Goal: Task Accomplishment & Management: Manage account settings

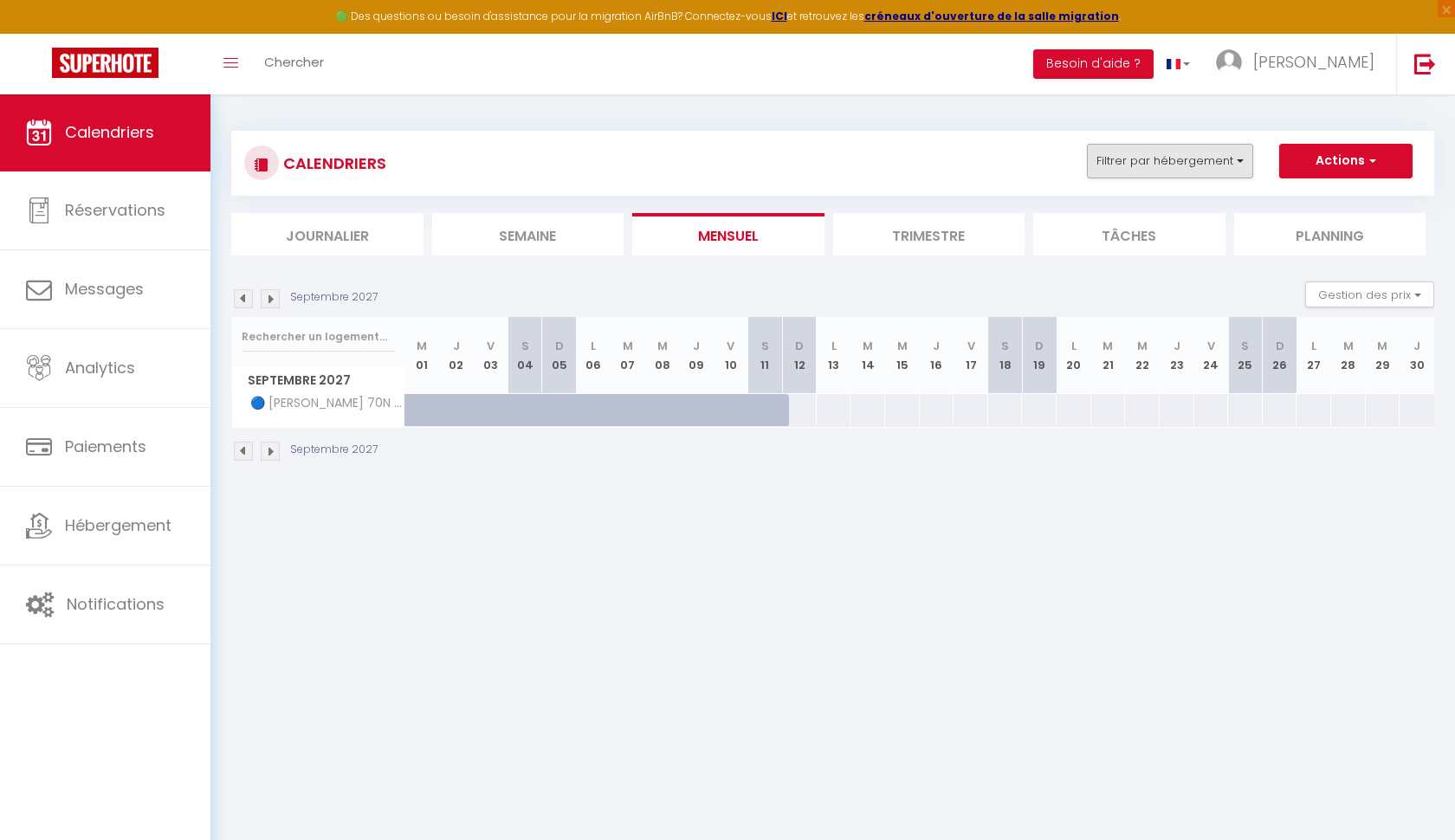
click at [1153, 160] on button "Filtrer par hébergement" at bounding box center [1170, 161] width 166 height 35
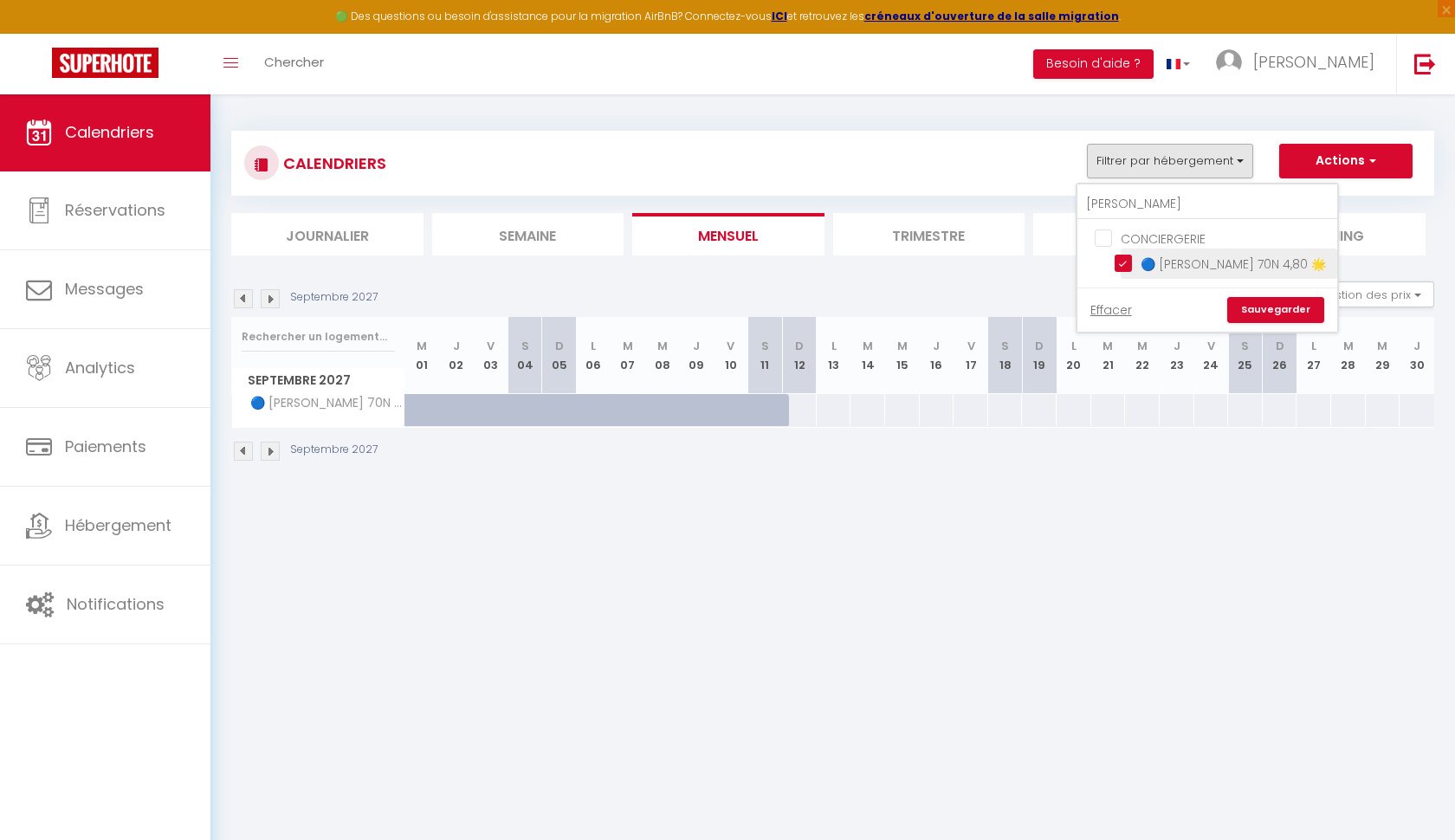
click at [1118, 262] on input "🔵 [PERSON_NAME] 70N 4,80 🌟" at bounding box center [1223, 262] width 217 height 18
checkbox input "false"
click at [971, 506] on body "🟢 Des questions ou besoin d'assistance pour la migration AirBnB? Connectez-vous…" at bounding box center [727, 514] width 1455 height 840
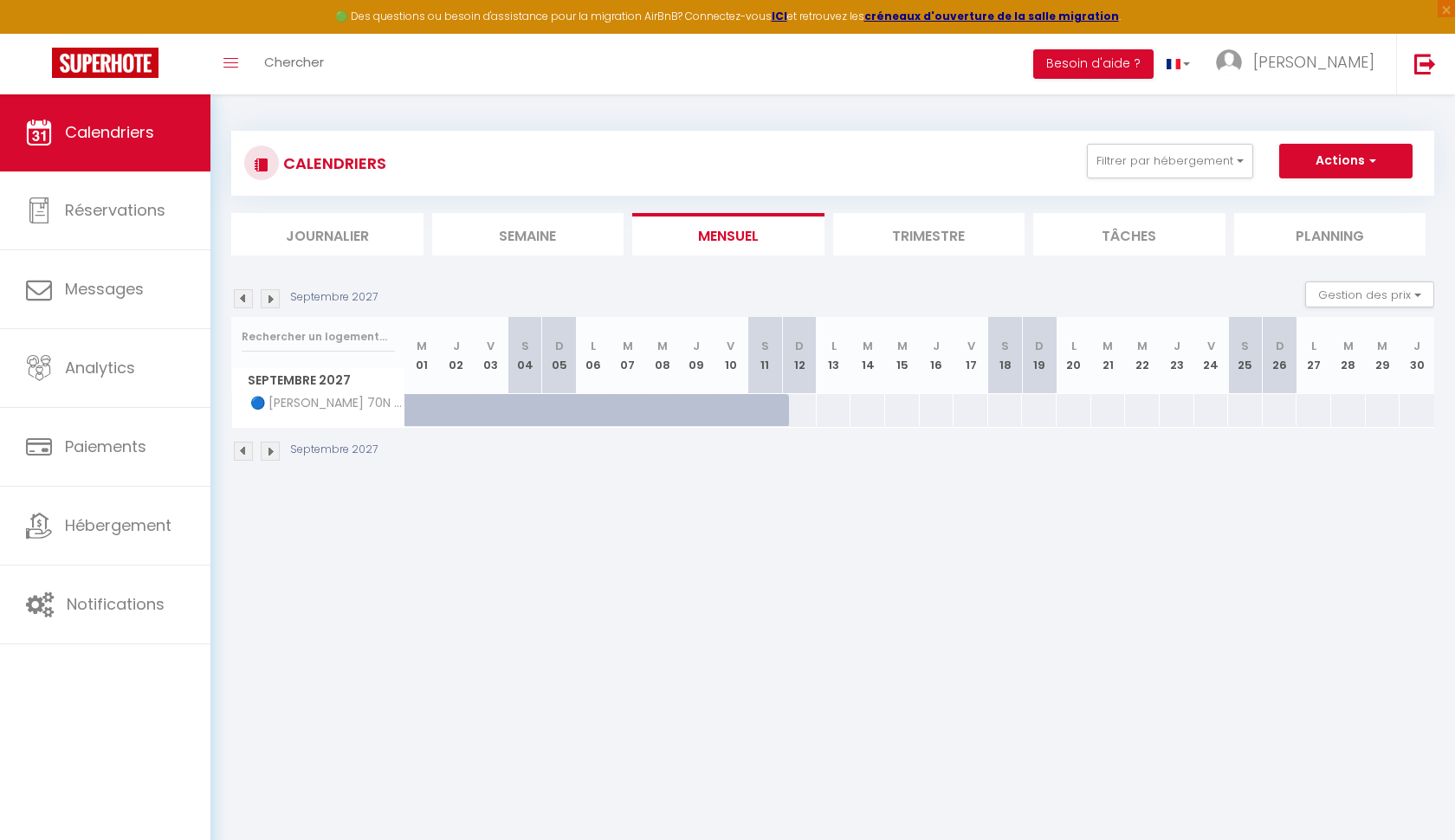
click at [150, 137] on span "Calendriers" at bounding box center [109, 132] width 89 height 21
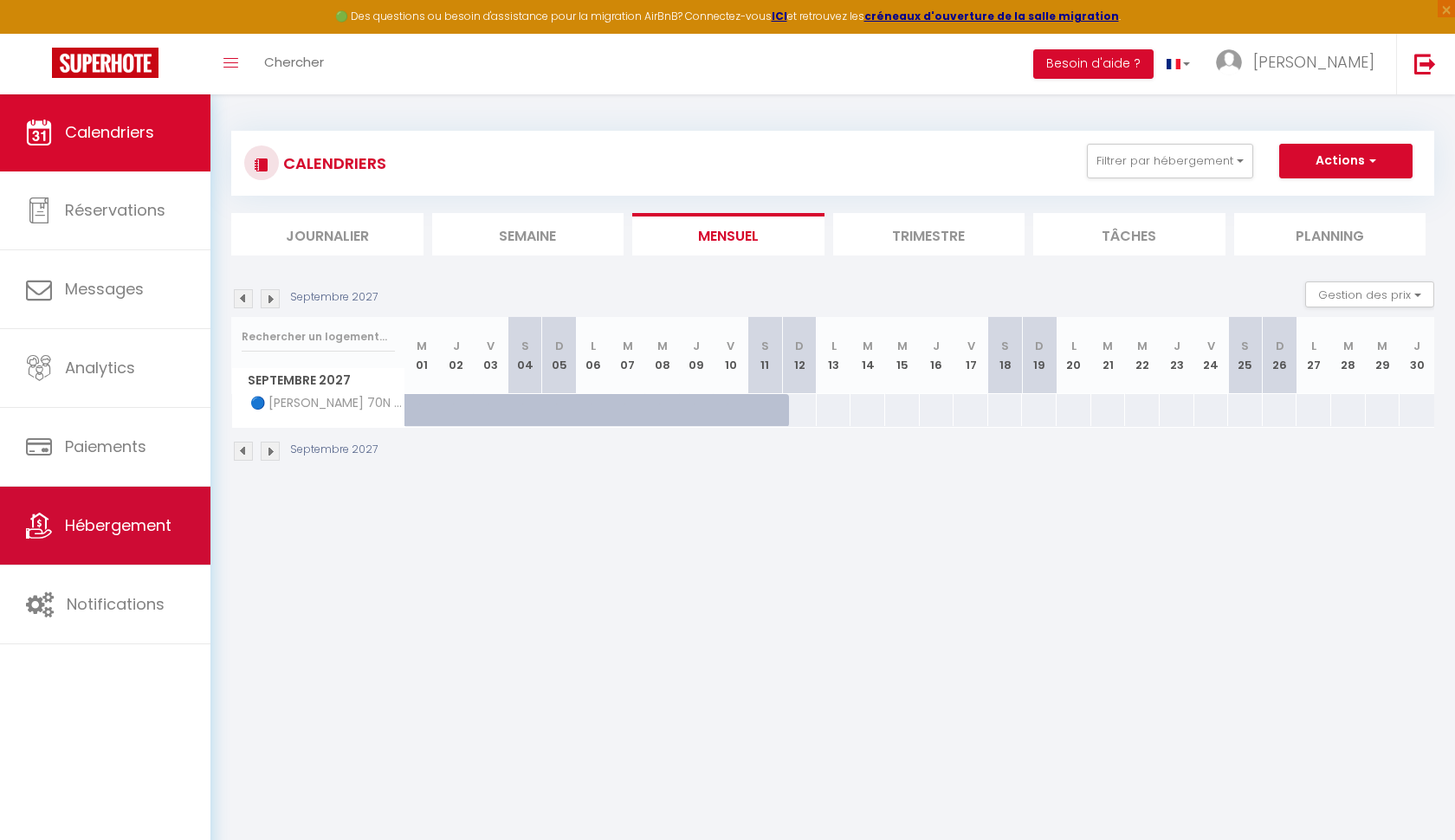
click at [111, 530] on span "Hébergement" at bounding box center [118, 524] width 107 height 21
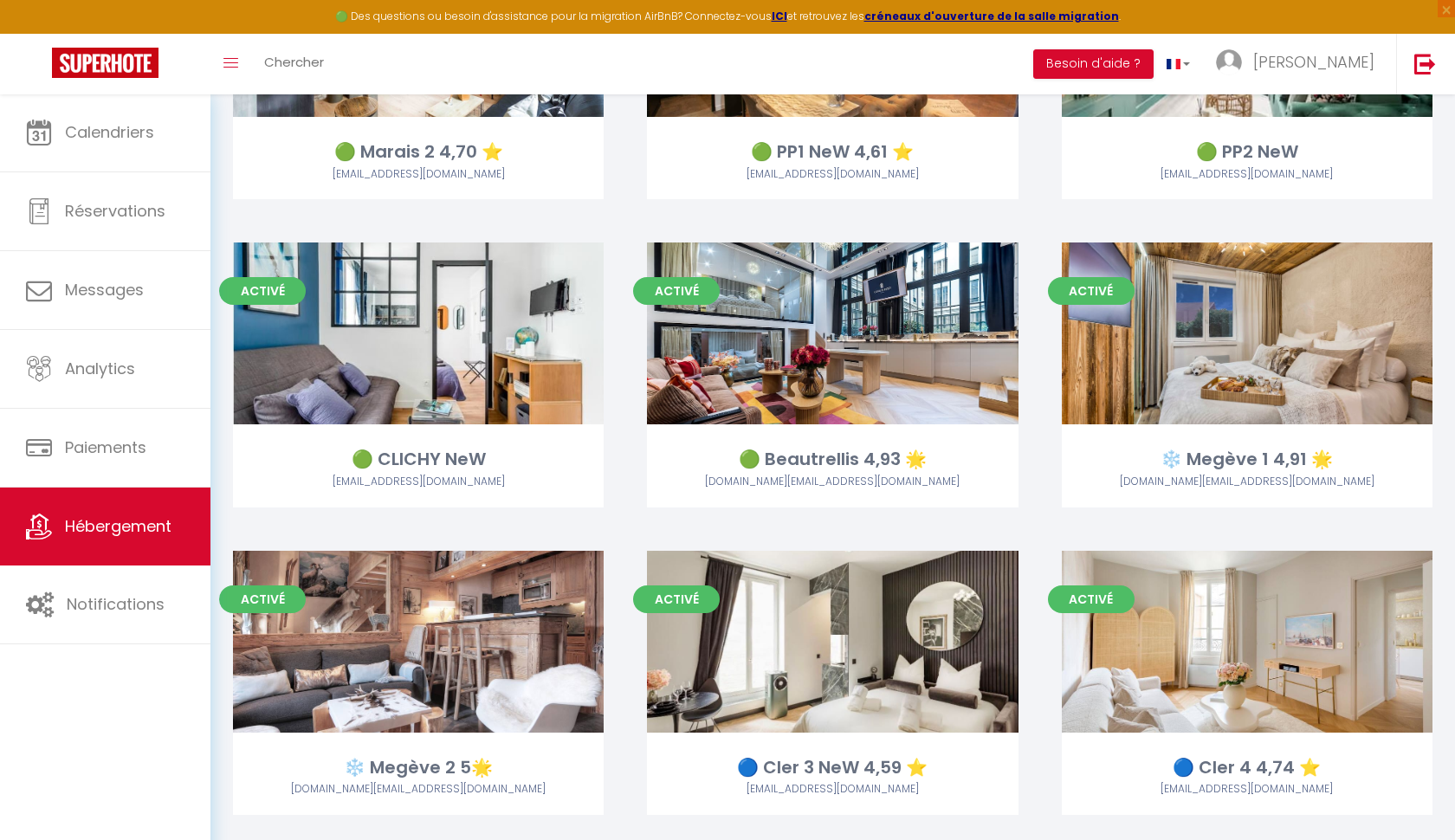
scroll to position [713, 0]
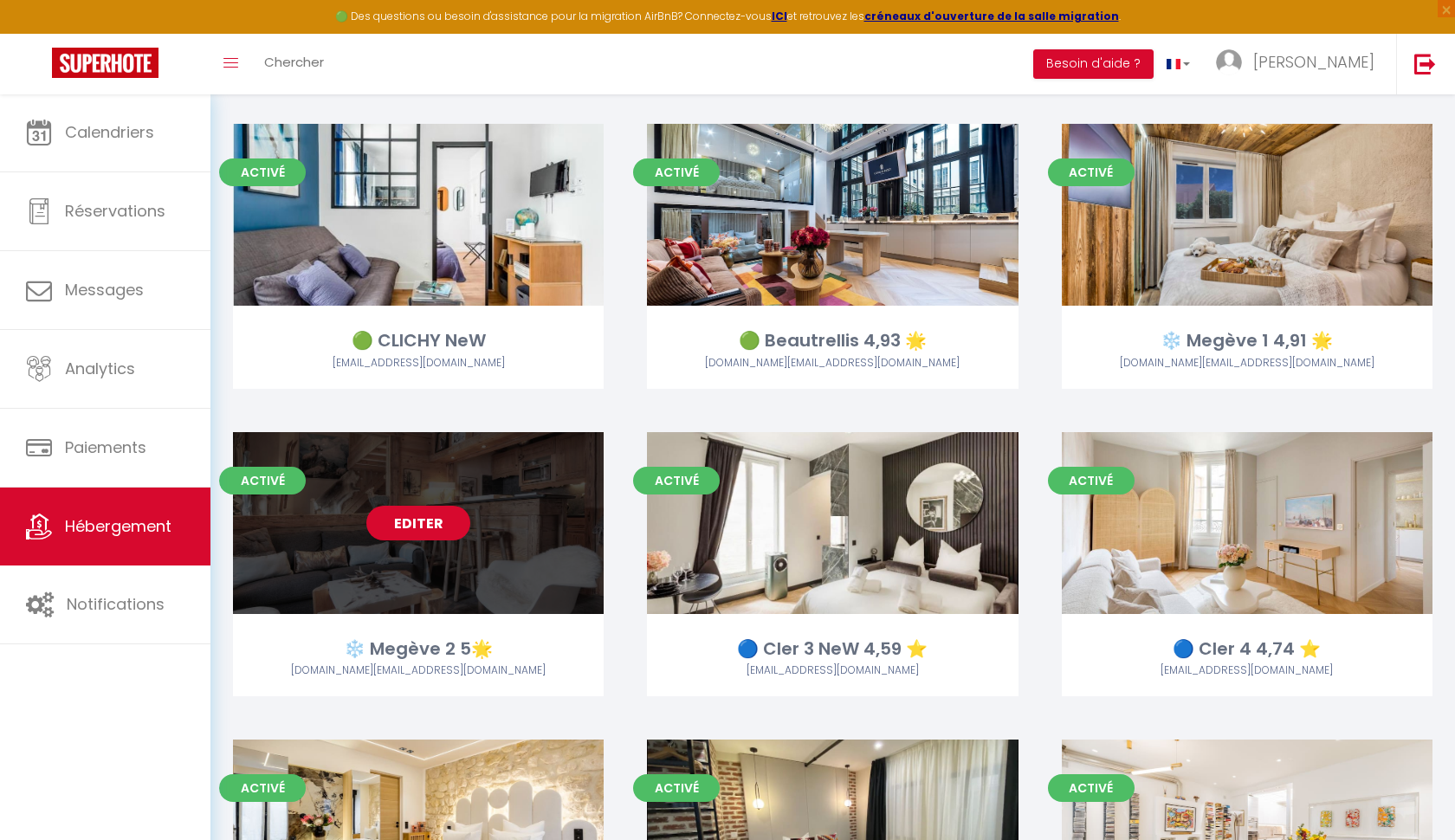
click at [405, 525] on link "Editer" at bounding box center [418, 523] width 104 height 35
select select "3"
select select "2"
select select "1"
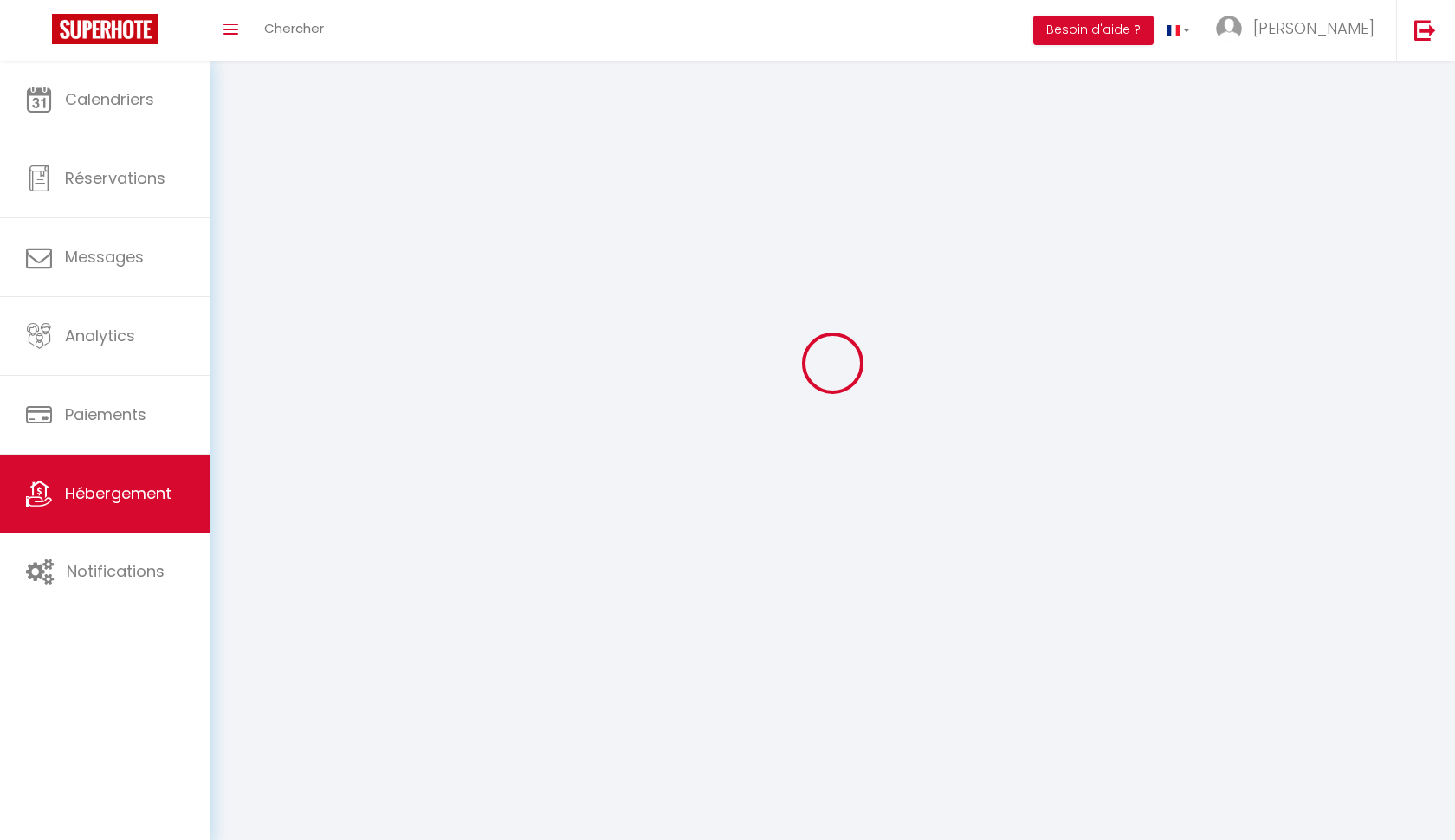
select select
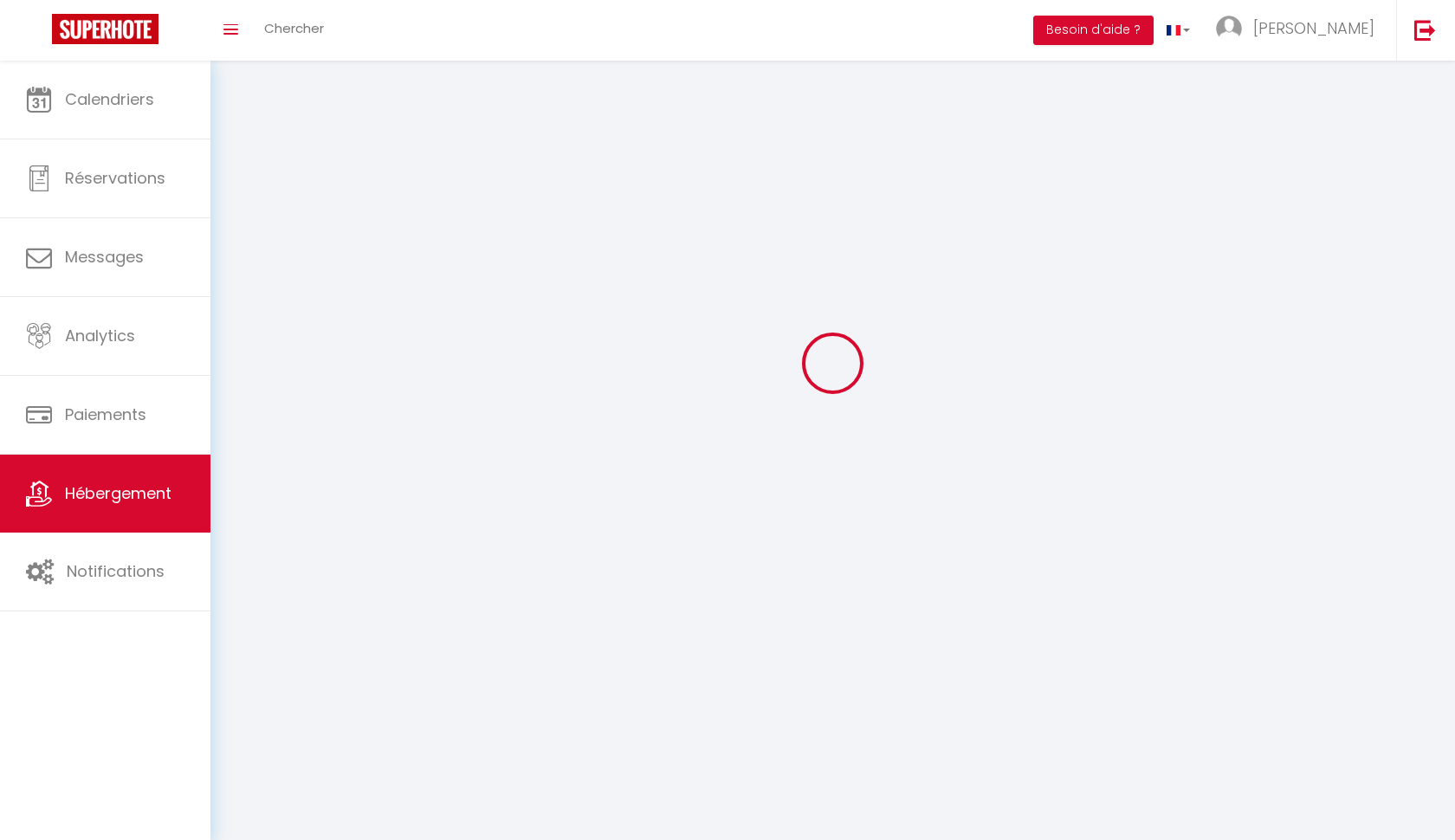
select select
checkbox input "false"
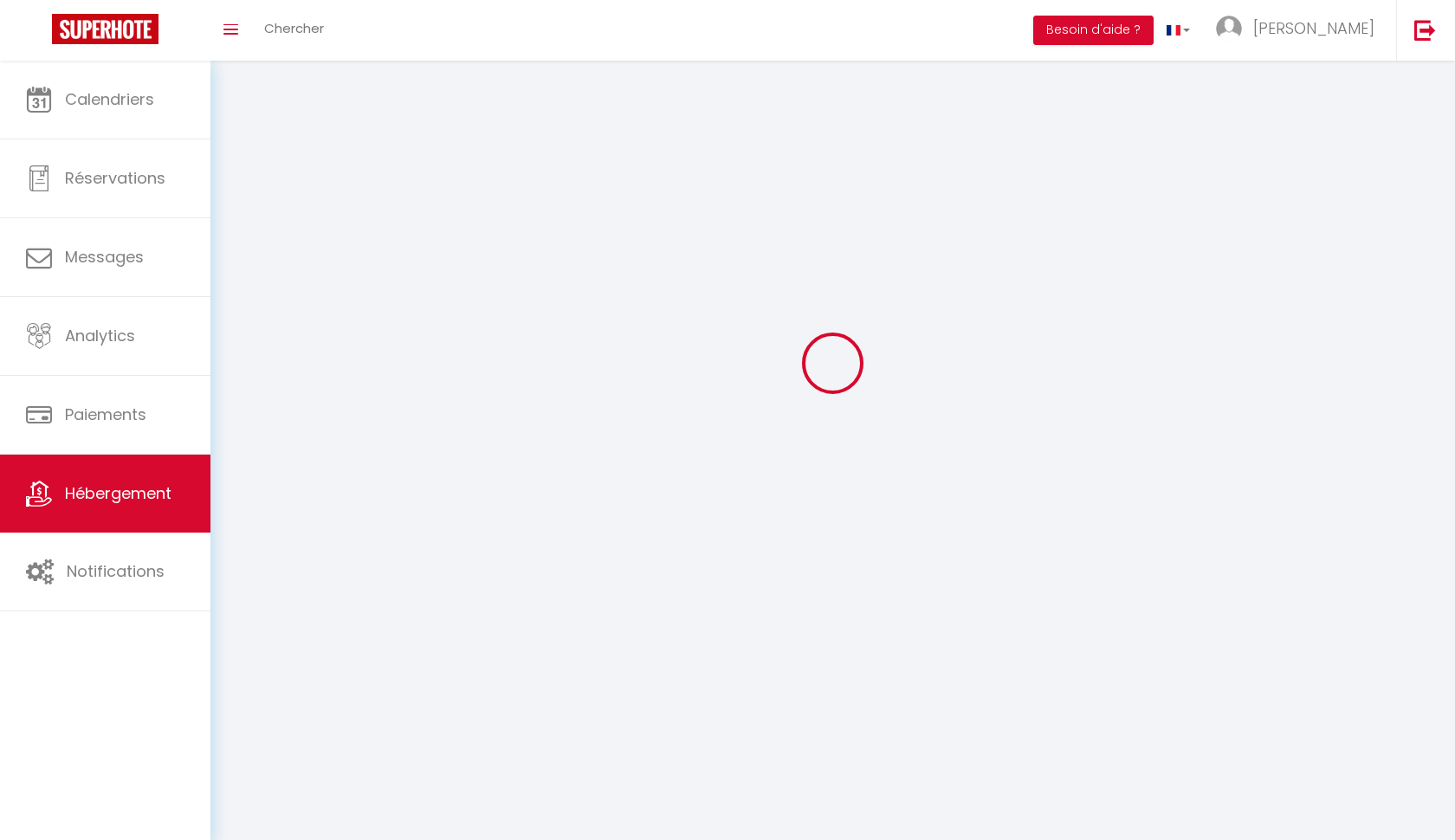
select select
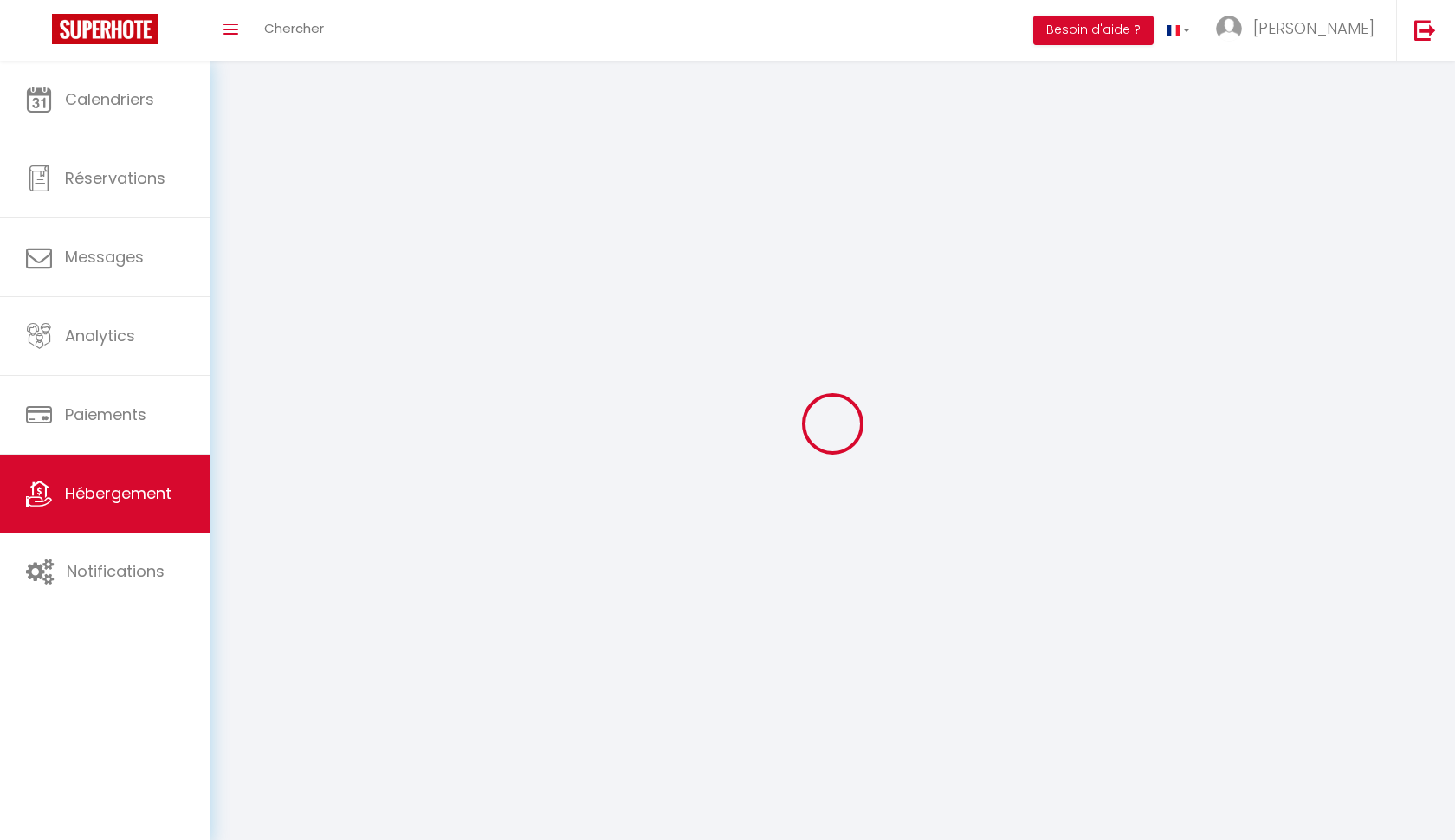
select select
checkbox input "false"
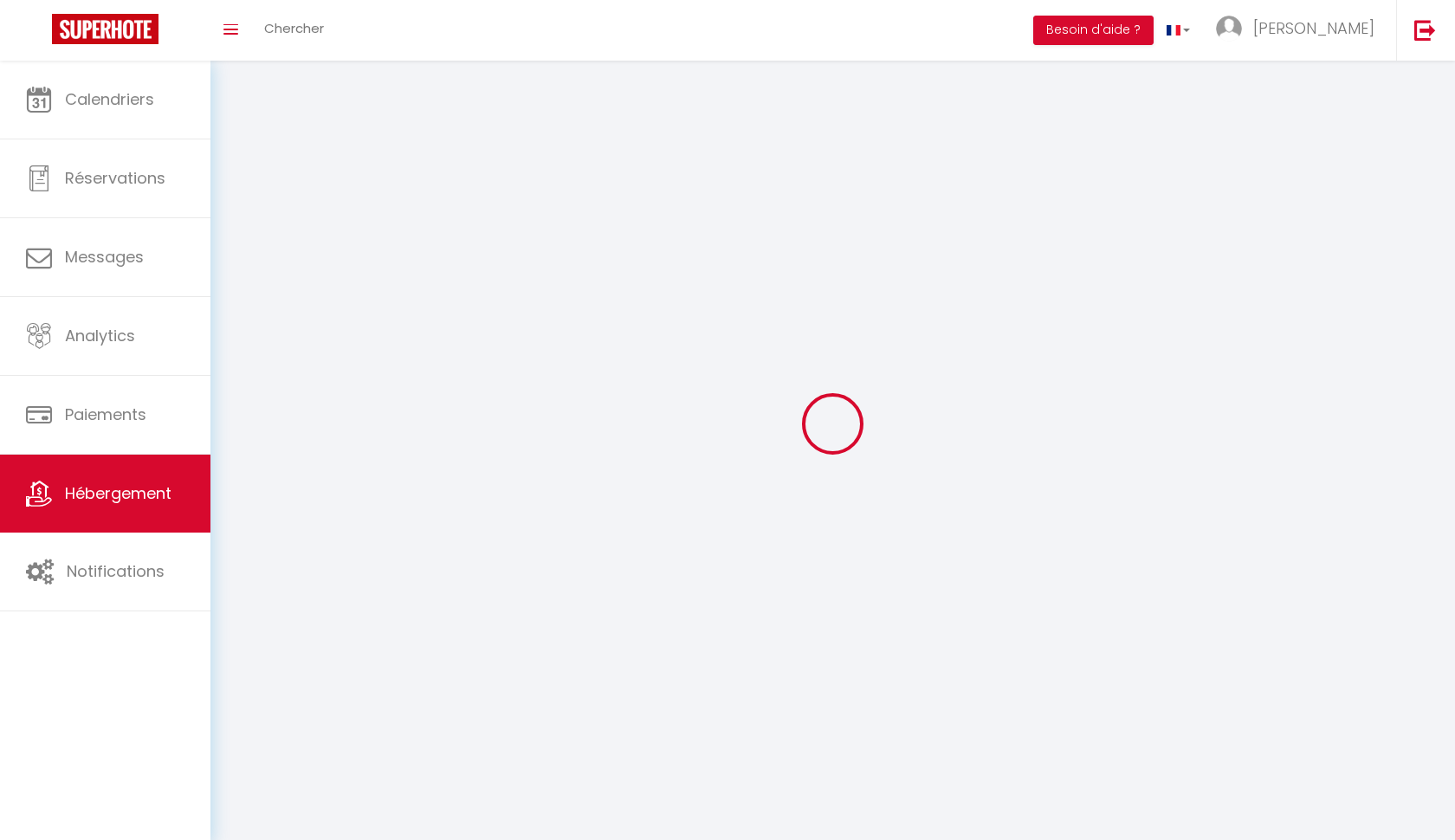
checkbox input "false"
select select
select select "1"
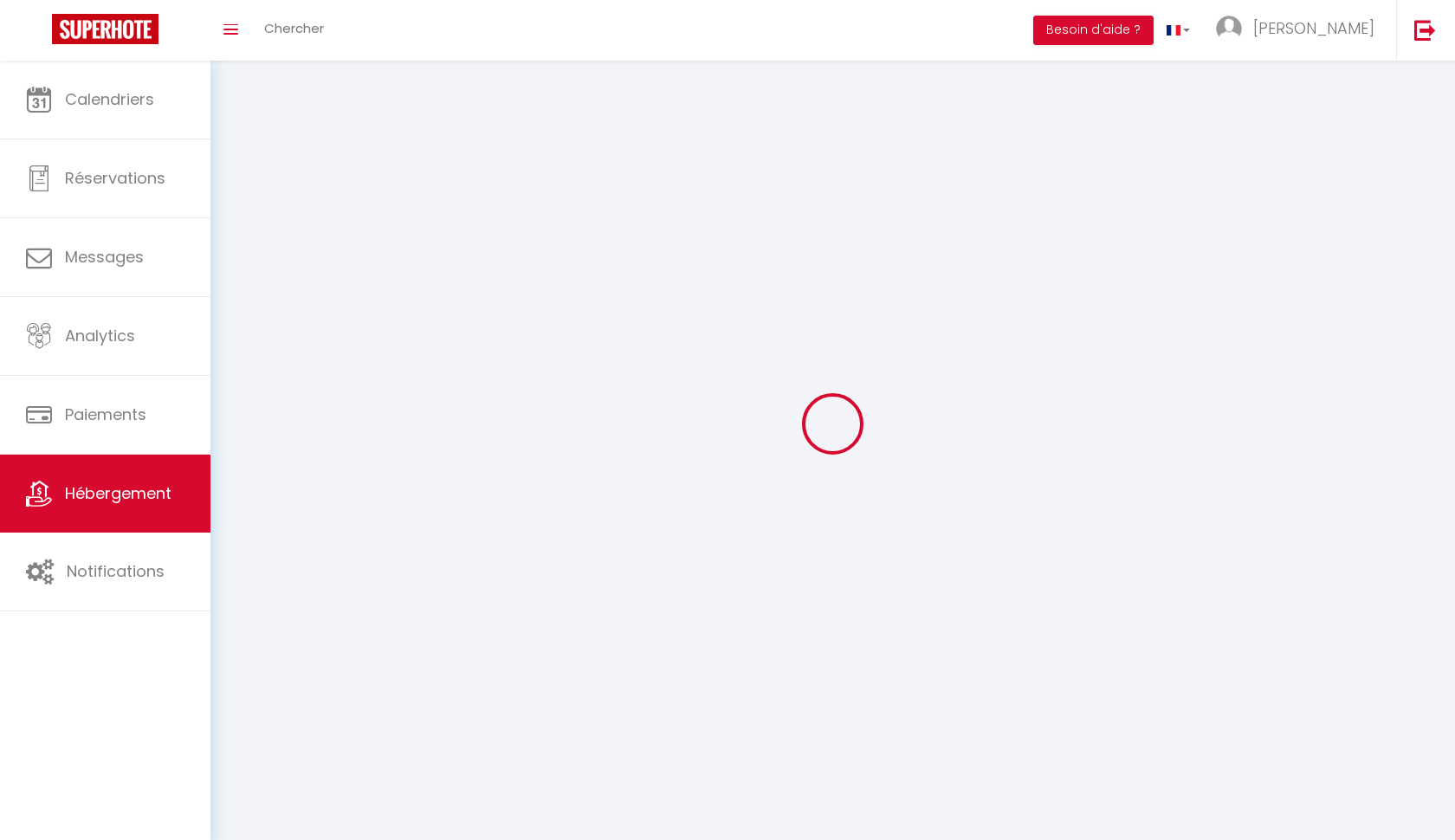
select select "28"
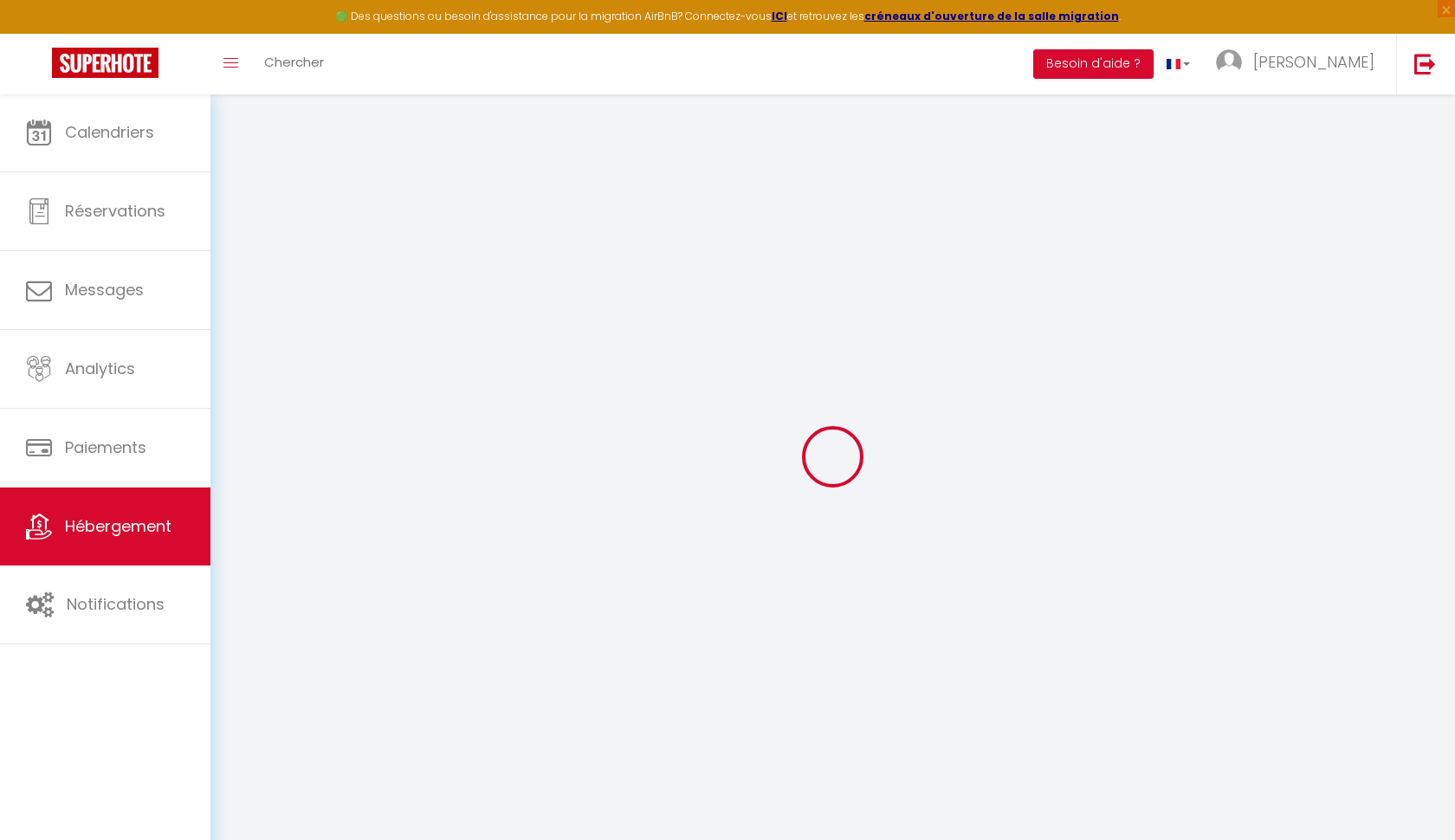
select select
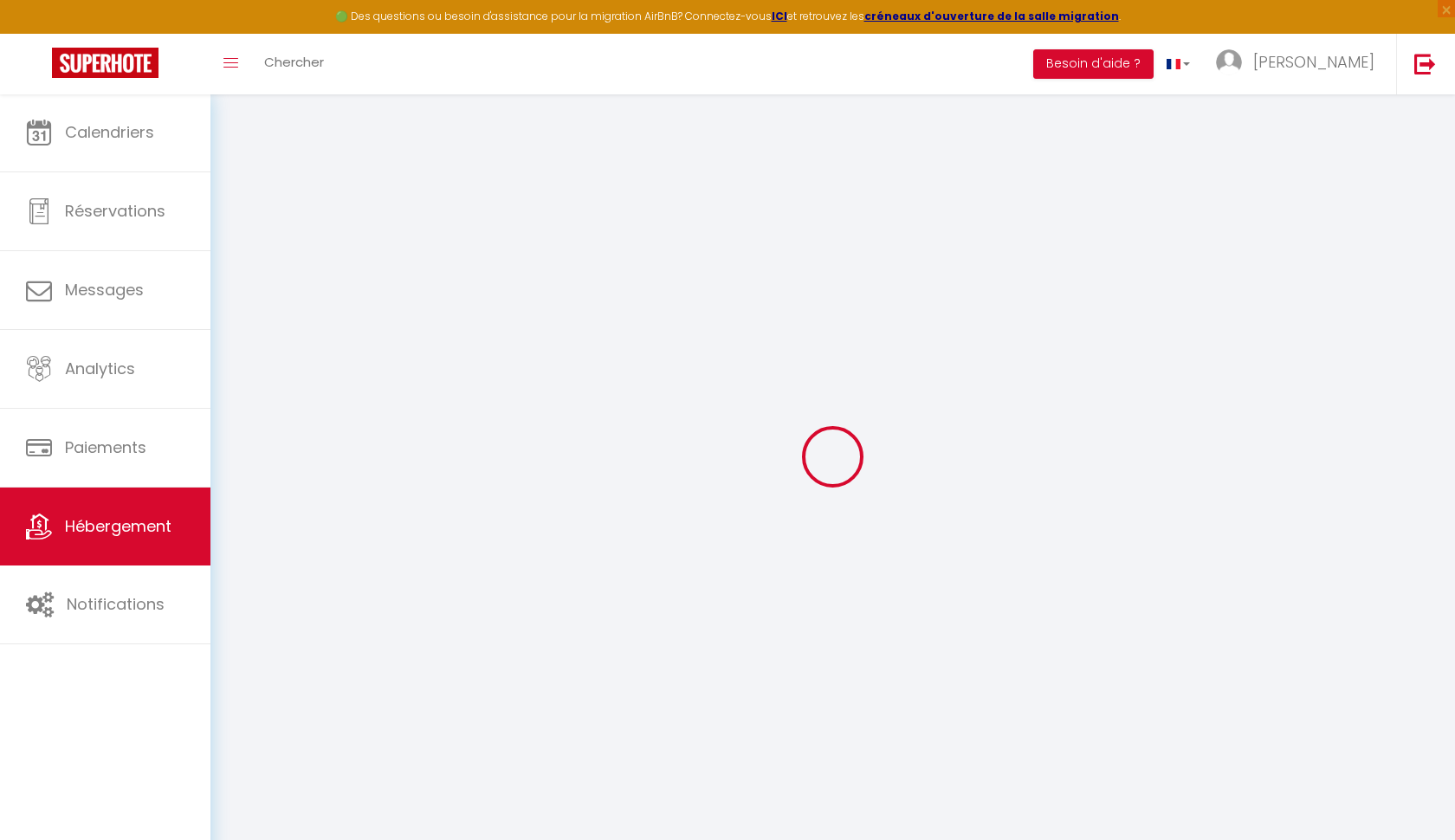
select select
checkbox input "false"
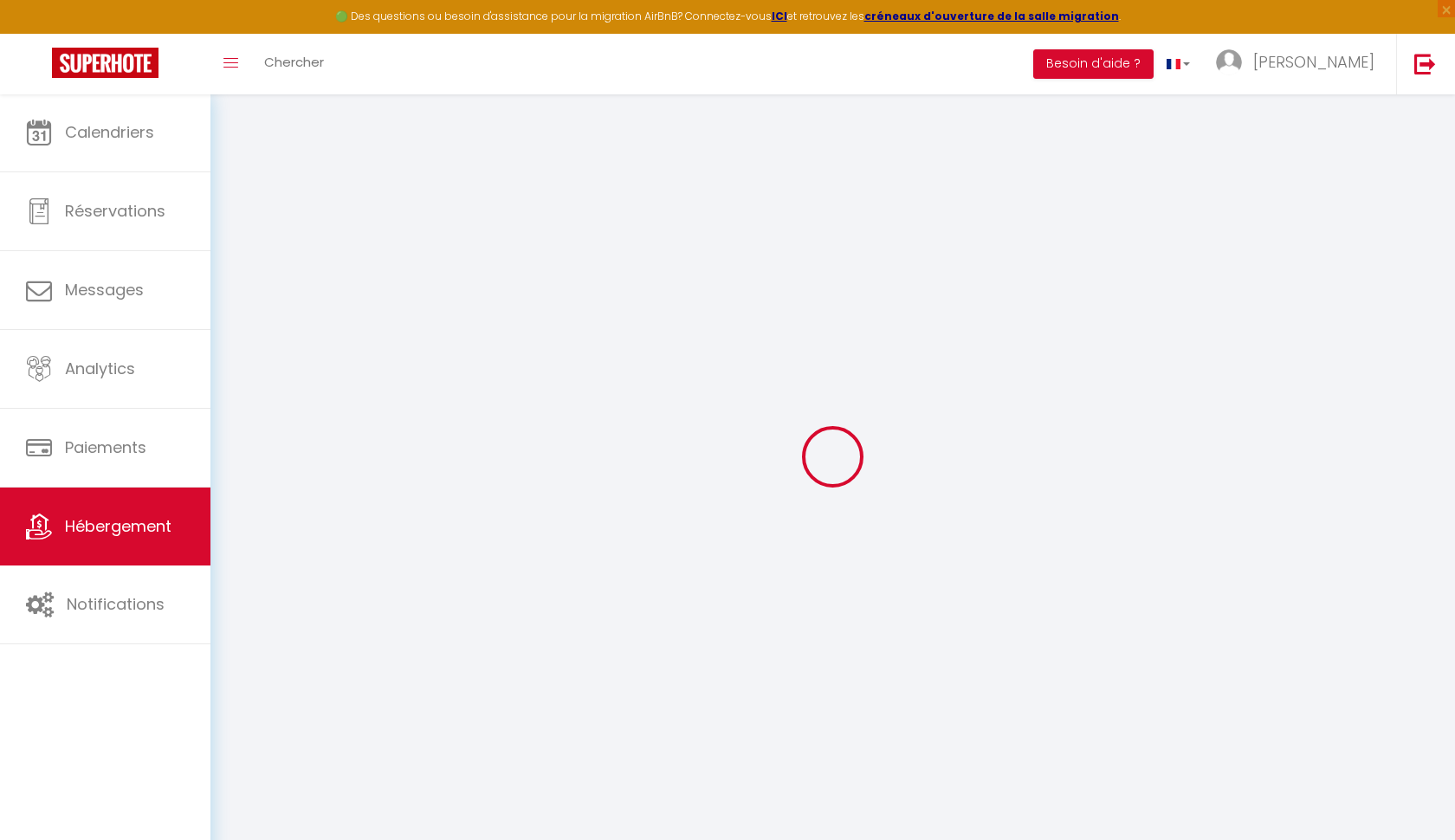
select select
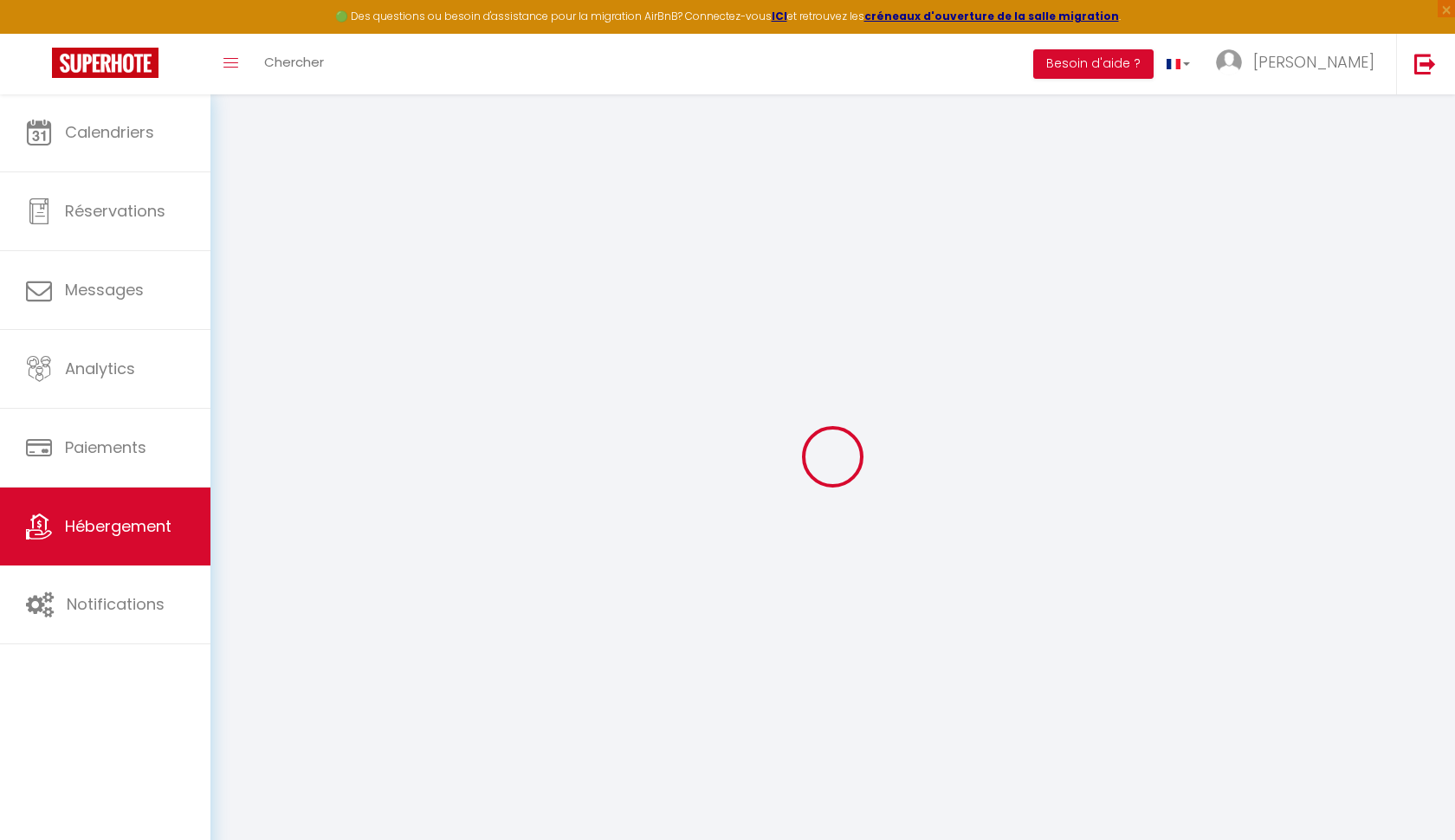
select select
checkbox input "false"
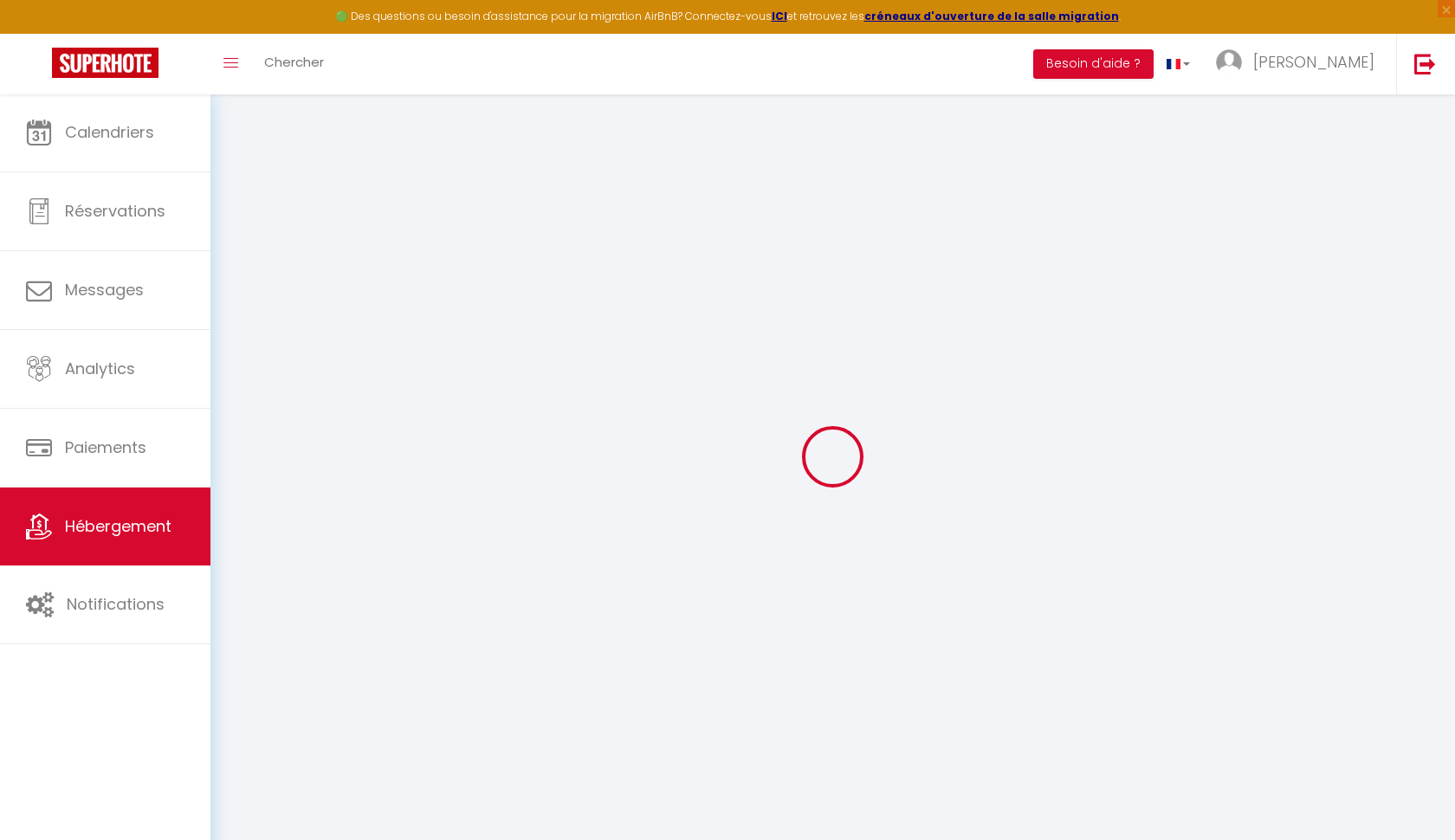
checkbox input "false"
select select
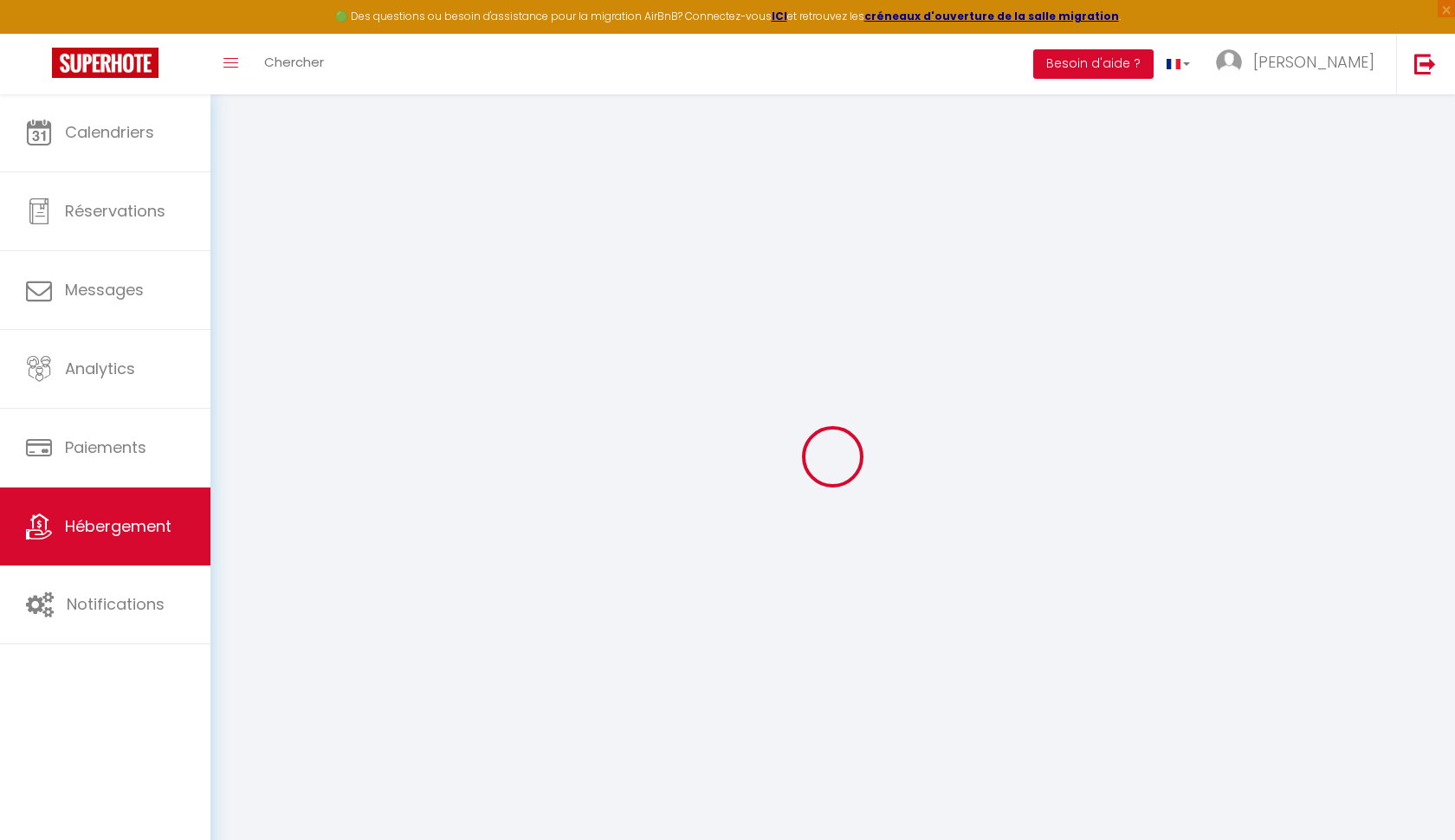
select select
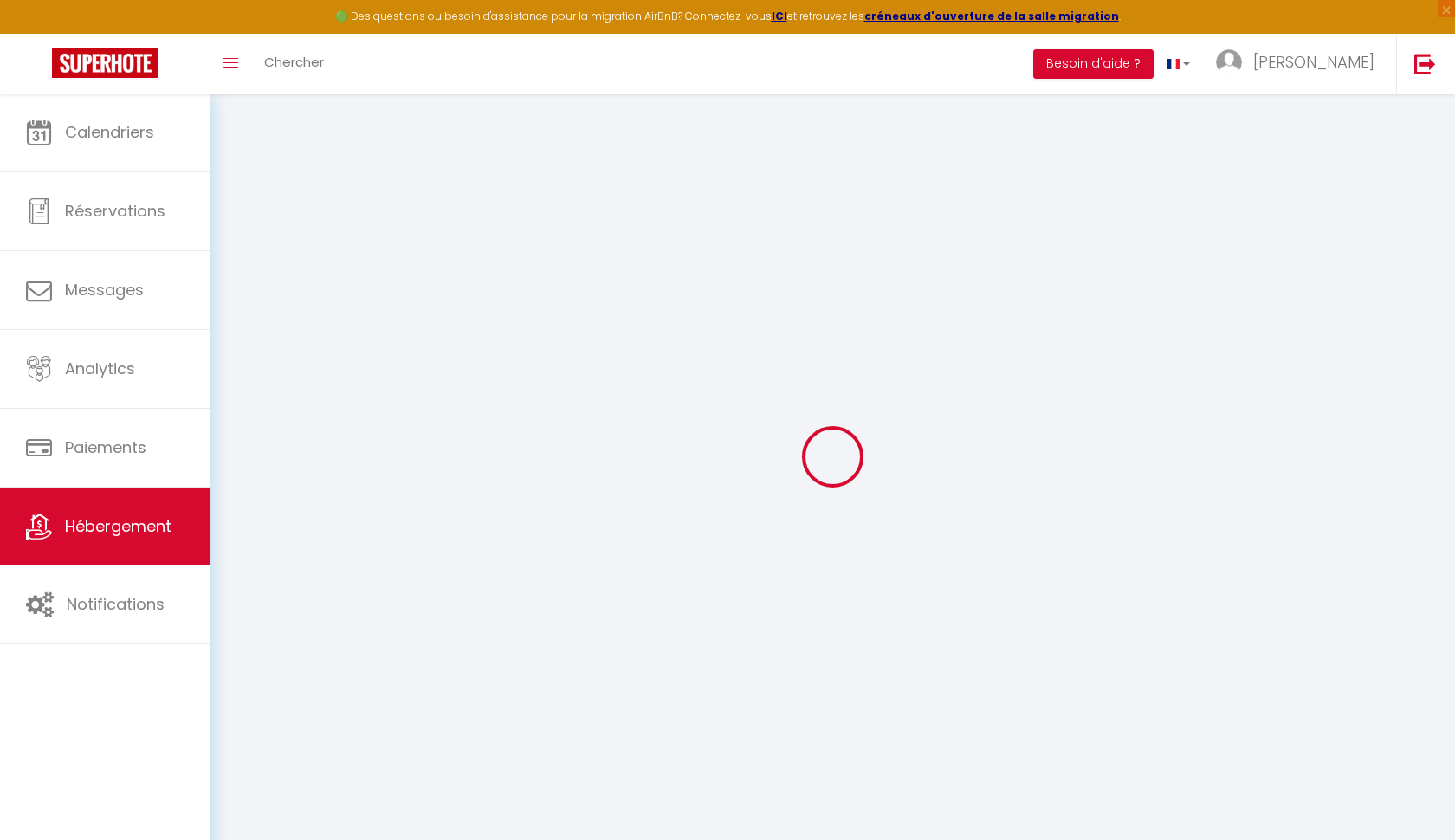
checkbox input "false"
select select
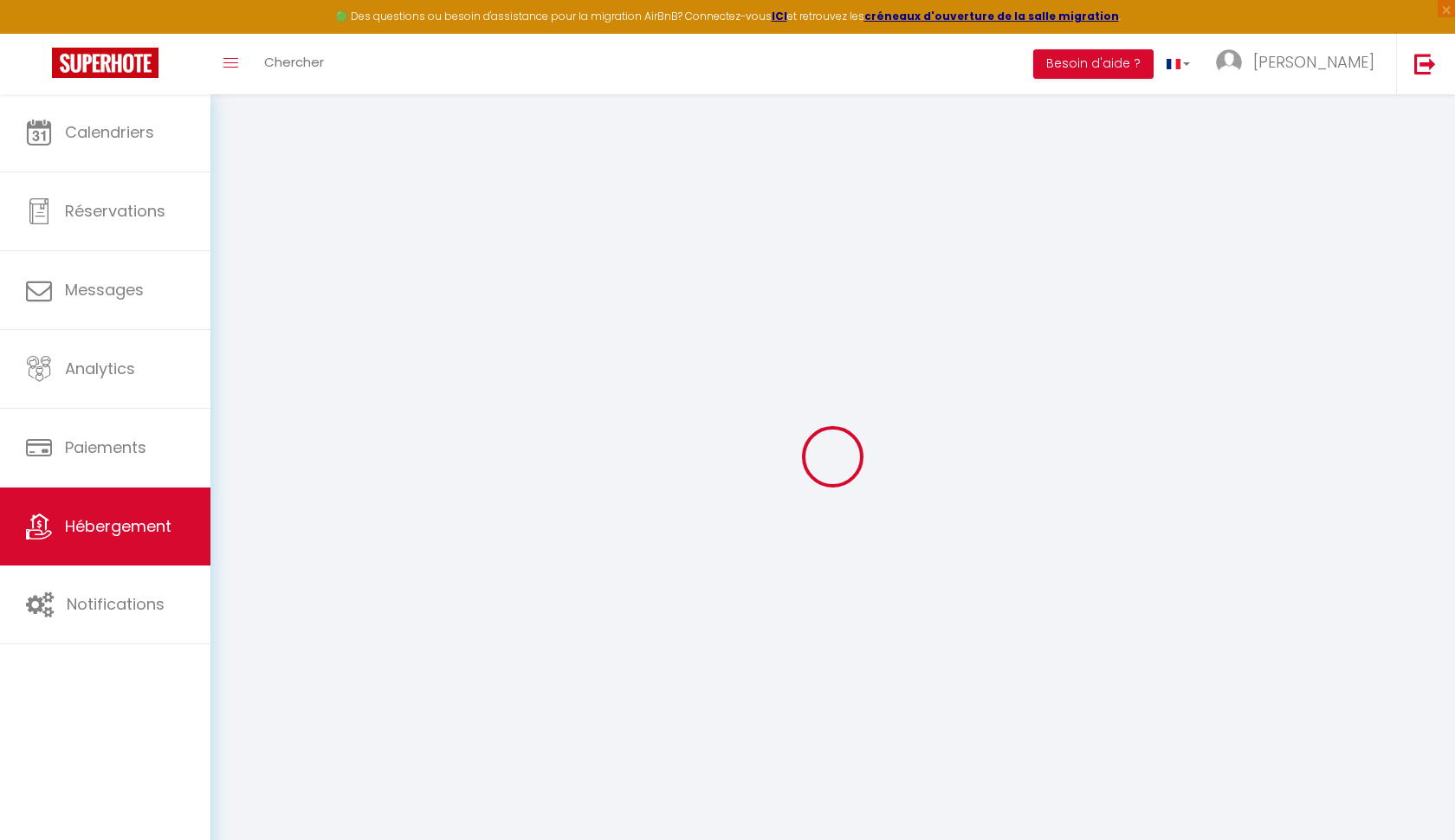
select select
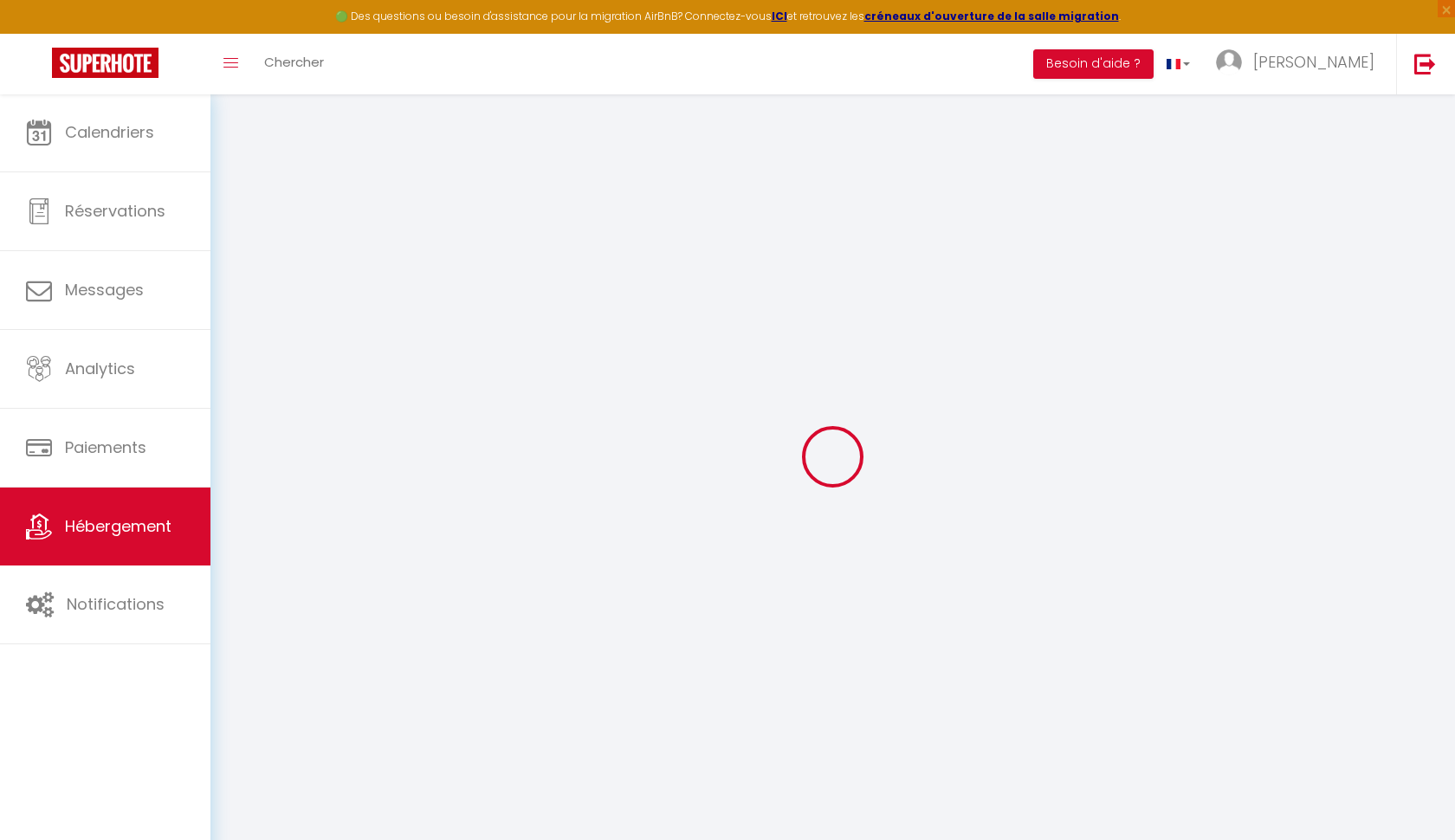
select select
checkbox input "false"
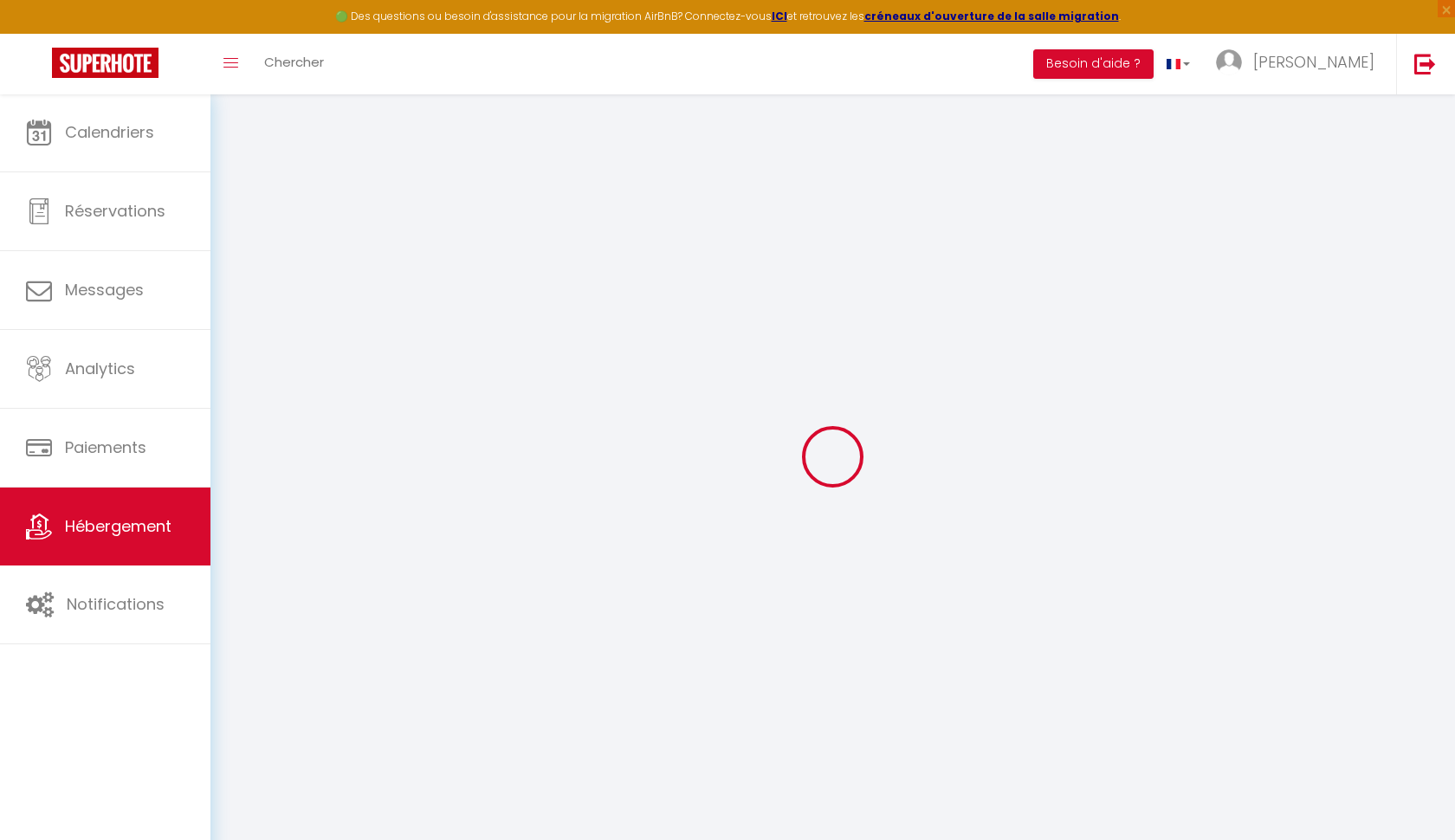
checkbox input "false"
select select
type input "❄️ Megève 2 5🌟"
type input "[PERSON_NAME] Et [PERSON_NAME]"
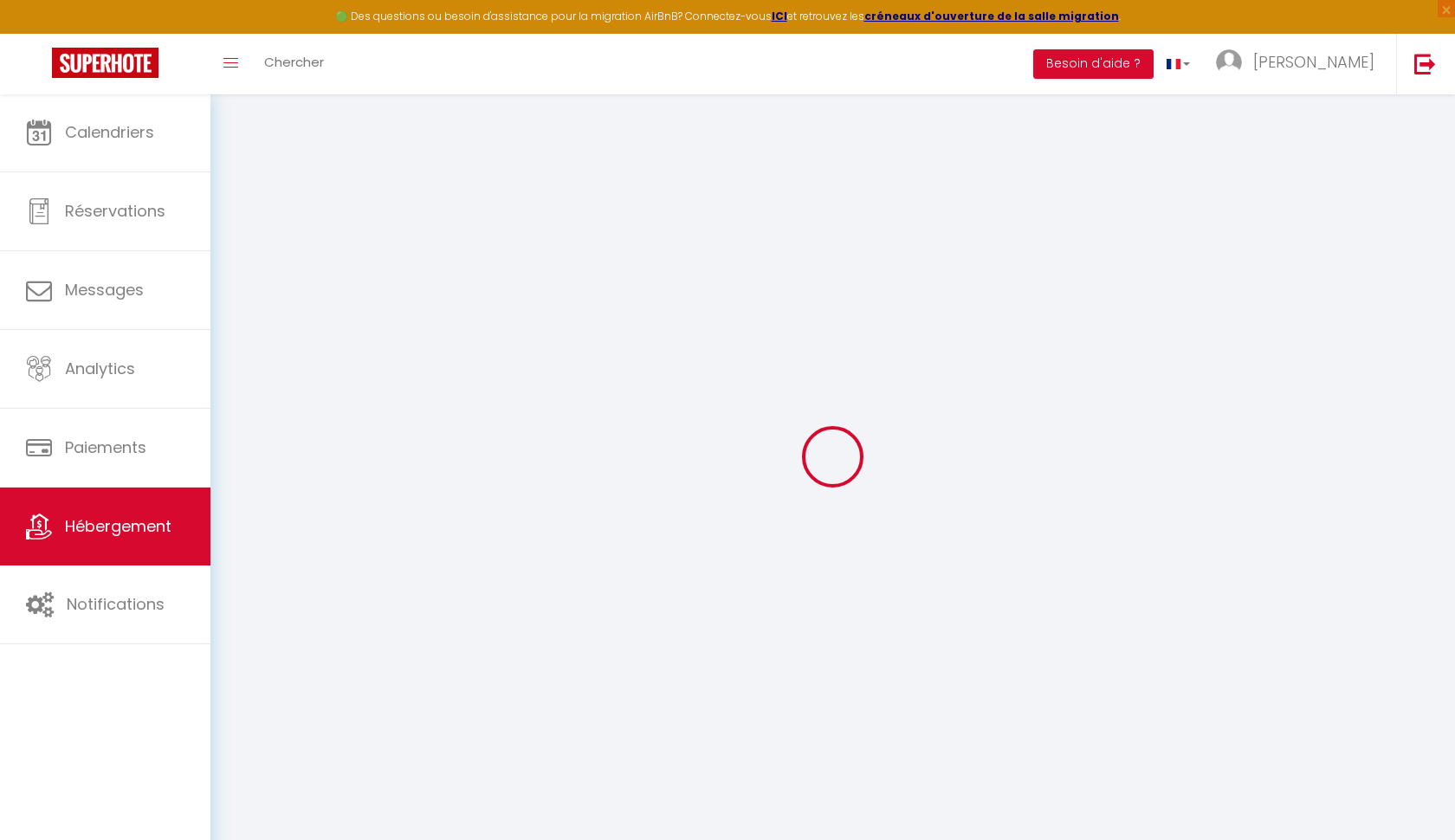
select select "2"
type input "434"
type input "200"
select select
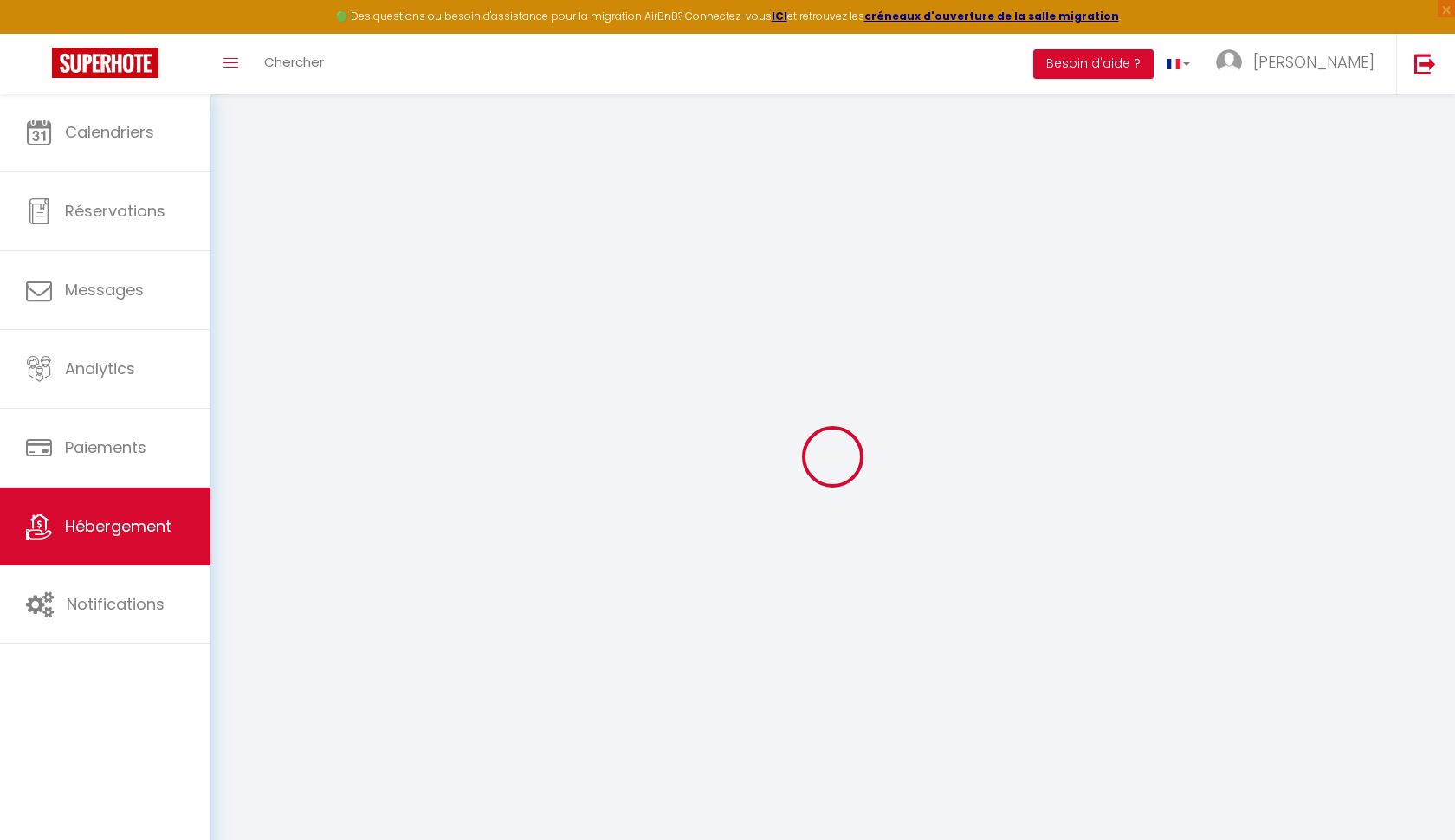
select select
type input "[STREET_ADDRESS]"
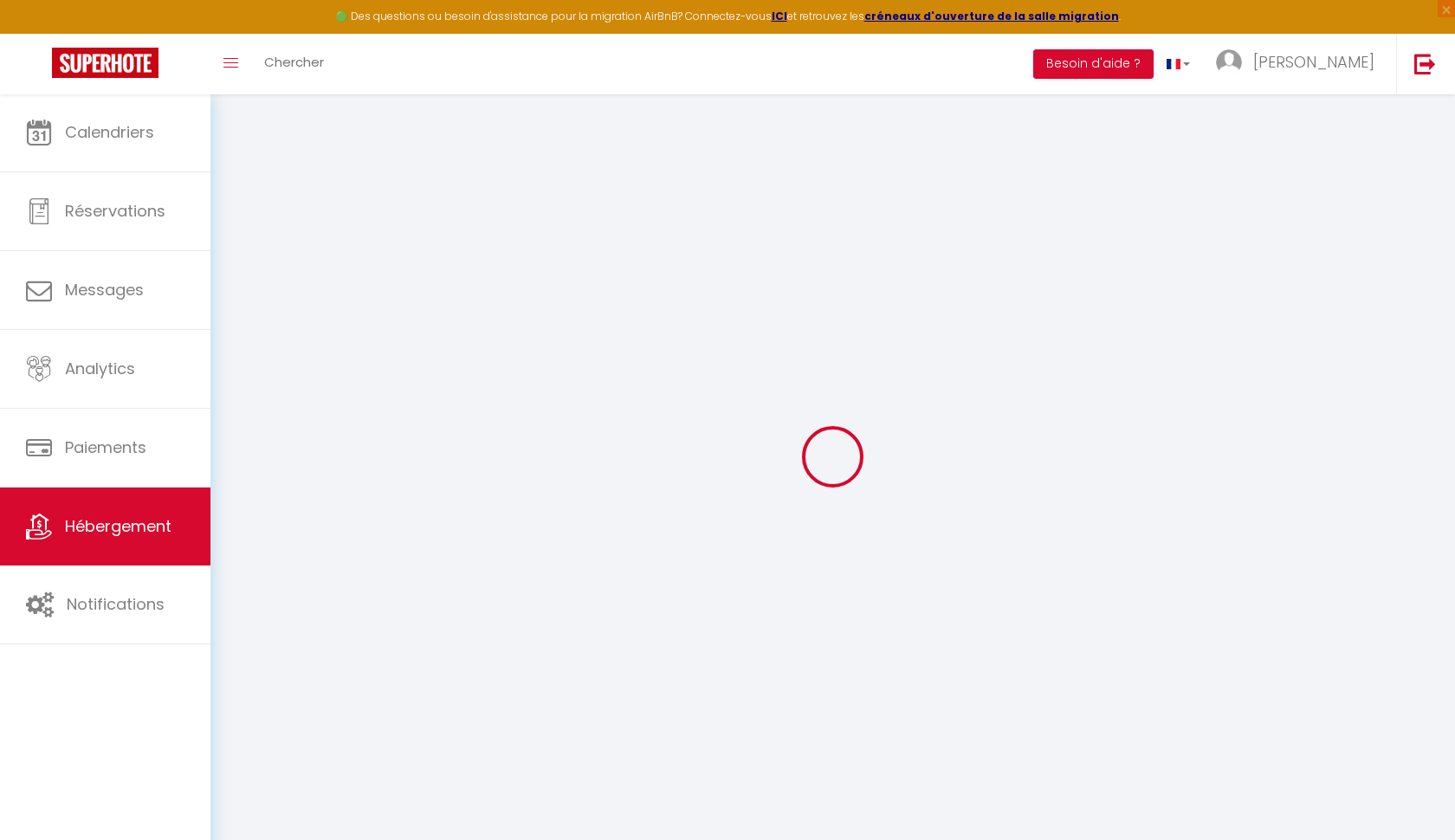
type input "74120"
type input "Megève"
type input "[EMAIL_ADDRESS][DOMAIN_NAME]"
select select
checkbox input "false"
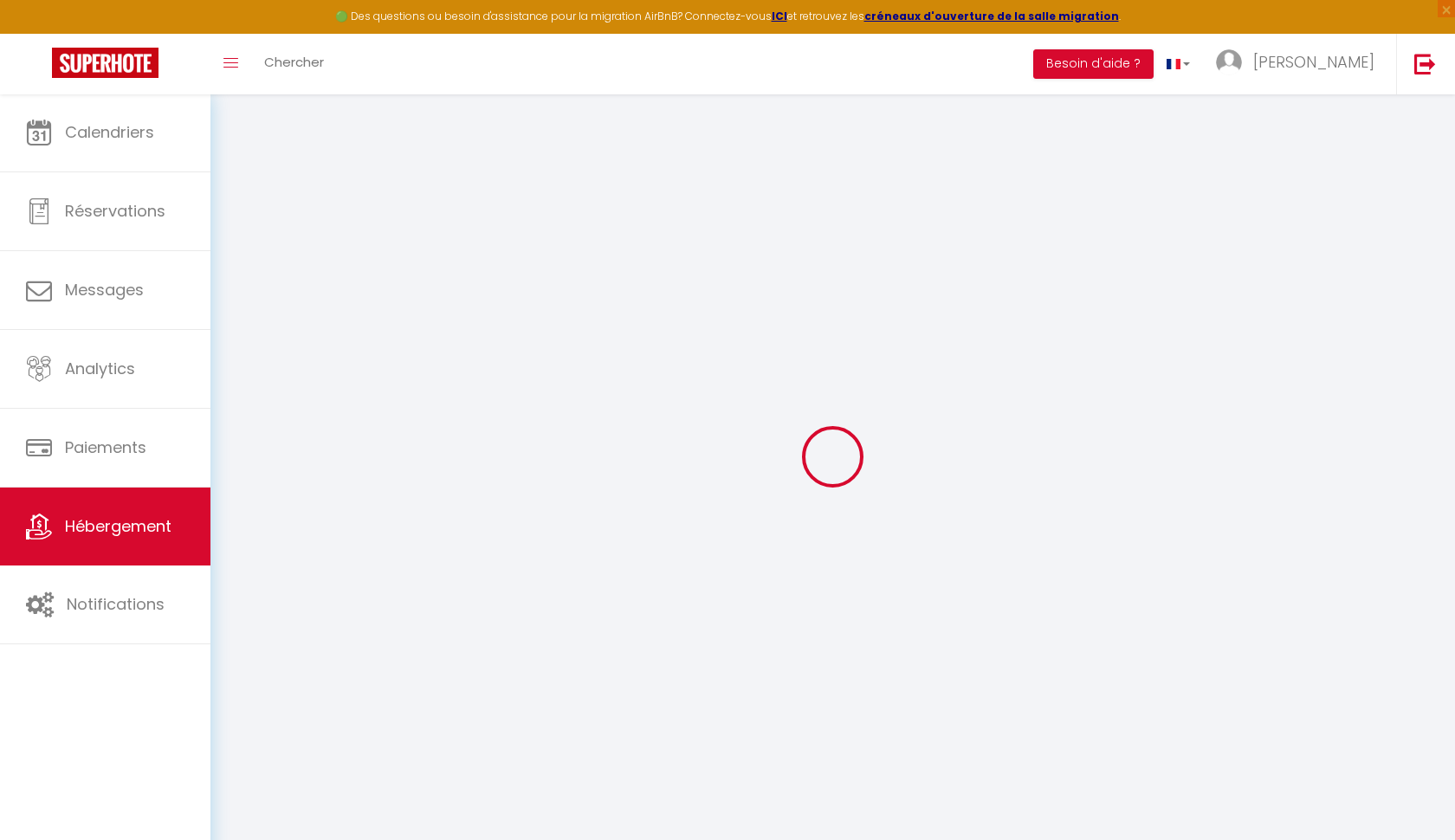
checkbox input "false"
type input "0"
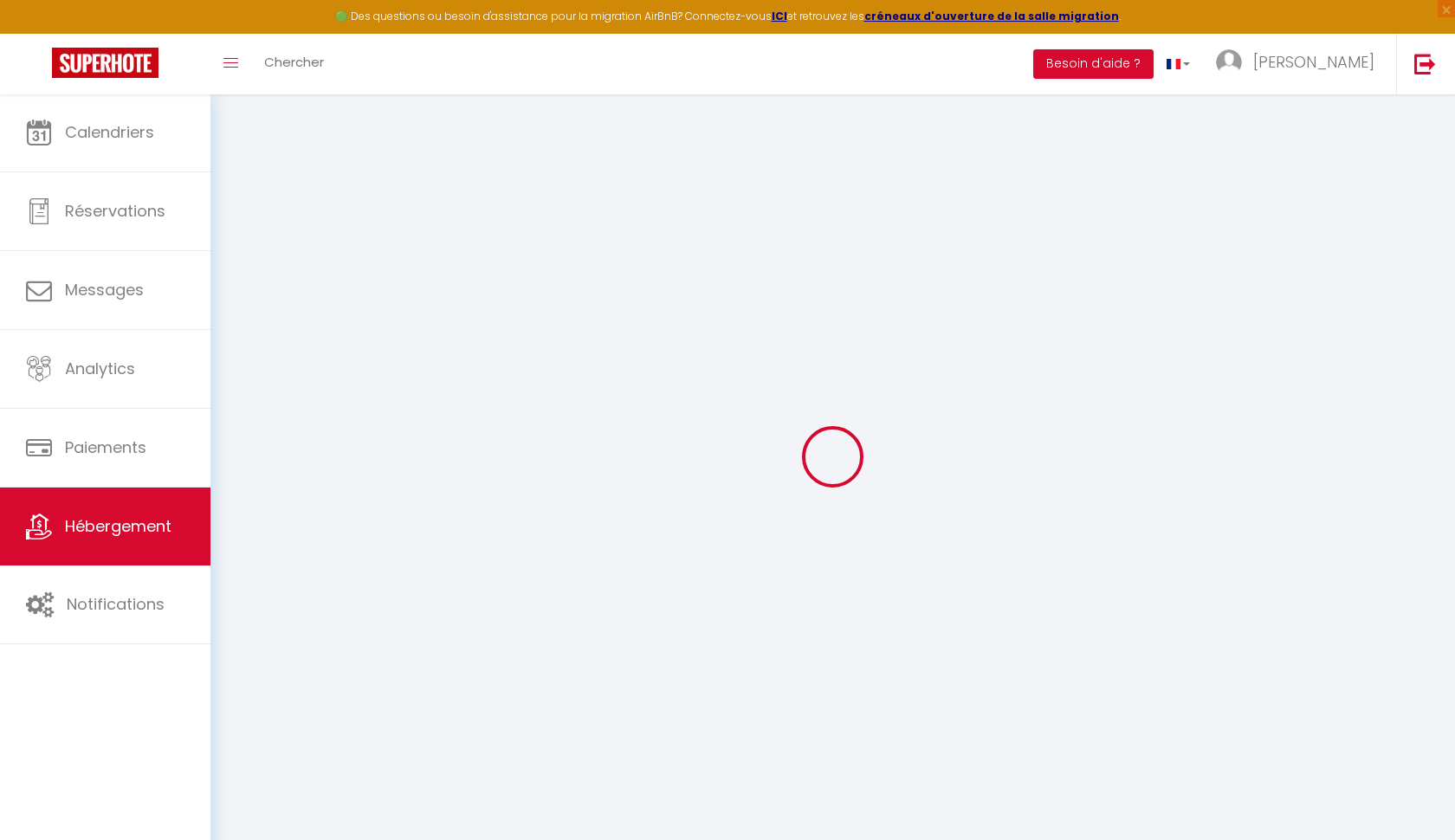
type input "0"
select select
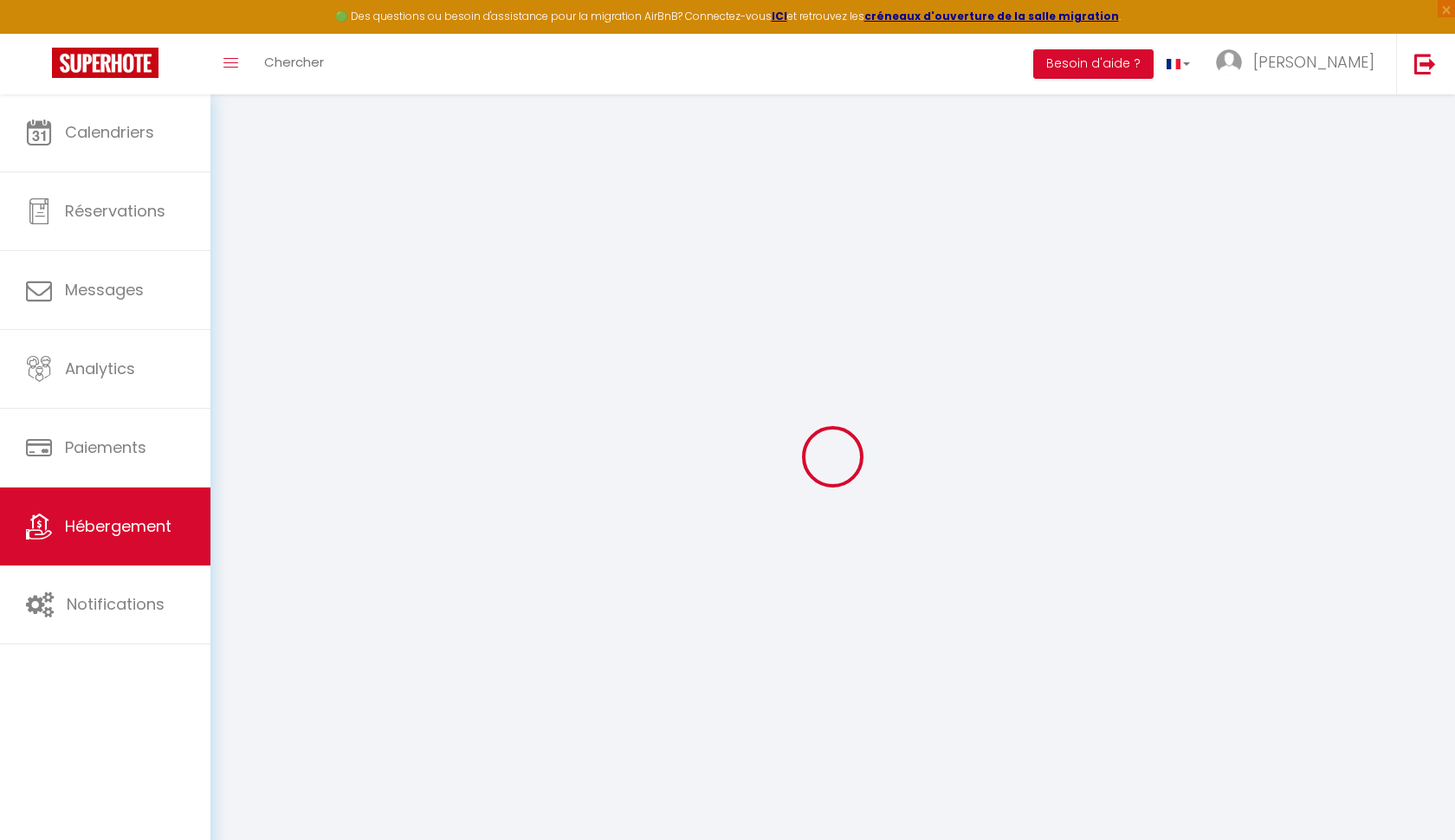
select select
checkbox input "false"
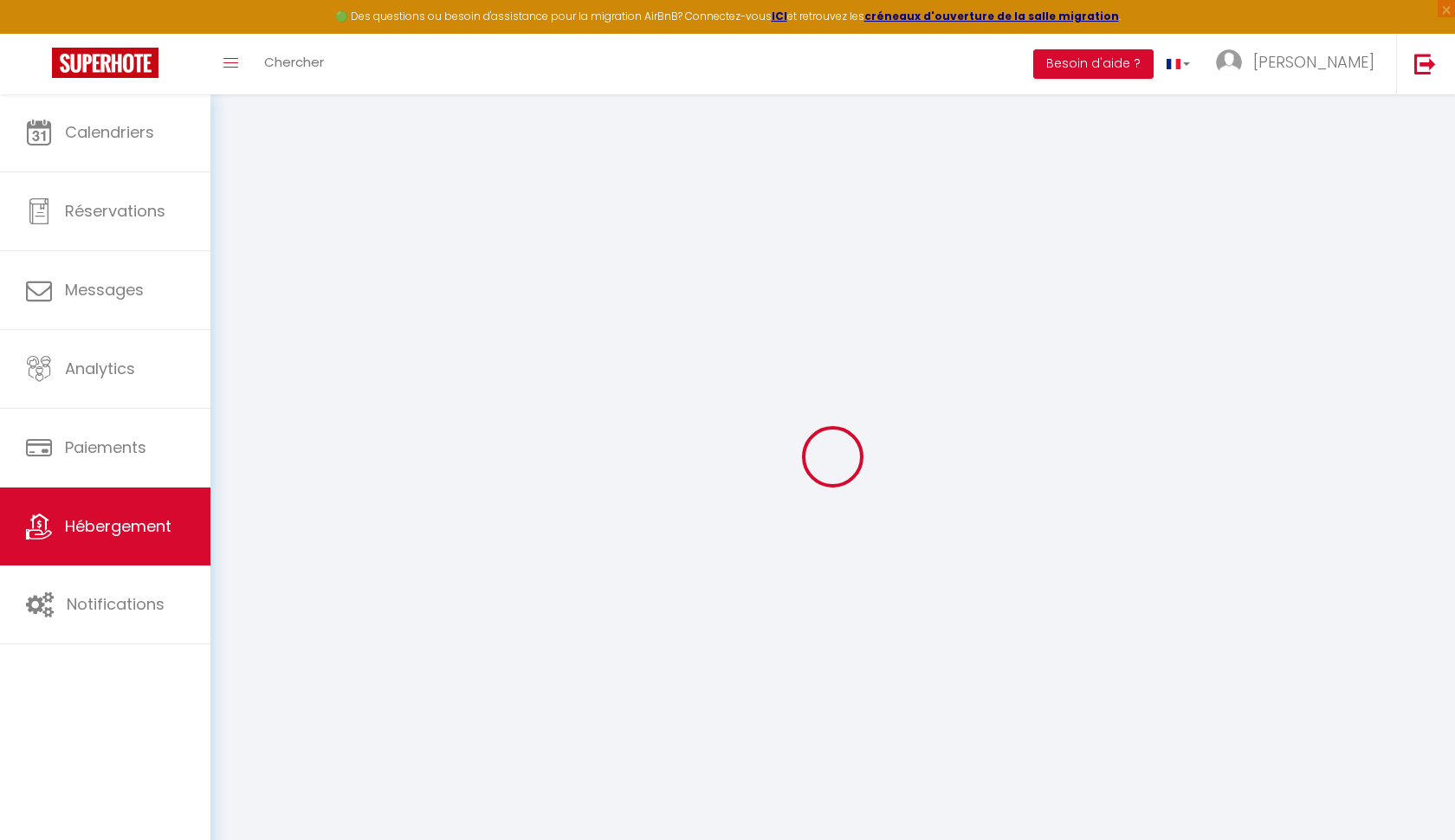
checkbox input "false"
select select
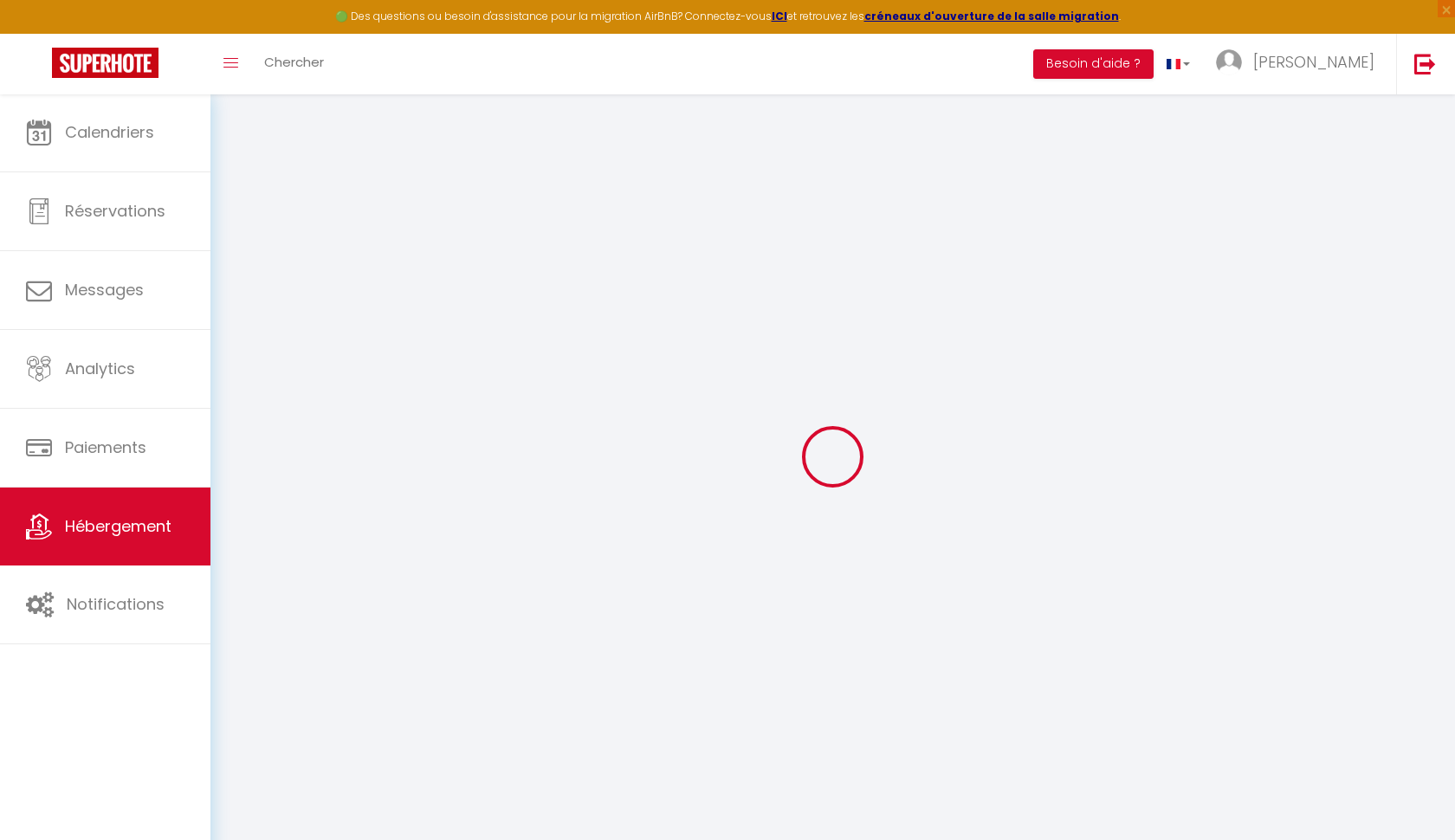
select select
checkbox input "false"
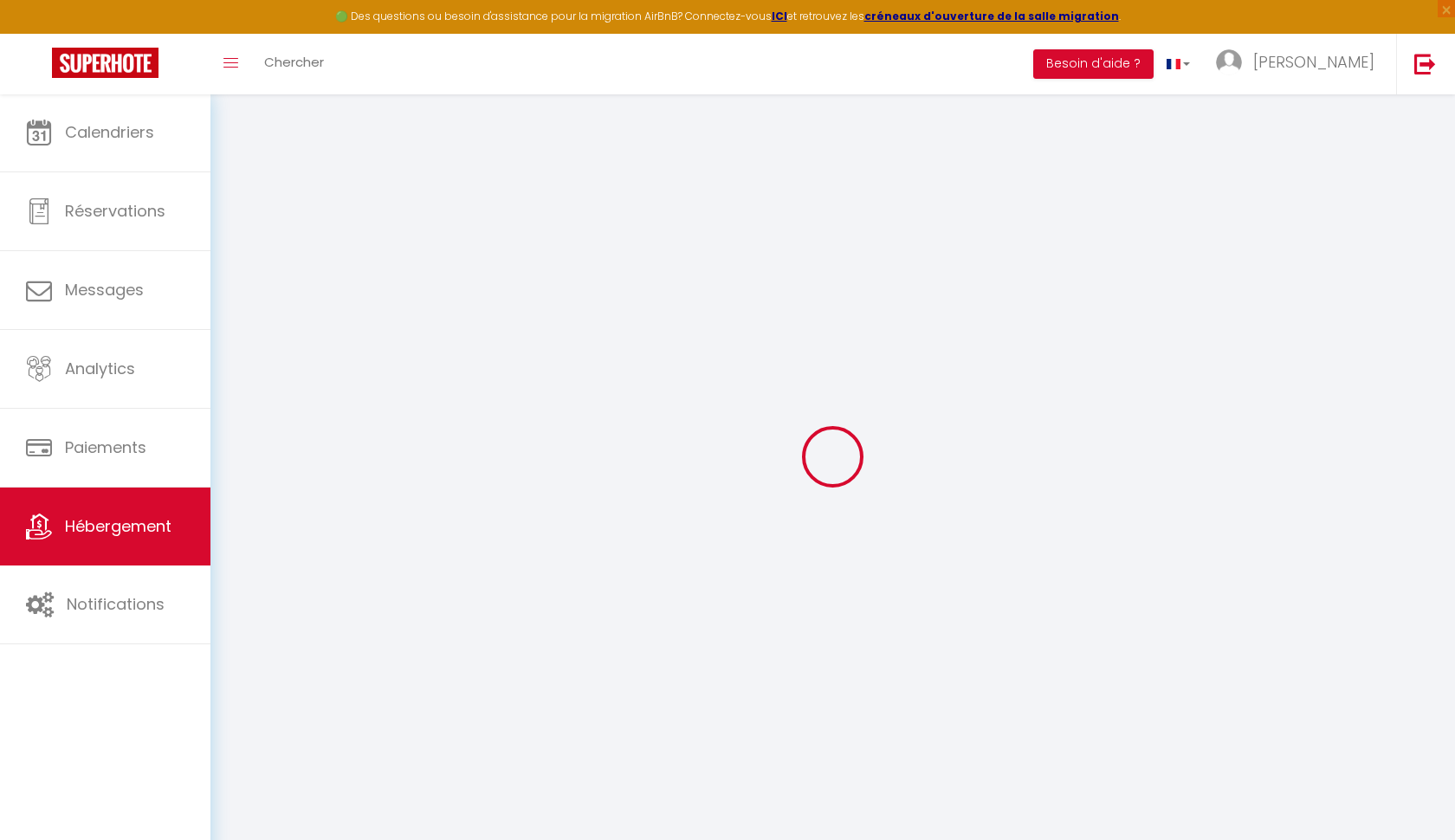
checkbox input "false"
select select
checkbox input "false"
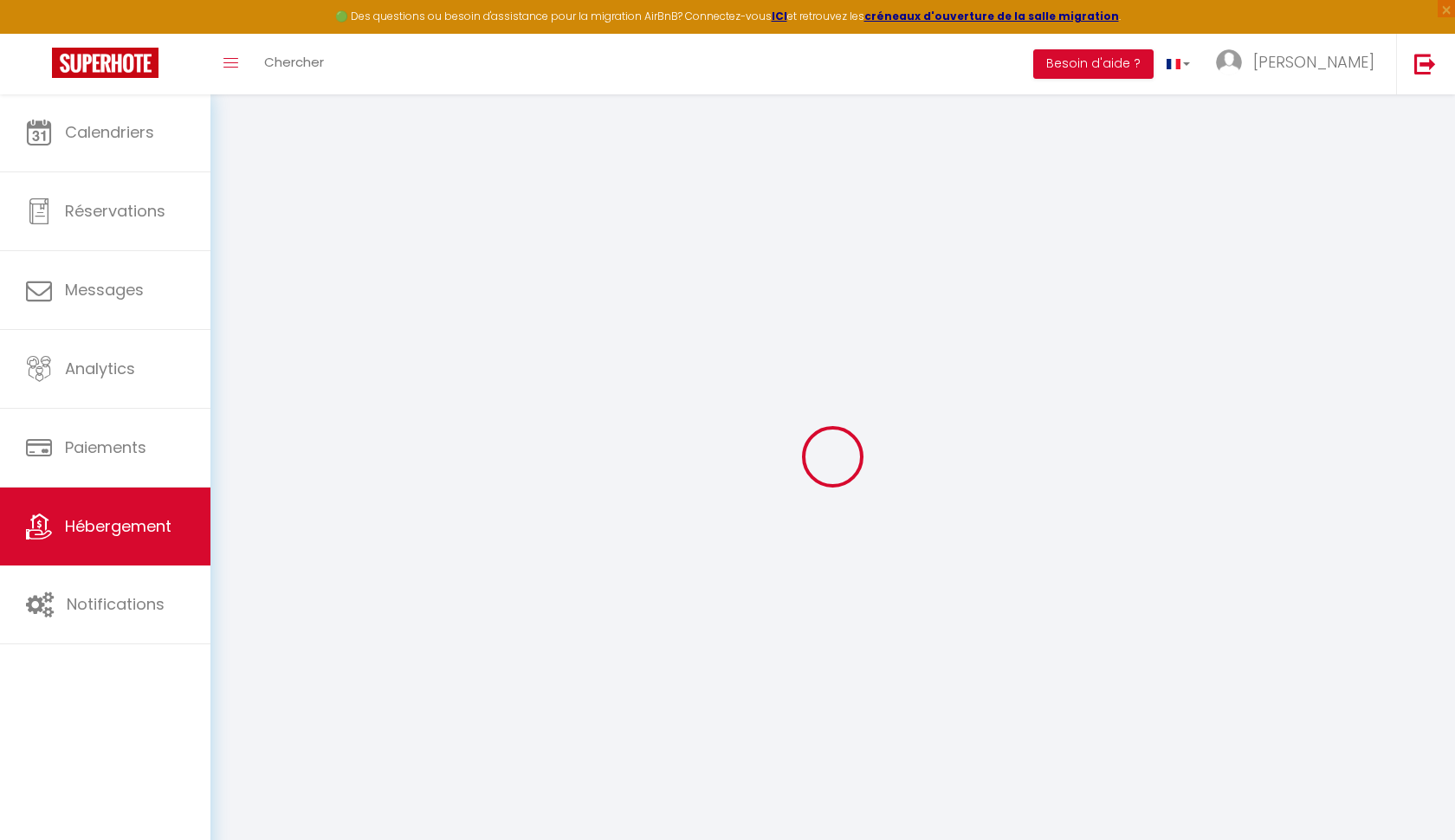
checkbox input "false"
select select "15:00"
select select
select select "11:00"
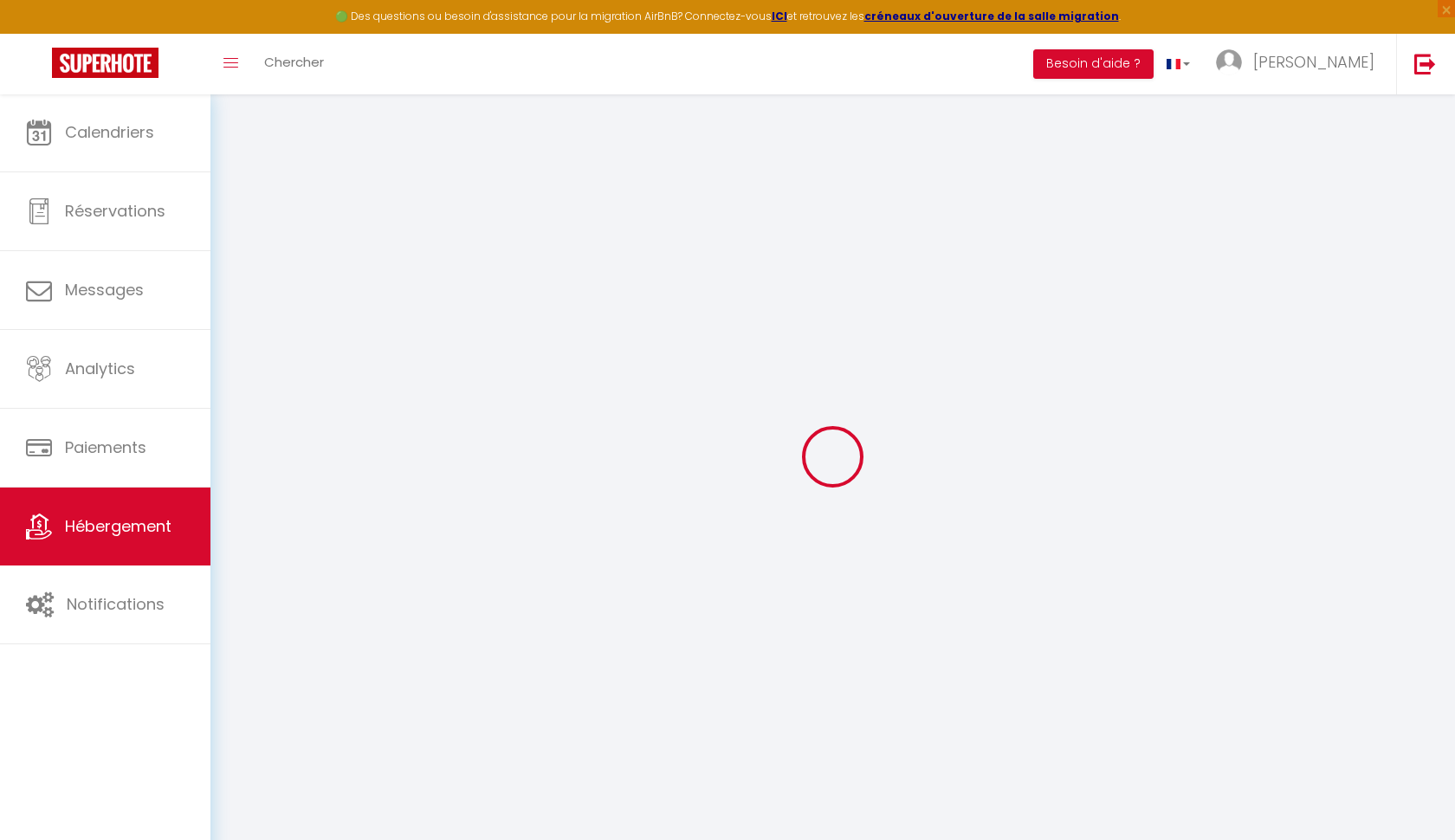
select select "30"
select select "120"
select select
checkbox input "false"
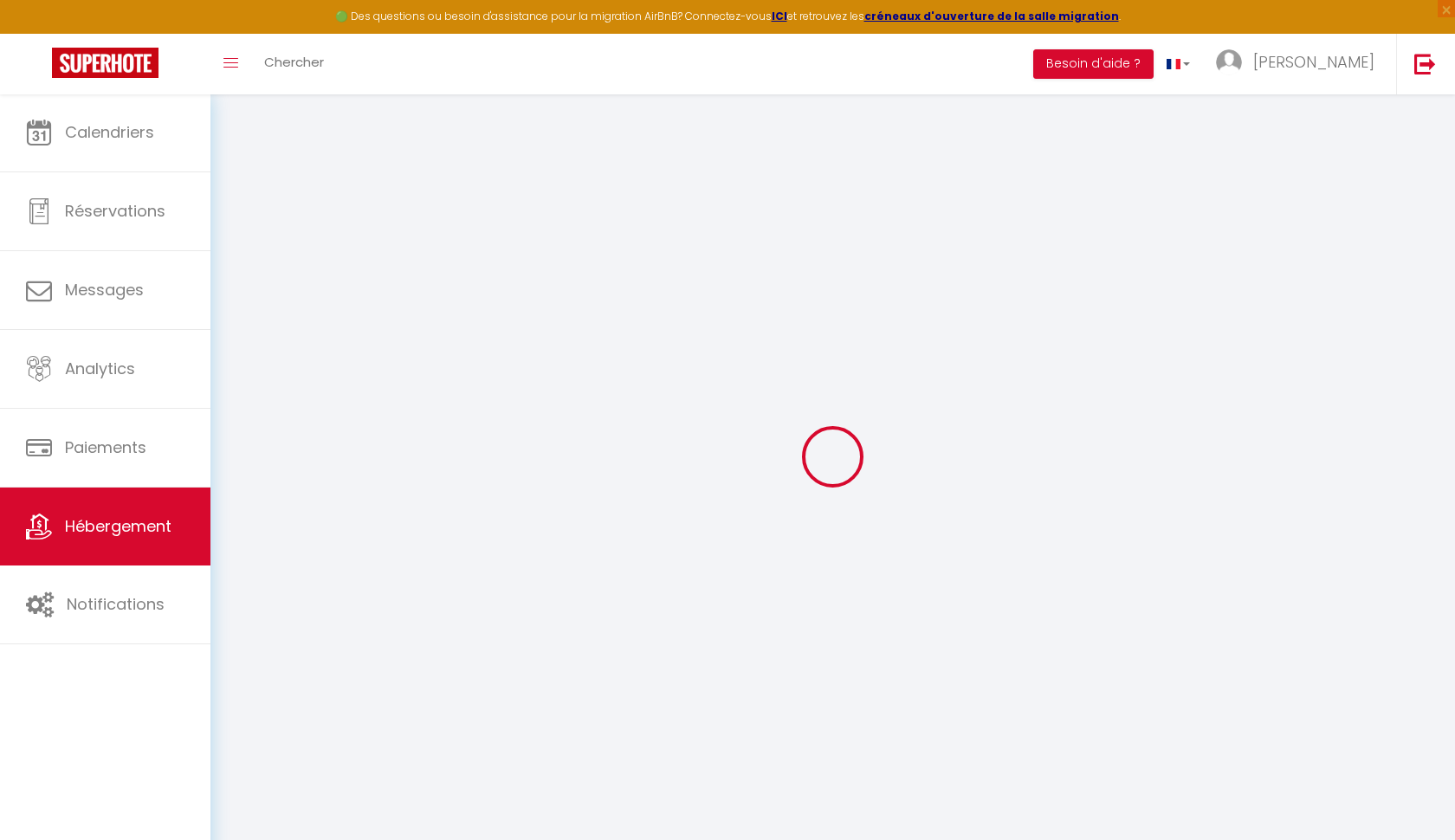
checkbox input "false"
select select
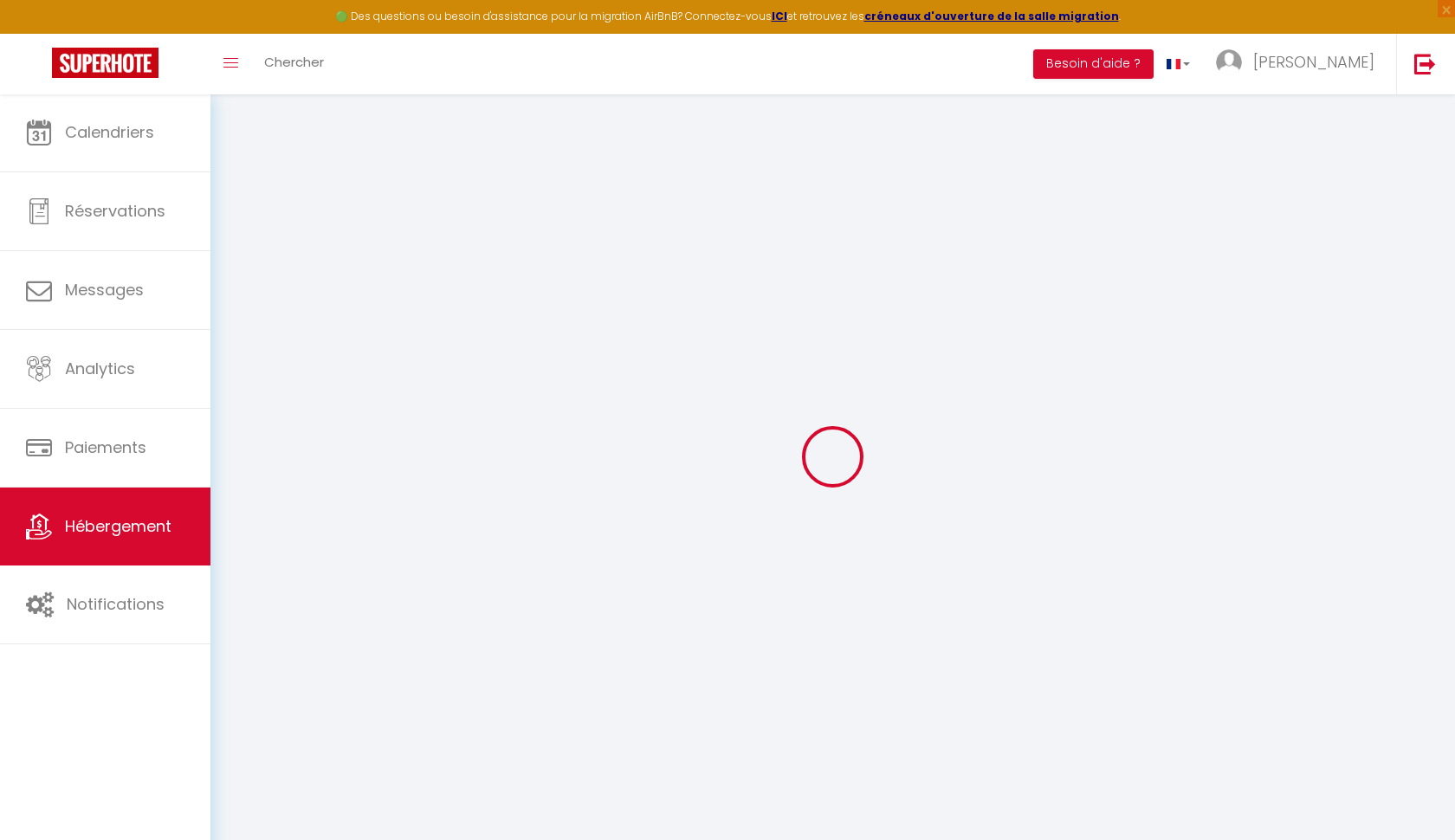
checkbox input "false"
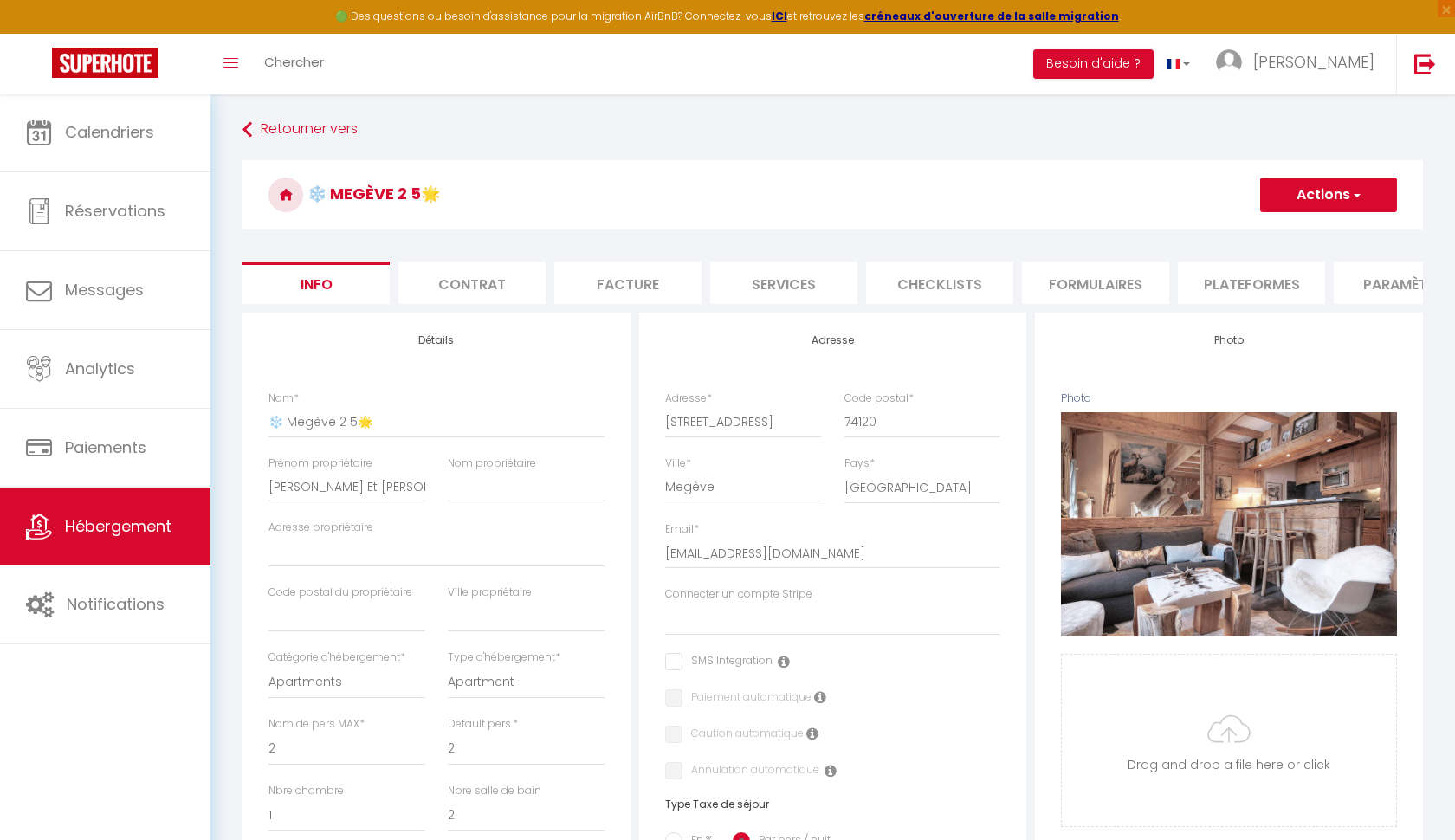
click at [1257, 289] on li "Plateformes" at bounding box center [1251, 283] width 147 height 42
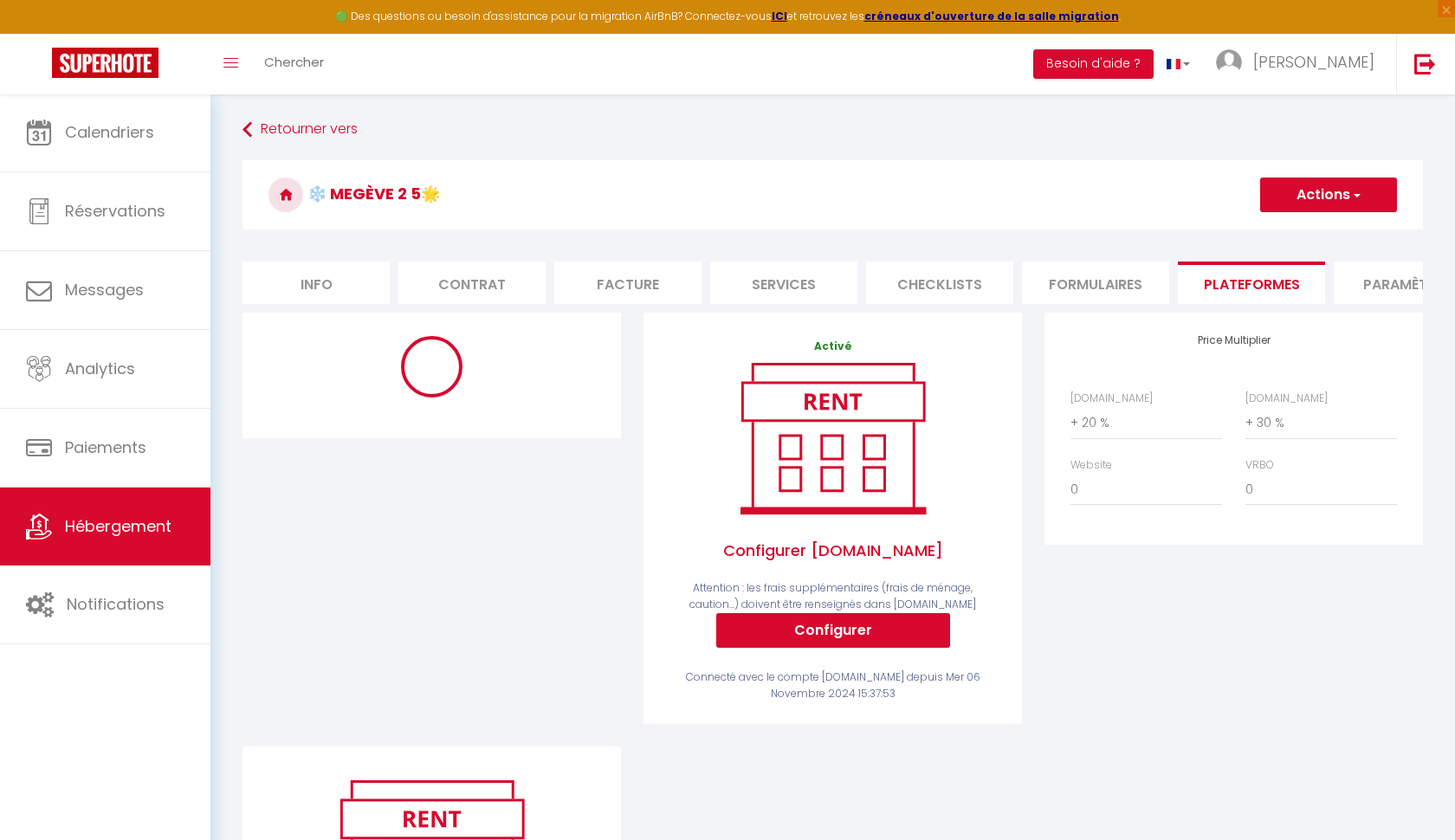
select select "365"
select select "EUR"
select select
select select "14386-1097709973046022225"
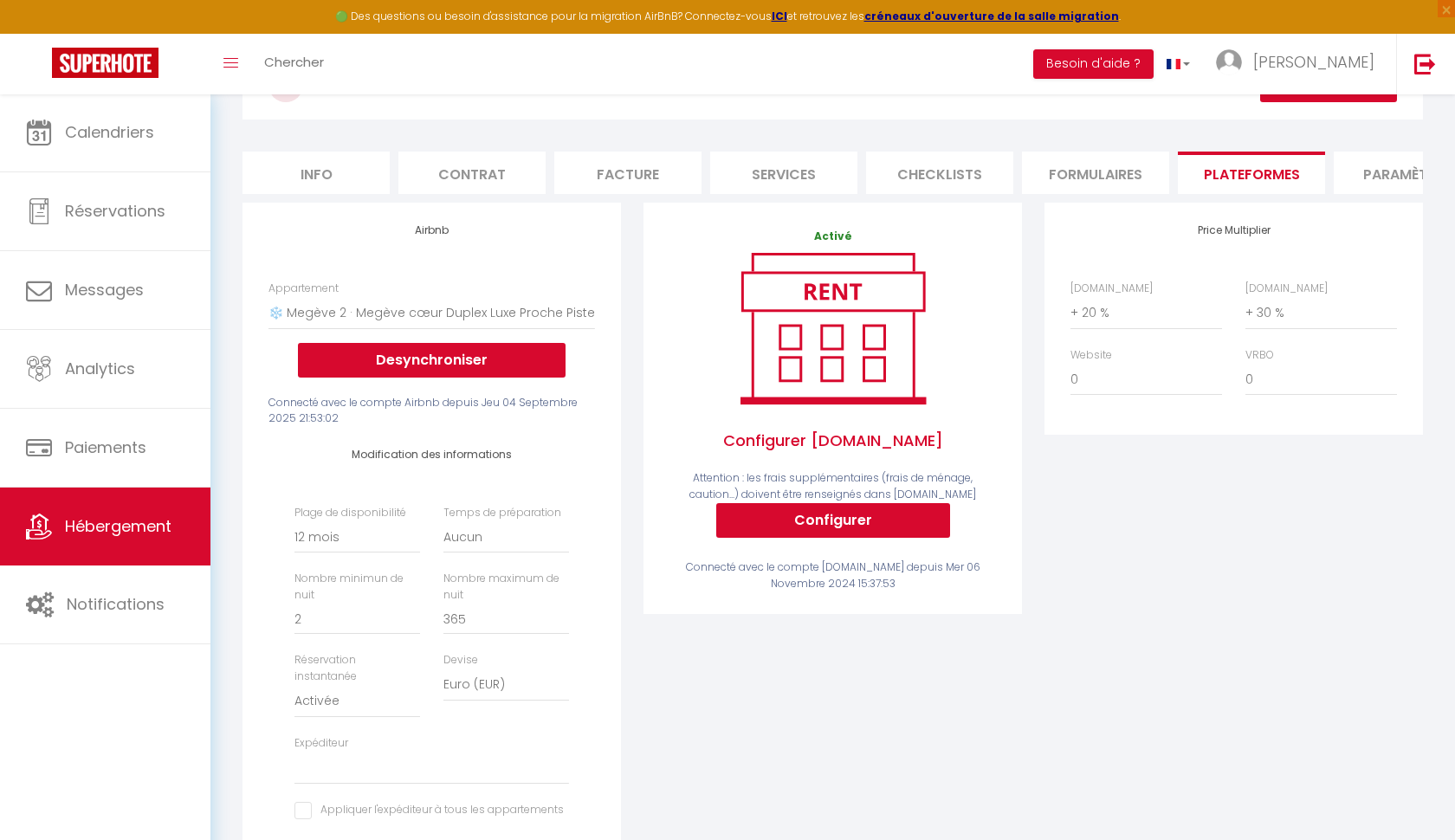
scroll to position [111, 0]
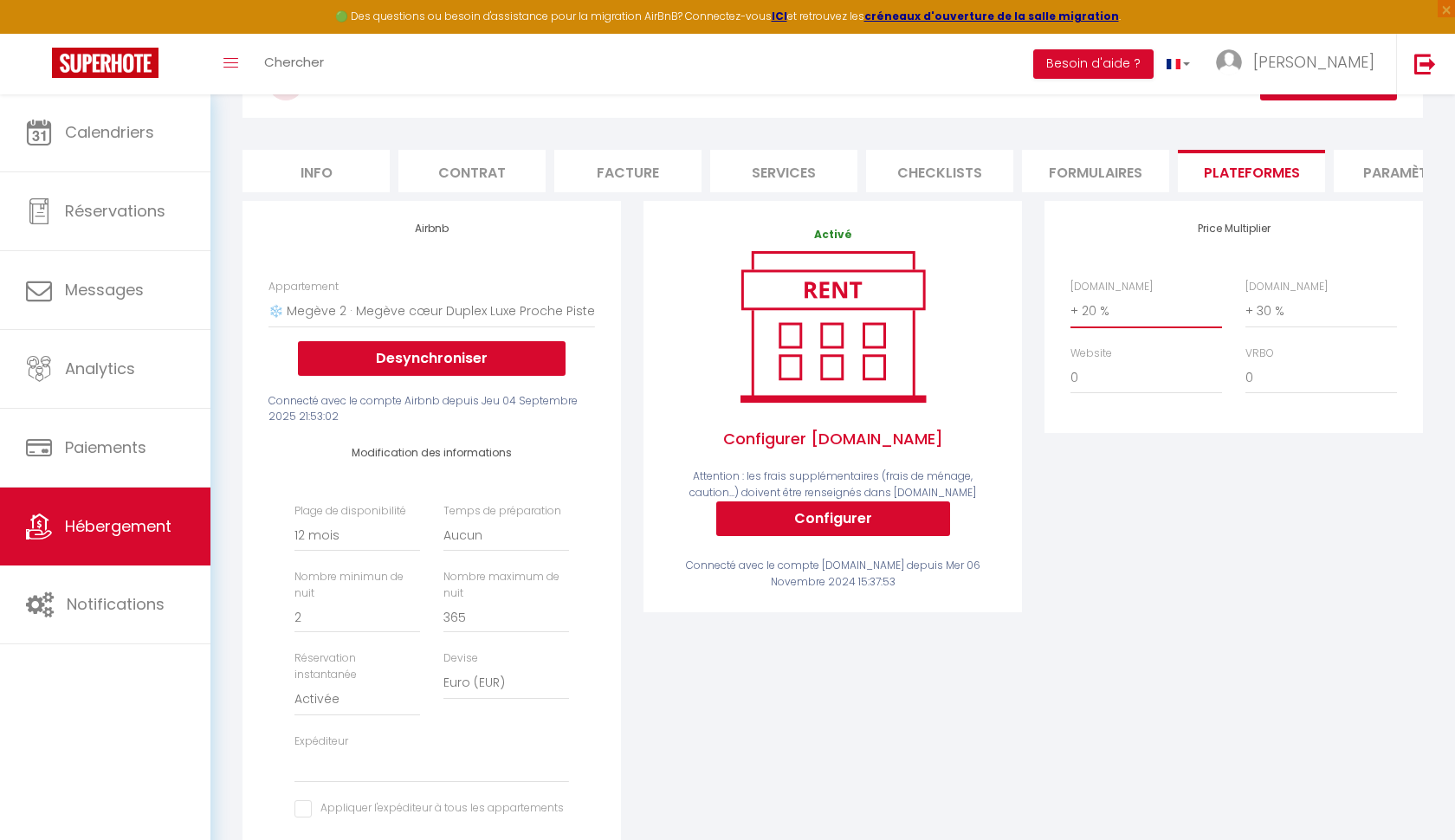
select select "+ 30 %"
select select
select select "+ 40 %"
select select
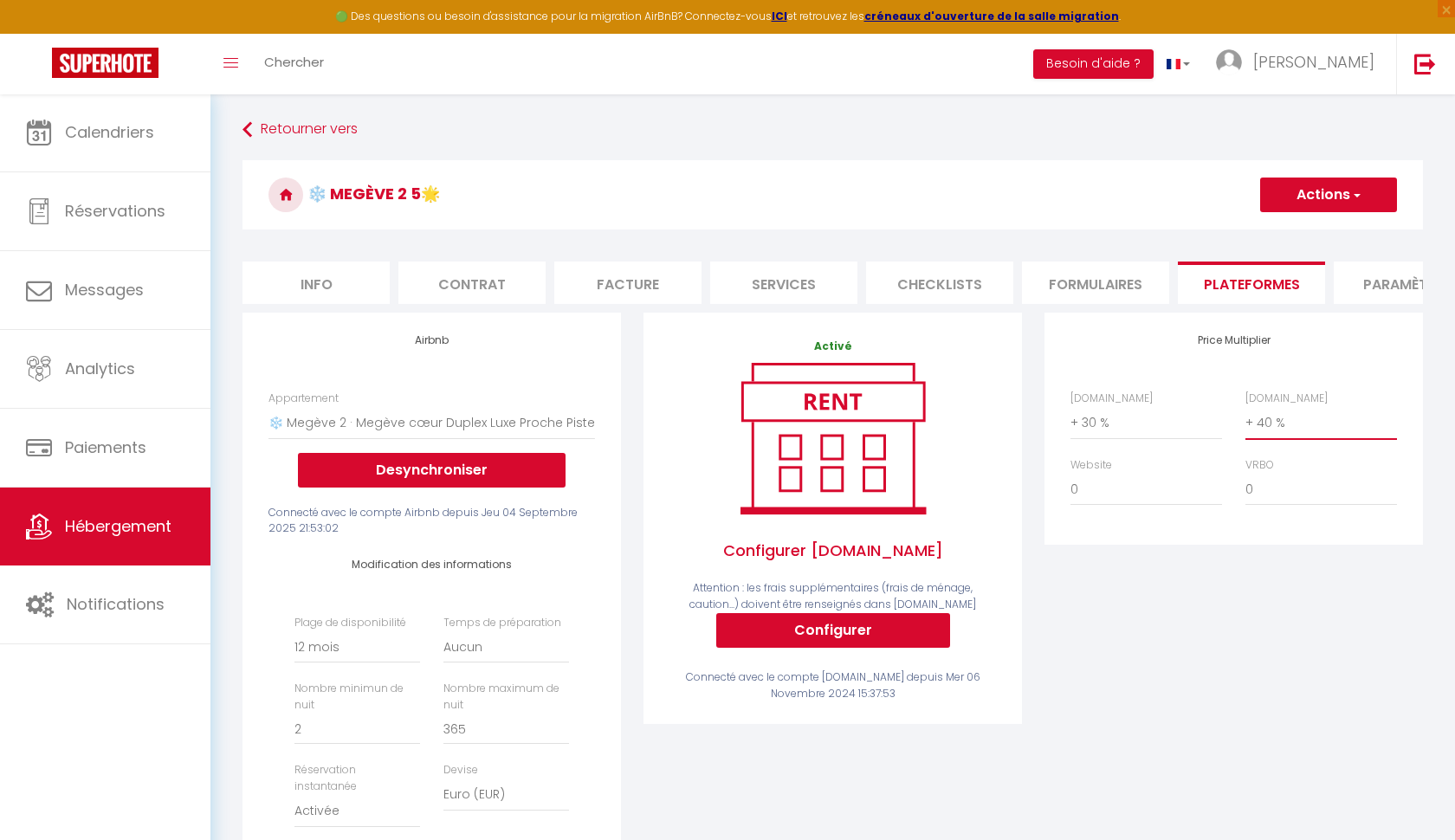
scroll to position [0, 0]
click at [1346, 194] on button "Actions" at bounding box center [1329, 195] width 137 height 35
click at [1310, 233] on link "Enregistrer" at bounding box center [1328, 233] width 137 height 22
select select "365"
select select "EUR"
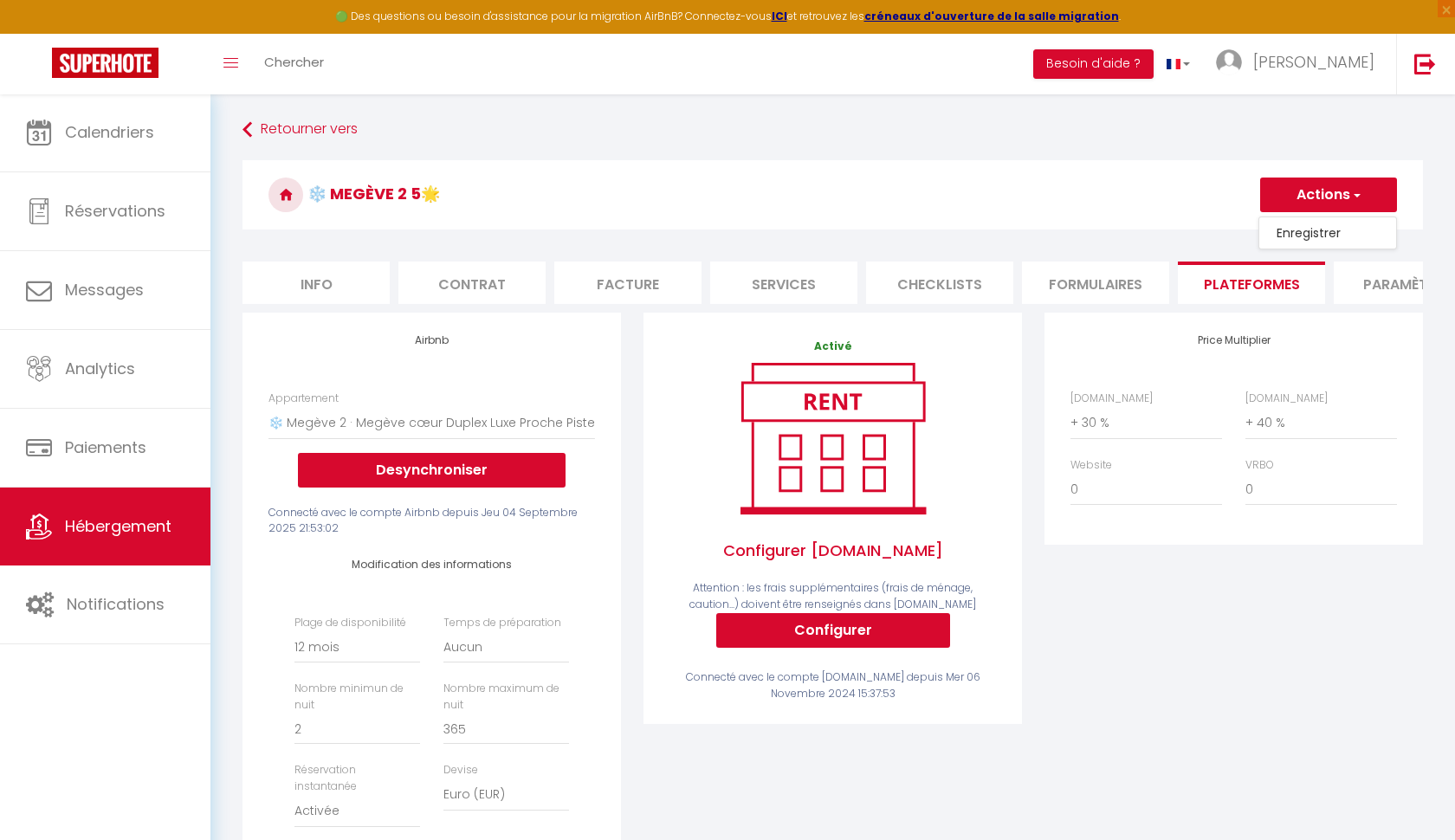
select select
click at [137, 527] on span "Hébergement" at bounding box center [118, 525] width 107 height 21
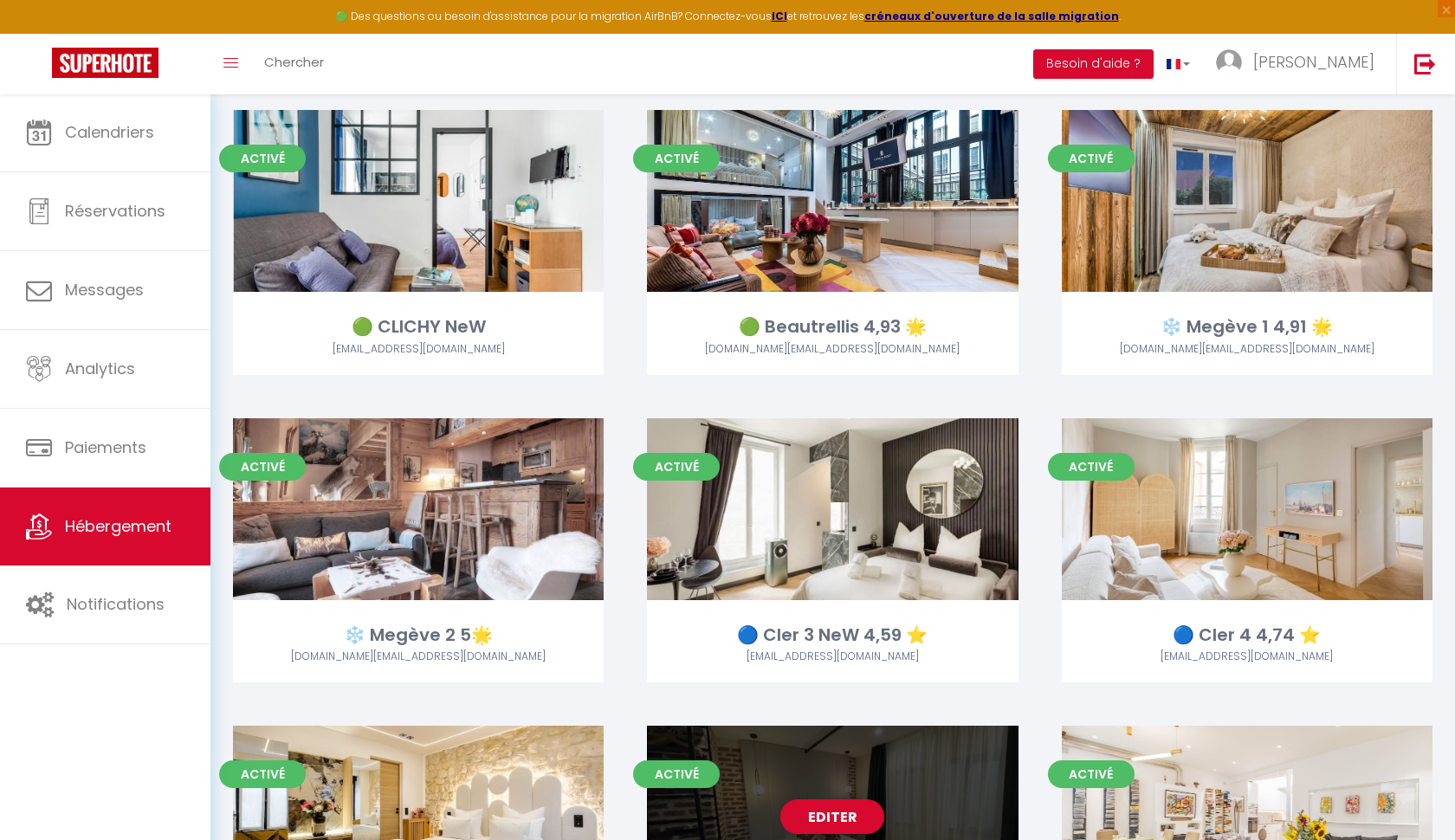
scroll to position [705, 0]
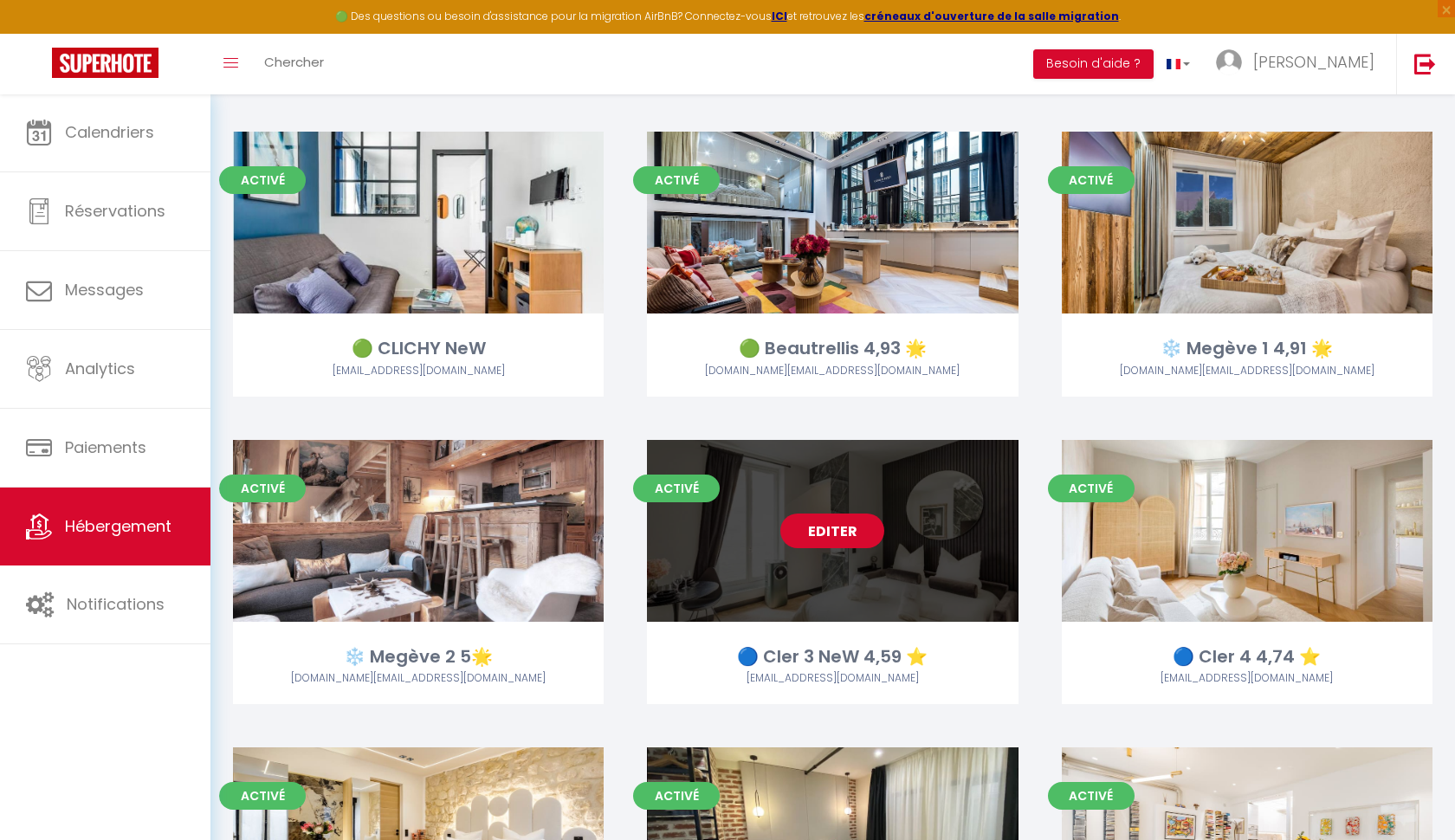
click at [844, 521] on link "Editer" at bounding box center [832, 531] width 104 height 35
click at [836, 532] on link "Editer" at bounding box center [832, 531] width 104 height 35
select select "3"
select select "2"
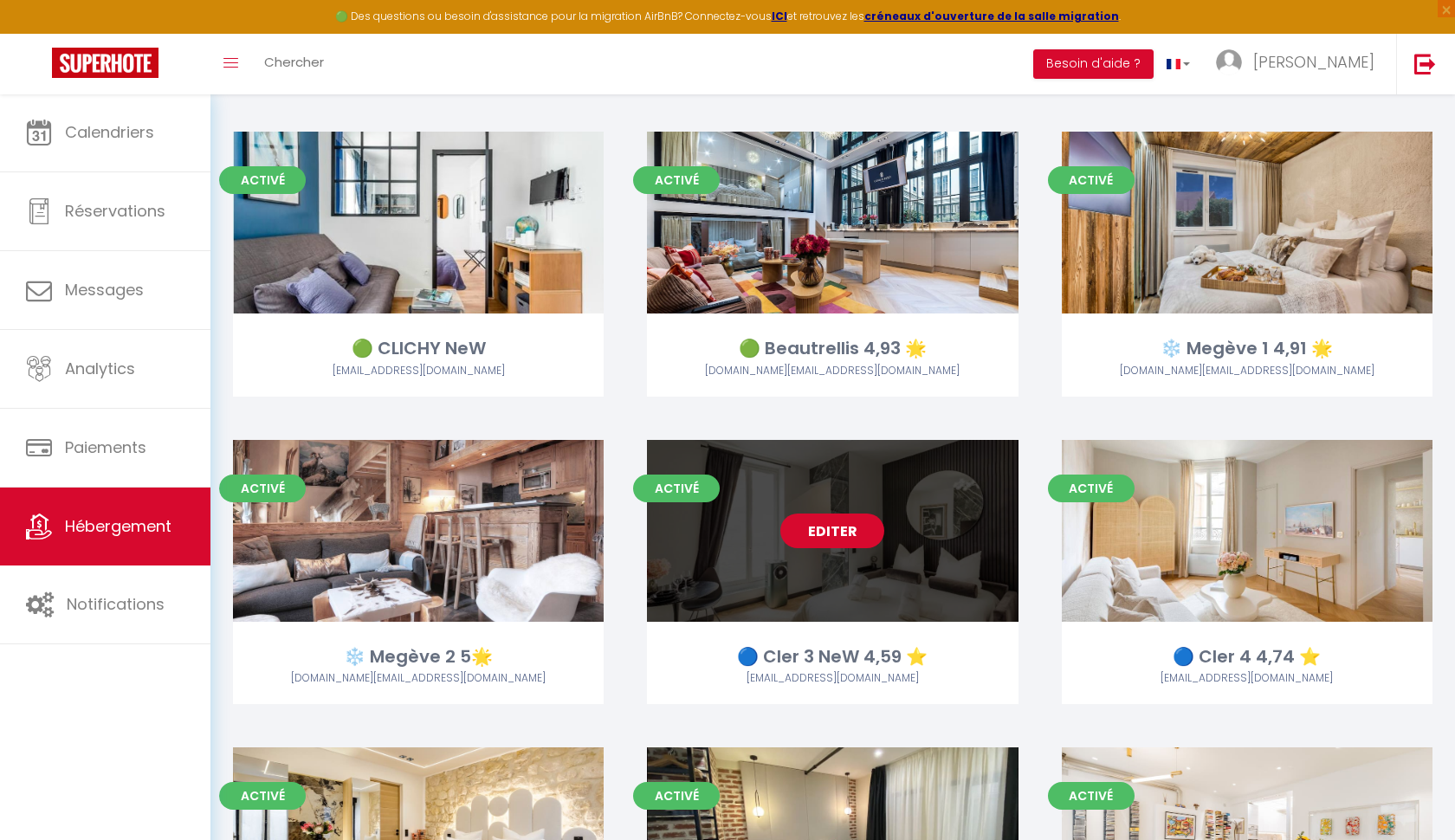
select select "1"
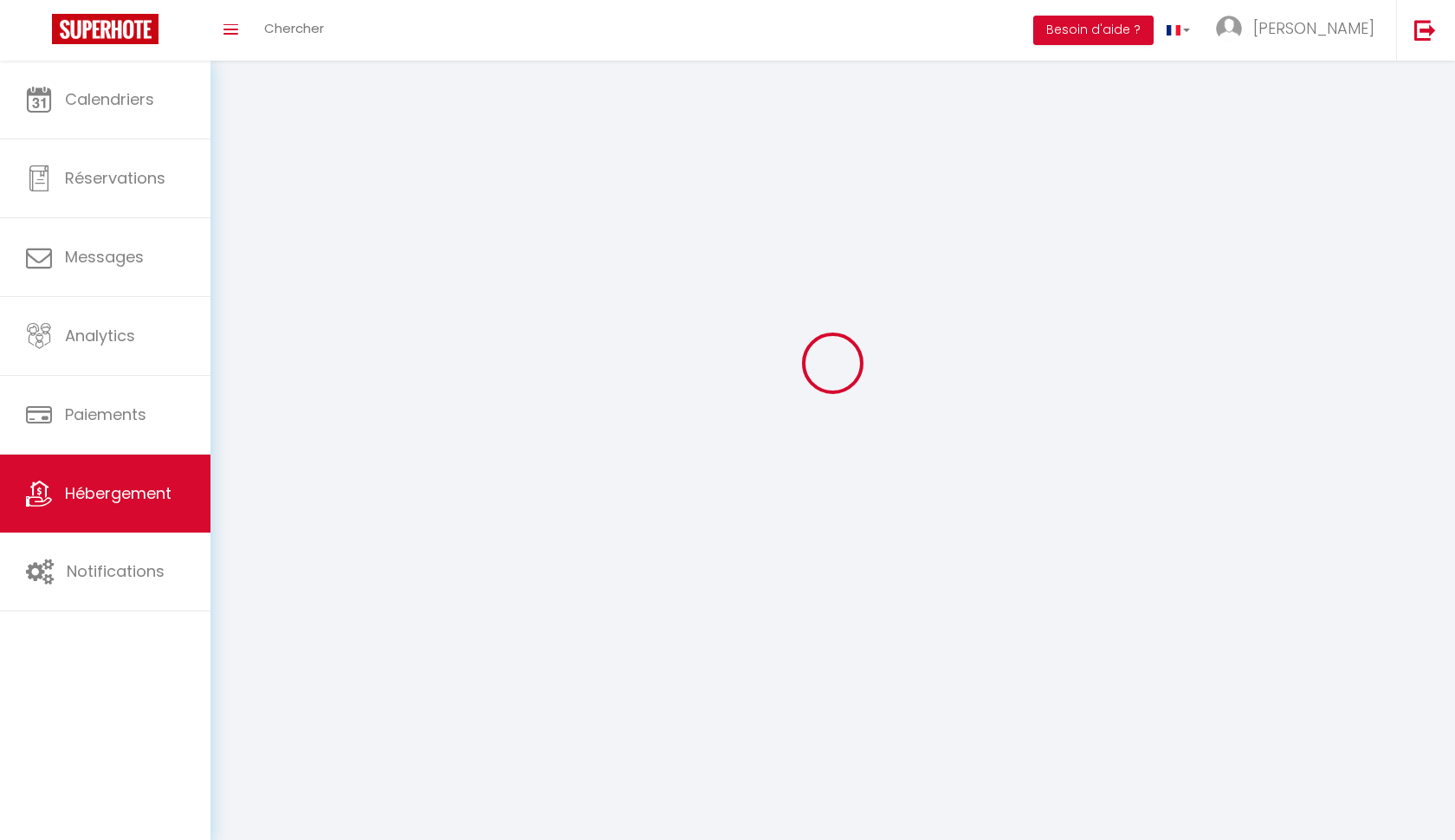
select select
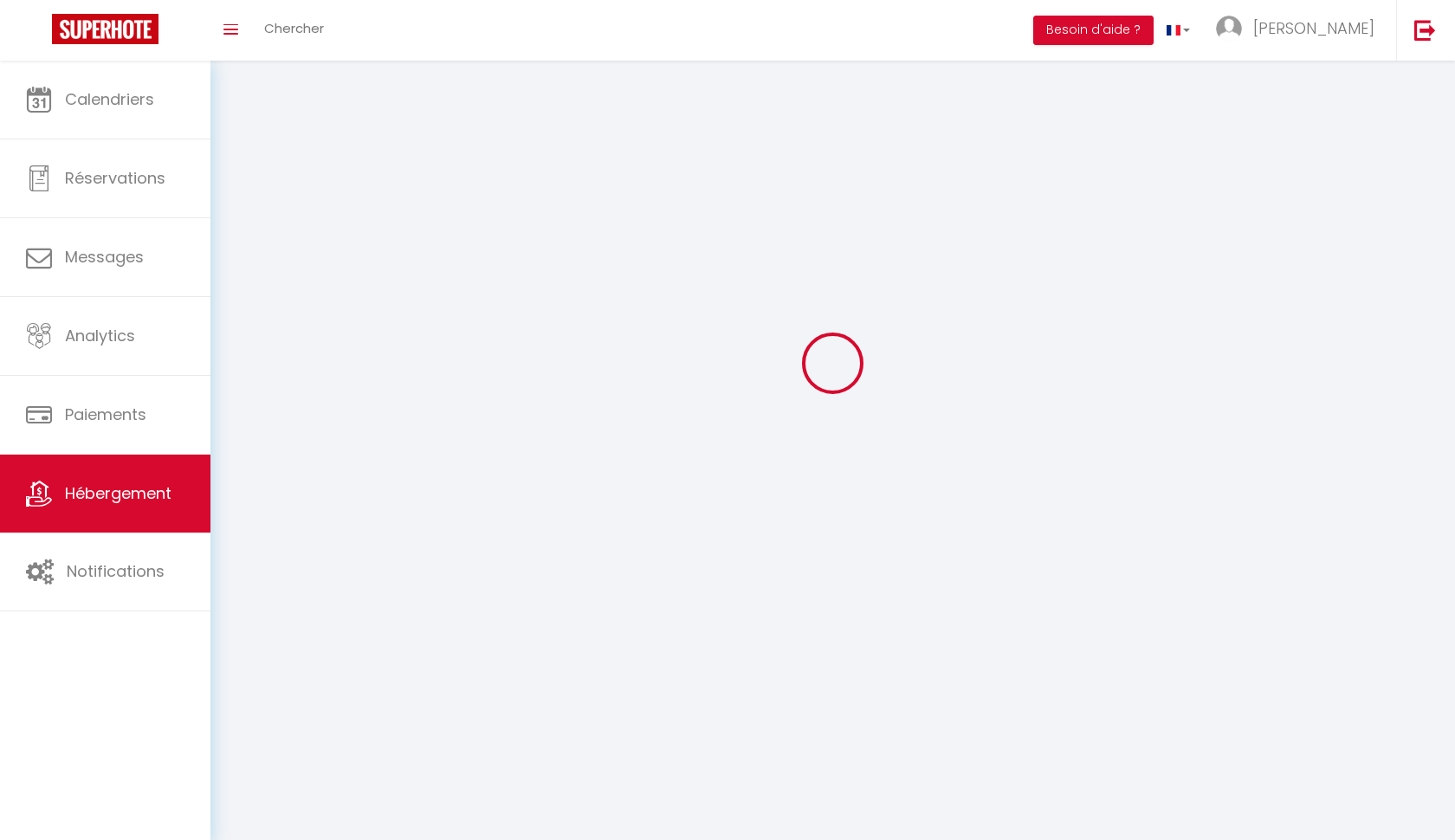
select select
checkbox input "false"
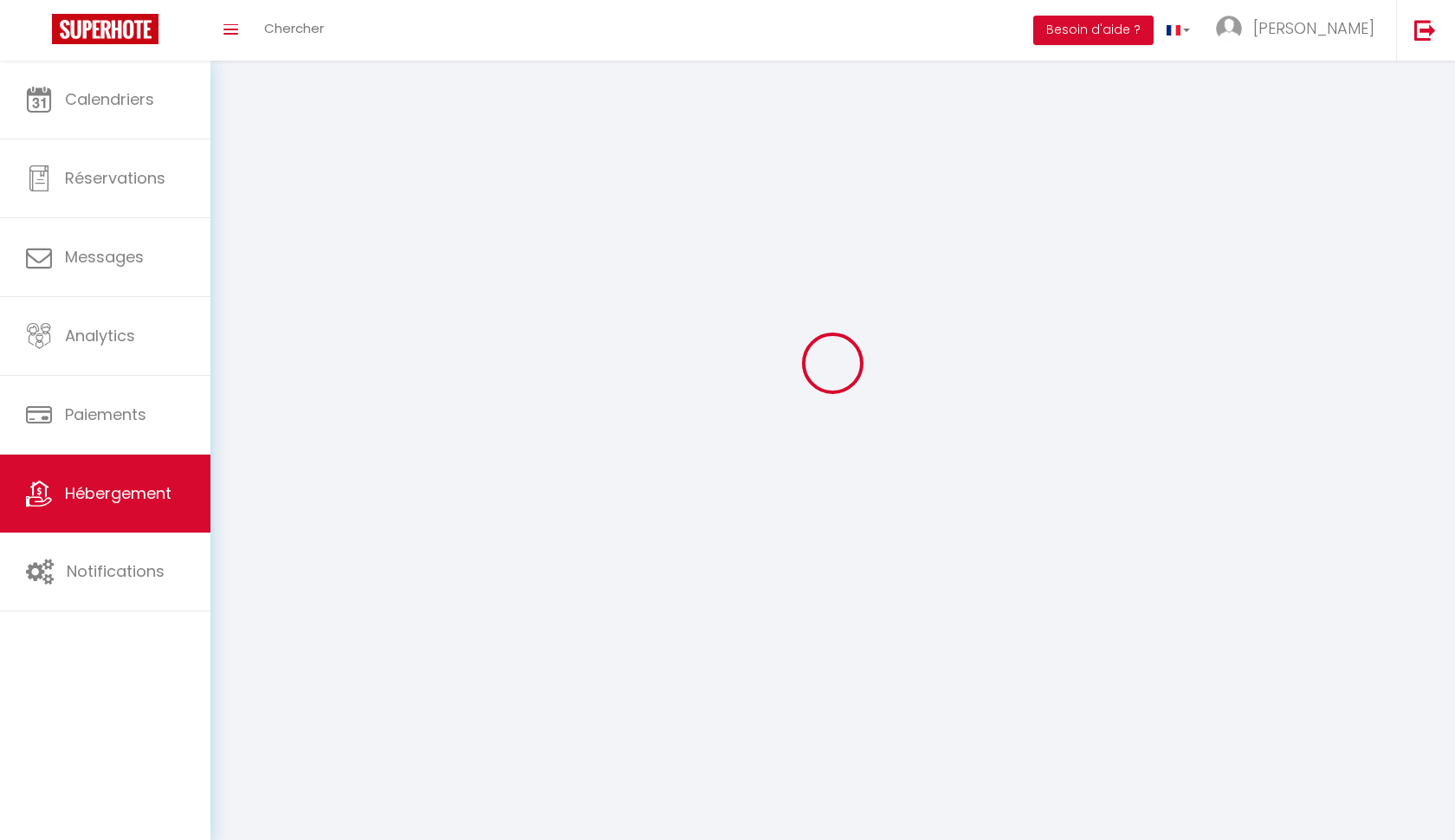
checkbox input "false"
select select
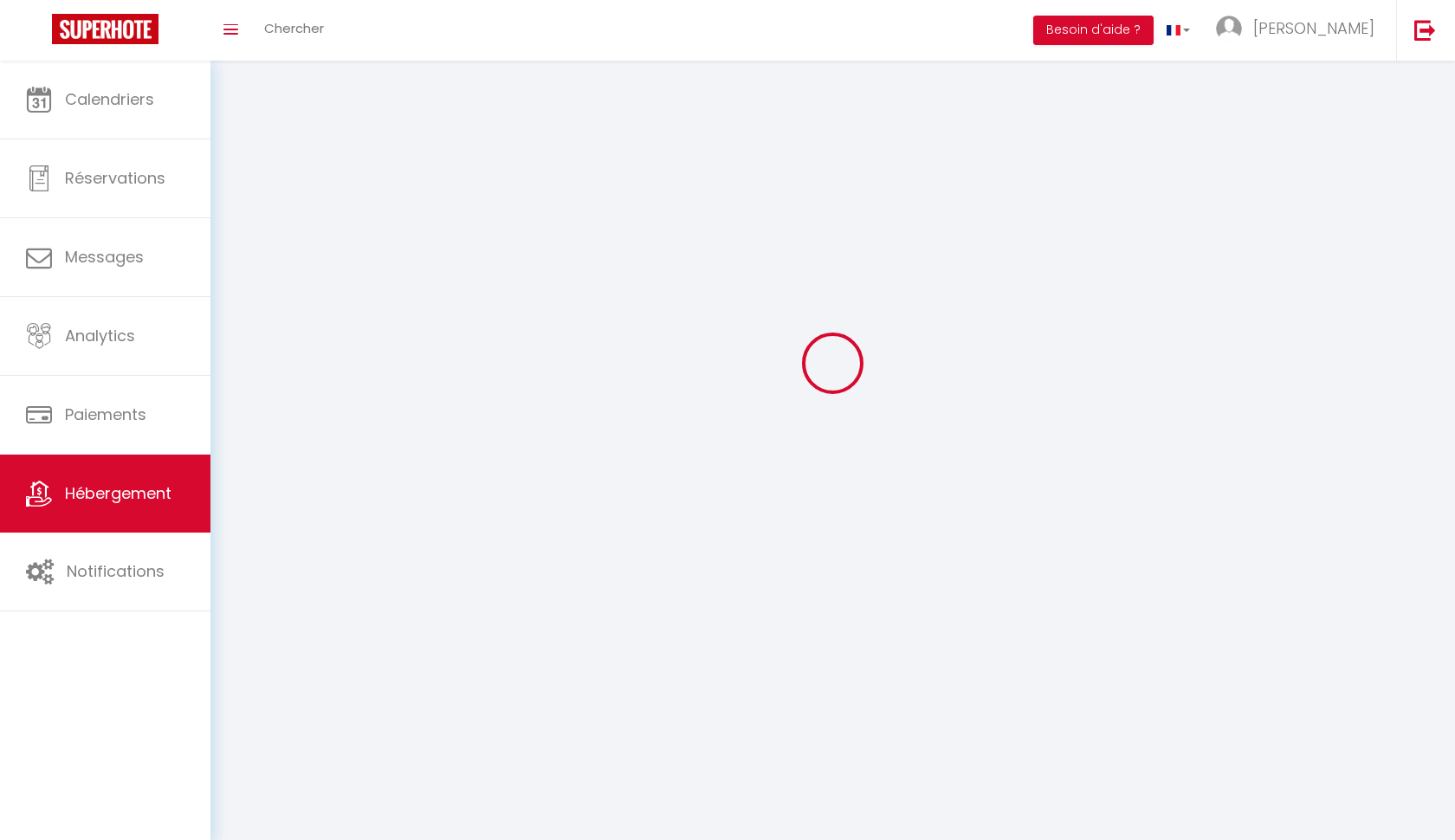
select select
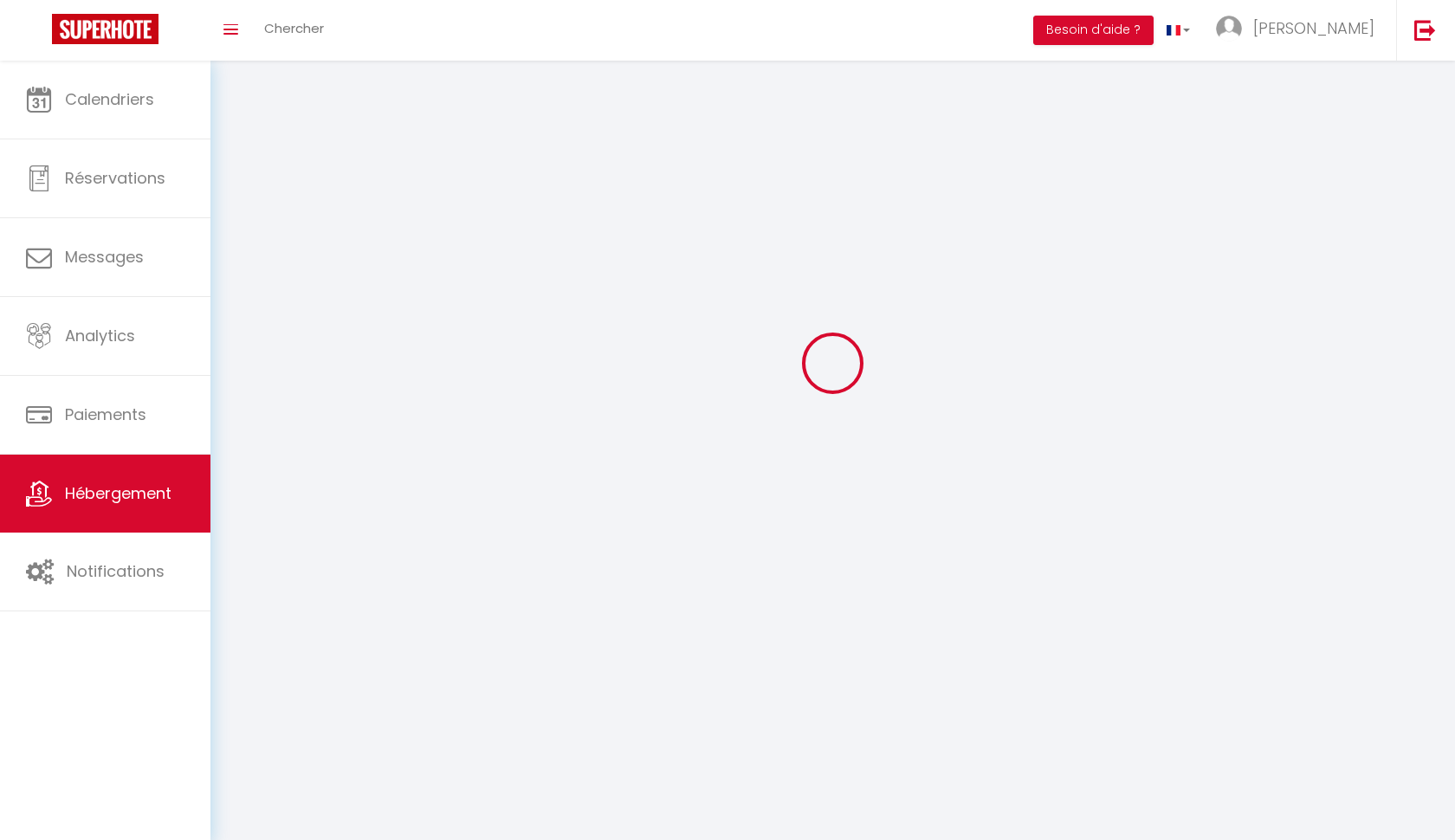
checkbox input "false"
select select
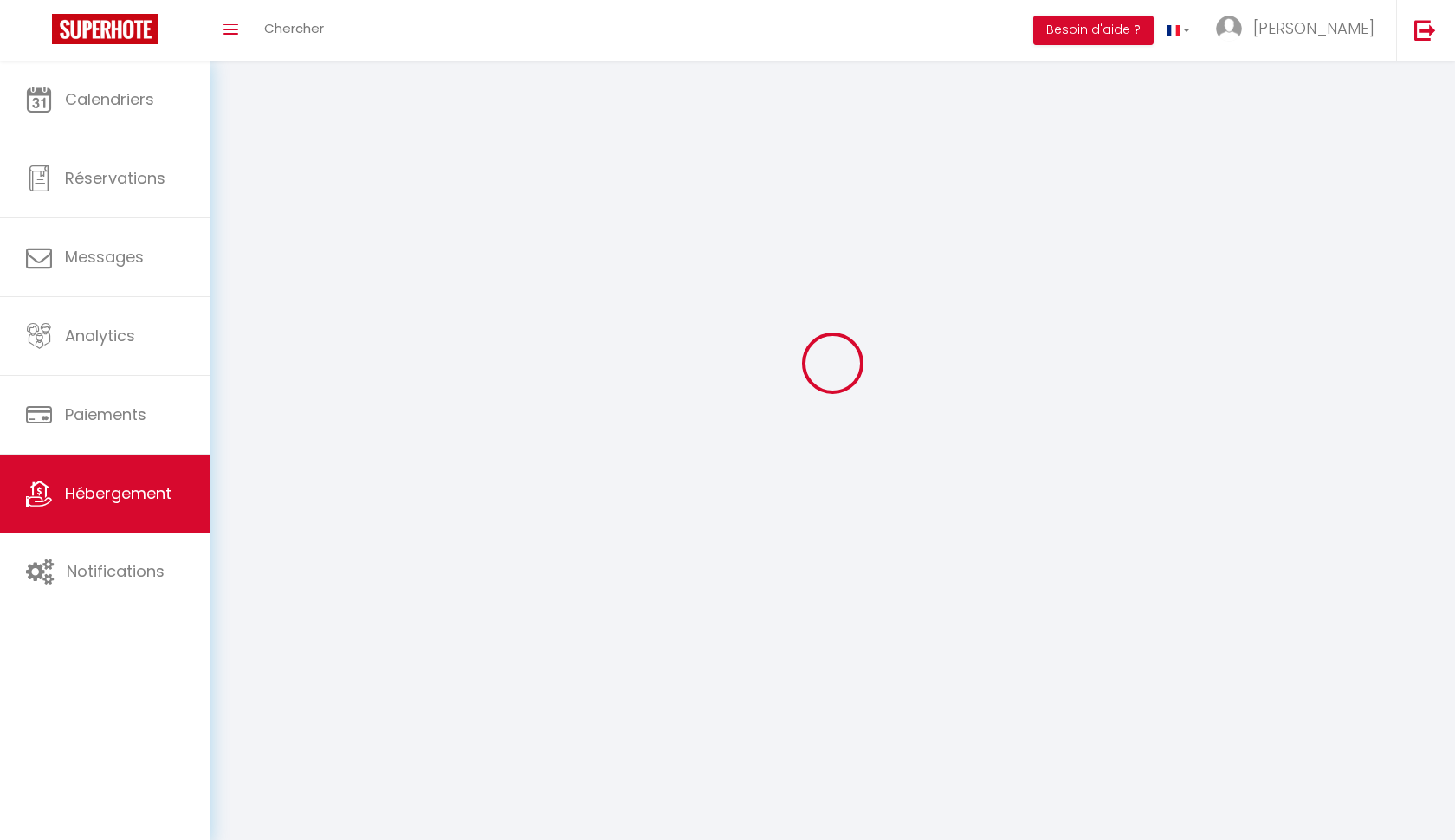
select select
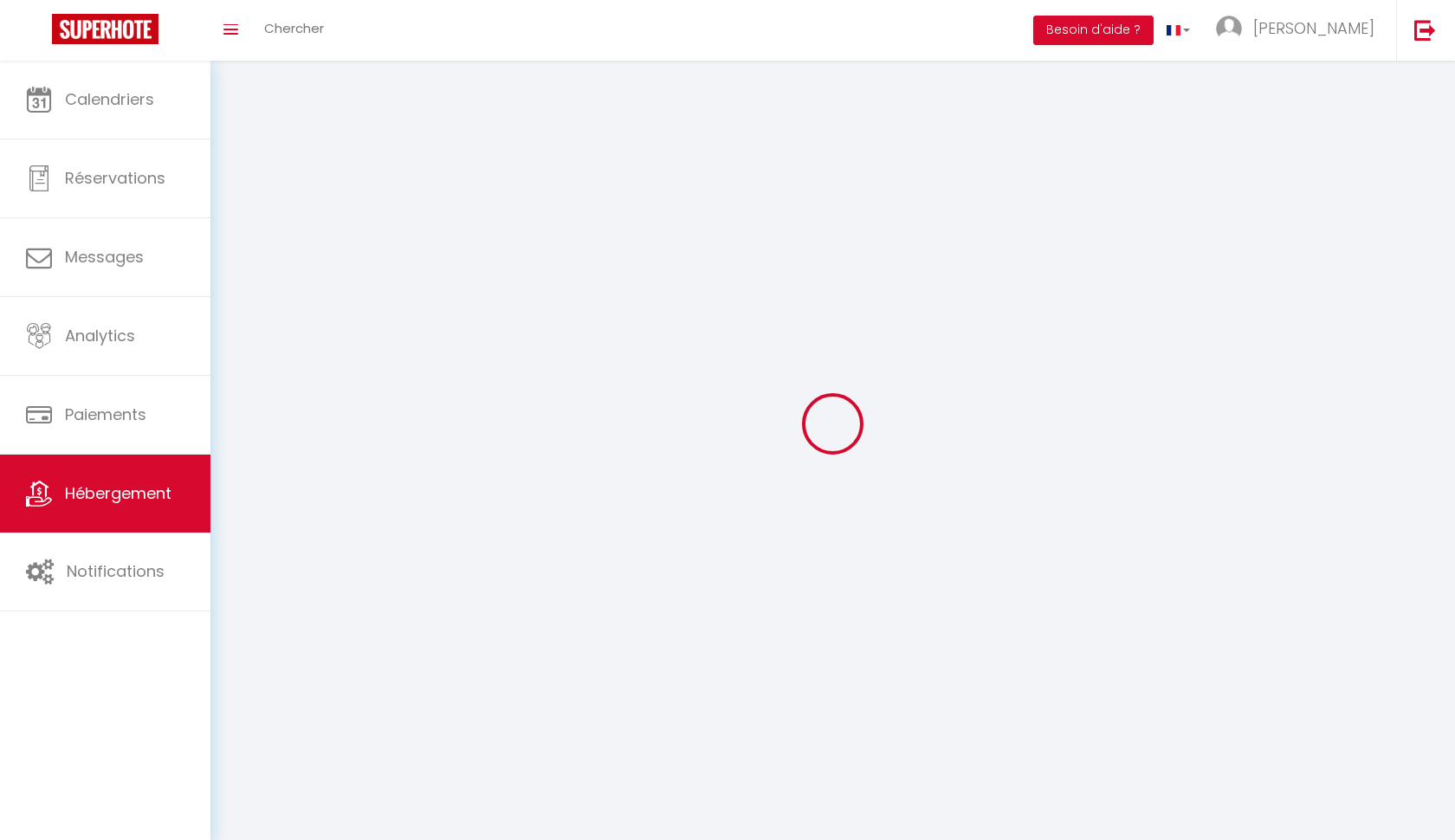
select select
checkbox input "false"
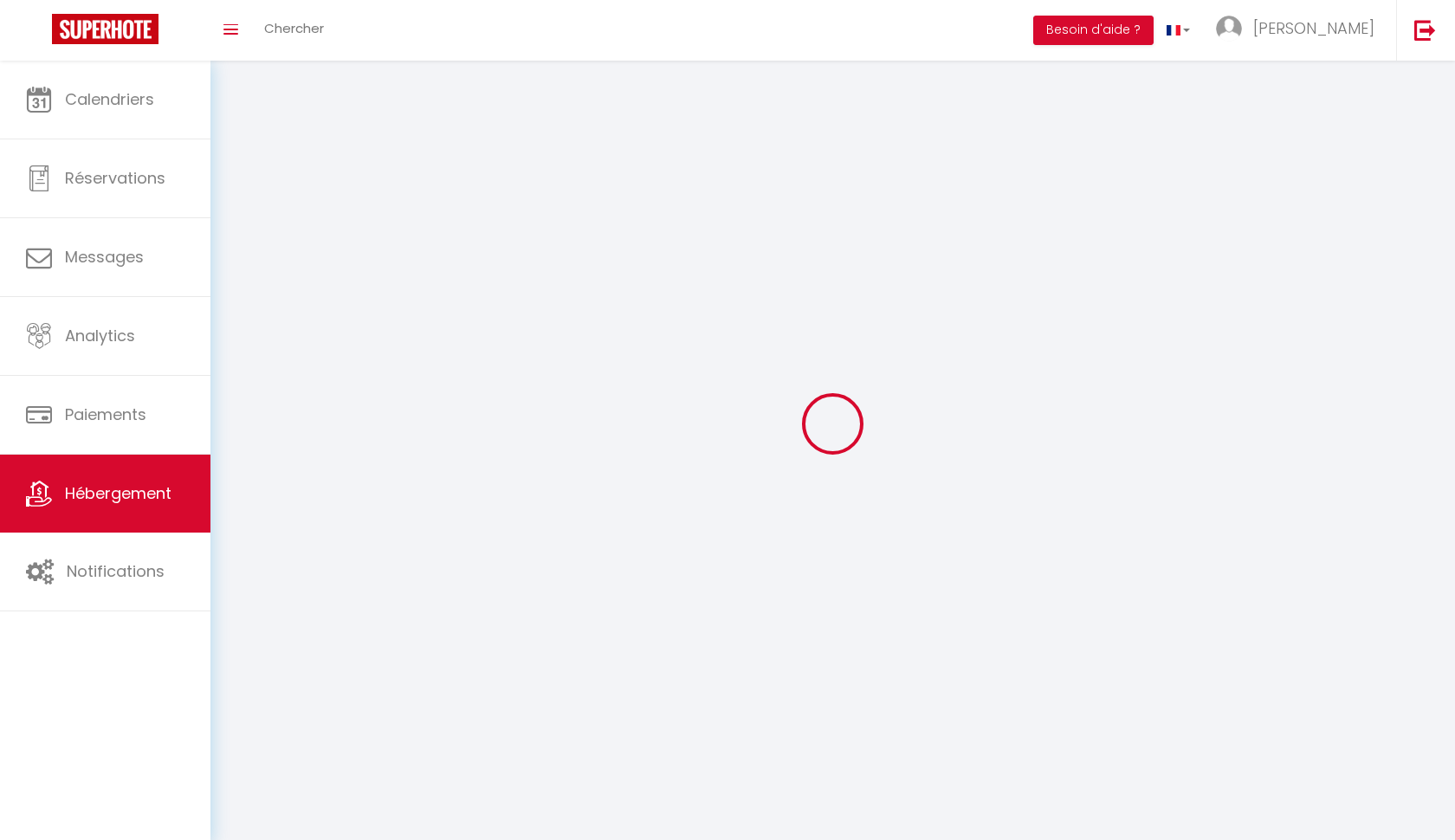
checkbox input "false"
select select
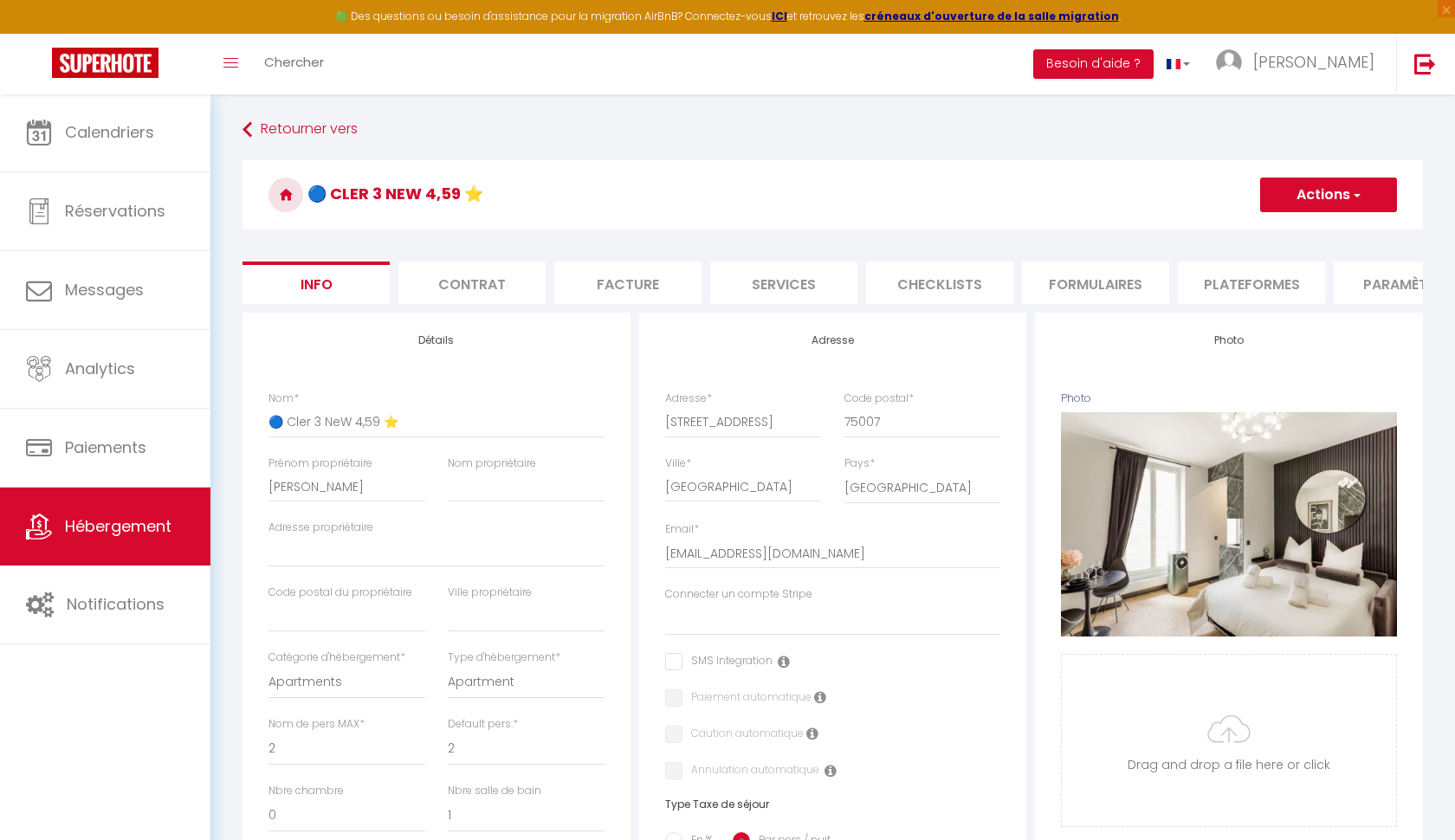
click at [1214, 277] on li "Plateformes" at bounding box center [1251, 283] width 147 height 42
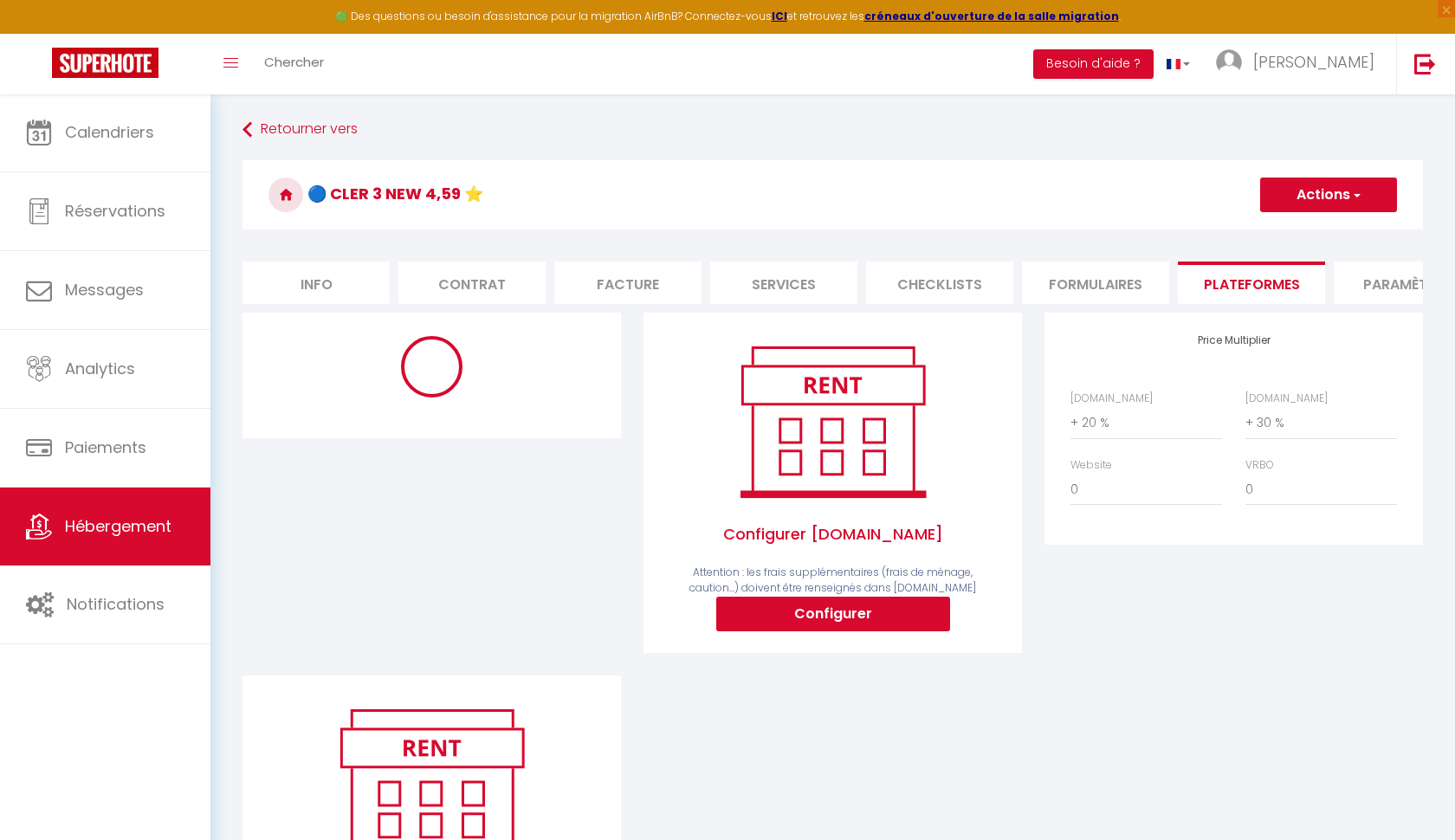
click at [285, 285] on li "Info" at bounding box center [316, 283] width 147 height 42
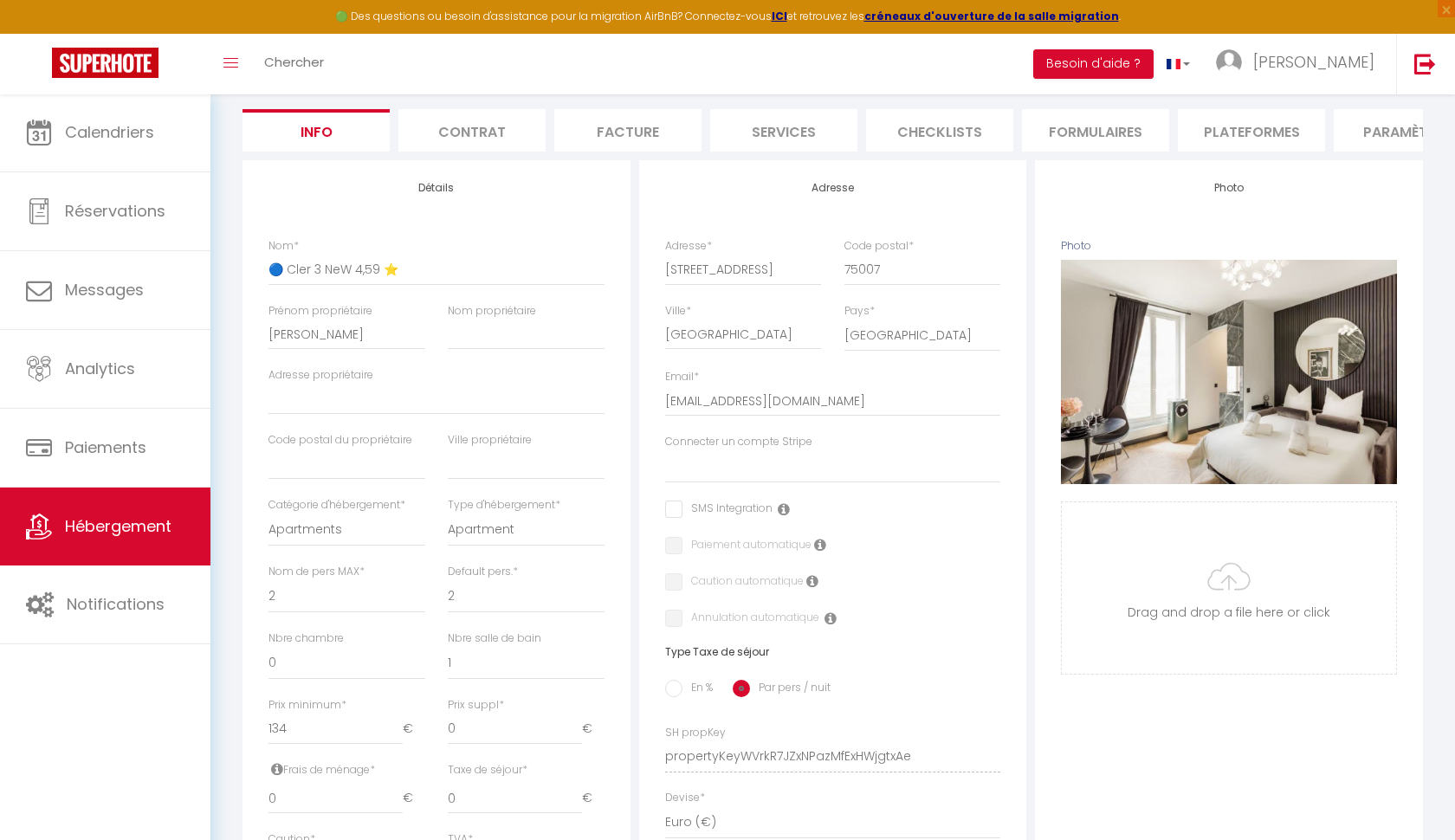
scroll to position [156, 0]
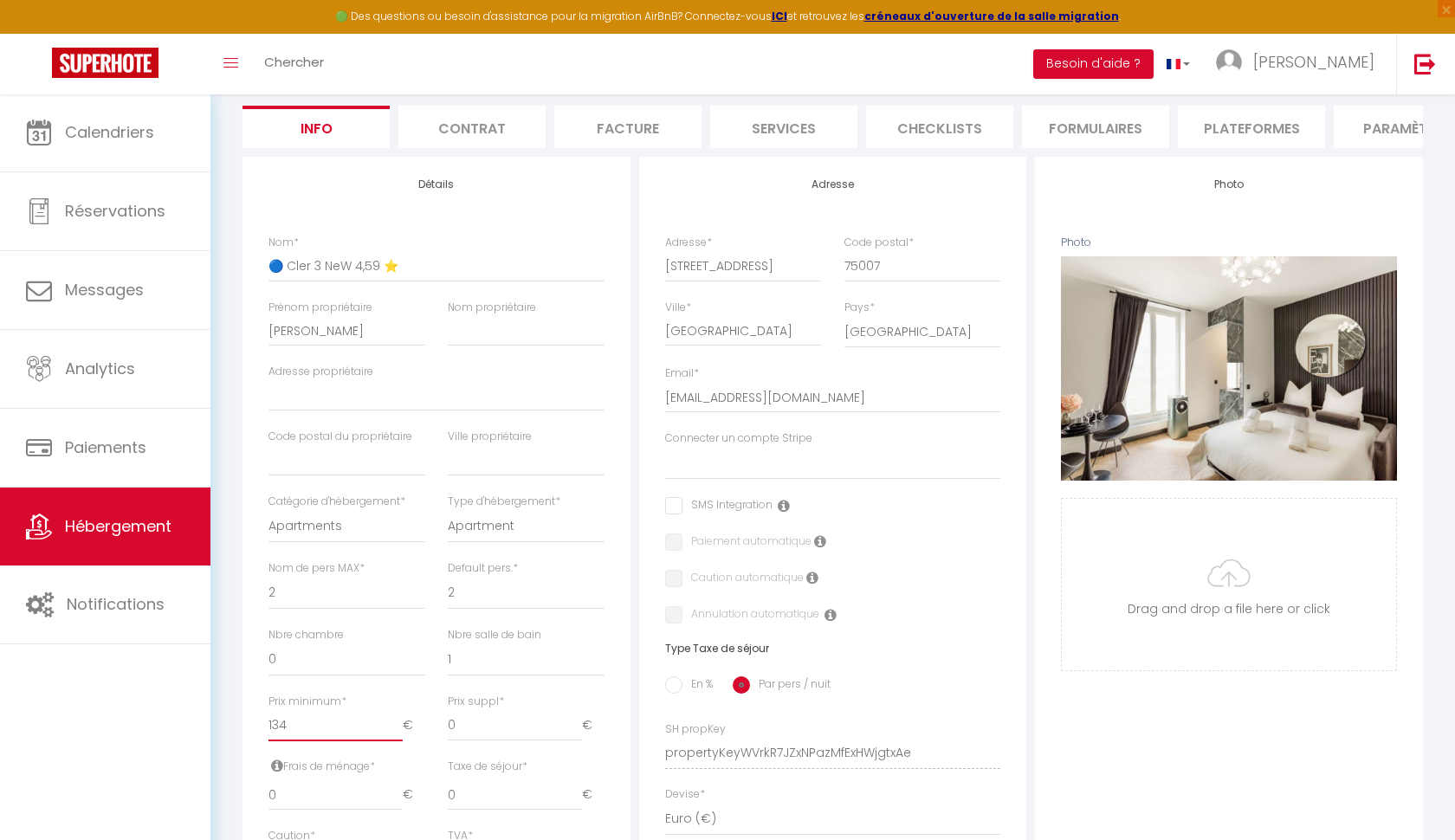
click at [312, 724] on input "134" at bounding box center [335, 726] width 135 height 31
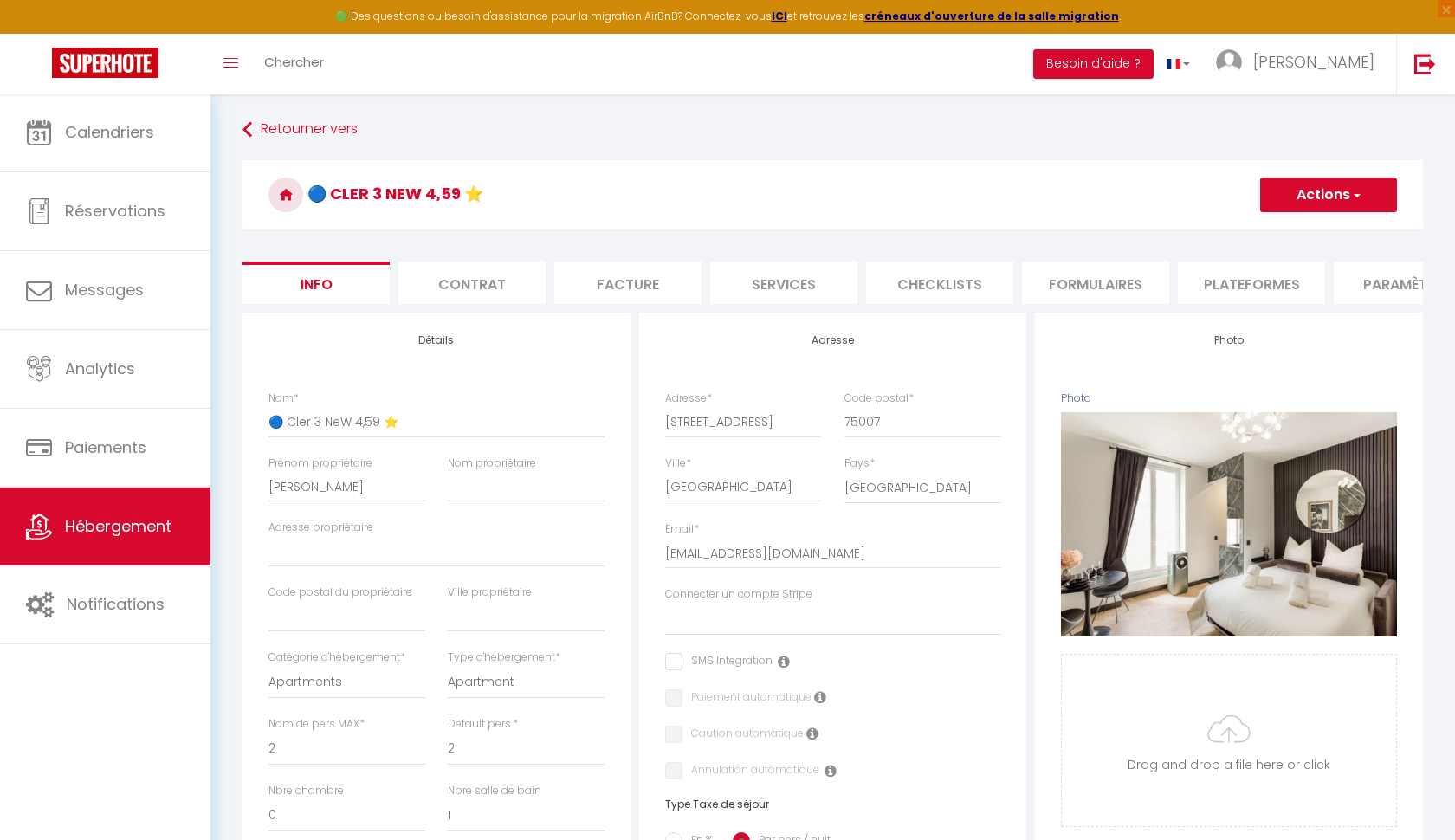
scroll to position [0, 0]
click at [1310, 193] on button "Actions" at bounding box center [1329, 195] width 137 height 35
click at [1284, 233] on input "Enregistrer" at bounding box center [1261, 232] width 65 height 18
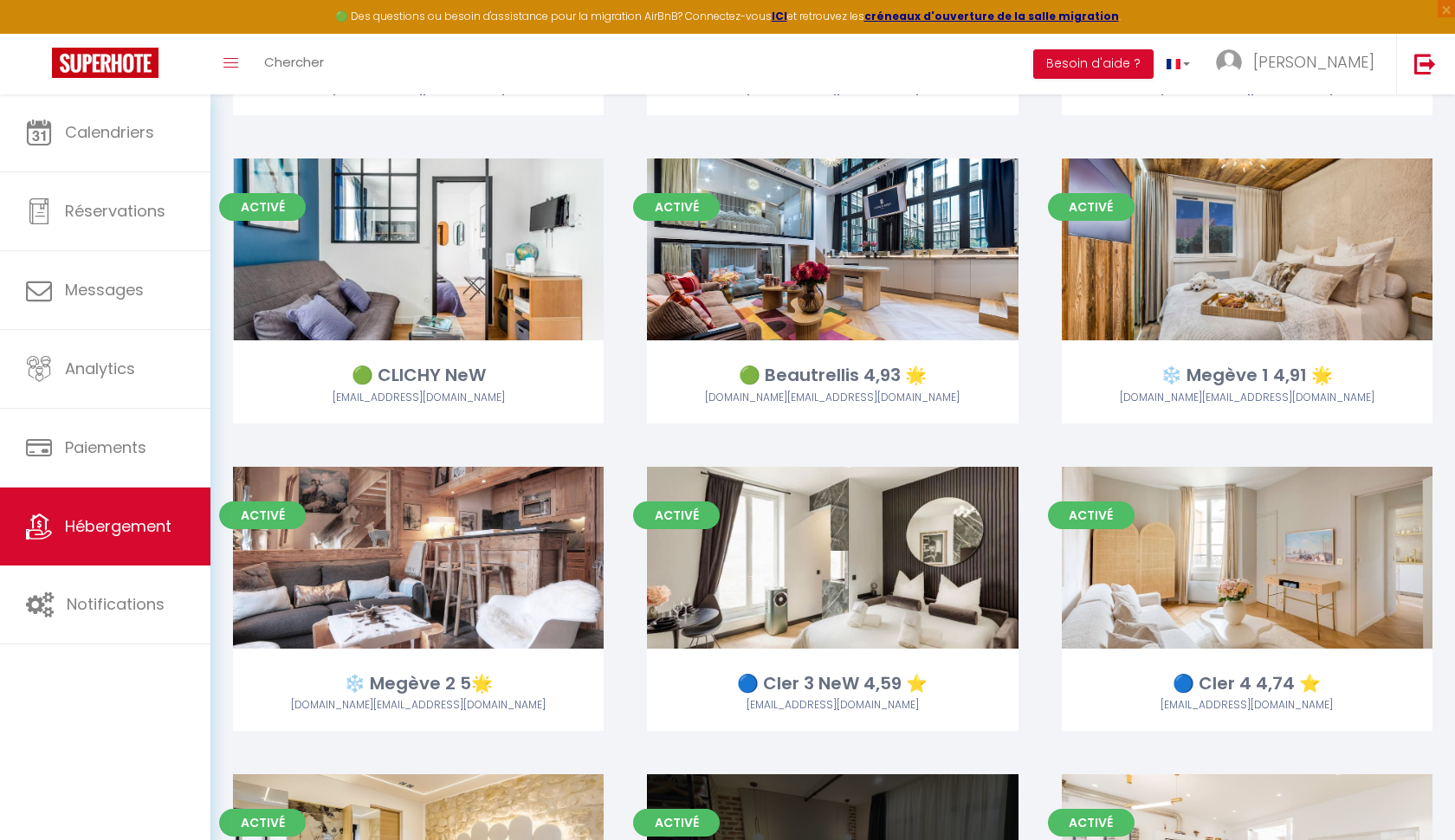
scroll to position [694, 0]
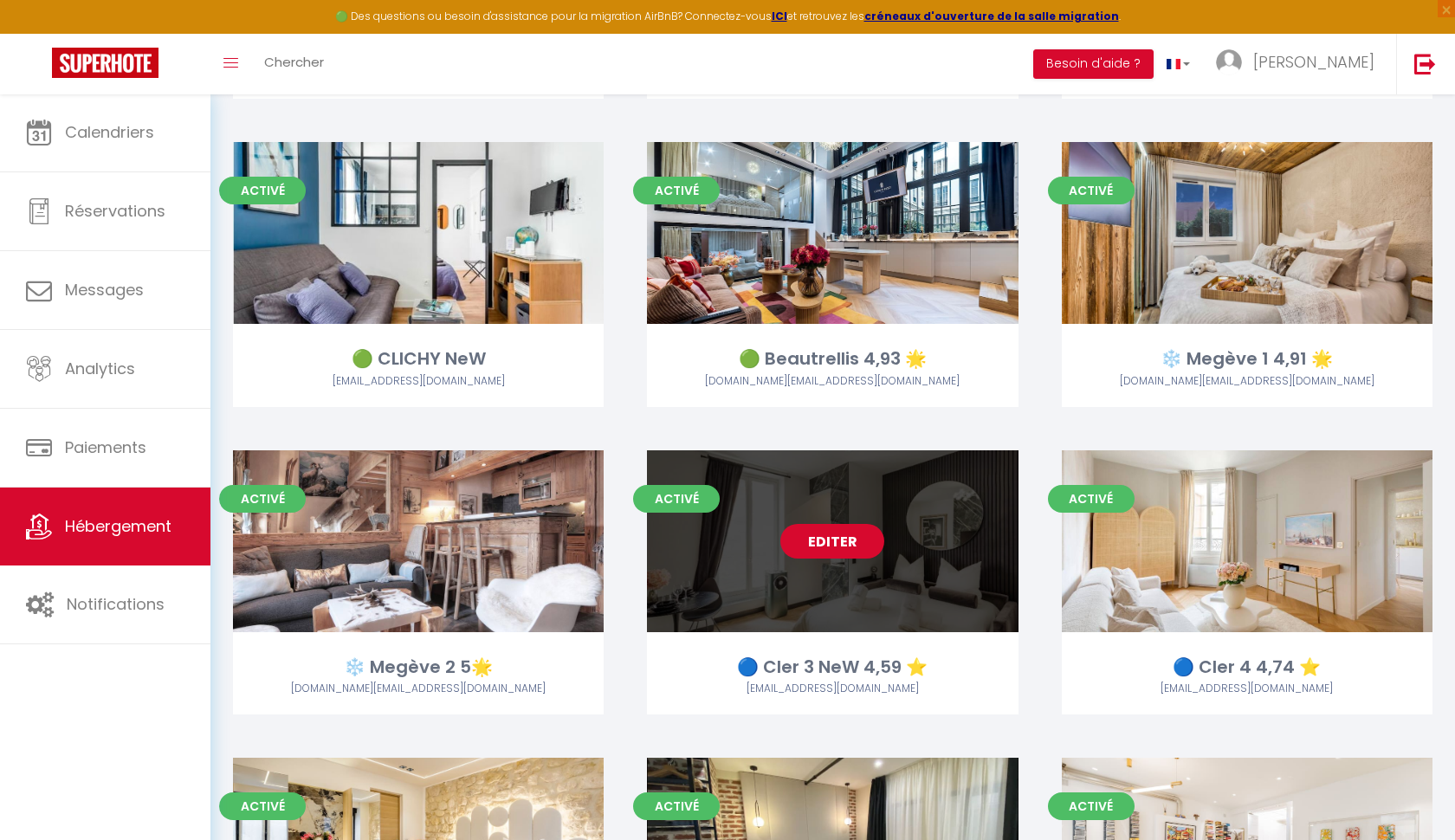
click at [807, 542] on link "Editer" at bounding box center [832, 542] width 104 height 35
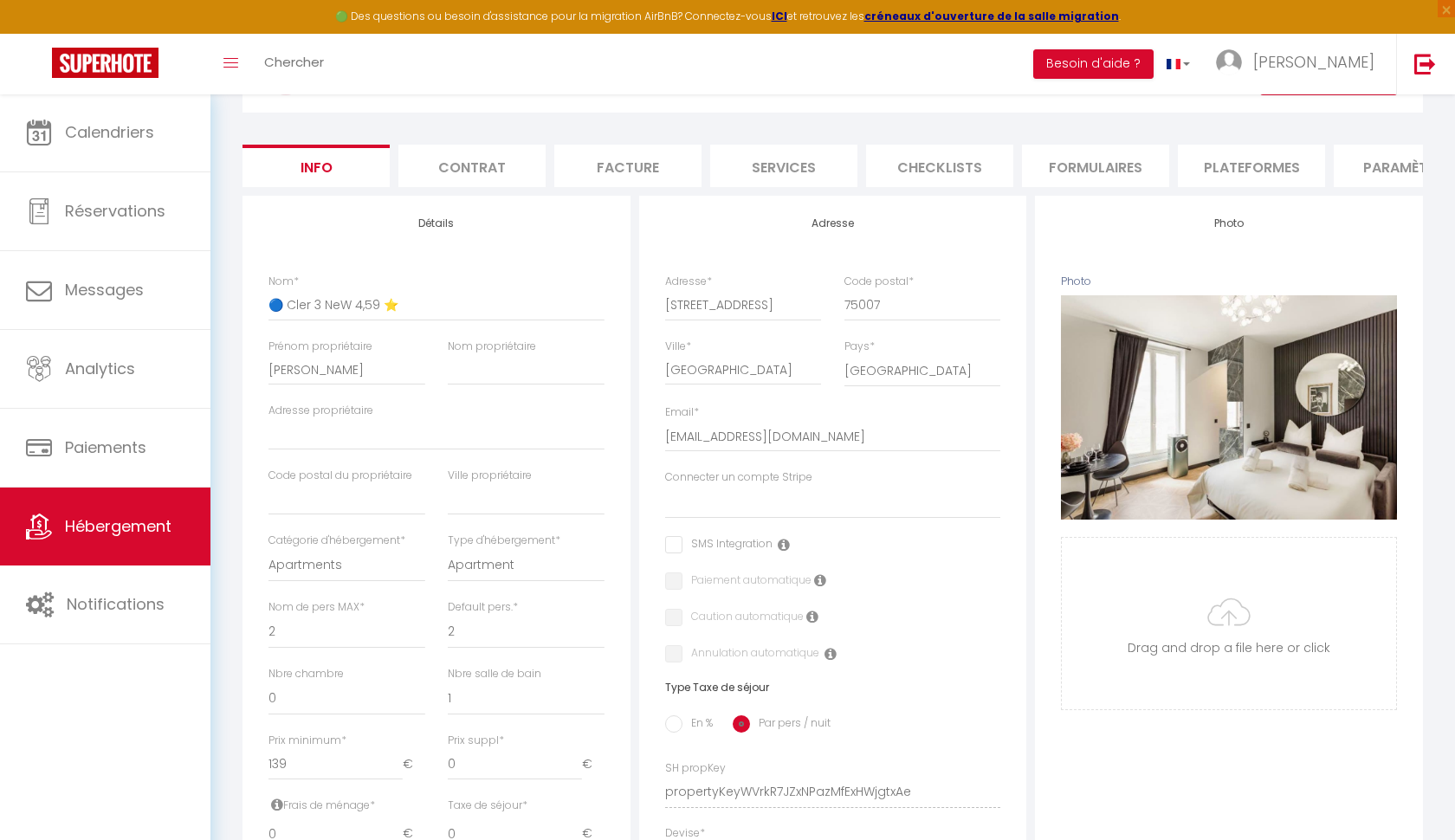
scroll to position [118, 0]
click at [1273, 166] on li "Plateformes" at bounding box center [1251, 165] width 147 height 42
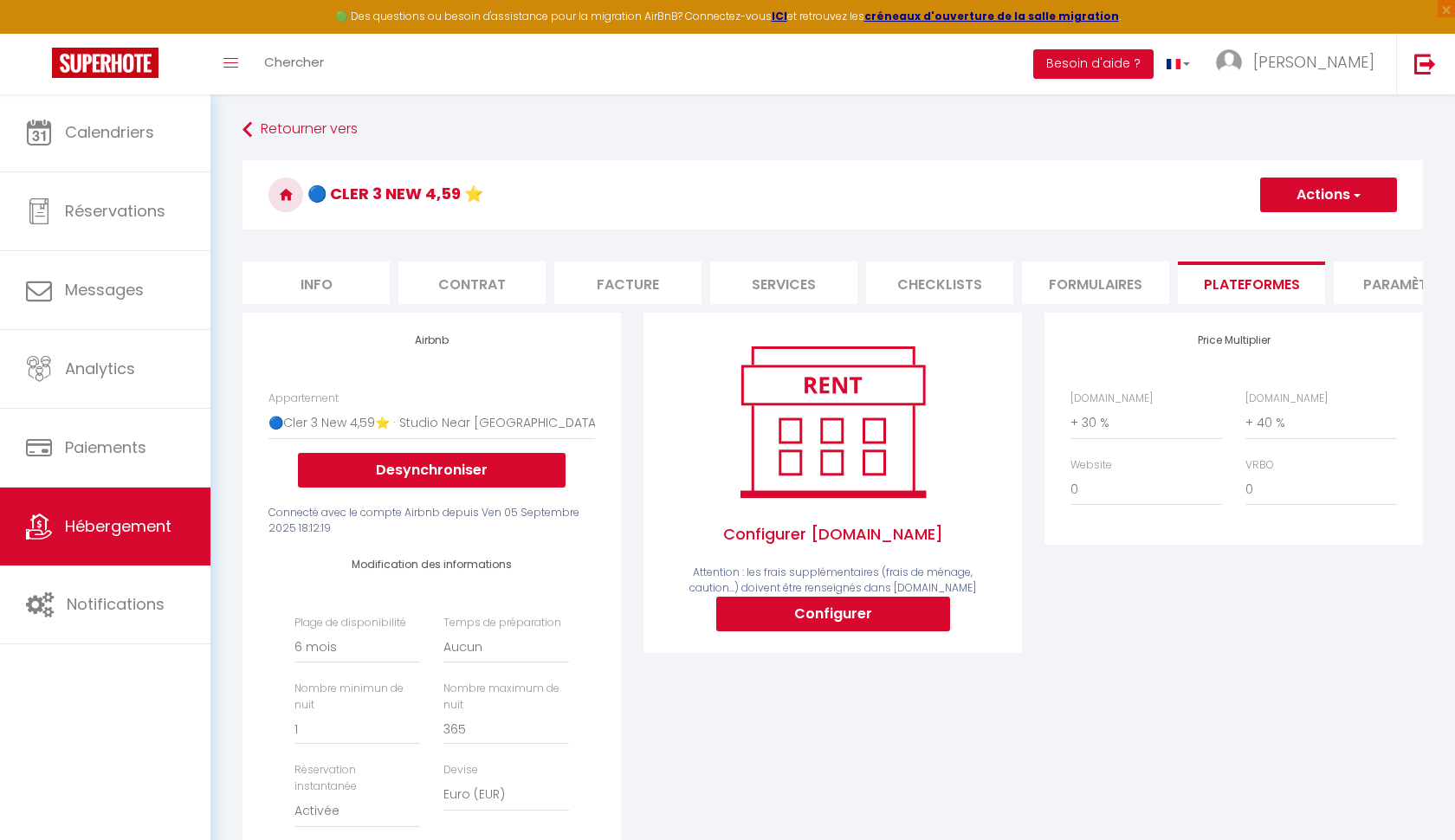
click at [1312, 198] on button "Actions" at bounding box center [1329, 195] width 137 height 35
click at [1288, 234] on link "Enregistrer" at bounding box center [1328, 233] width 137 height 22
click at [267, 127] on link "Retourner vers" at bounding box center [832, 130] width 1180 height 31
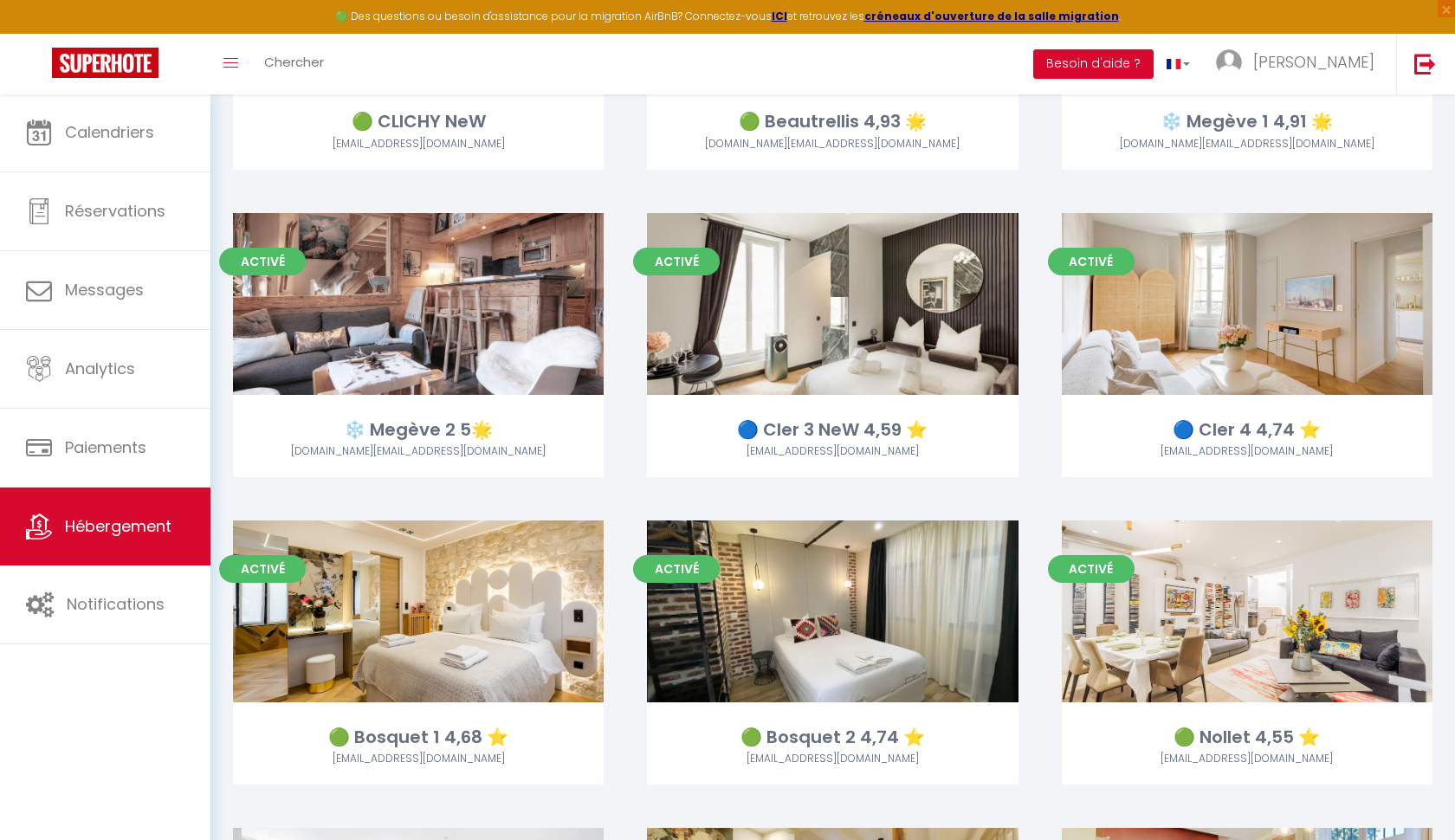
scroll to position [944, 0]
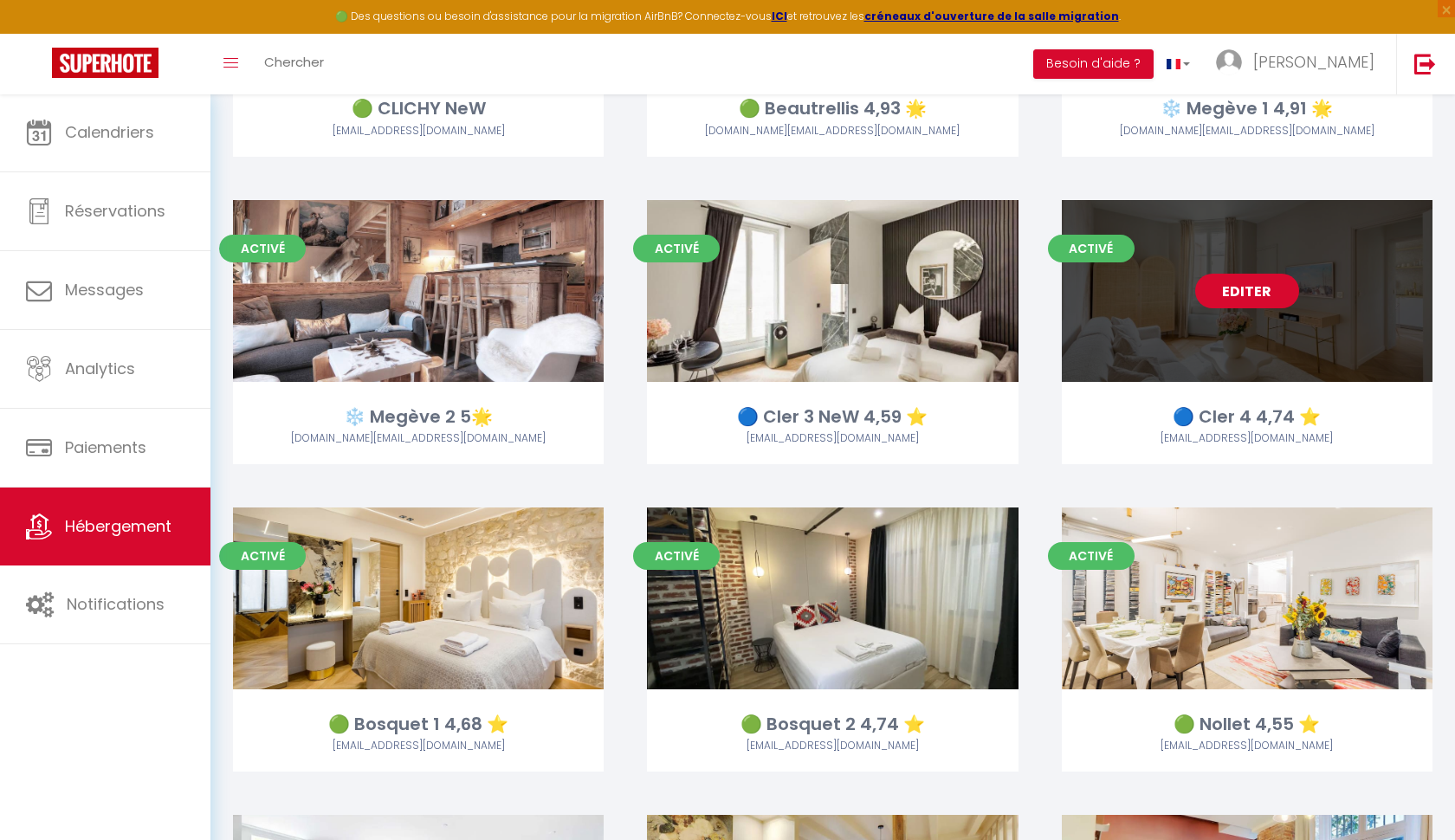
click at [1232, 283] on link "Editer" at bounding box center [1247, 291] width 104 height 35
click at [1234, 282] on link "Editer" at bounding box center [1247, 291] width 104 height 35
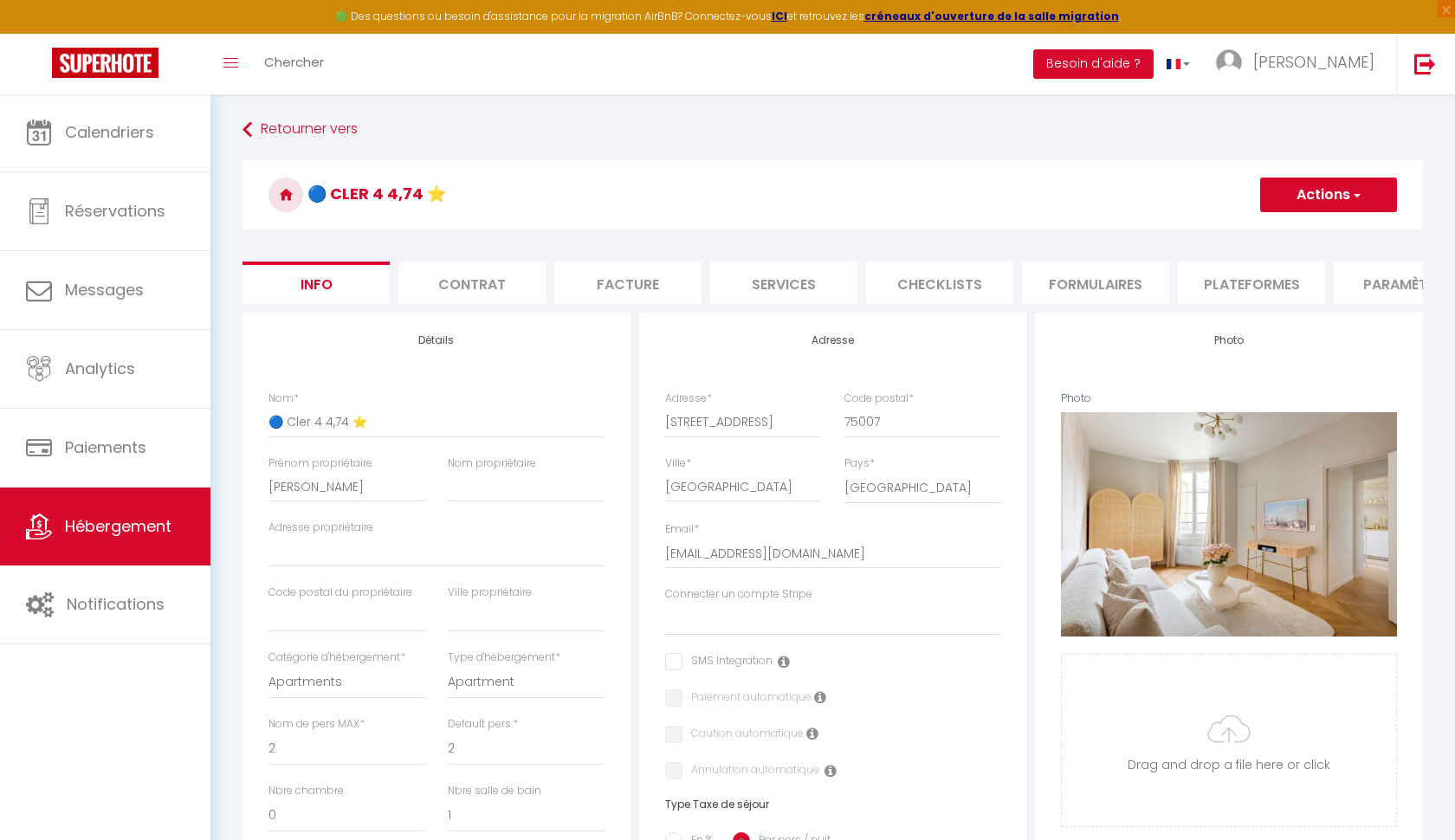
click at [1220, 282] on li "Plateformes" at bounding box center [1251, 283] width 147 height 42
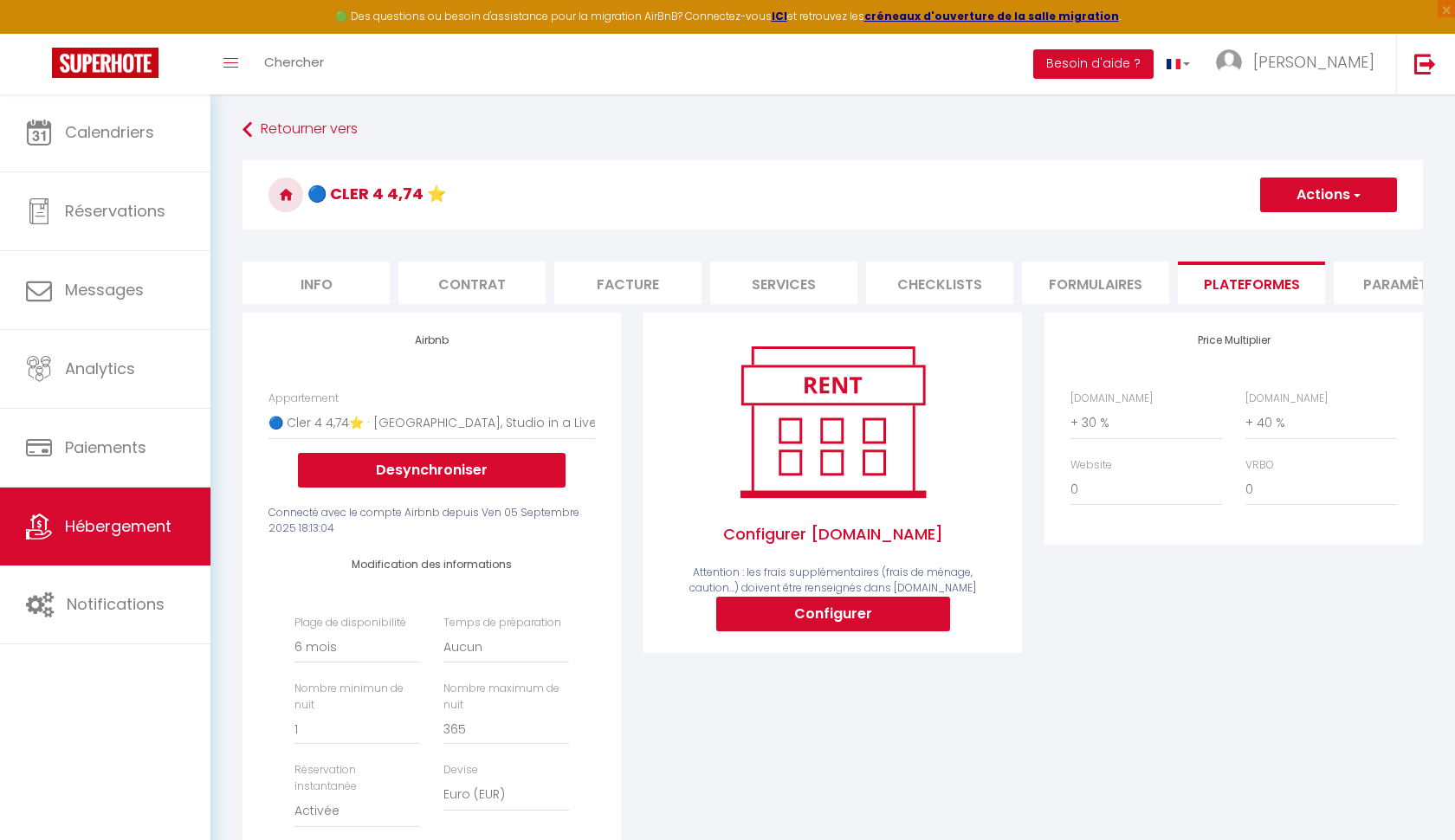
click at [1315, 198] on button "Actions" at bounding box center [1329, 195] width 137 height 35
click at [1302, 230] on link "Enregistrer" at bounding box center [1328, 233] width 137 height 22
click at [1342, 189] on button "Actions" at bounding box center [1329, 195] width 137 height 35
click at [1317, 233] on link "Enregistrer" at bounding box center [1328, 233] width 137 height 22
click at [310, 135] on link "Retourner vers" at bounding box center [832, 130] width 1180 height 31
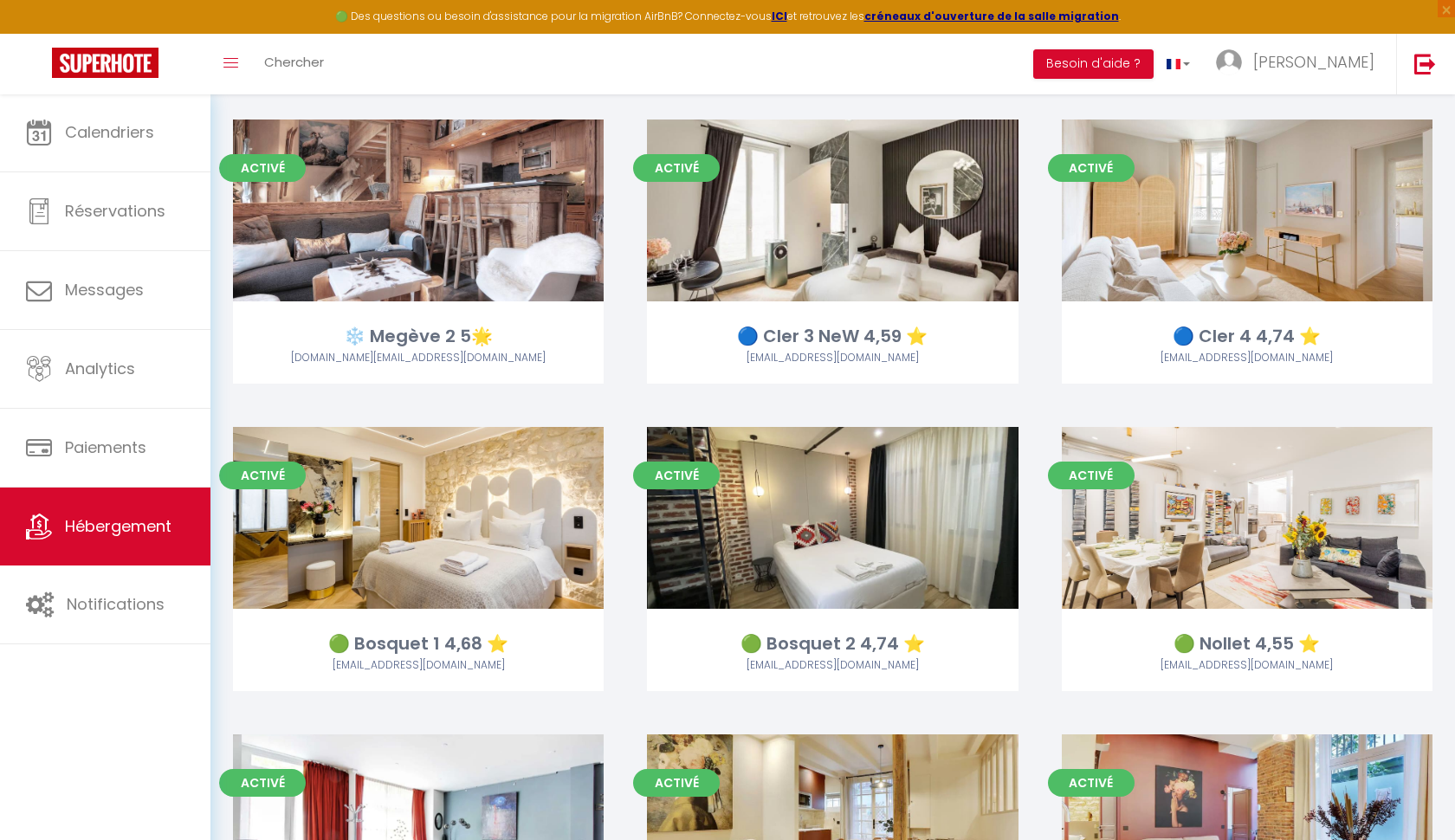
scroll to position [1034, 0]
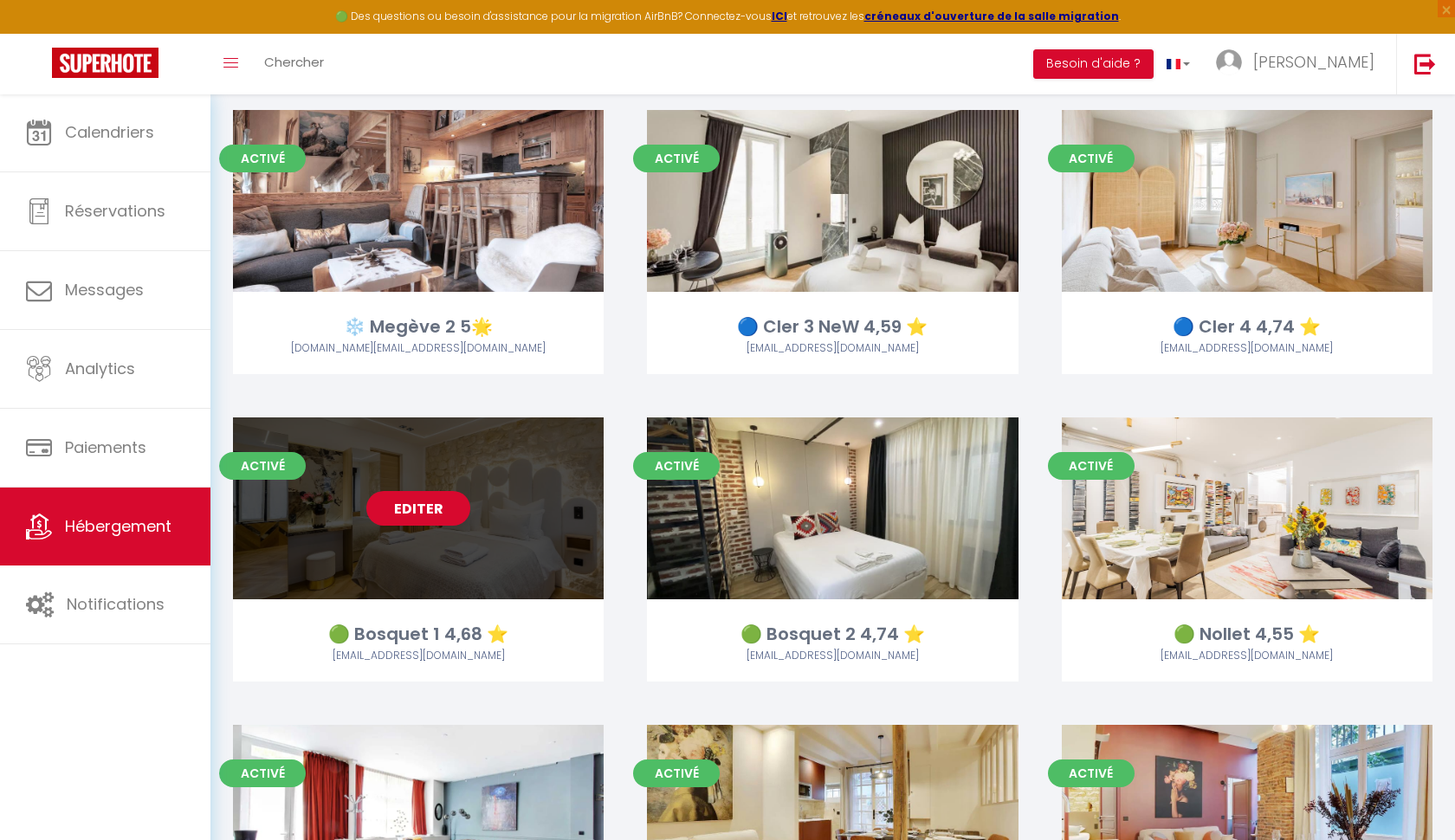
click at [415, 504] on link "Editer" at bounding box center [418, 508] width 104 height 35
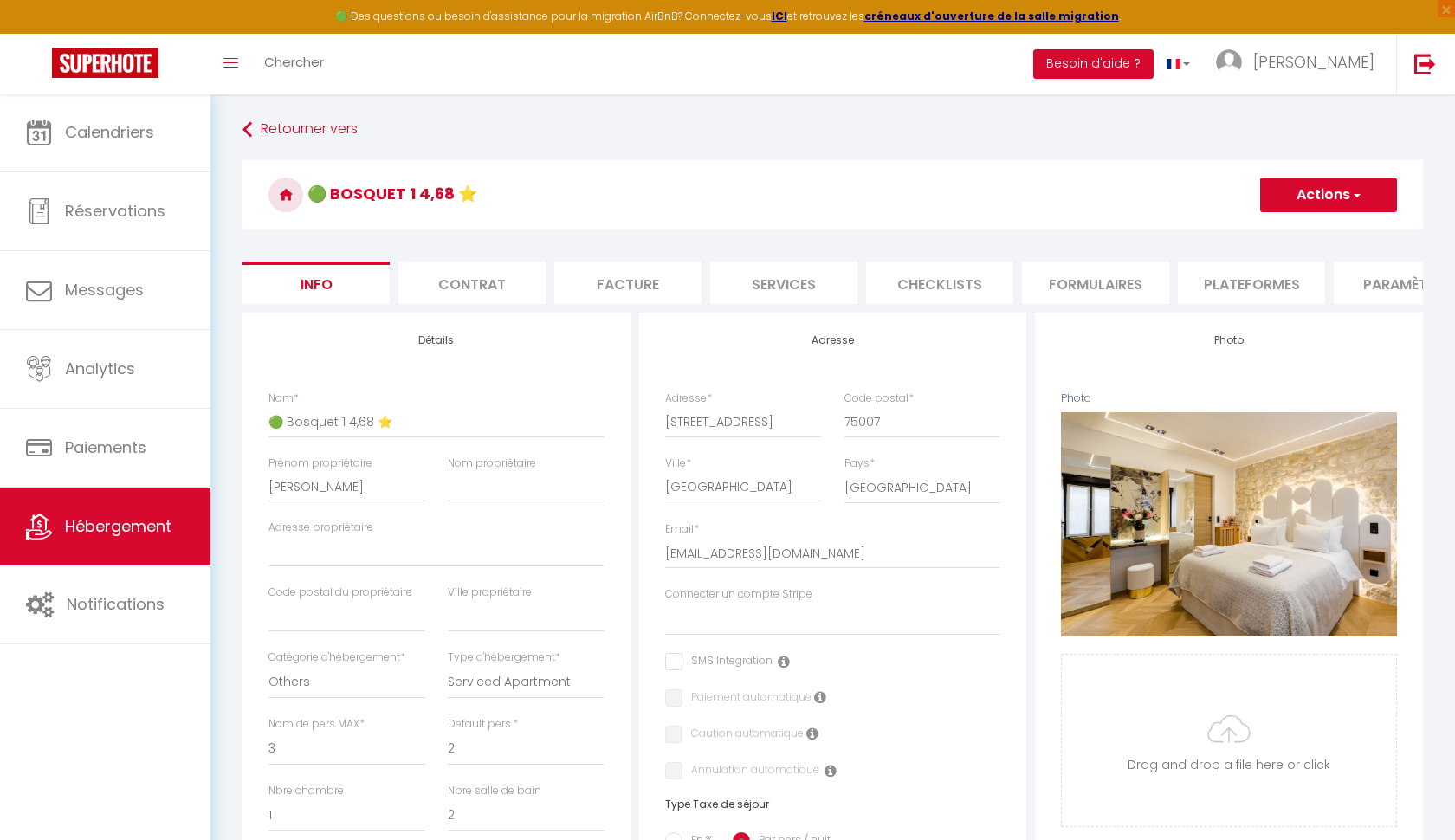
click at [1210, 279] on li "Plateformes" at bounding box center [1251, 283] width 147 height 42
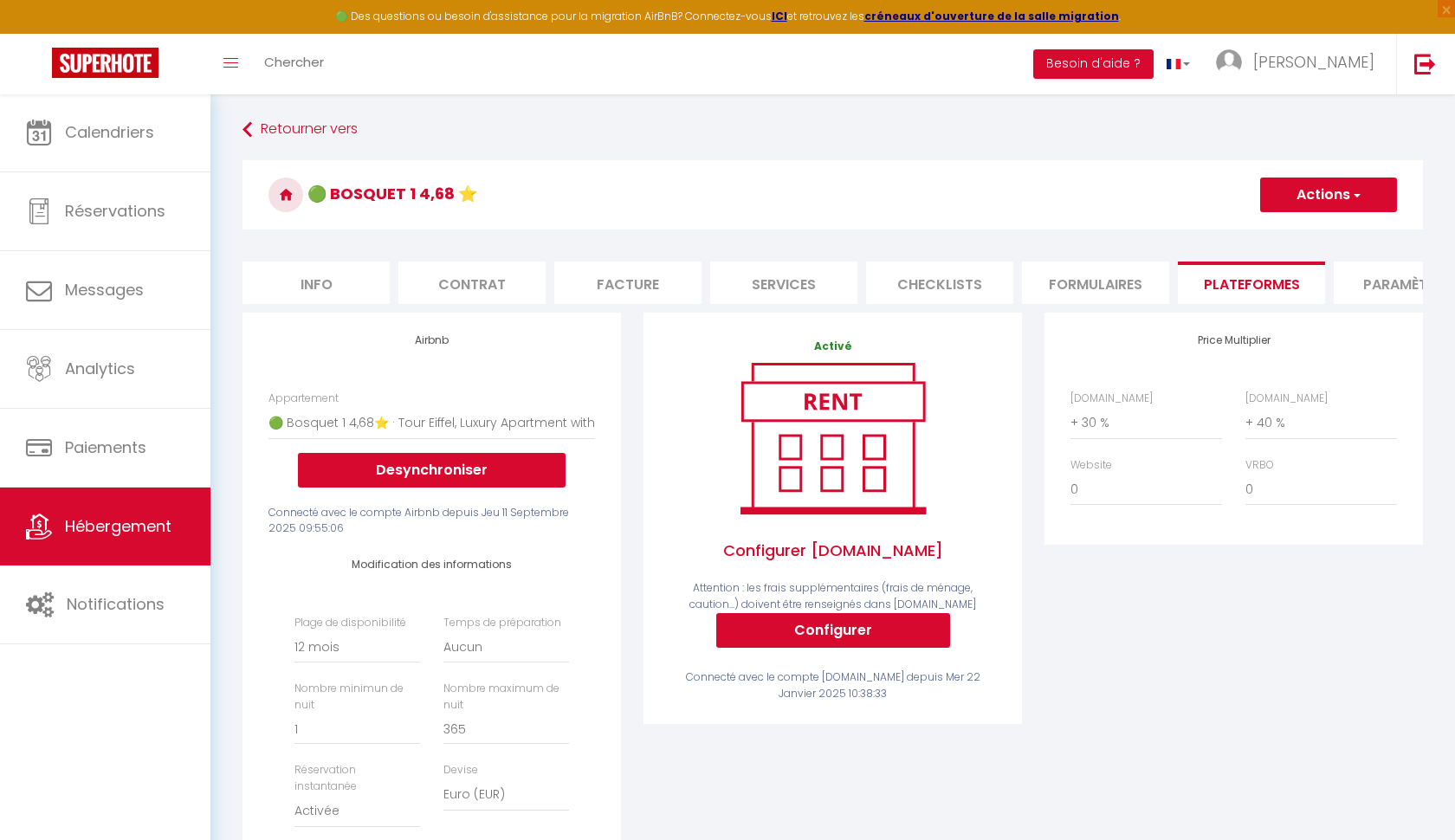
click at [1335, 194] on button "Actions" at bounding box center [1329, 195] width 137 height 35
click at [1308, 230] on link "Enregistrer" at bounding box center [1328, 233] width 137 height 22
click at [280, 125] on link "Retourner vers" at bounding box center [832, 130] width 1180 height 31
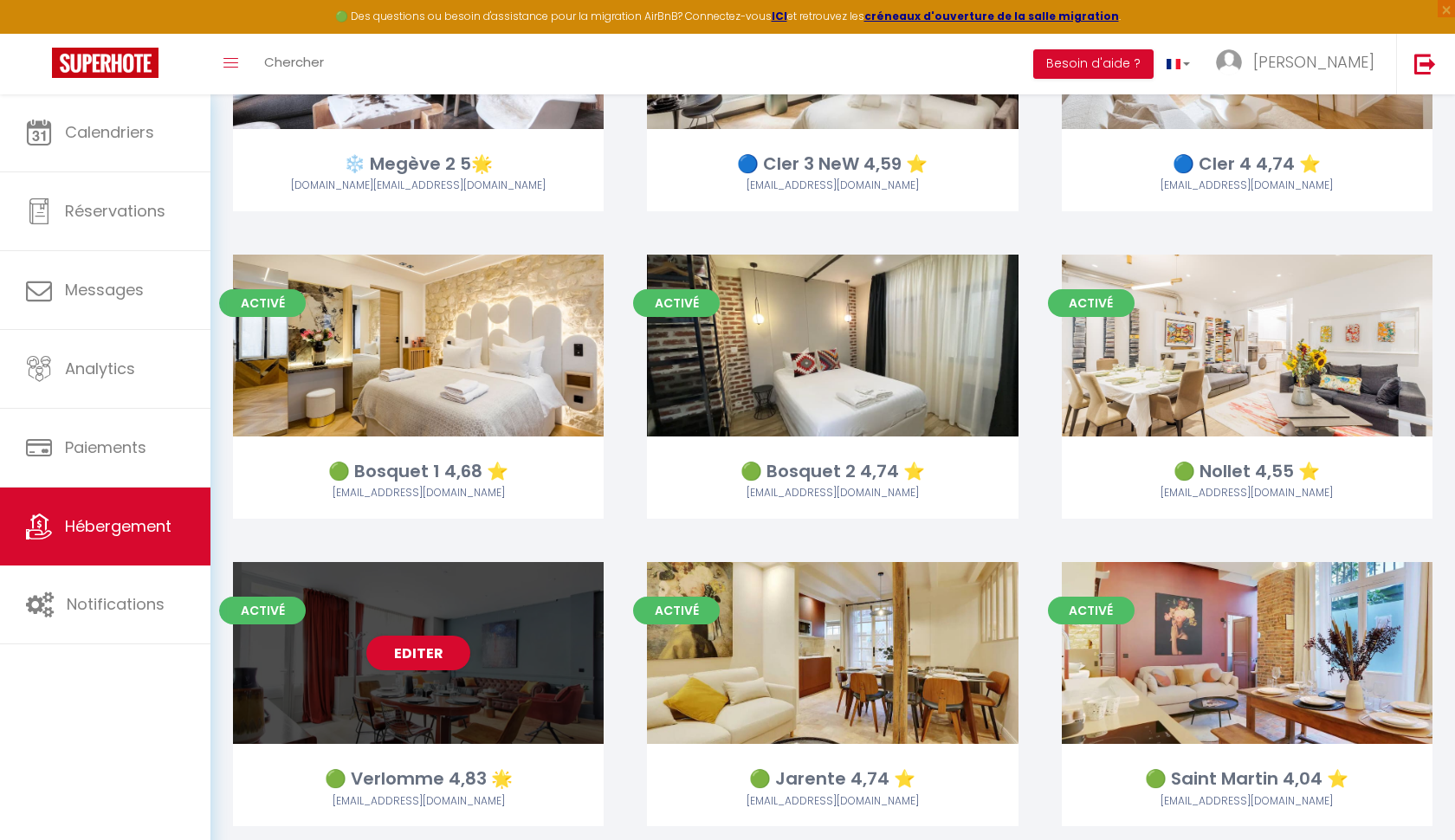
scroll to position [1174, 0]
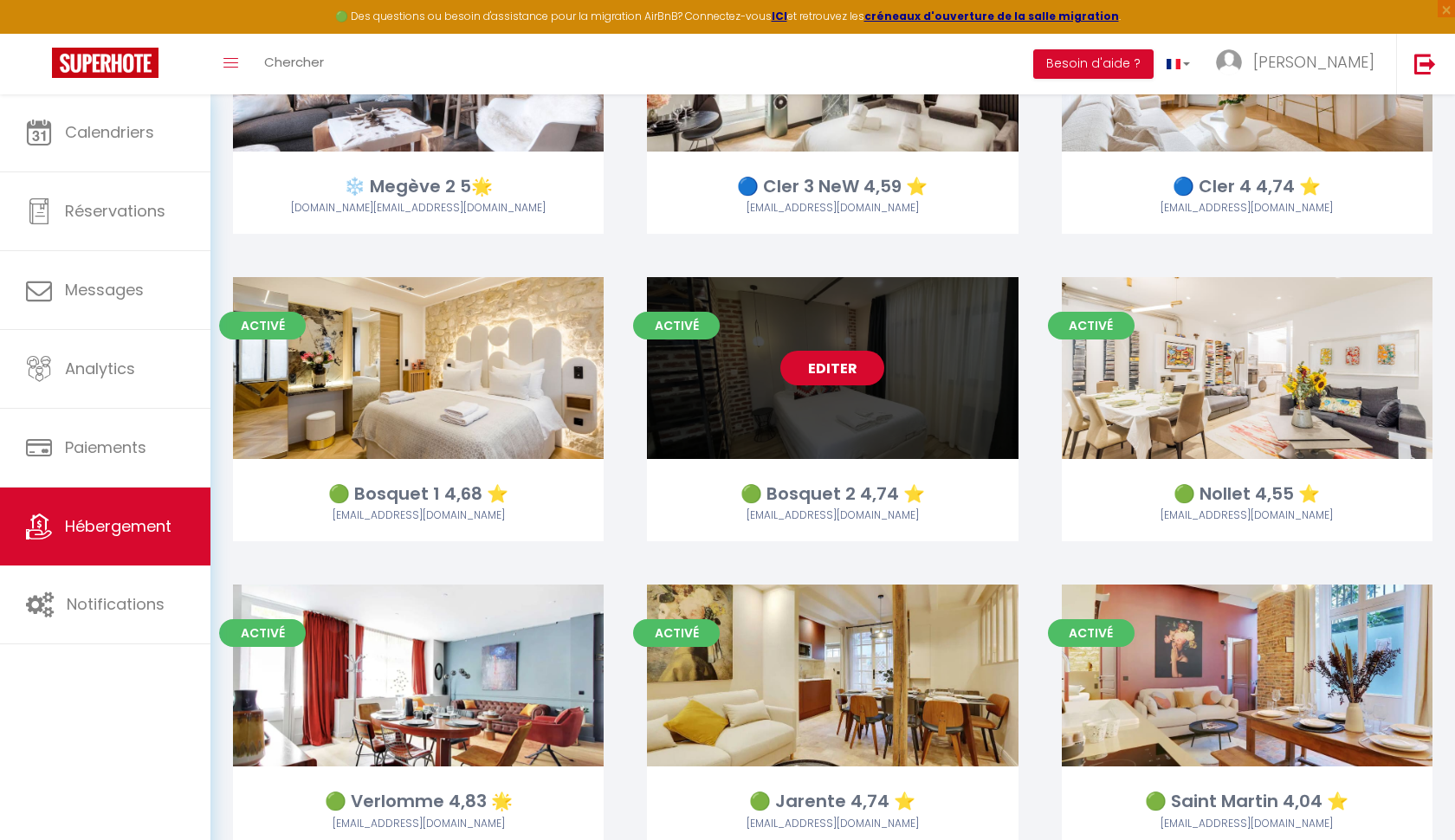
click at [843, 372] on link "Editer" at bounding box center [832, 368] width 104 height 35
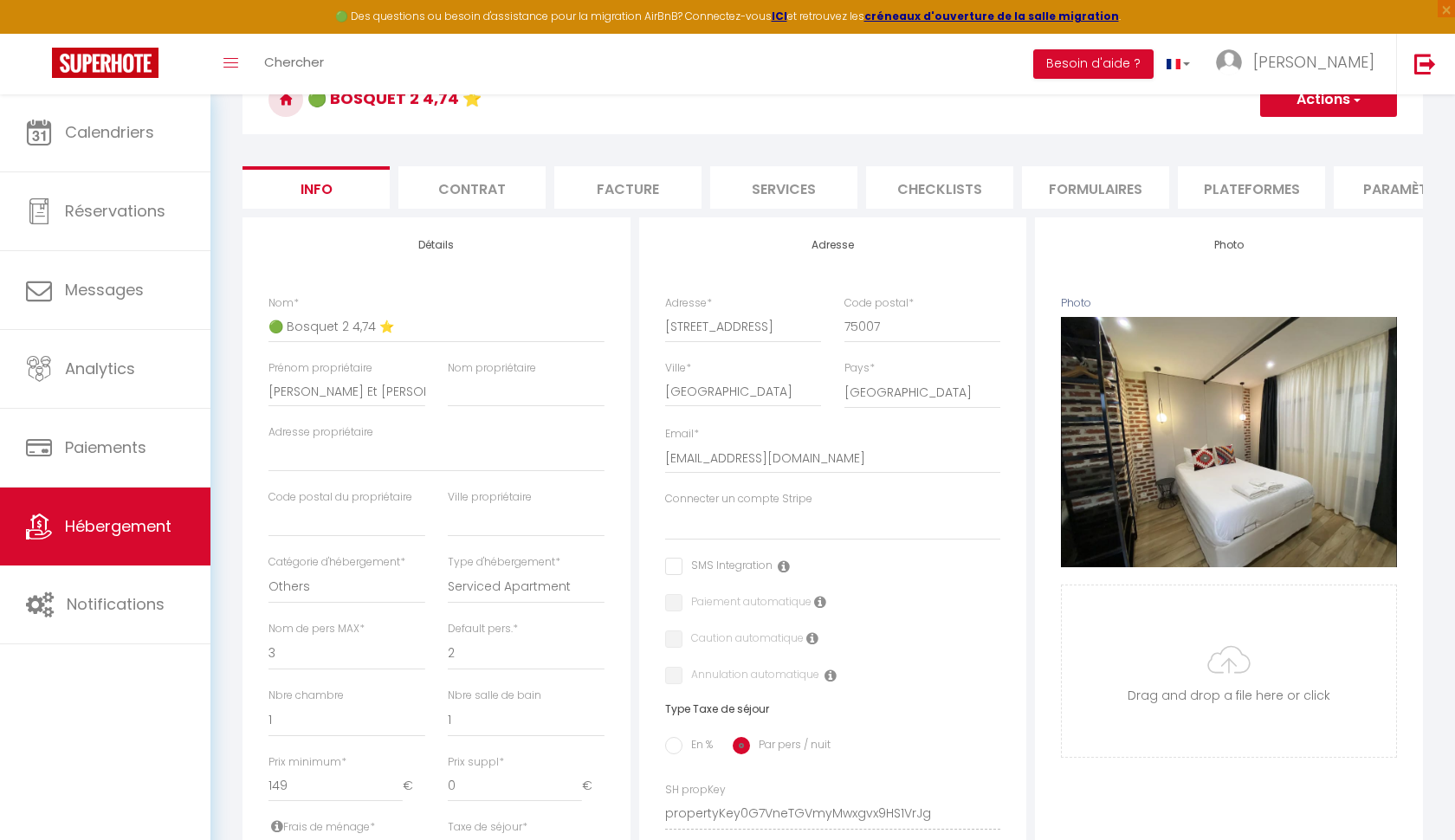
scroll to position [98, 0]
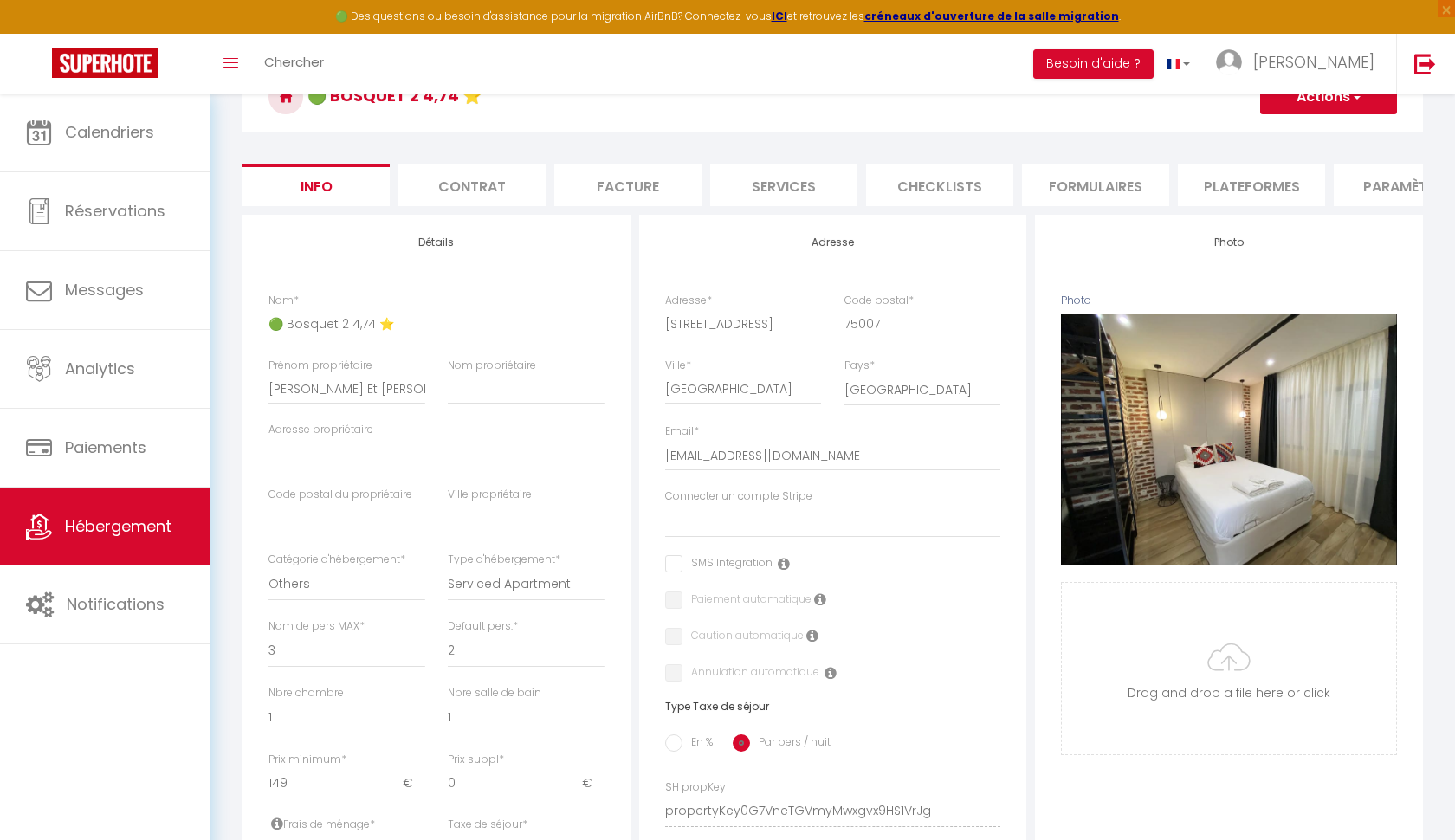
click at [1226, 182] on li "Plateformes" at bounding box center [1251, 185] width 147 height 42
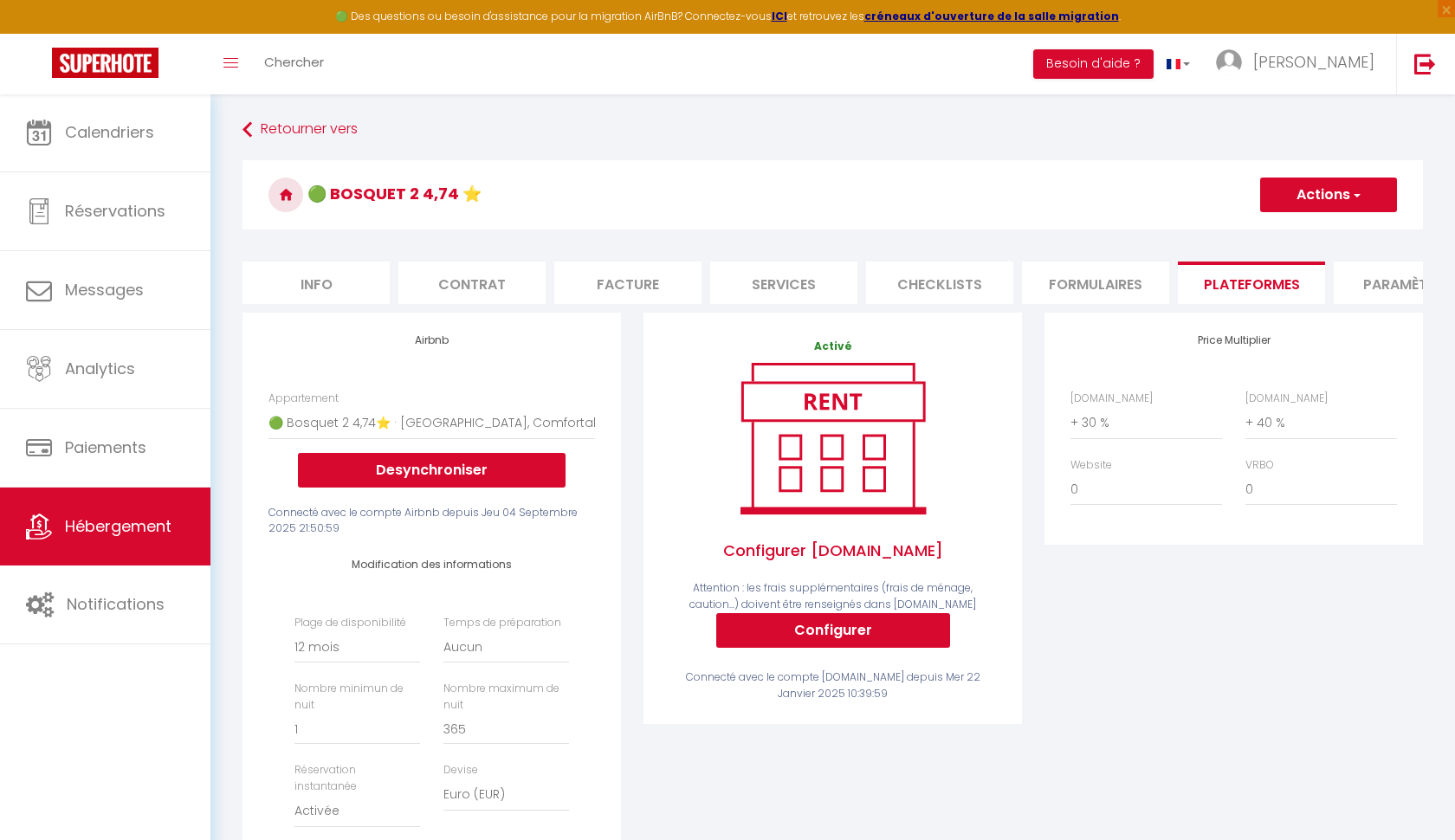
click at [1364, 196] on button "Actions" at bounding box center [1329, 195] width 137 height 35
click at [1320, 234] on link "Enregistrer" at bounding box center [1328, 233] width 137 height 22
click at [315, 127] on link "Retourner vers" at bounding box center [832, 130] width 1180 height 31
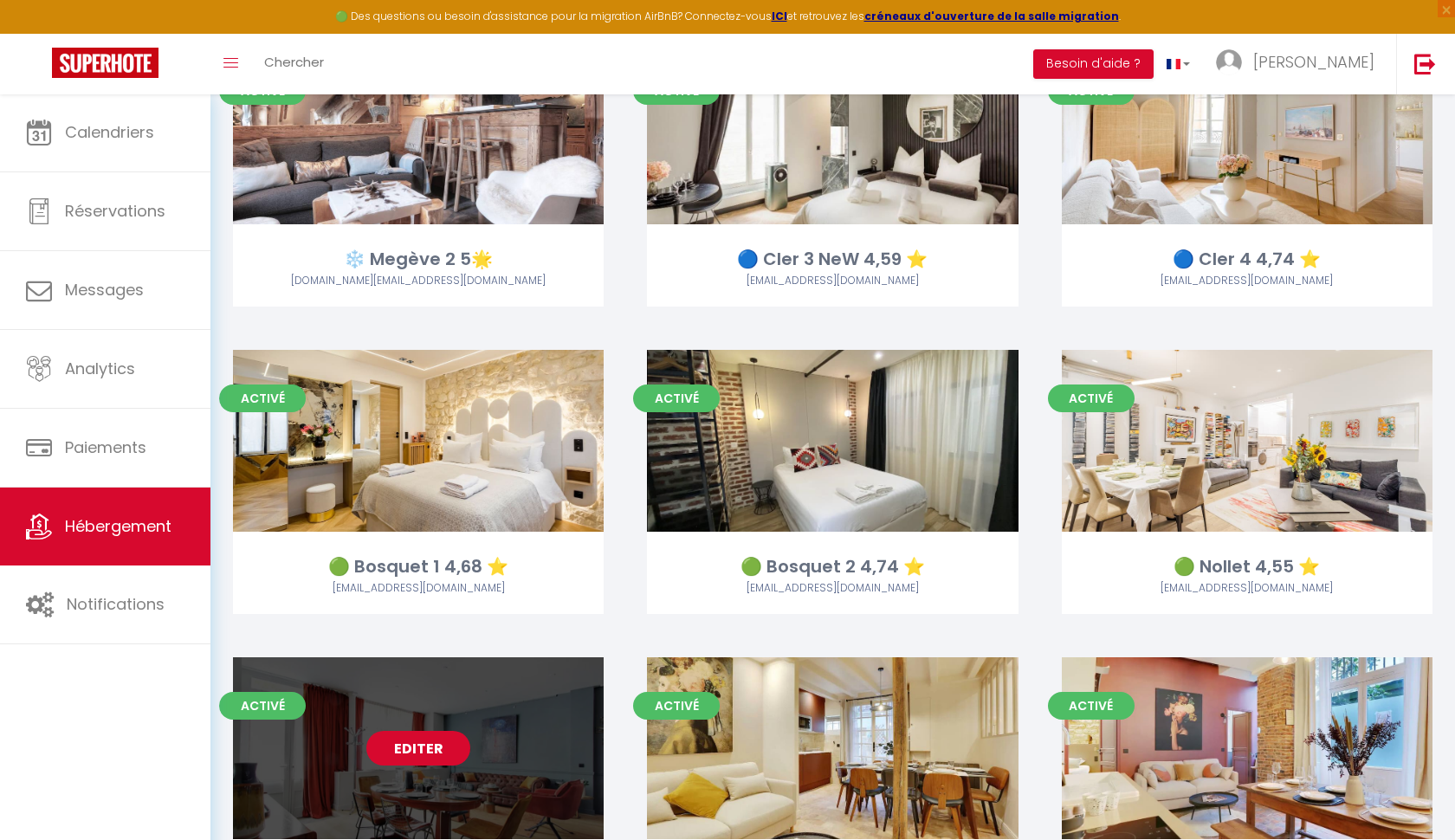
scroll to position [1052, 0]
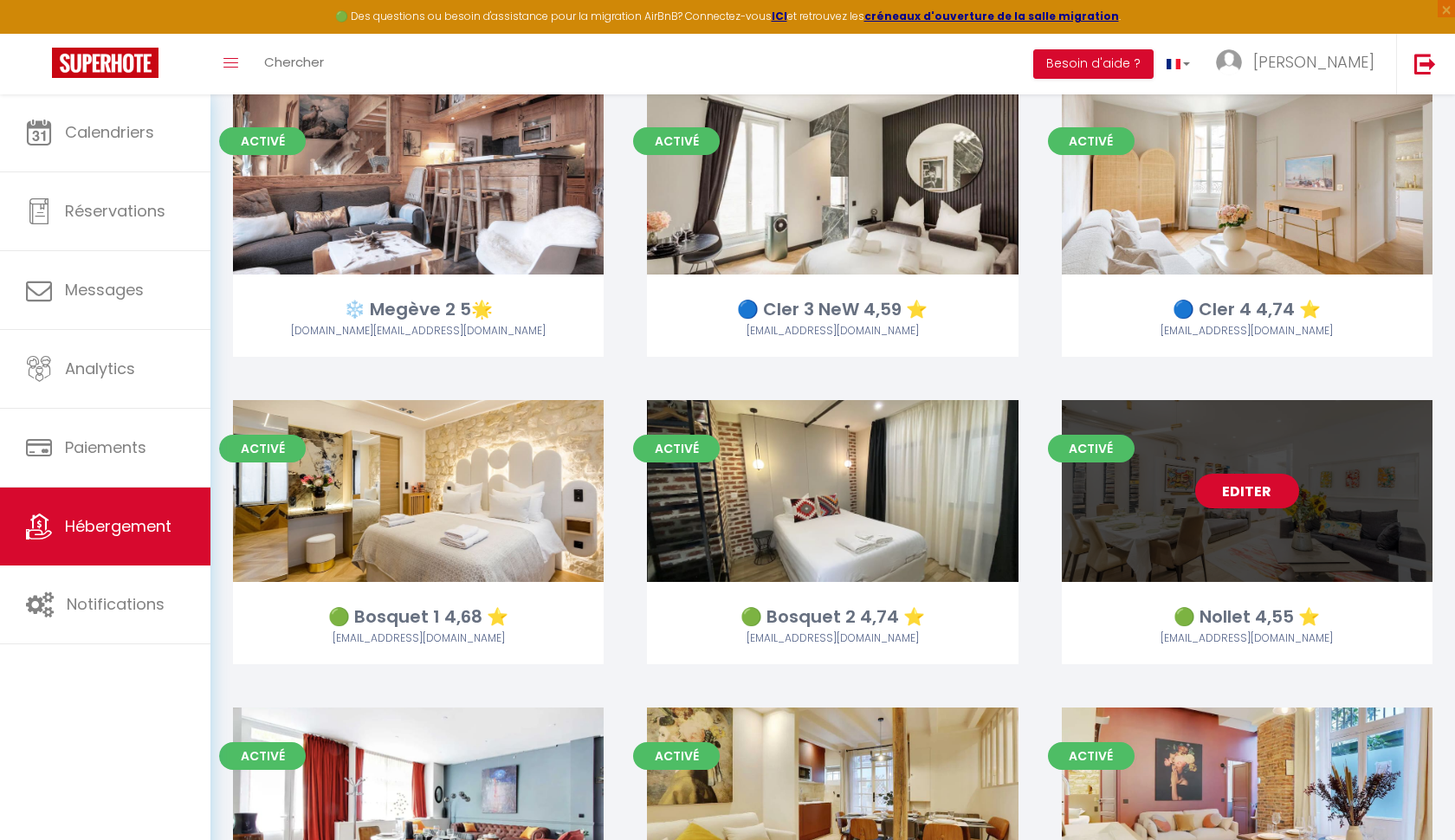
click at [1229, 492] on link "Editer" at bounding box center [1247, 491] width 104 height 35
click at [1229, 493] on link "Editer" at bounding box center [1247, 491] width 104 height 35
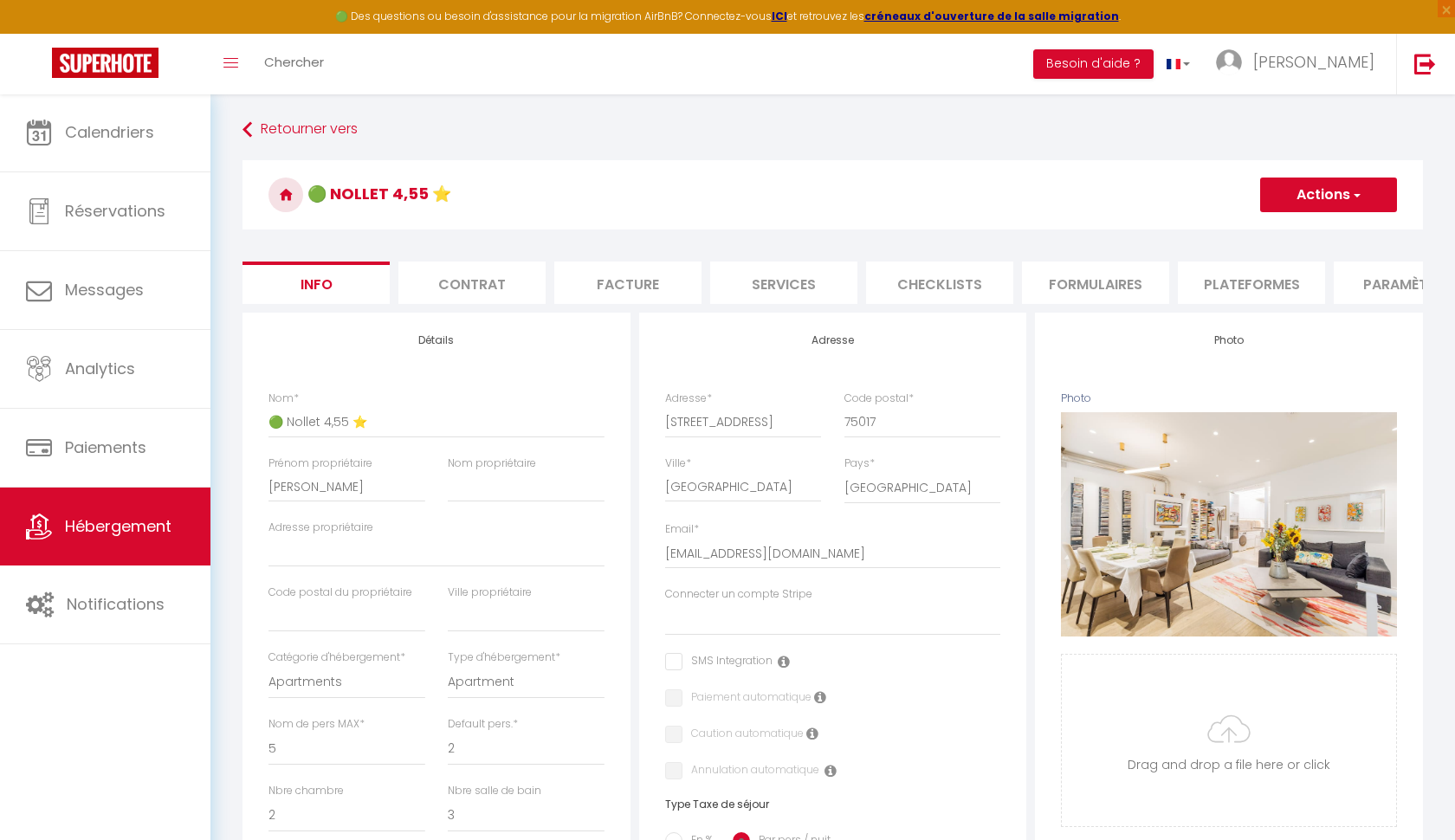
click at [1335, 196] on button "Actions" at bounding box center [1329, 195] width 137 height 35
click at [1283, 238] on input "Enregistrer" at bounding box center [1261, 232] width 65 height 18
click at [1240, 234] on input "Enregistrer" at bounding box center [1261, 232] width 65 height 18
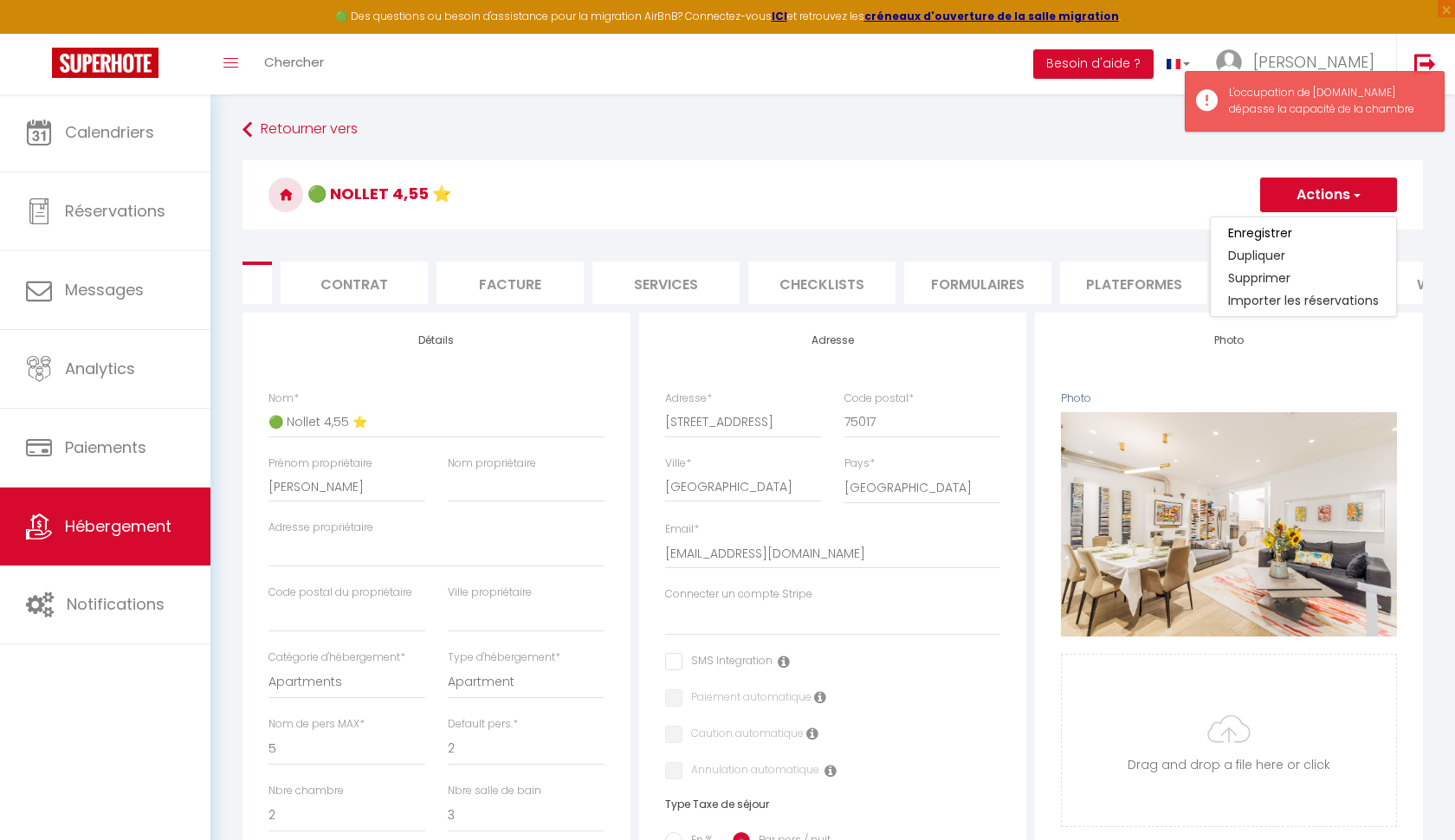
scroll to position [0, 214]
click at [1053, 285] on li "Plateformes" at bounding box center [1038, 283] width 147 height 42
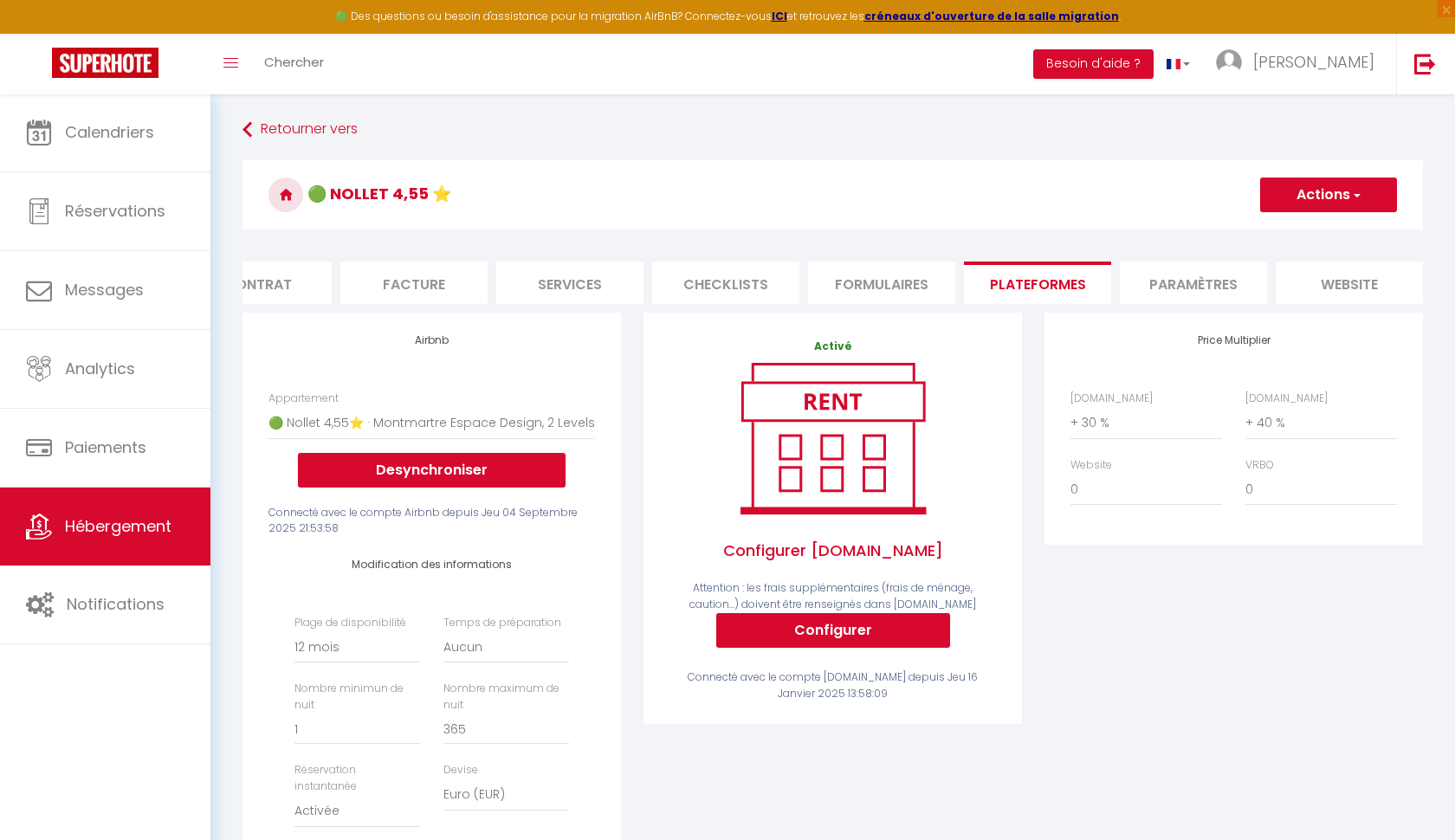
click at [1361, 183] on button "Actions" at bounding box center [1329, 195] width 137 height 35
click at [1314, 232] on link "Enregistrer" at bounding box center [1328, 233] width 137 height 22
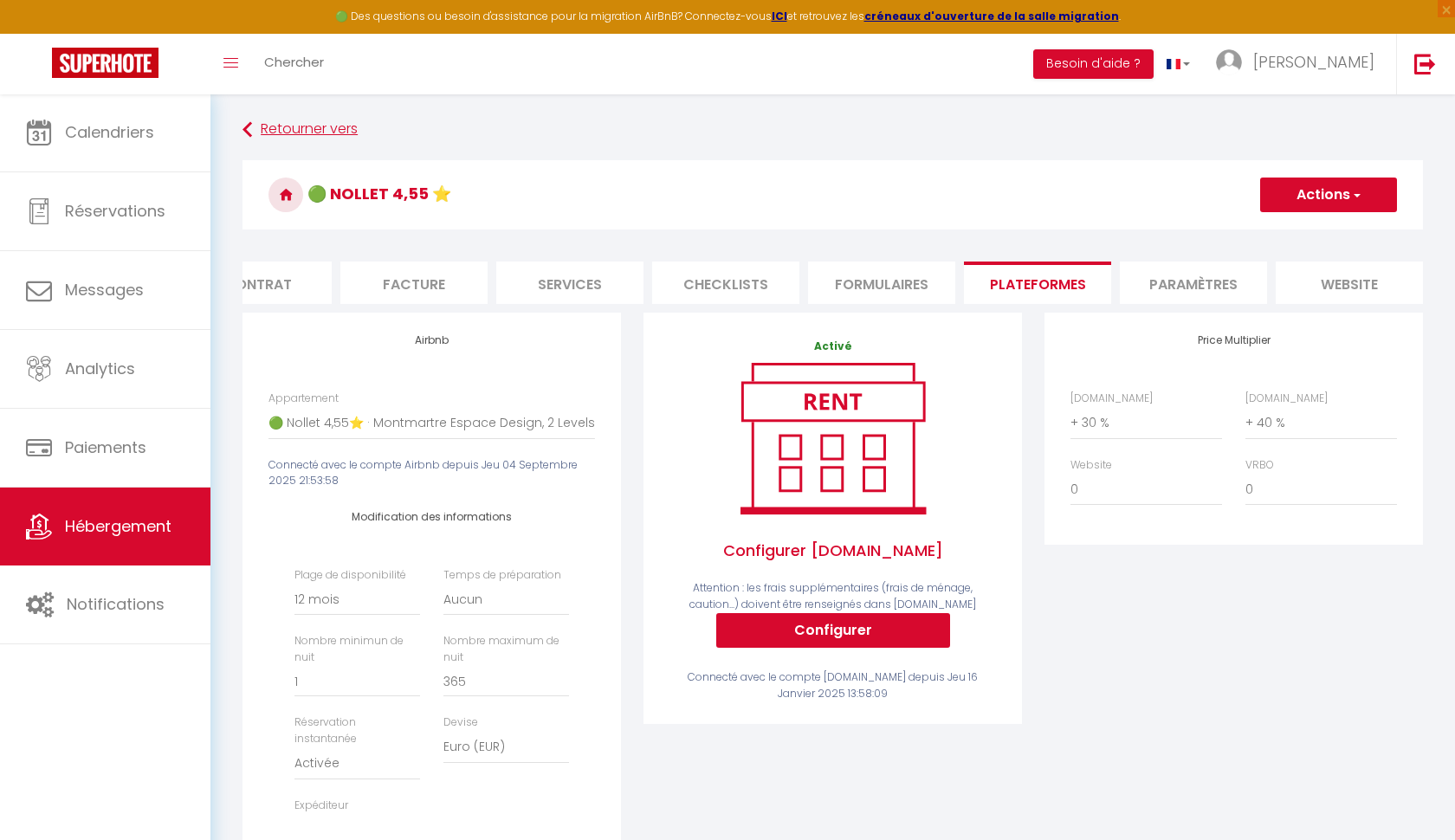
click at [256, 124] on link "Retourner vers" at bounding box center [832, 130] width 1180 height 31
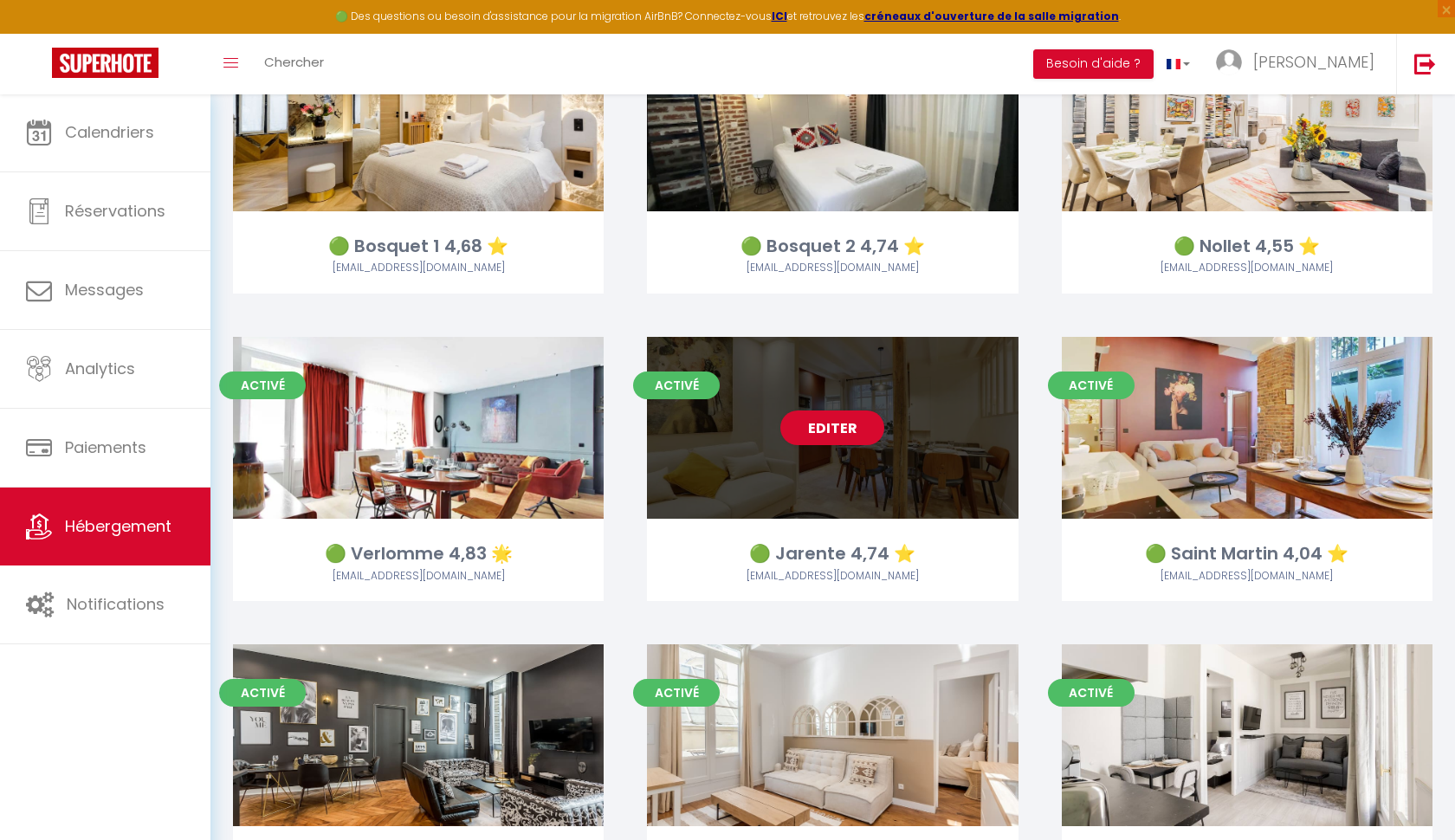
scroll to position [1460, 0]
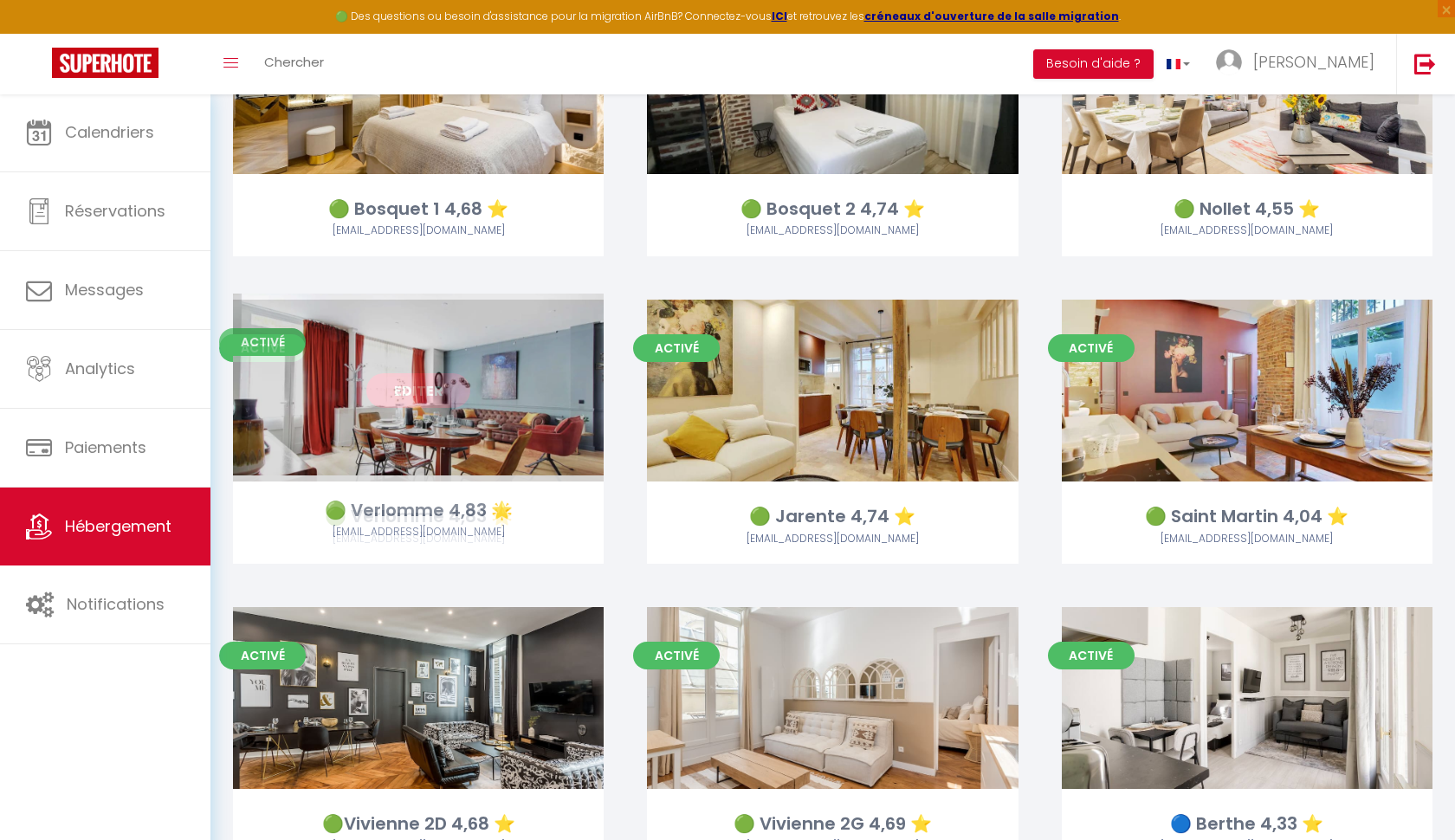
click at [392, 393] on link "Editer" at bounding box center [418, 391] width 104 height 35
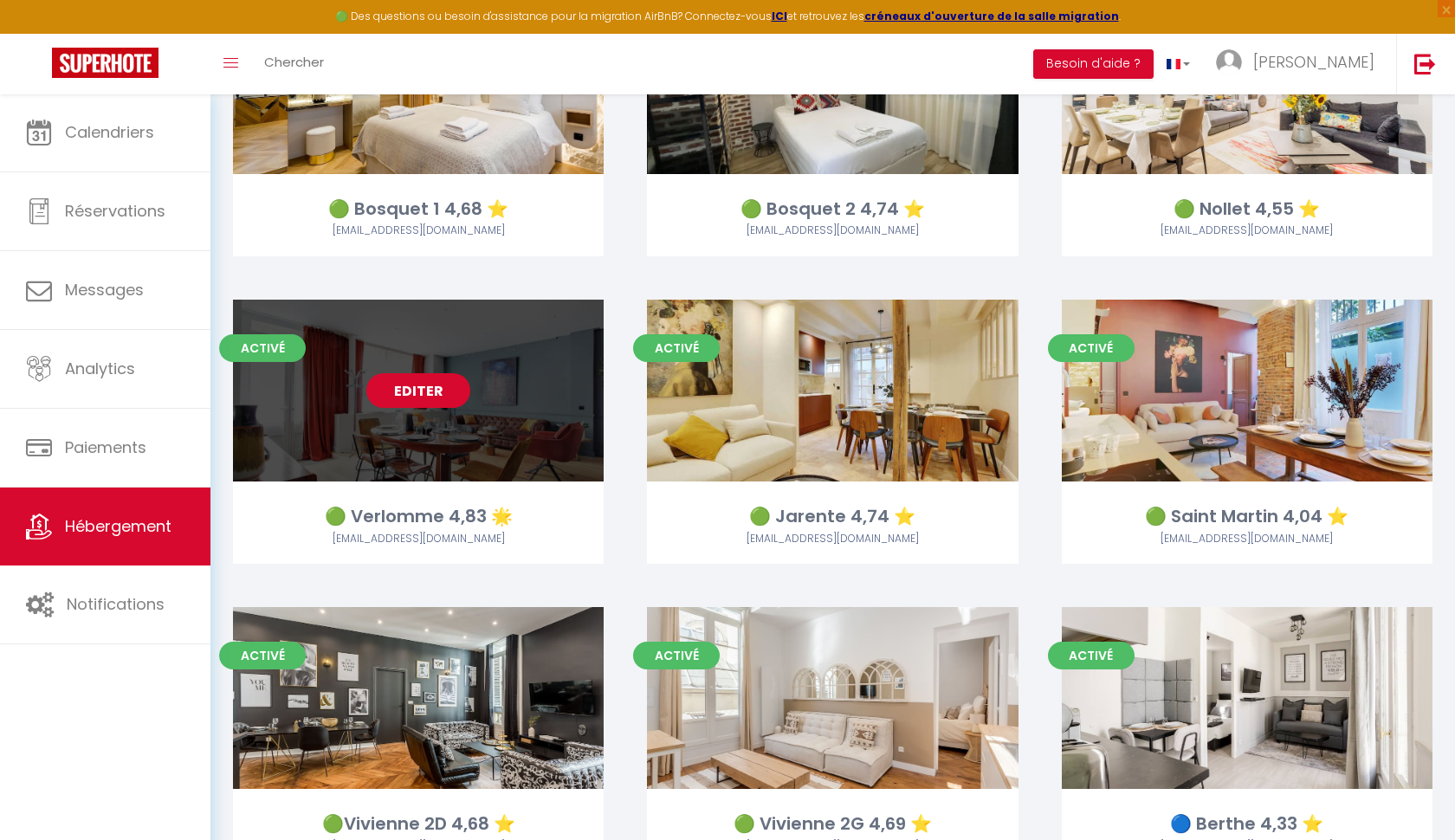
click at [392, 394] on link "Editer" at bounding box center [418, 391] width 104 height 35
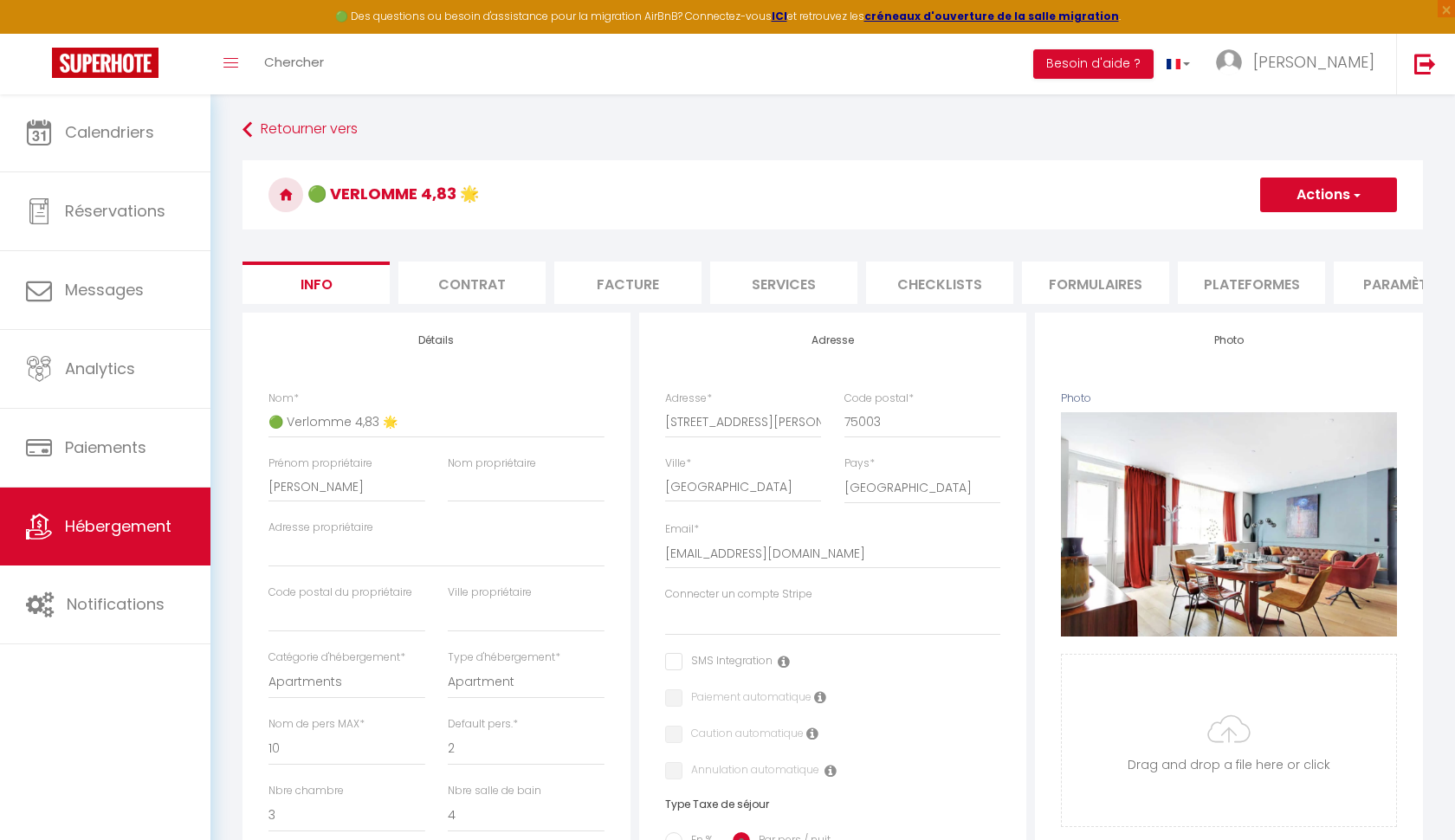
click at [1238, 285] on li "Plateformes" at bounding box center [1251, 283] width 147 height 42
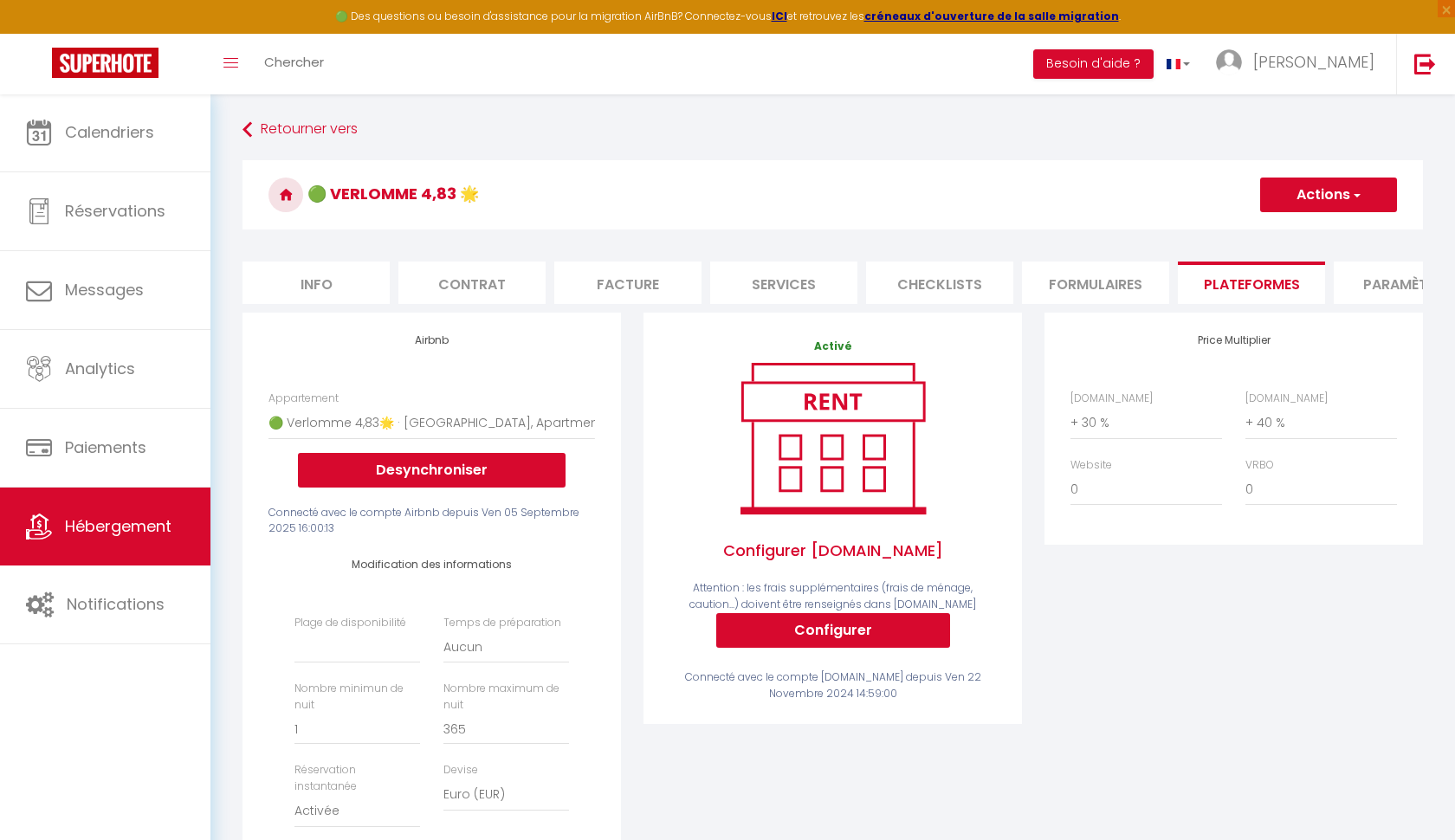
click at [1347, 201] on button "Actions" at bounding box center [1329, 195] width 137 height 35
click at [1320, 231] on link "Enregistrer" at bounding box center [1328, 233] width 137 height 22
click at [1348, 195] on button "Actions" at bounding box center [1329, 195] width 137 height 35
click at [1305, 233] on link "Enregistrer" at bounding box center [1328, 233] width 137 height 22
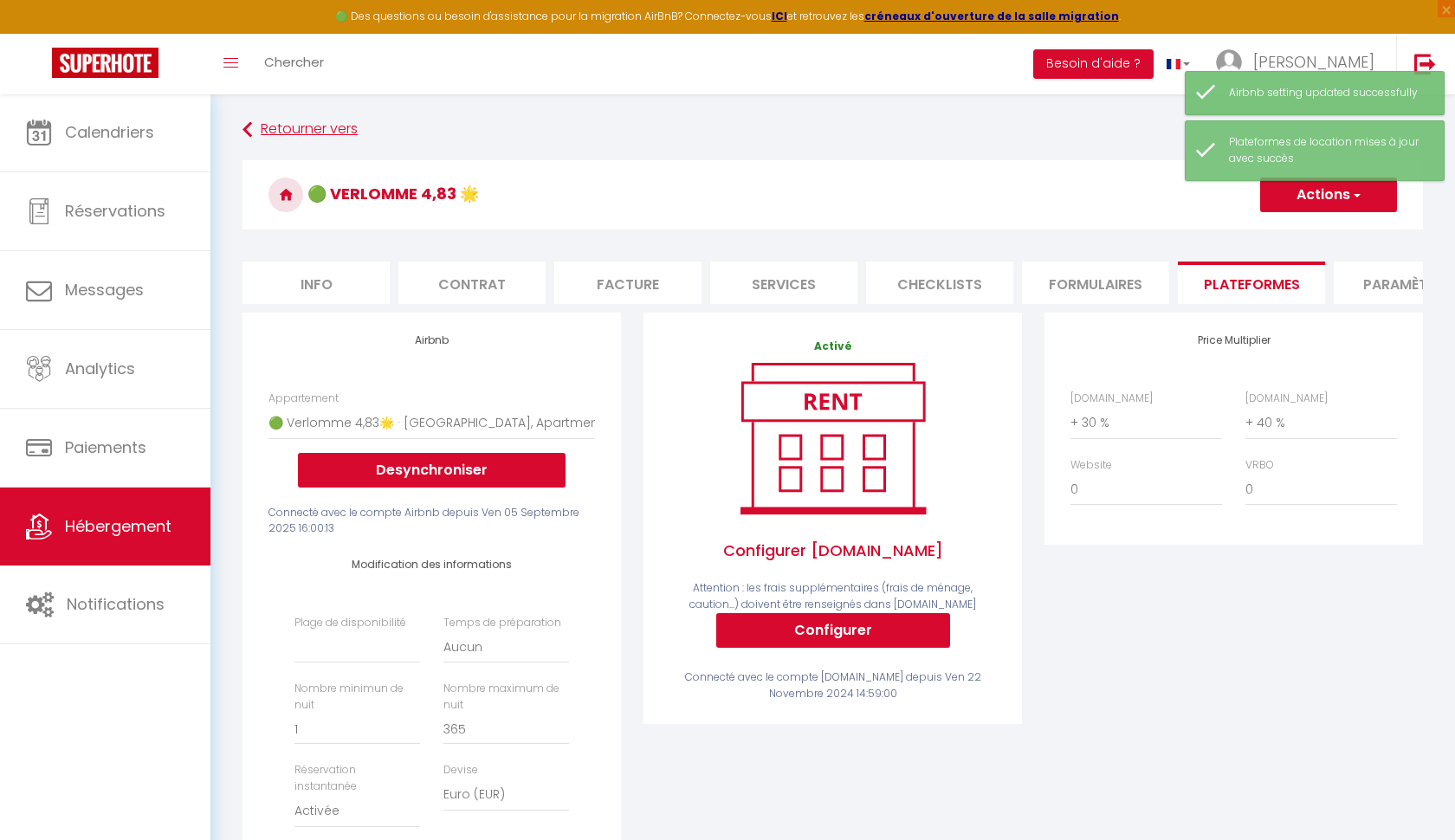
click at [268, 125] on link "Retourner vers" at bounding box center [832, 130] width 1180 height 31
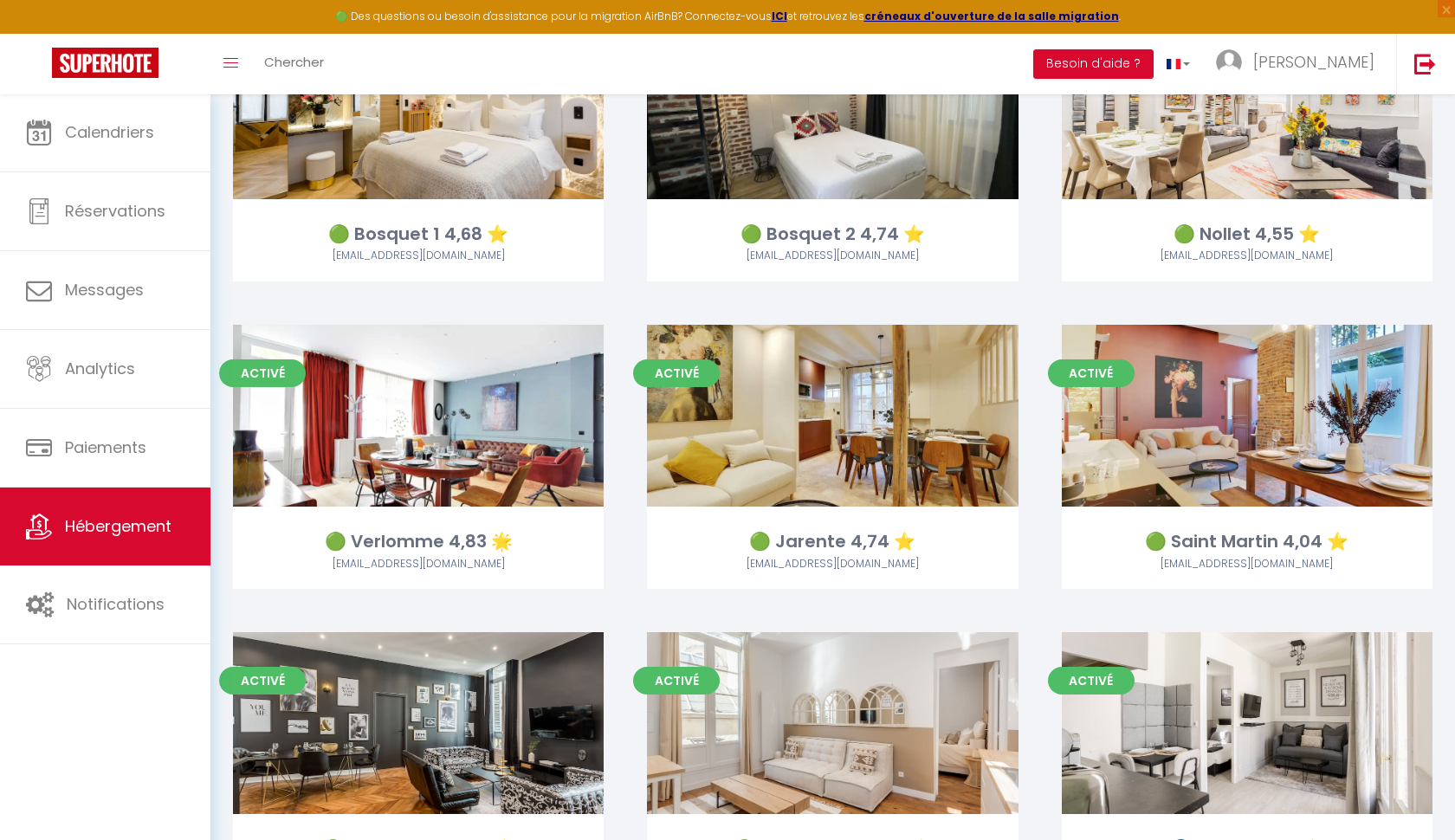
scroll to position [1468, 0]
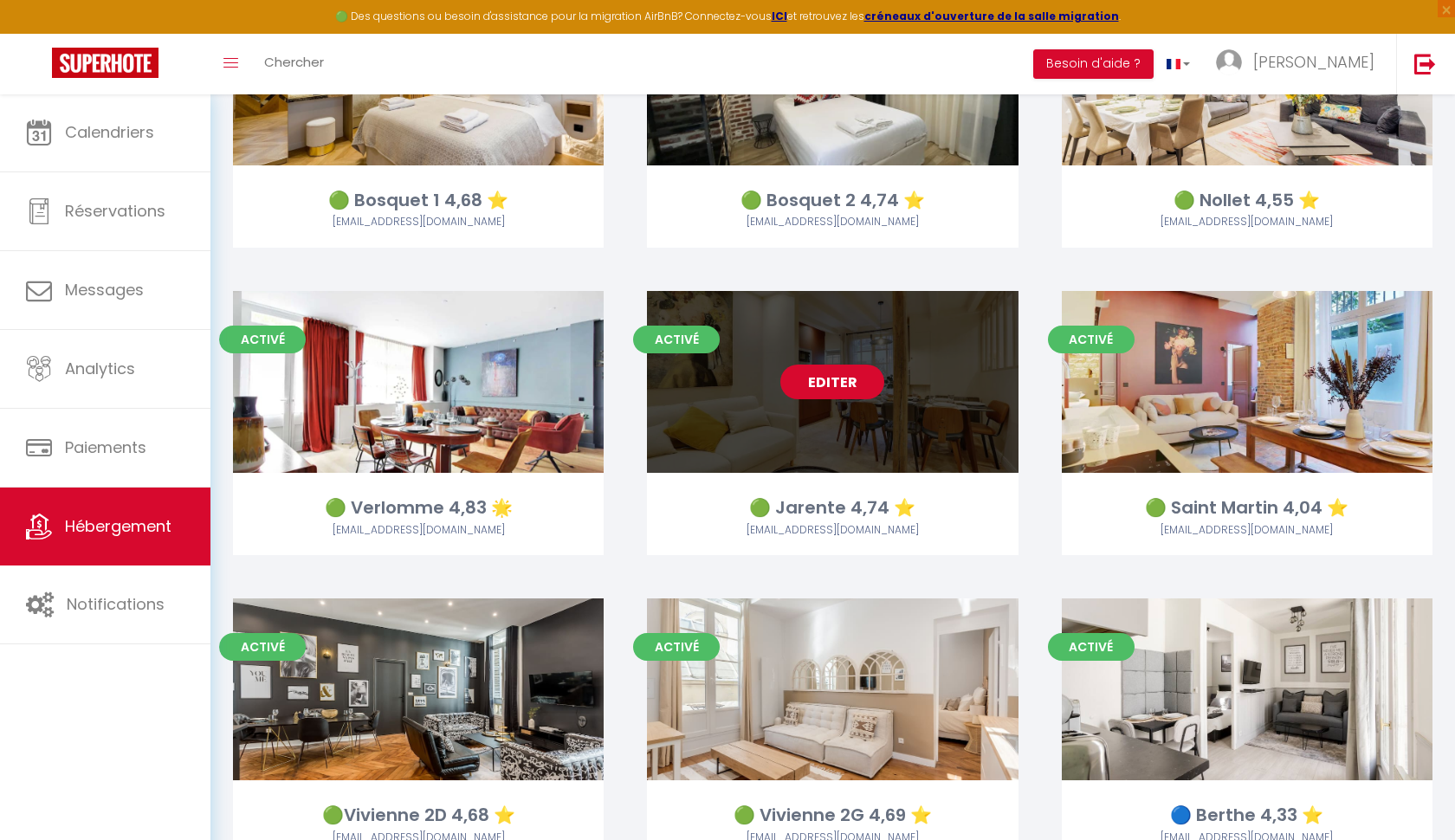
click at [831, 373] on link "Editer" at bounding box center [832, 382] width 104 height 35
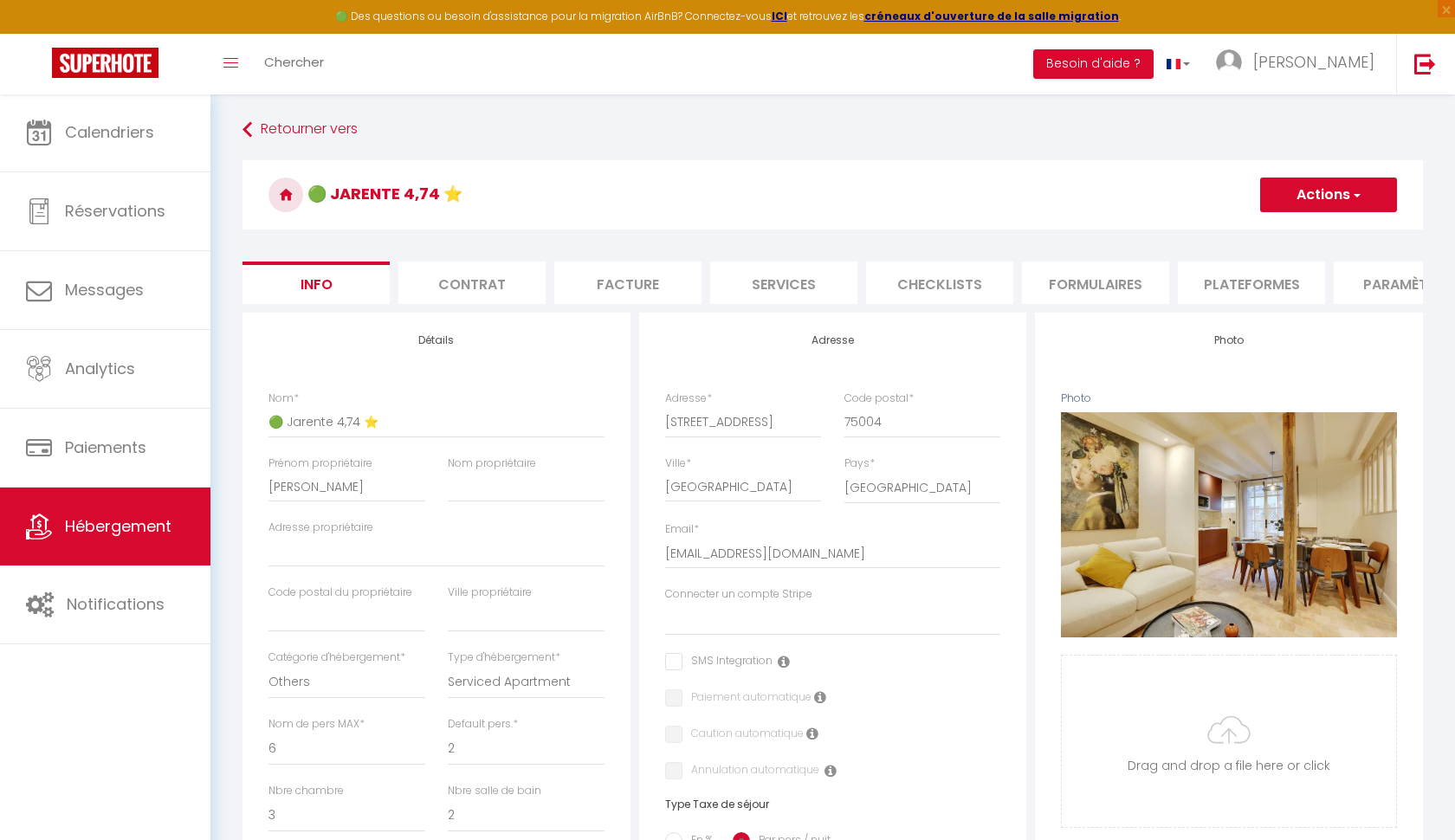
click at [1226, 288] on li "Plateformes" at bounding box center [1251, 283] width 147 height 42
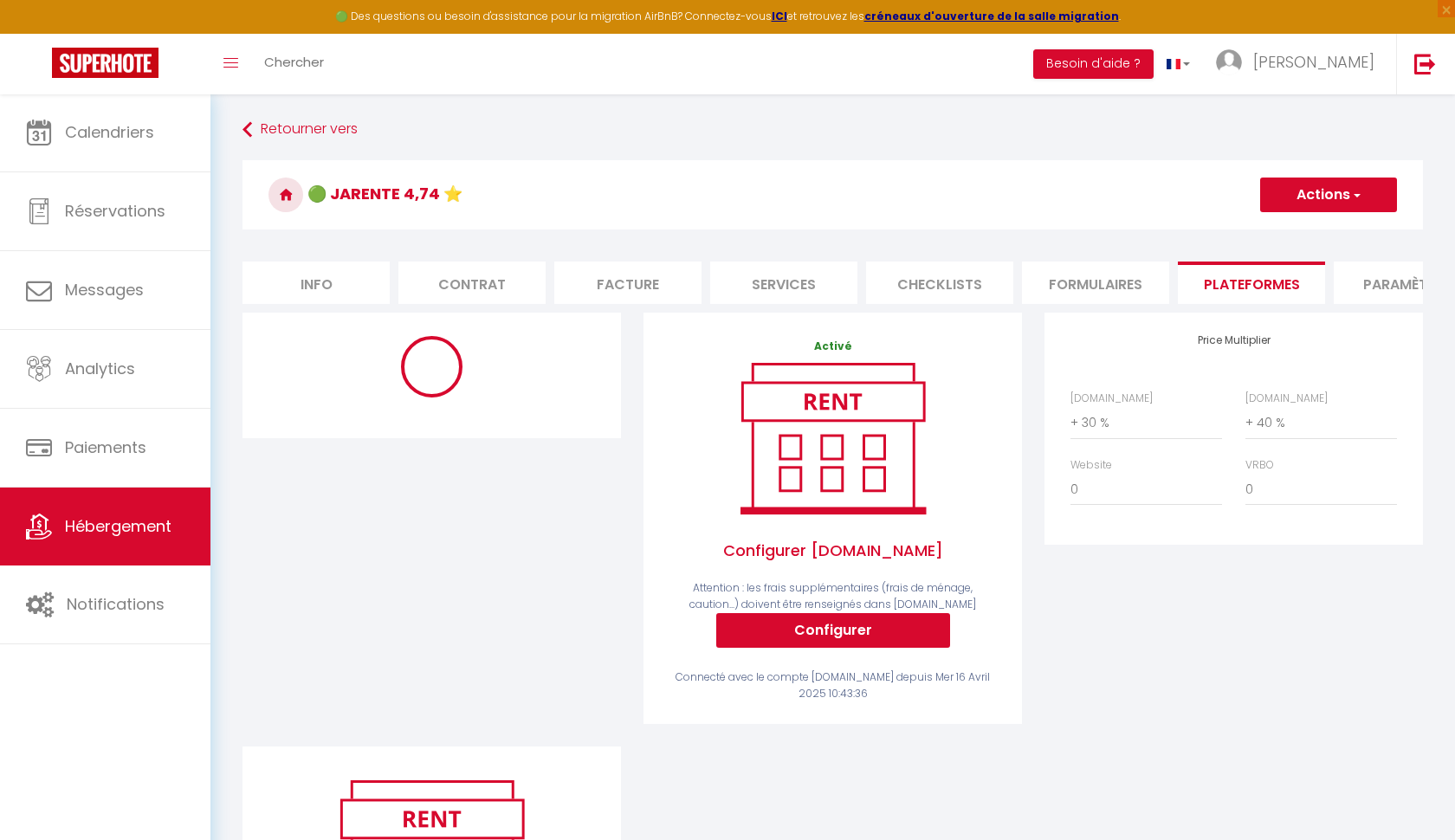
click at [1363, 194] on button "Actions" at bounding box center [1329, 195] width 137 height 35
click at [1297, 225] on link "Enregistrer" at bounding box center [1328, 233] width 137 height 22
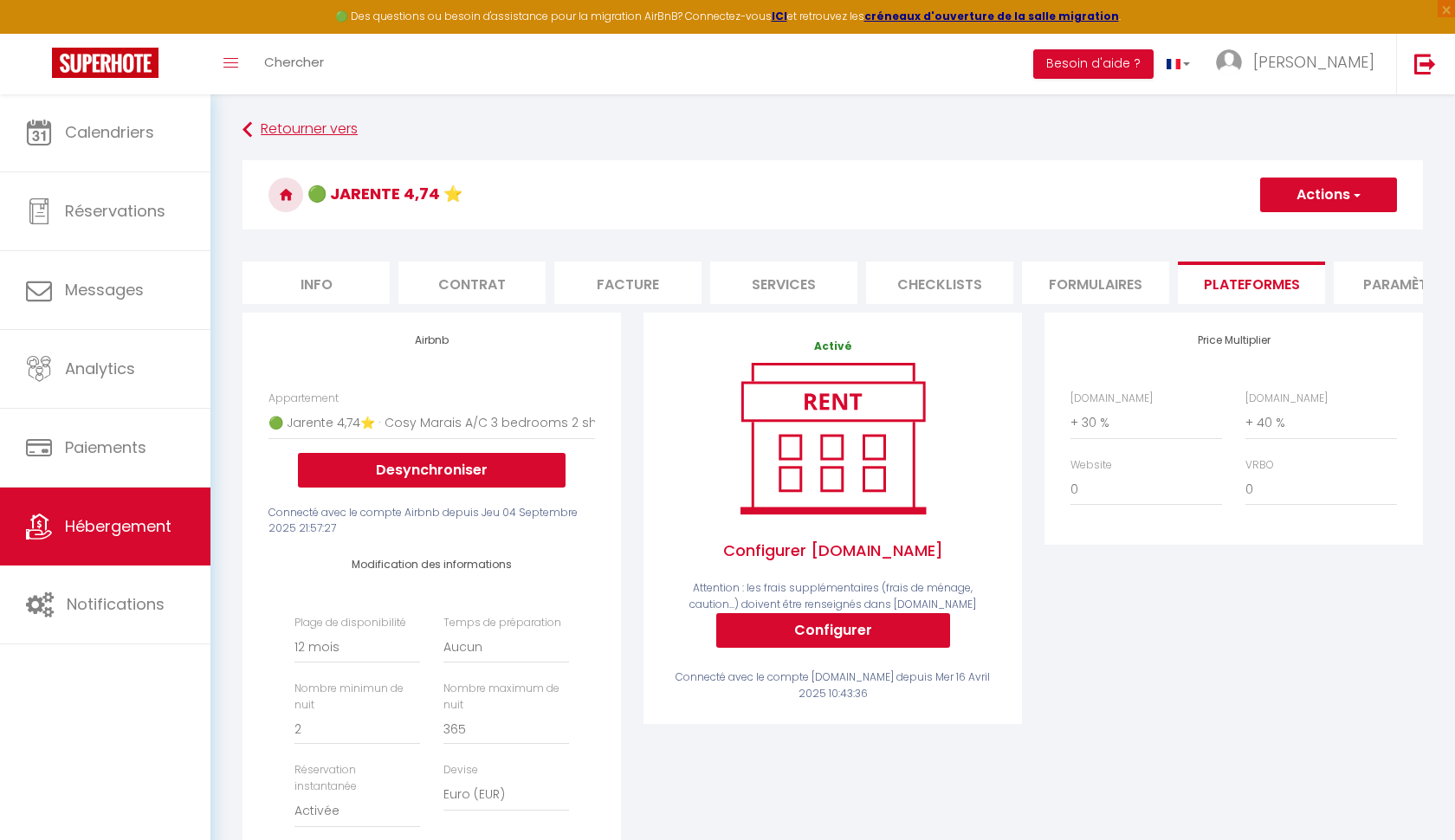
click at [280, 129] on link "Retourner vers" at bounding box center [832, 130] width 1180 height 31
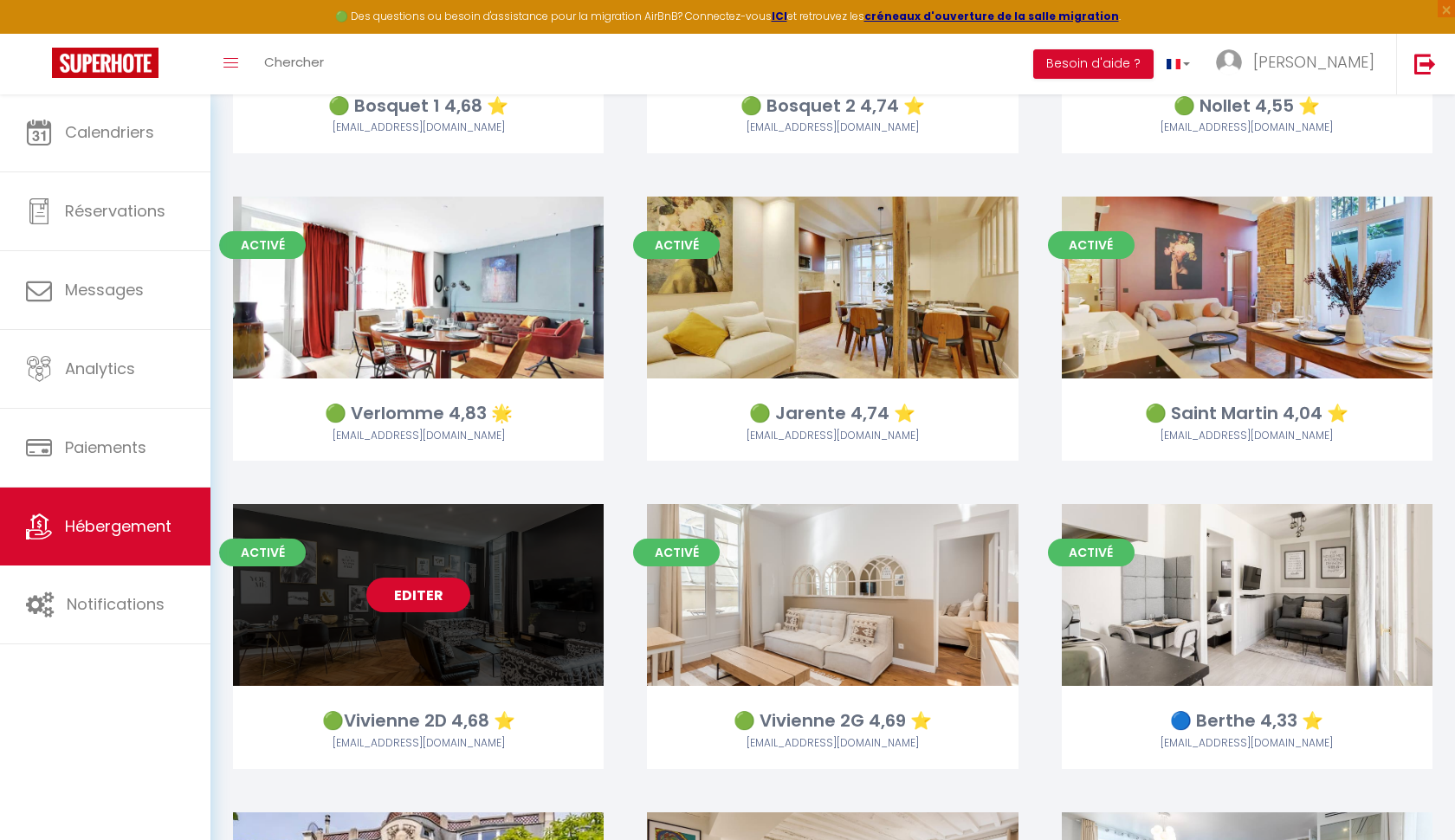
scroll to position [1566, 0]
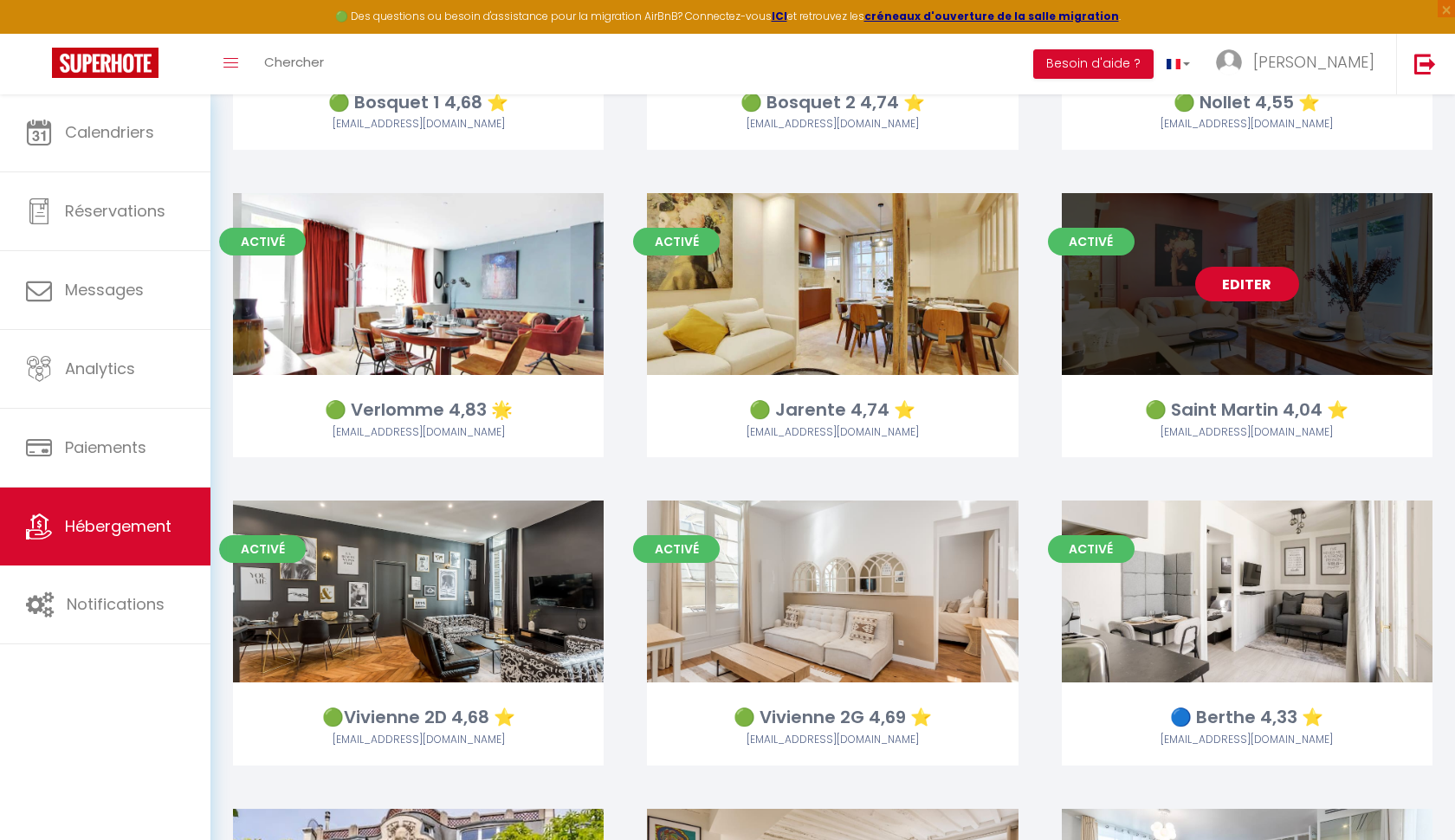
click at [1214, 277] on link "Editer" at bounding box center [1247, 284] width 104 height 35
click at [1229, 266] on link "Editer" at bounding box center [1247, 284] width 104 height 35
click at [1233, 274] on link "Editer" at bounding box center [1247, 284] width 104 height 35
click at [1233, 275] on link "Editer" at bounding box center [1247, 284] width 104 height 35
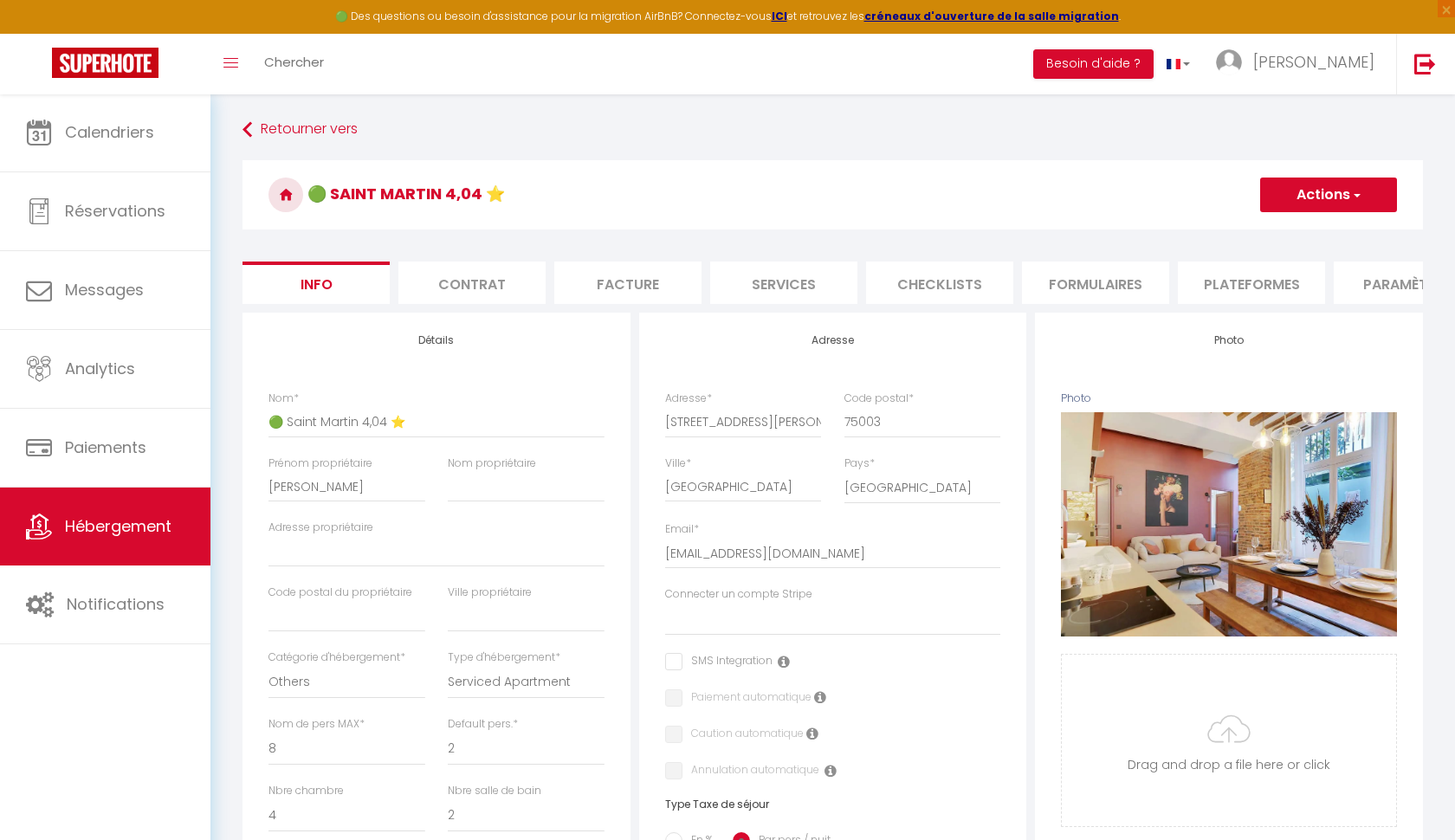
click at [1261, 280] on li "Plateformes" at bounding box center [1251, 283] width 147 height 42
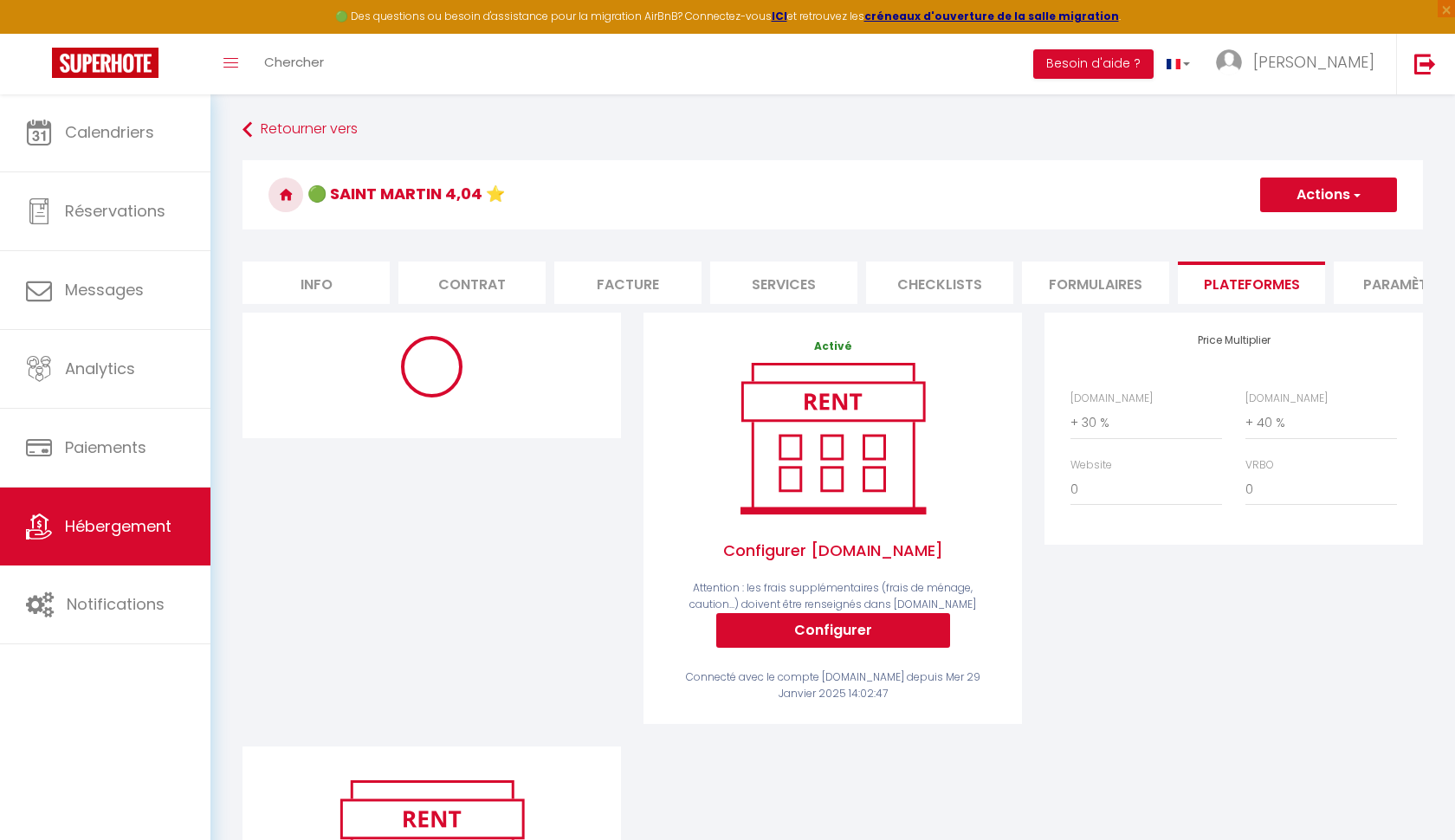
click at [1367, 194] on button "Actions" at bounding box center [1329, 195] width 137 height 35
click at [1326, 237] on link "Enregistrer" at bounding box center [1328, 233] width 137 height 22
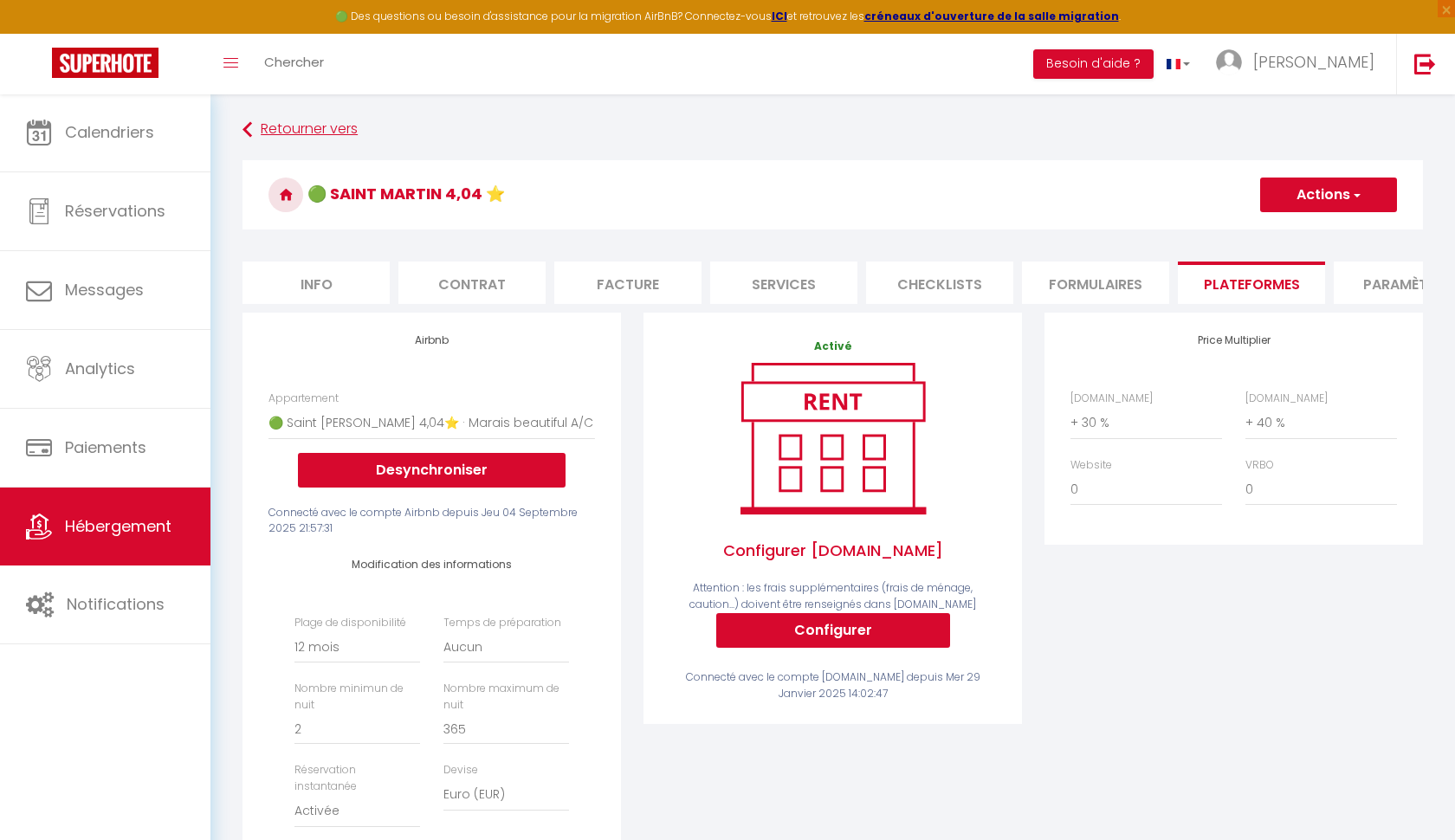
click at [260, 123] on link "Retourner vers" at bounding box center [832, 130] width 1180 height 31
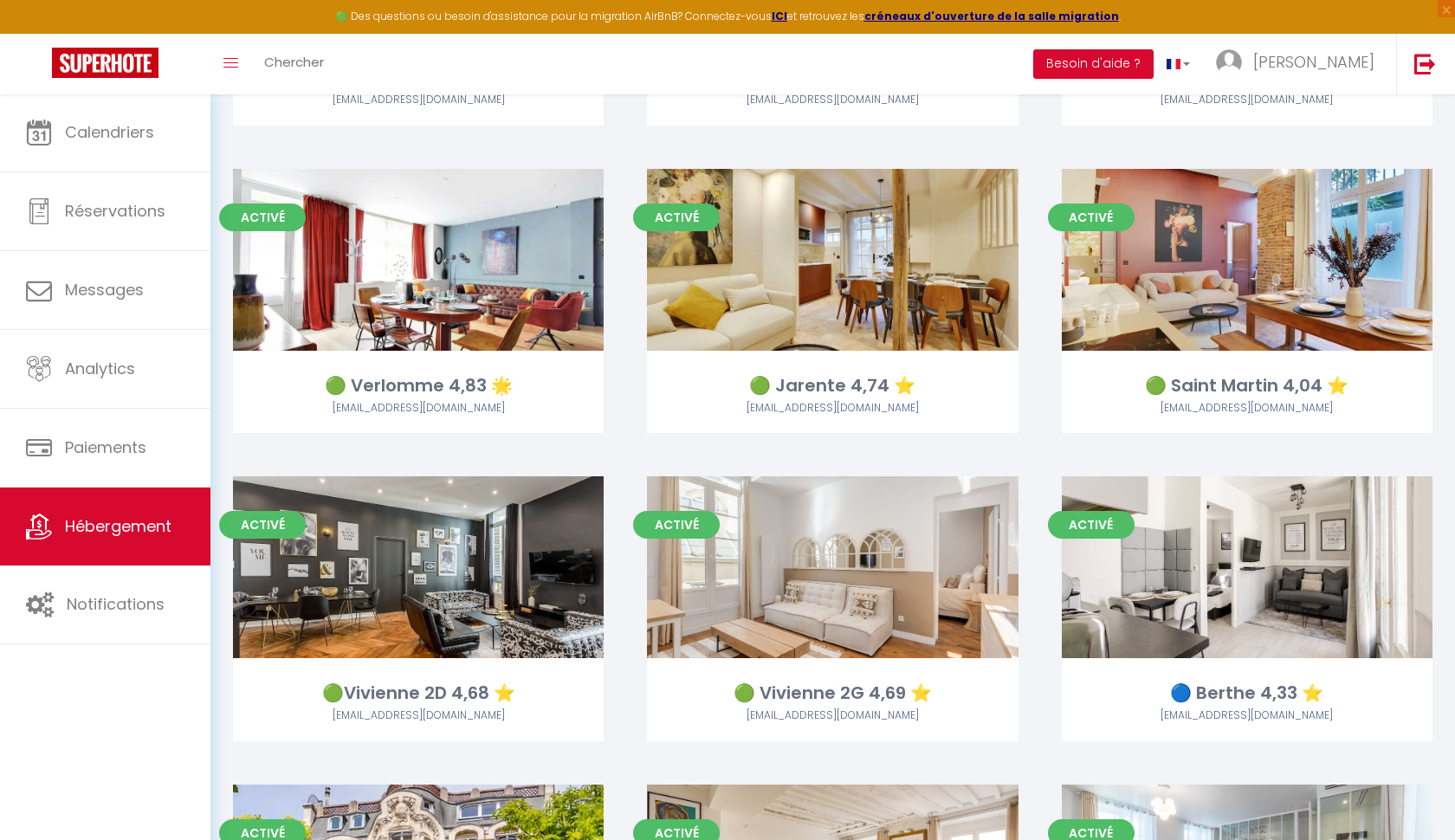
scroll to position [1599, 0]
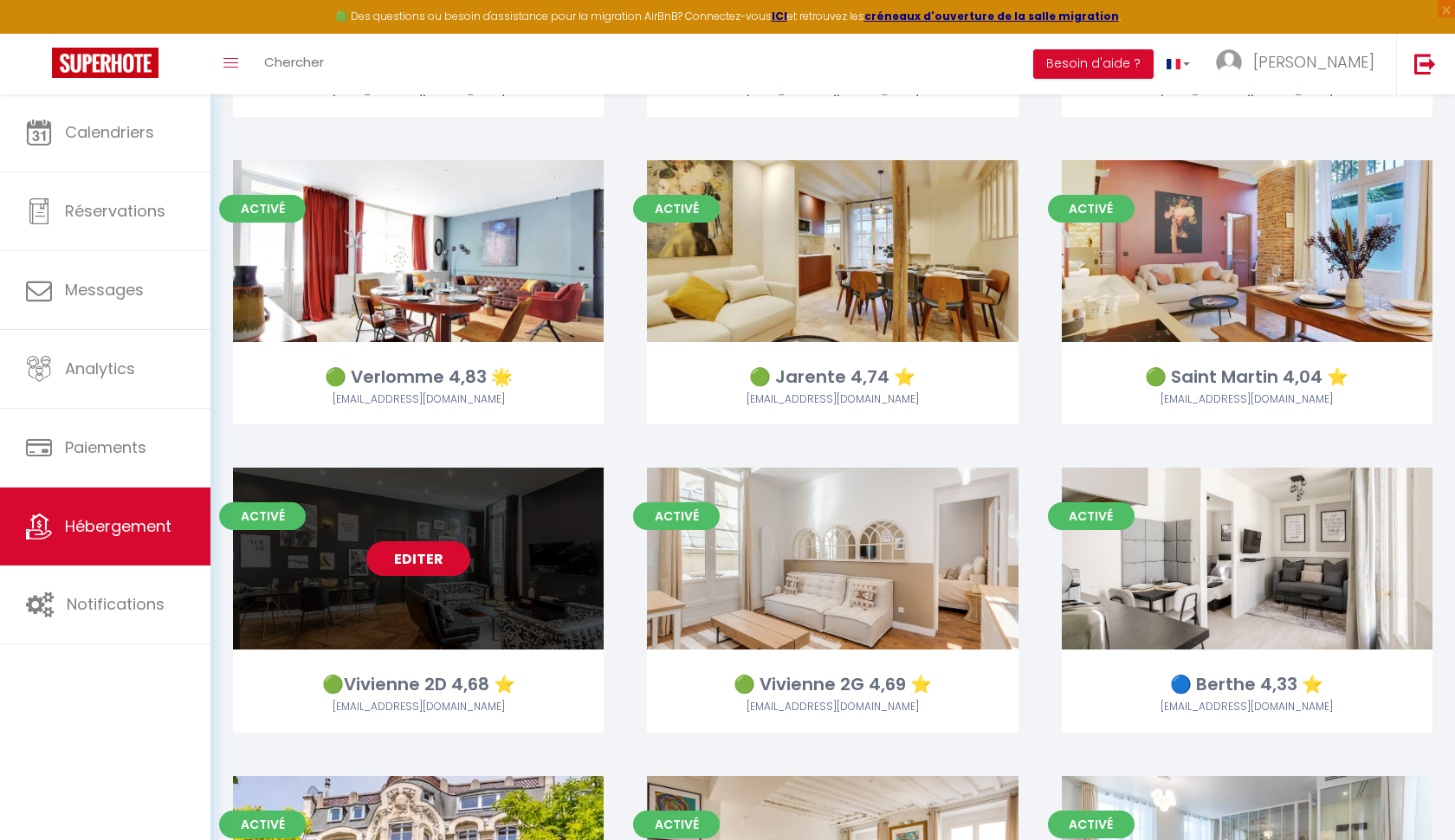
click at [399, 554] on link "Editer" at bounding box center [418, 558] width 104 height 35
click at [397, 554] on link "Editer" at bounding box center [418, 558] width 104 height 35
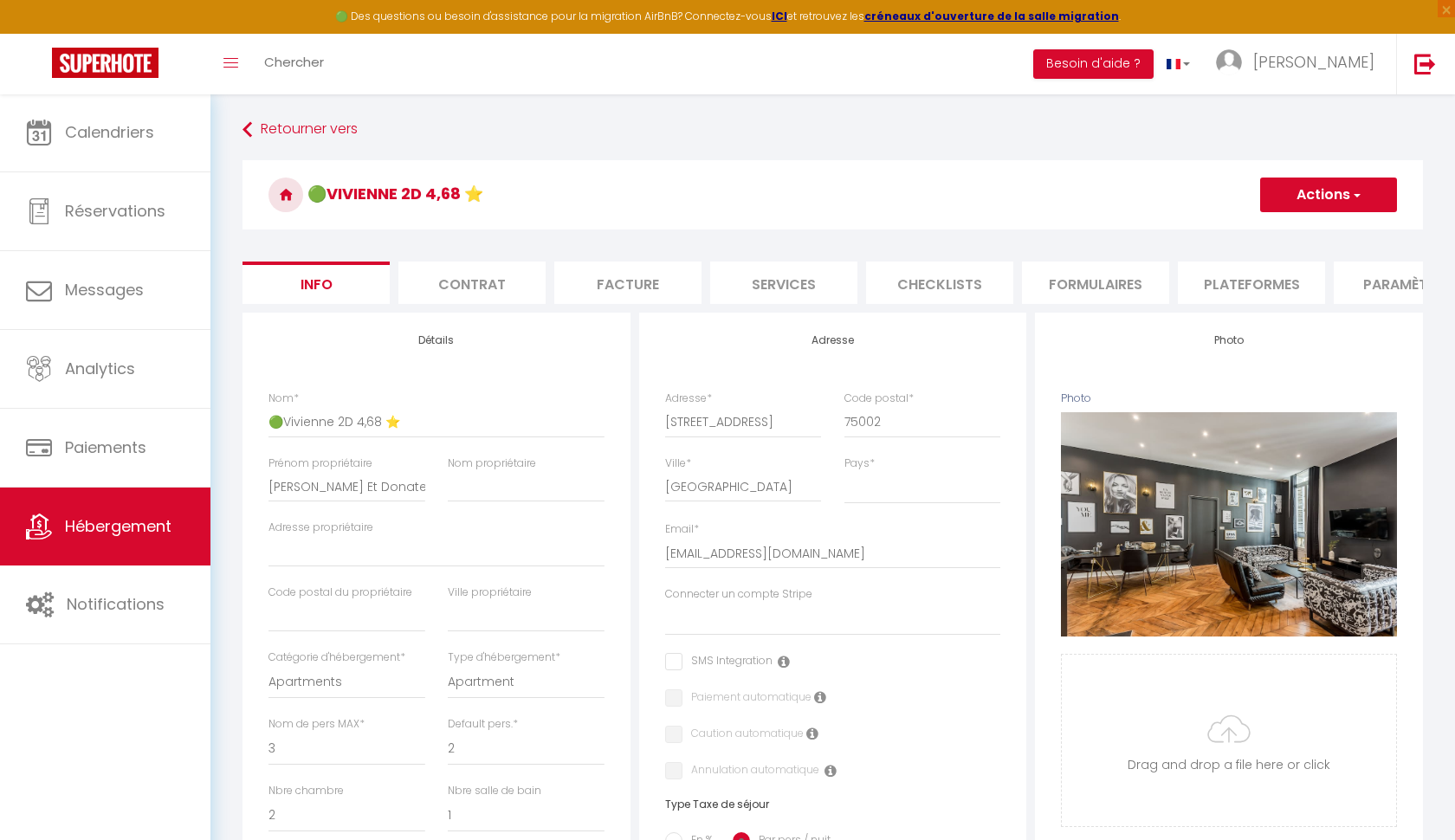
click at [1233, 283] on li "Plateformes" at bounding box center [1251, 283] width 147 height 42
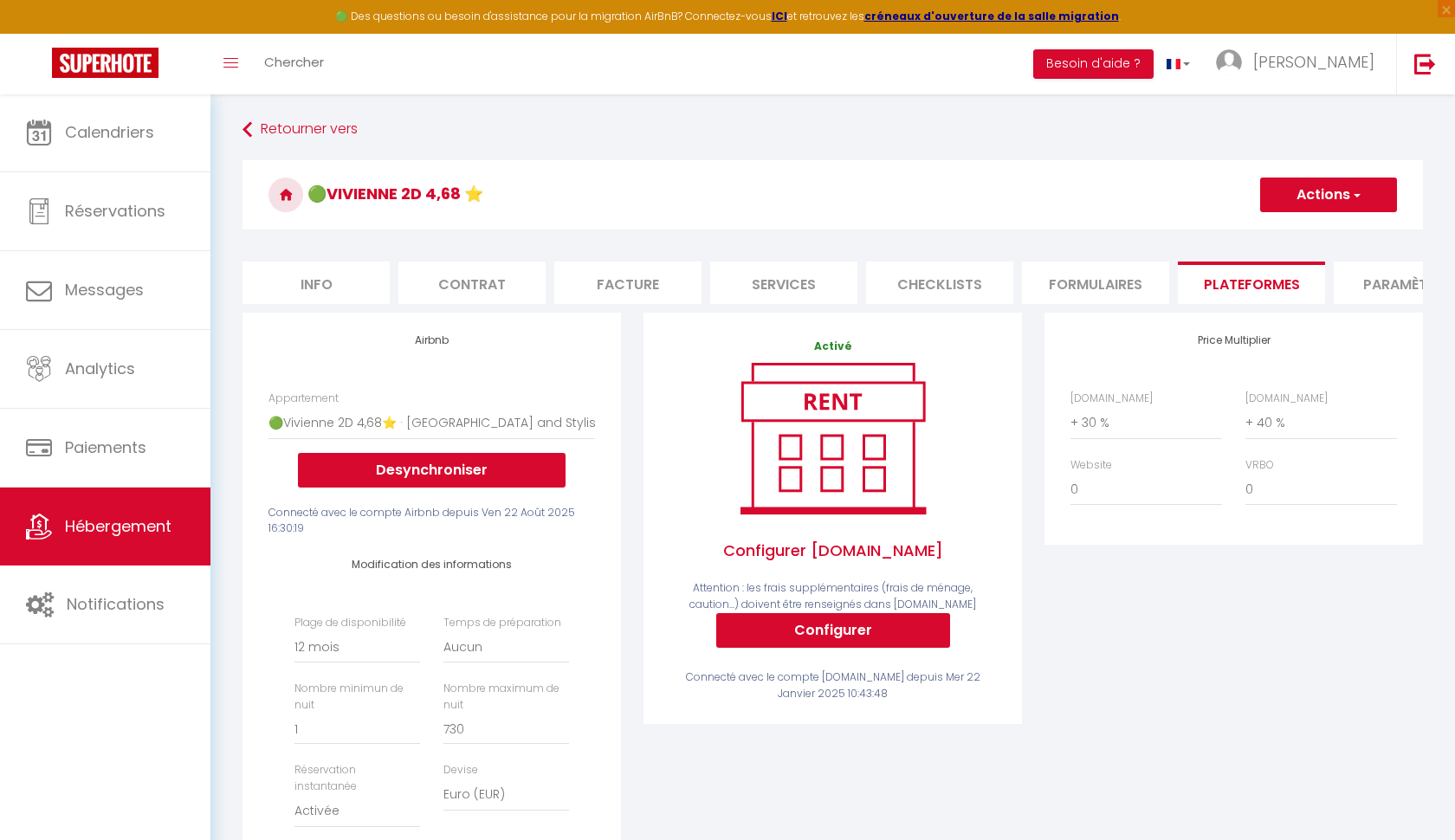
click at [1351, 196] on span "button" at bounding box center [1355, 194] width 11 height 18
click at [1320, 229] on link "Enregistrer" at bounding box center [1328, 233] width 137 height 22
click at [292, 136] on link "Retourner vers" at bounding box center [832, 130] width 1180 height 31
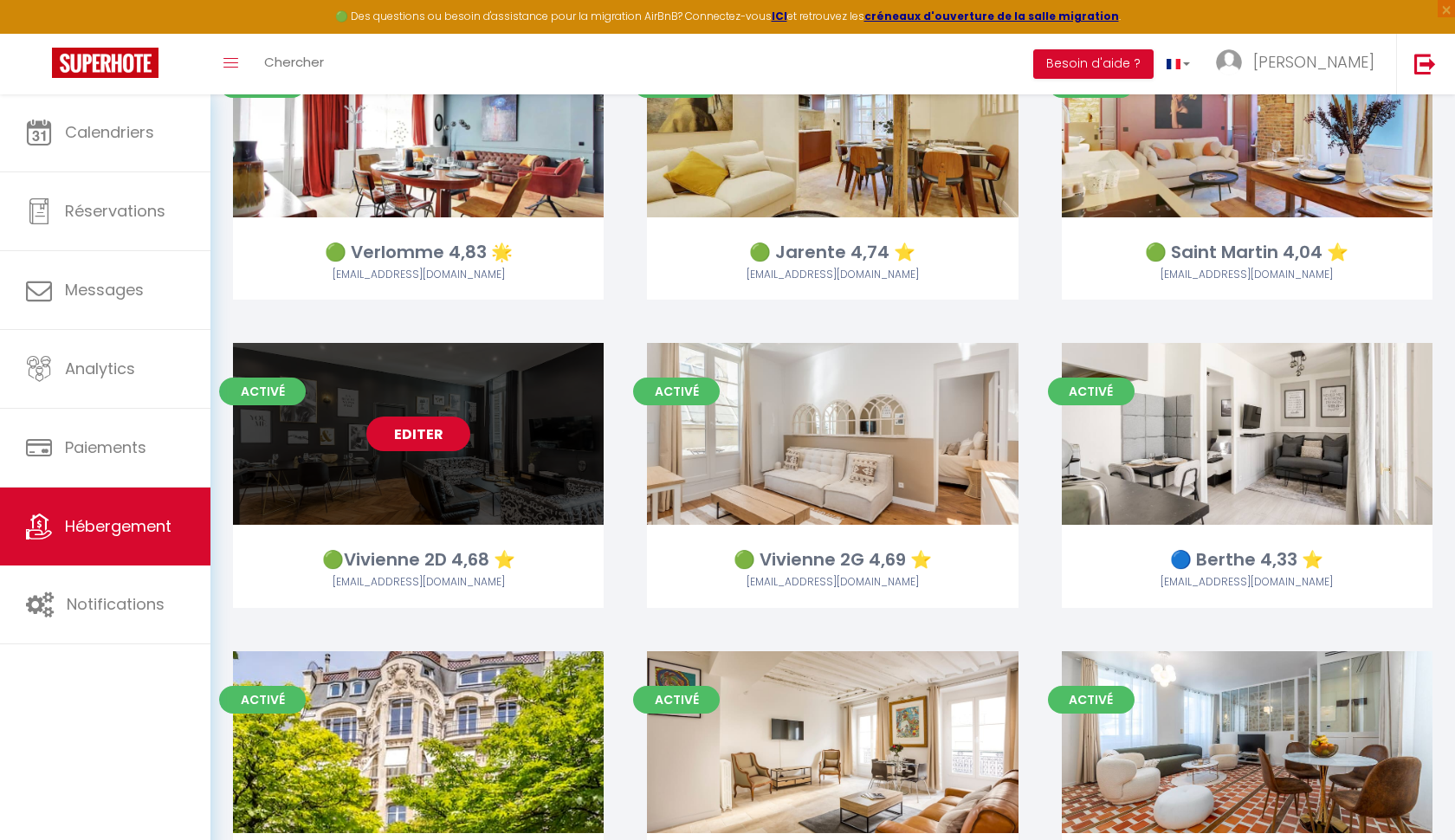
scroll to position [1764, 0]
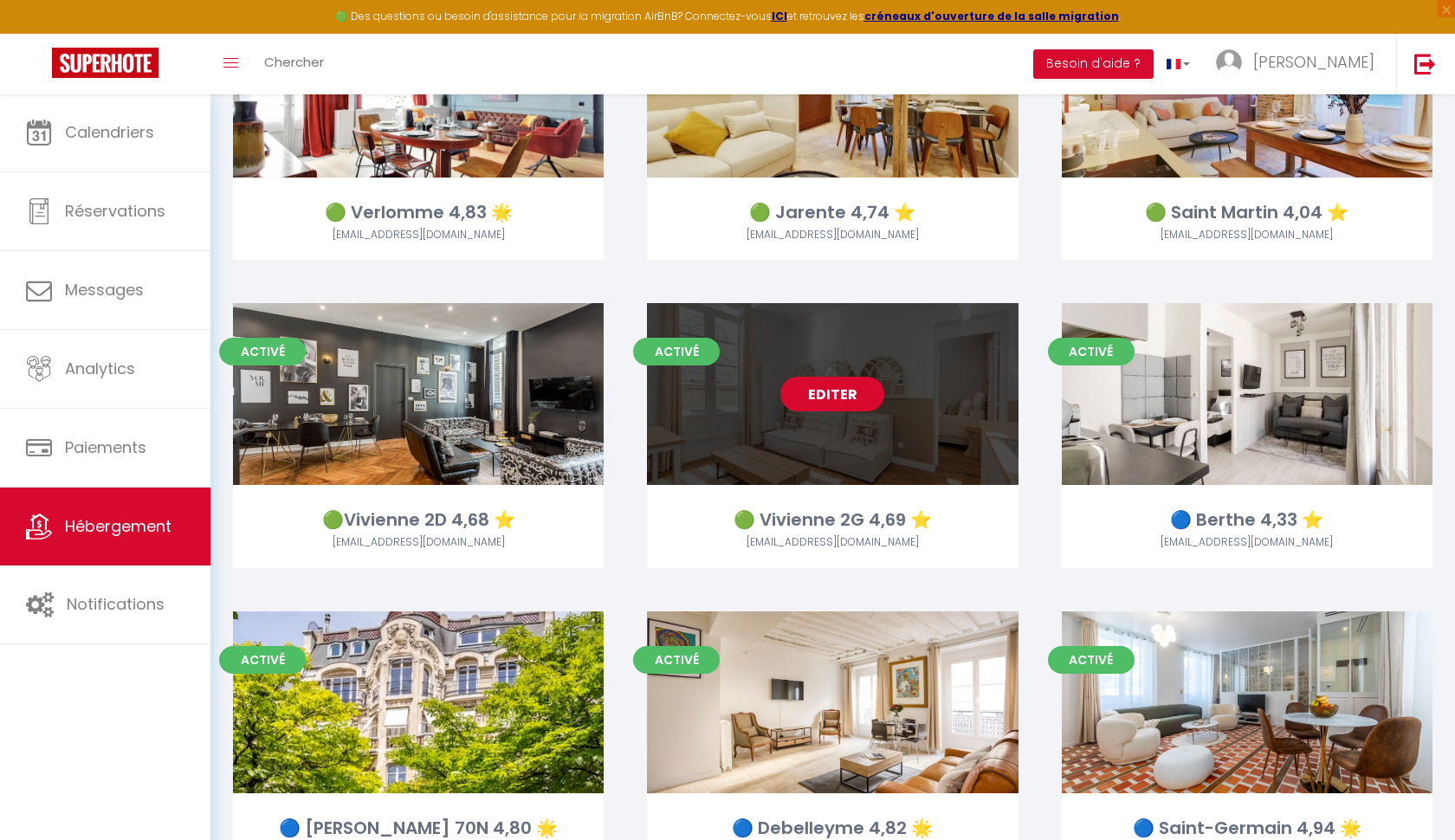
click at [827, 380] on link "Editer" at bounding box center [832, 394] width 104 height 35
click at [827, 380] on link "Editer" at bounding box center [832, 394] width 104 height 35
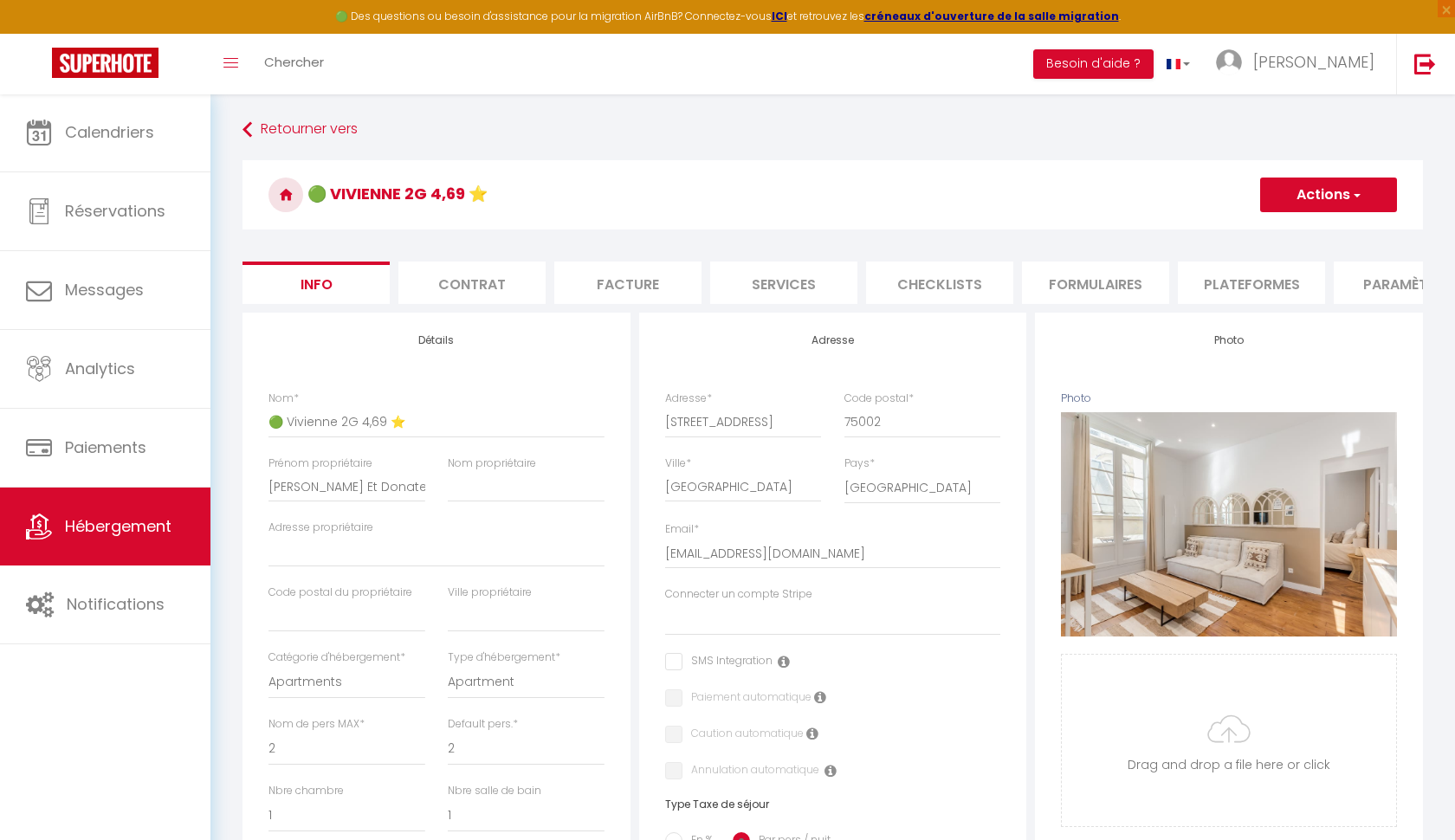
click at [1280, 267] on li "Plateformes" at bounding box center [1251, 283] width 147 height 42
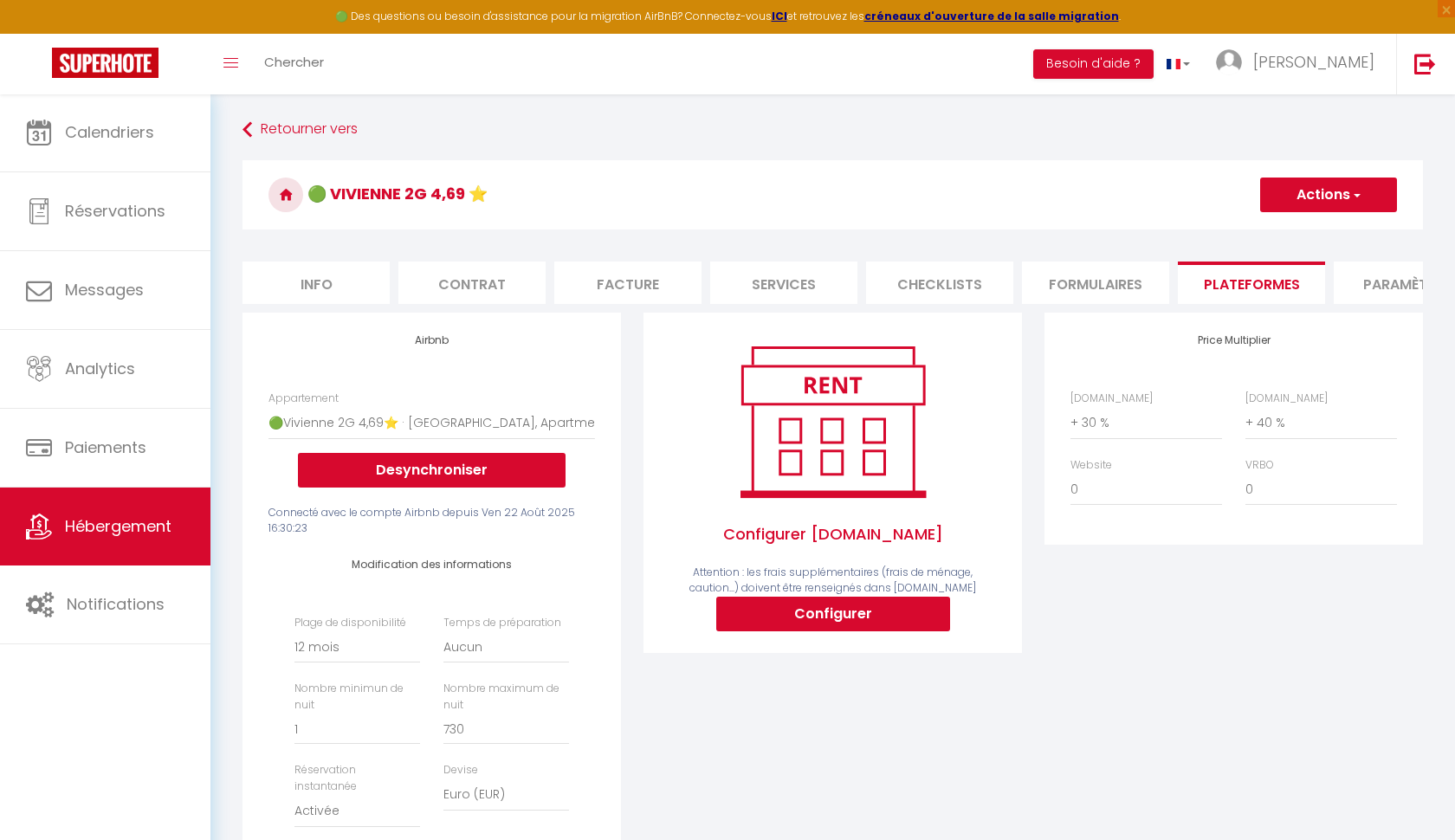
click at [1367, 195] on button "Actions" at bounding box center [1329, 195] width 137 height 35
click at [1310, 231] on link "Enregistrer" at bounding box center [1328, 233] width 137 height 22
click at [1320, 194] on button "Actions" at bounding box center [1329, 195] width 137 height 35
click at [1306, 224] on link "Enregistrer" at bounding box center [1328, 233] width 137 height 22
click at [1299, 201] on button "Actions" at bounding box center [1329, 195] width 137 height 35
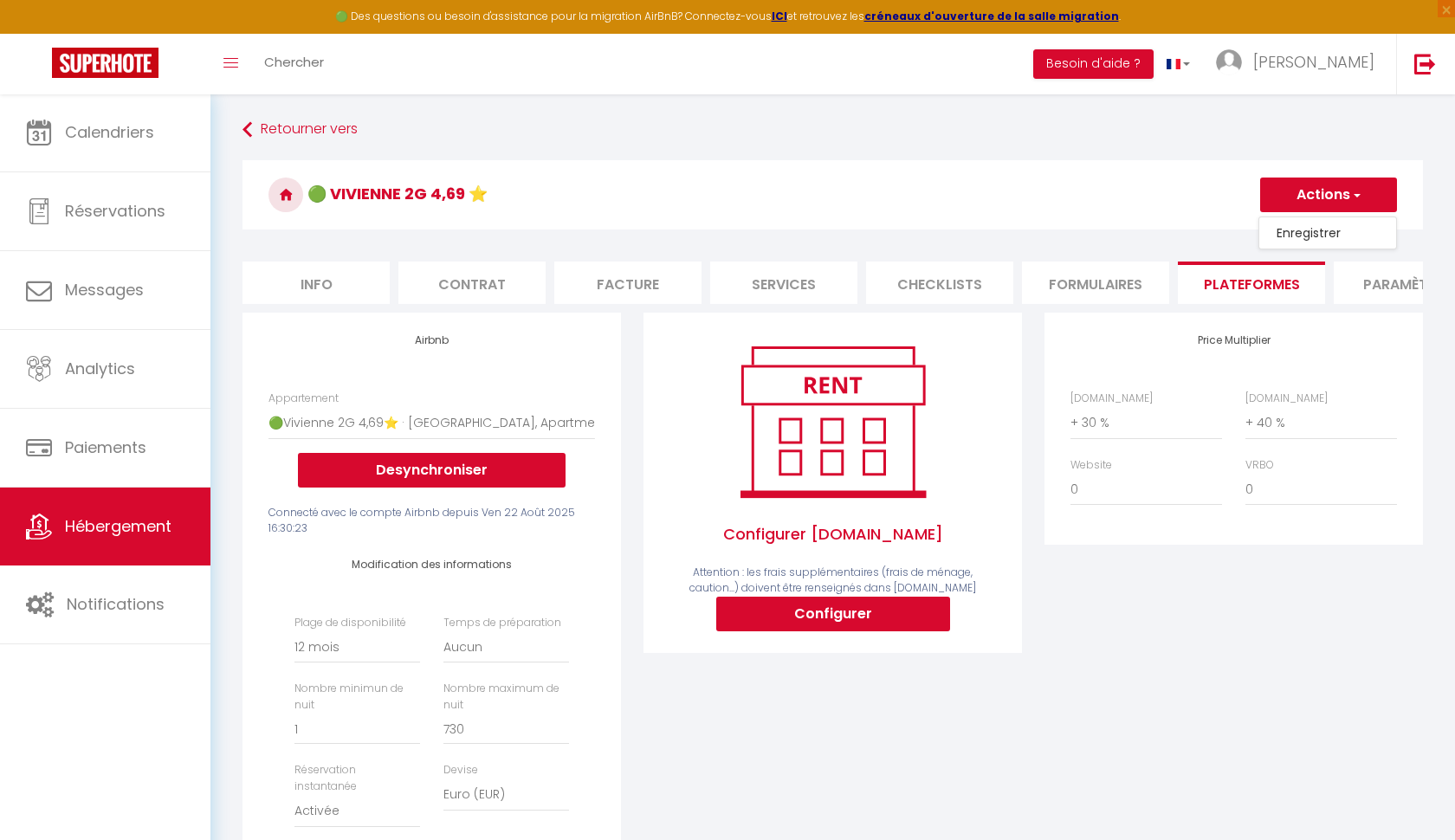
click at [1289, 233] on link "Enregistrer" at bounding box center [1328, 233] width 137 height 22
click at [324, 123] on link "Retourner vers" at bounding box center [832, 130] width 1180 height 31
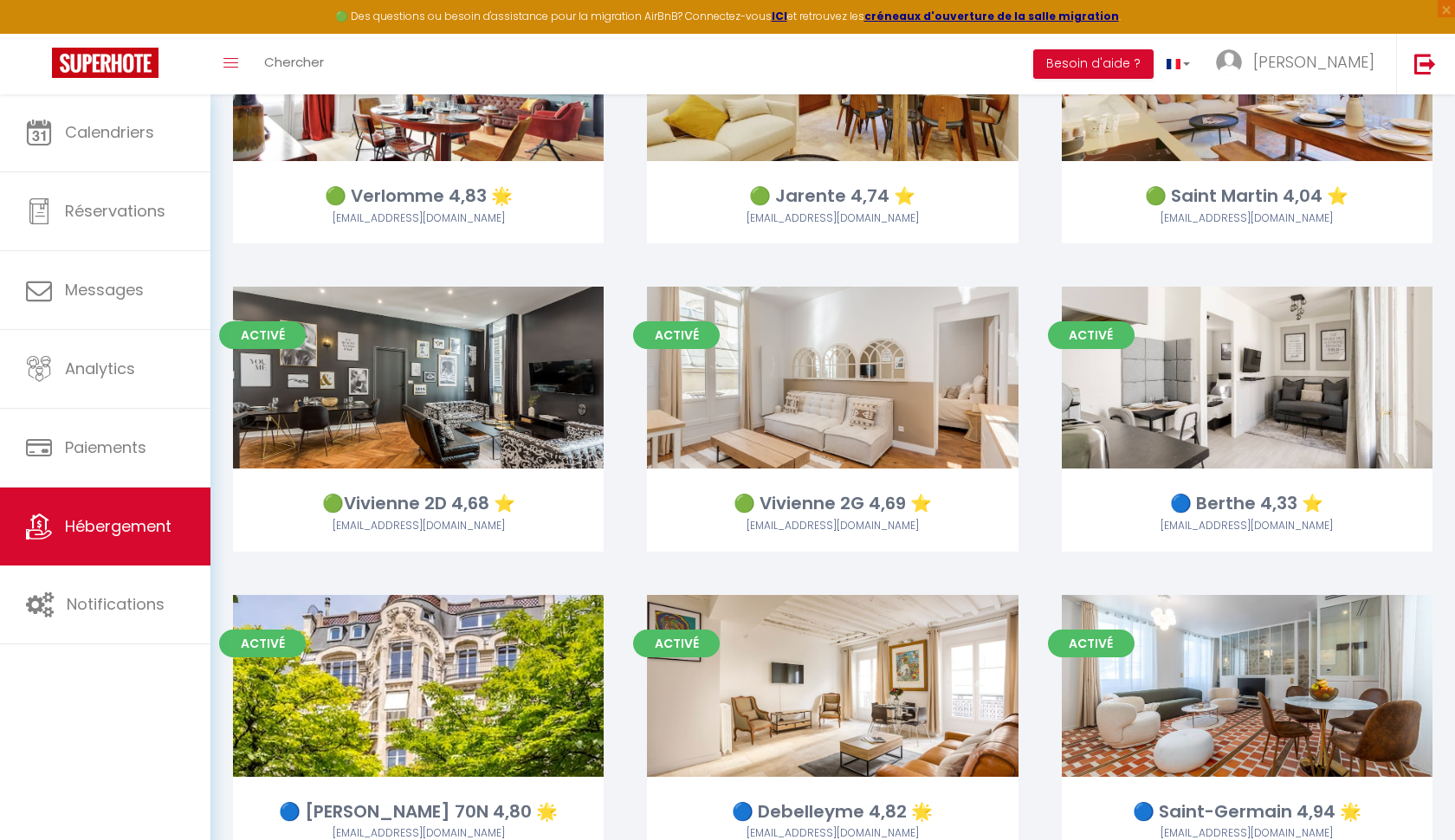
scroll to position [1781, 0]
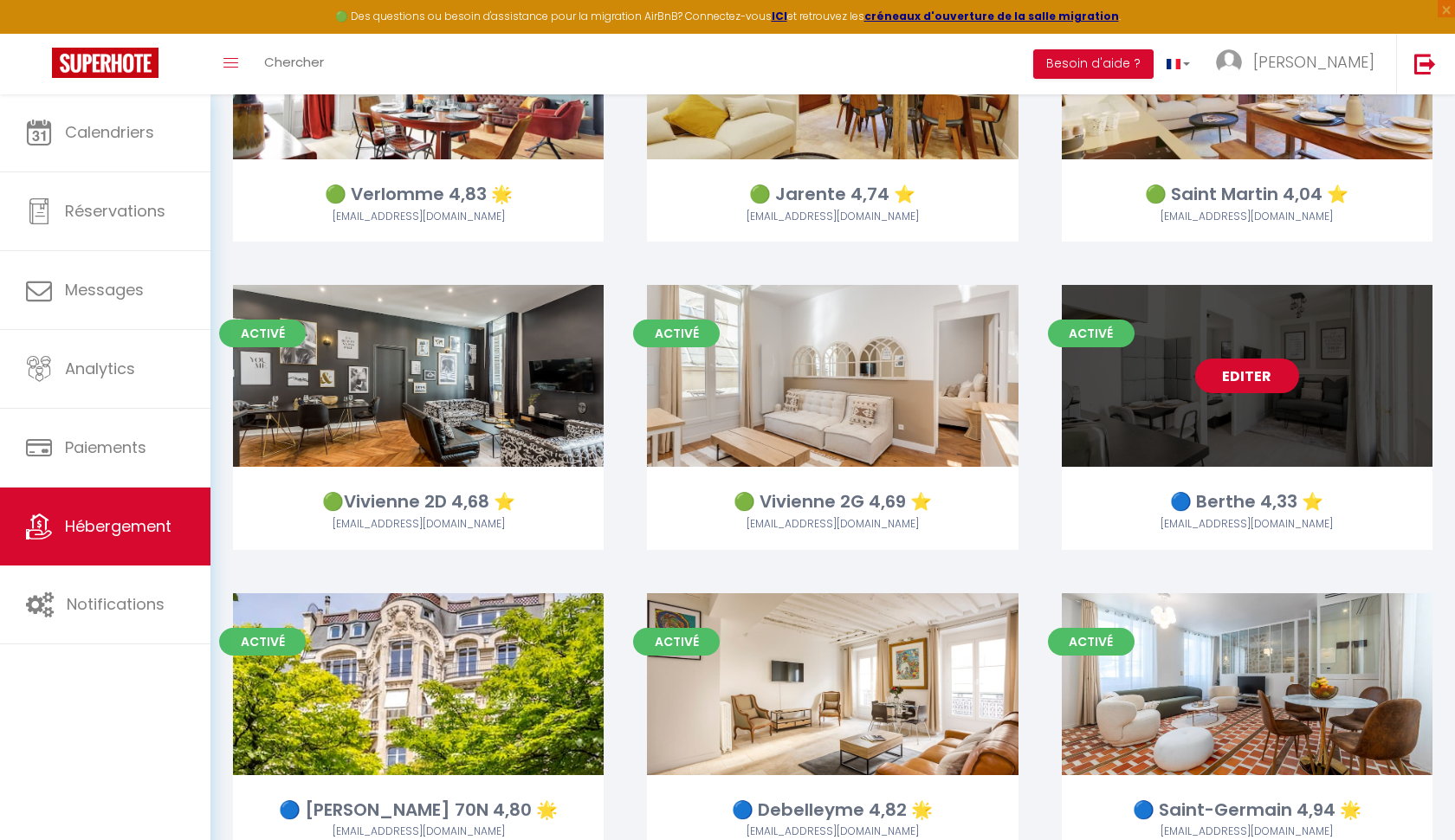
click at [1252, 366] on link "Editer" at bounding box center [1247, 376] width 104 height 35
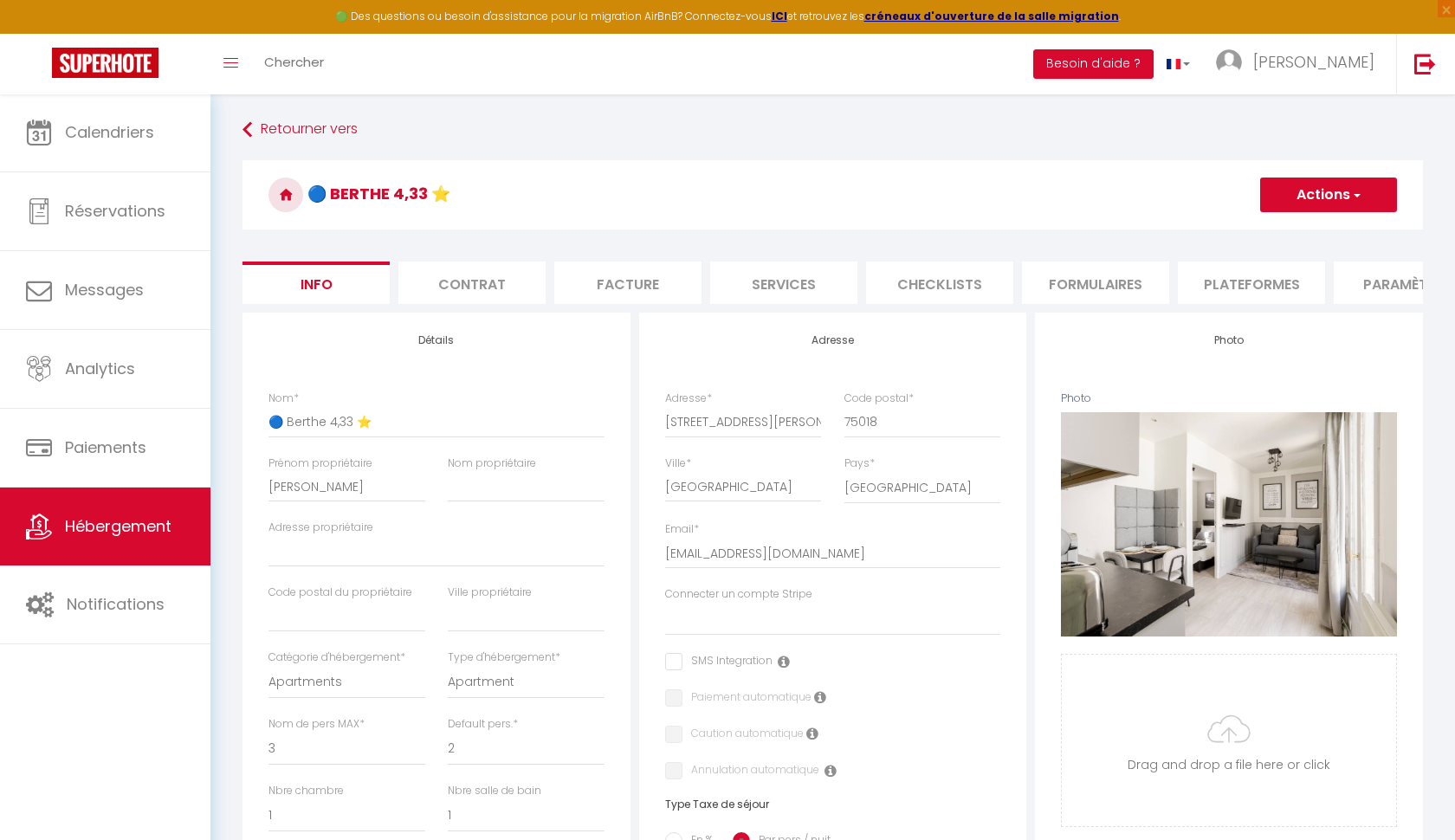
click at [1205, 279] on li "Plateformes" at bounding box center [1251, 283] width 147 height 42
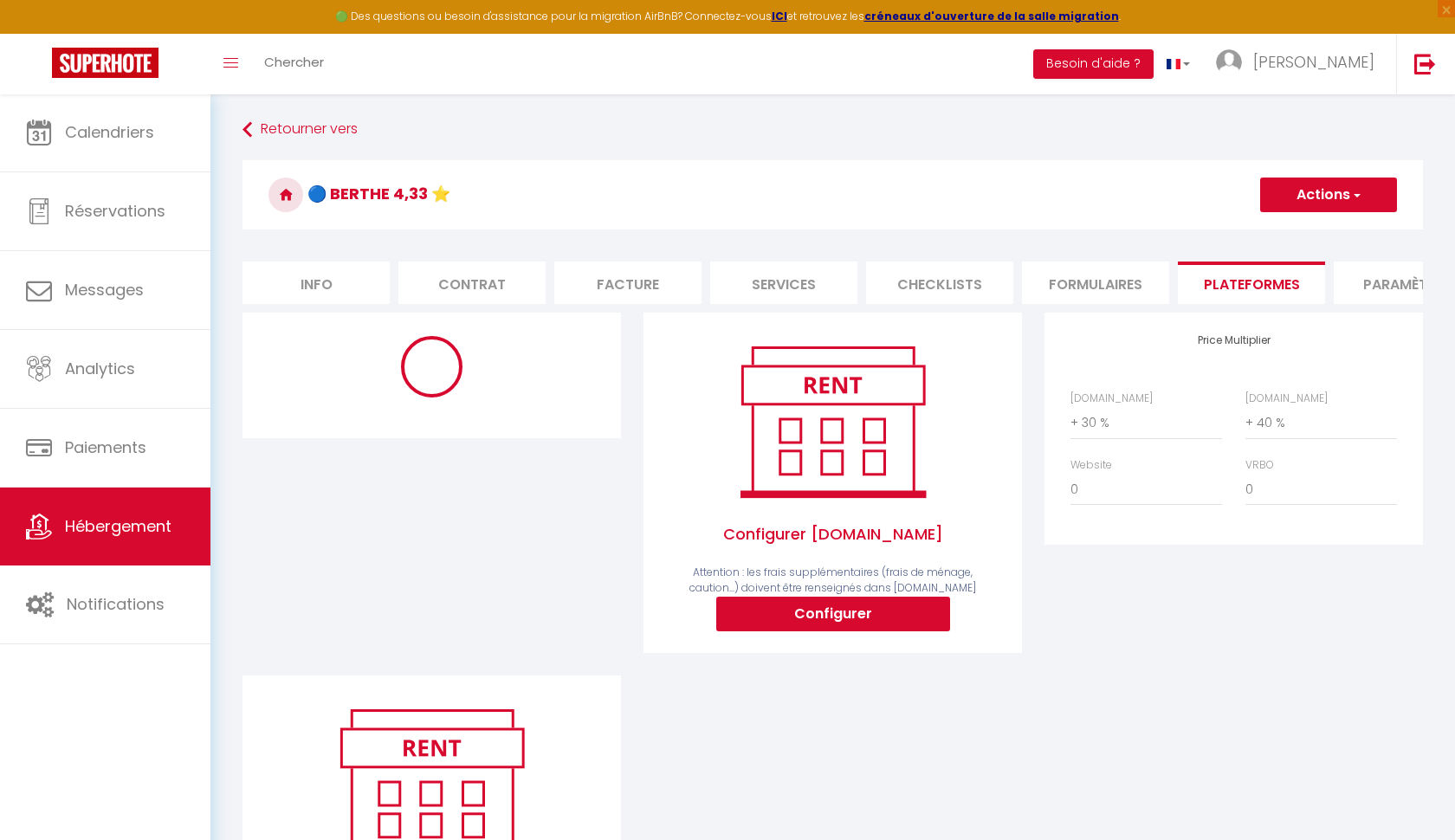
click at [1325, 197] on button "Actions" at bounding box center [1329, 195] width 137 height 35
click at [1301, 235] on link "Enregistrer" at bounding box center [1328, 233] width 137 height 22
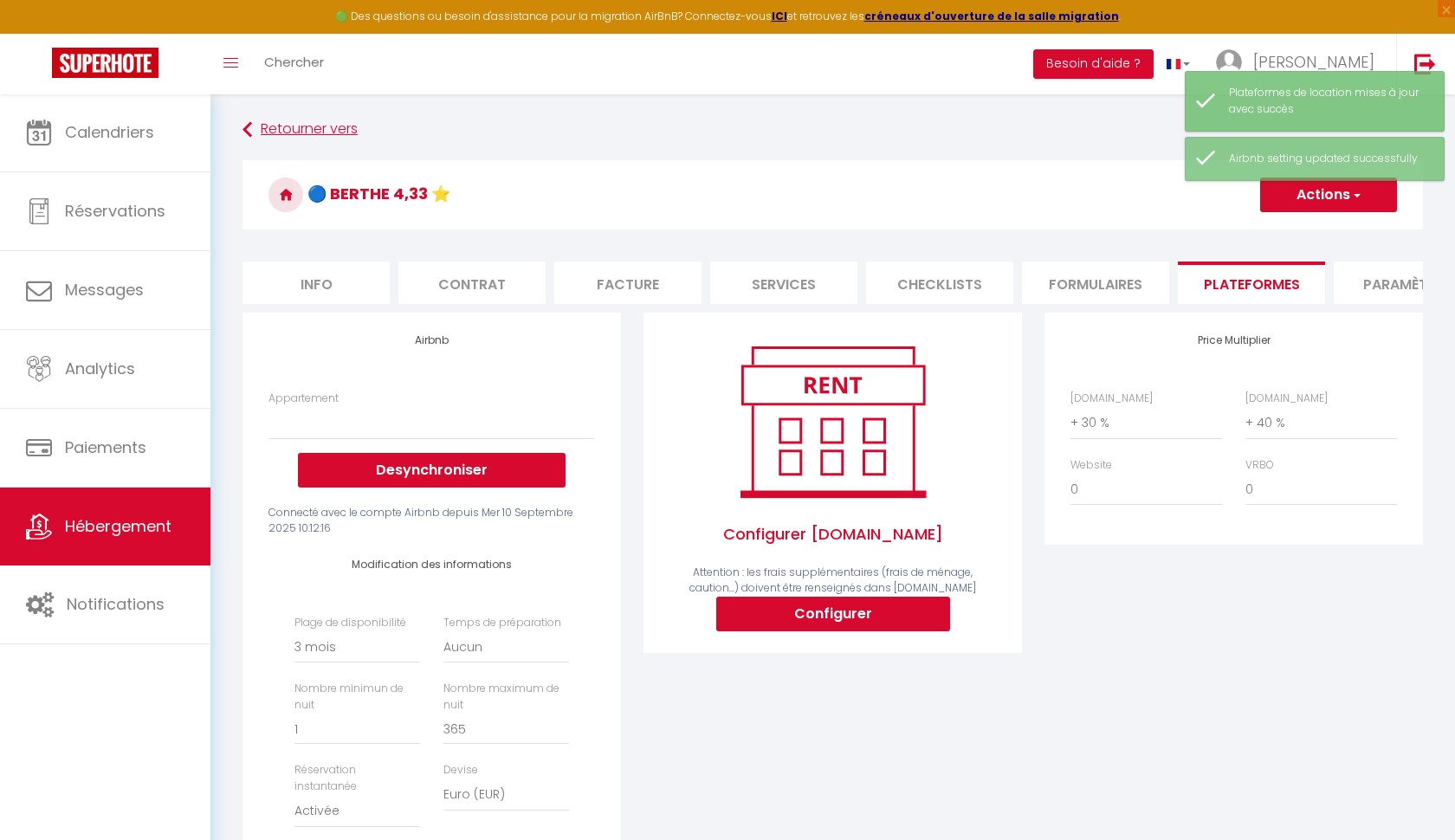
click at [319, 126] on link "Retourner vers" at bounding box center [832, 130] width 1180 height 31
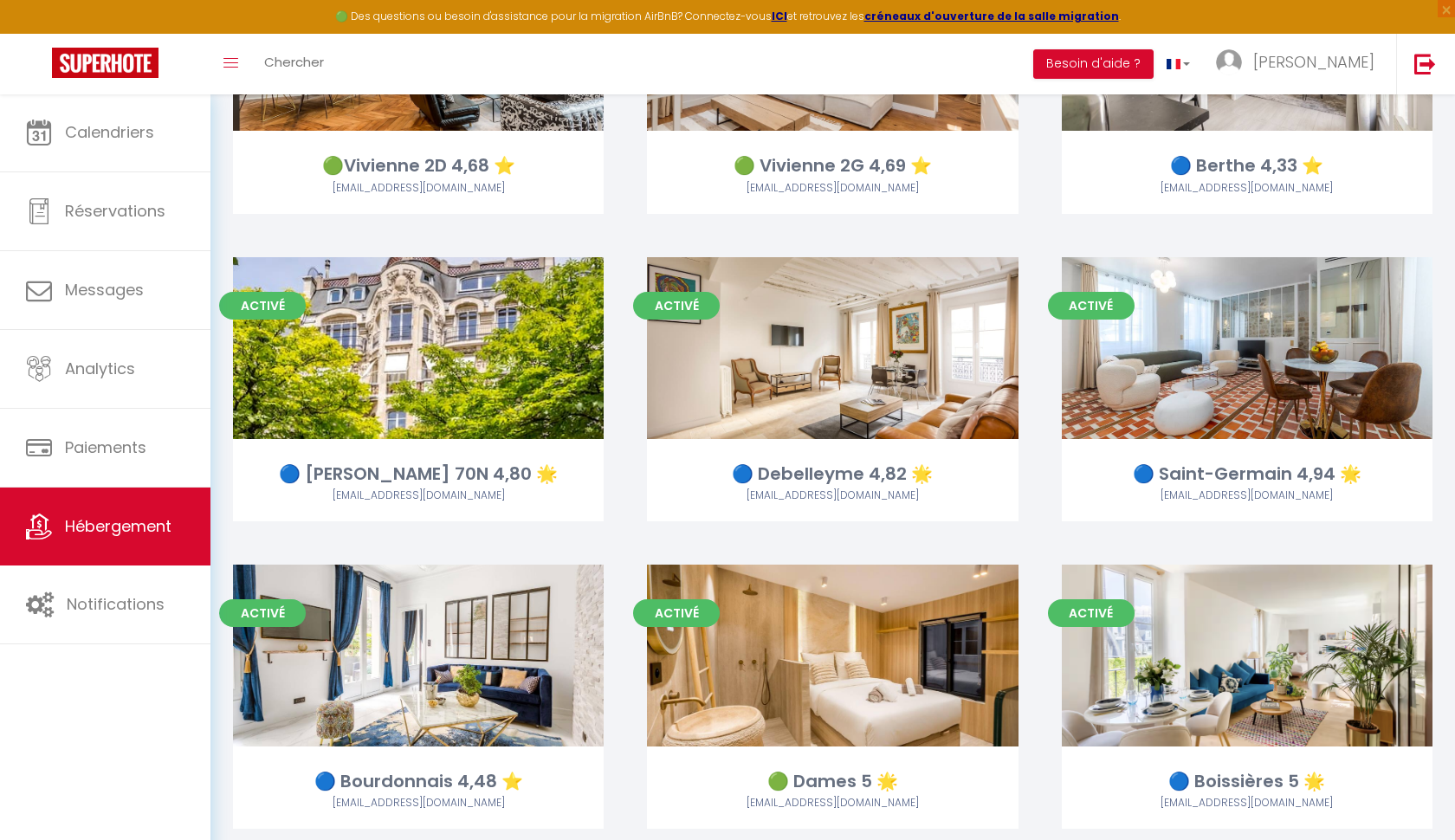
scroll to position [2161, 0]
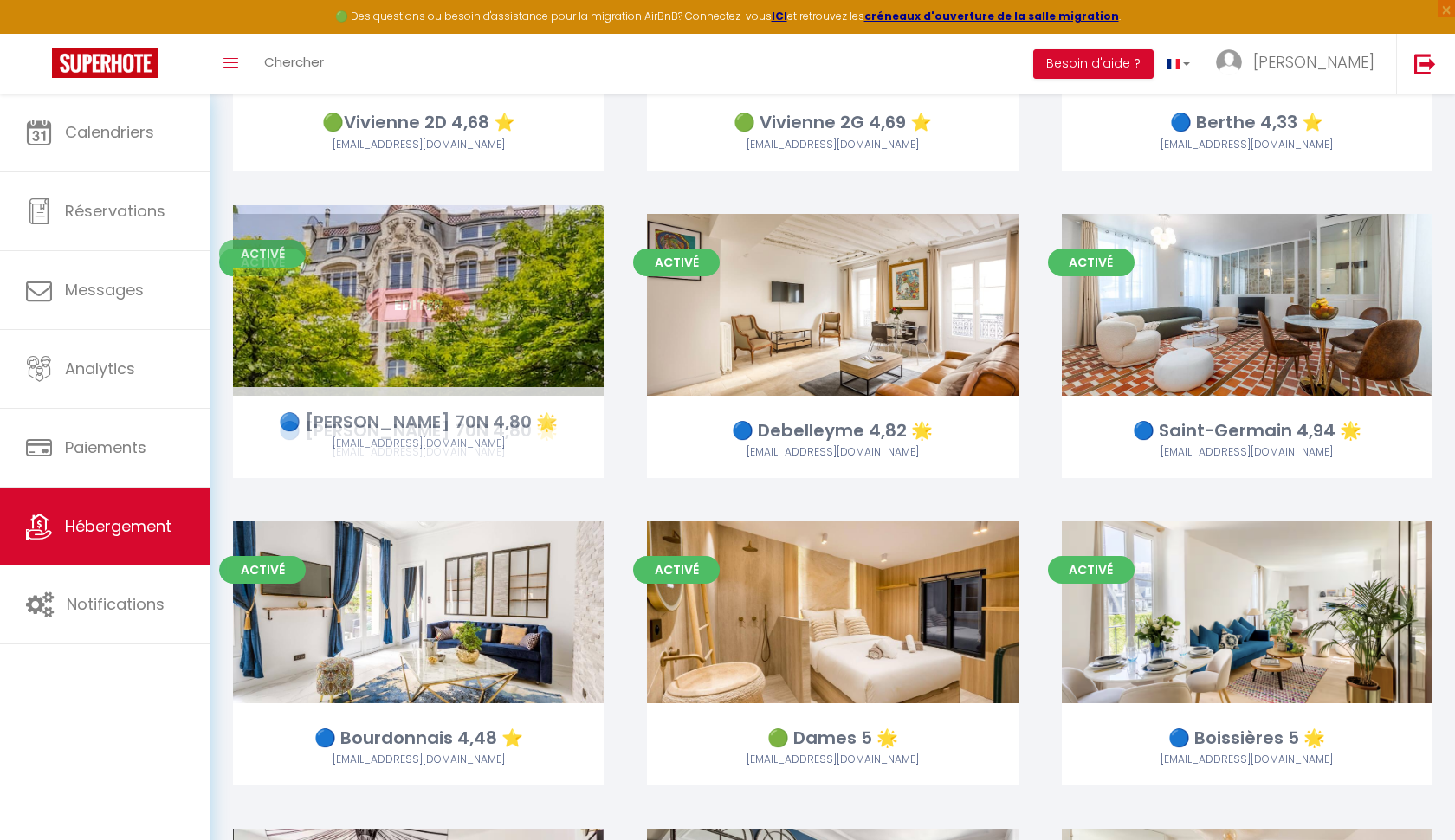
click at [397, 294] on link "Editer" at bounding box center [418, 305] width 104 height 35
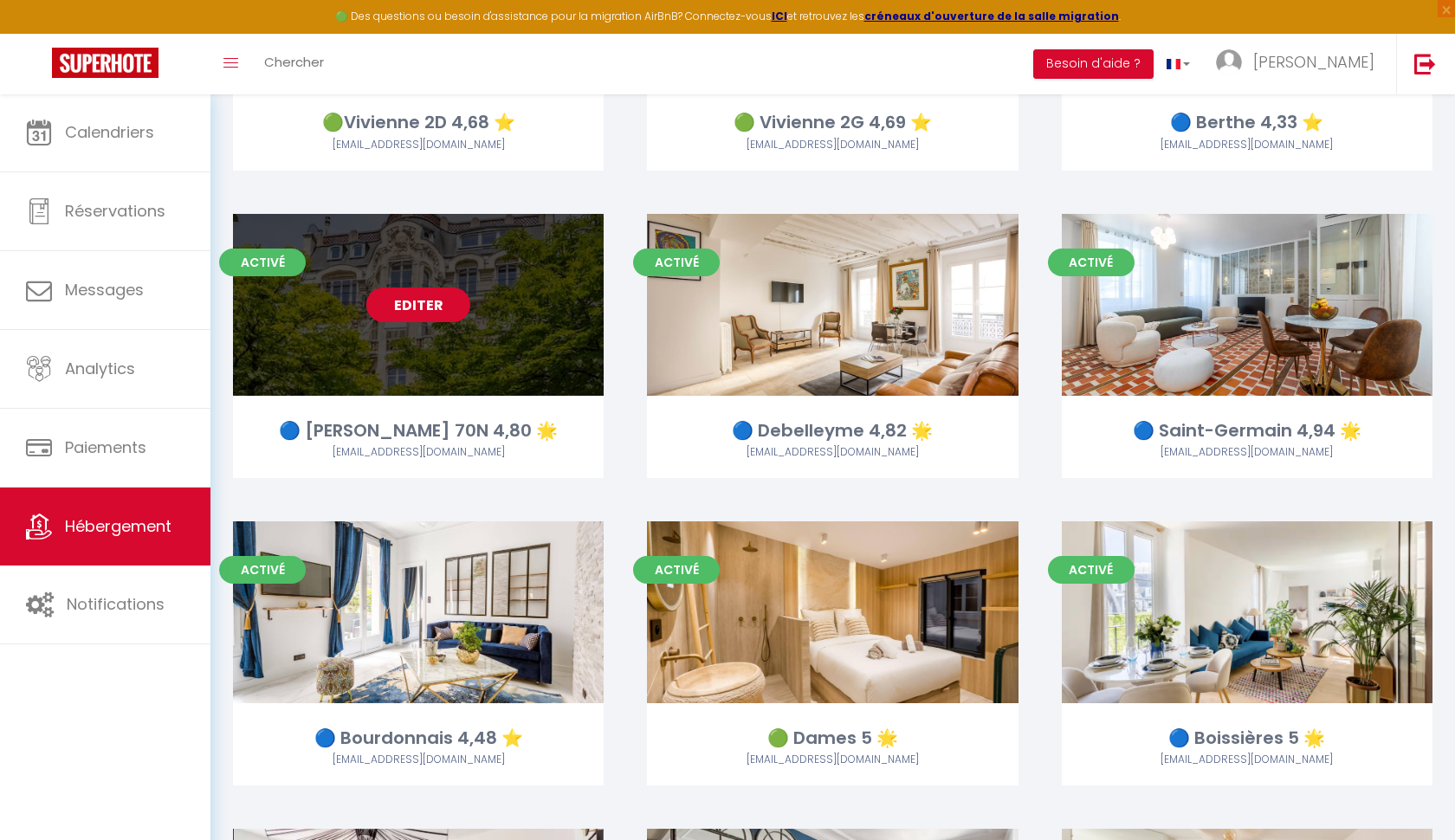
click at [398, 293] on link "Editer" at bounding box center [418, 305] width 104 height 35
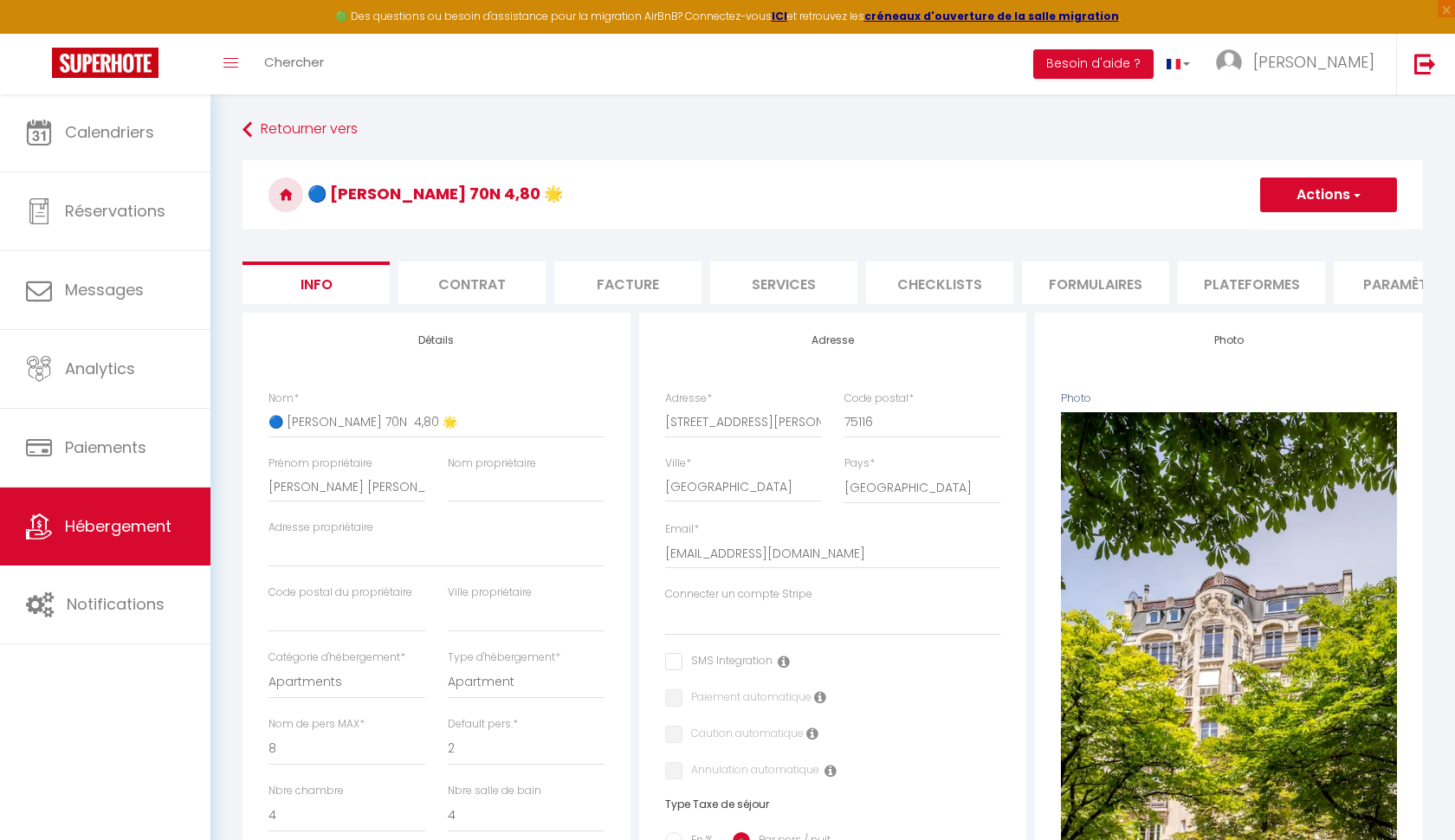
click at [398, 293] on li "Contrat" at bounding box center [472, 283] width 147 height 42
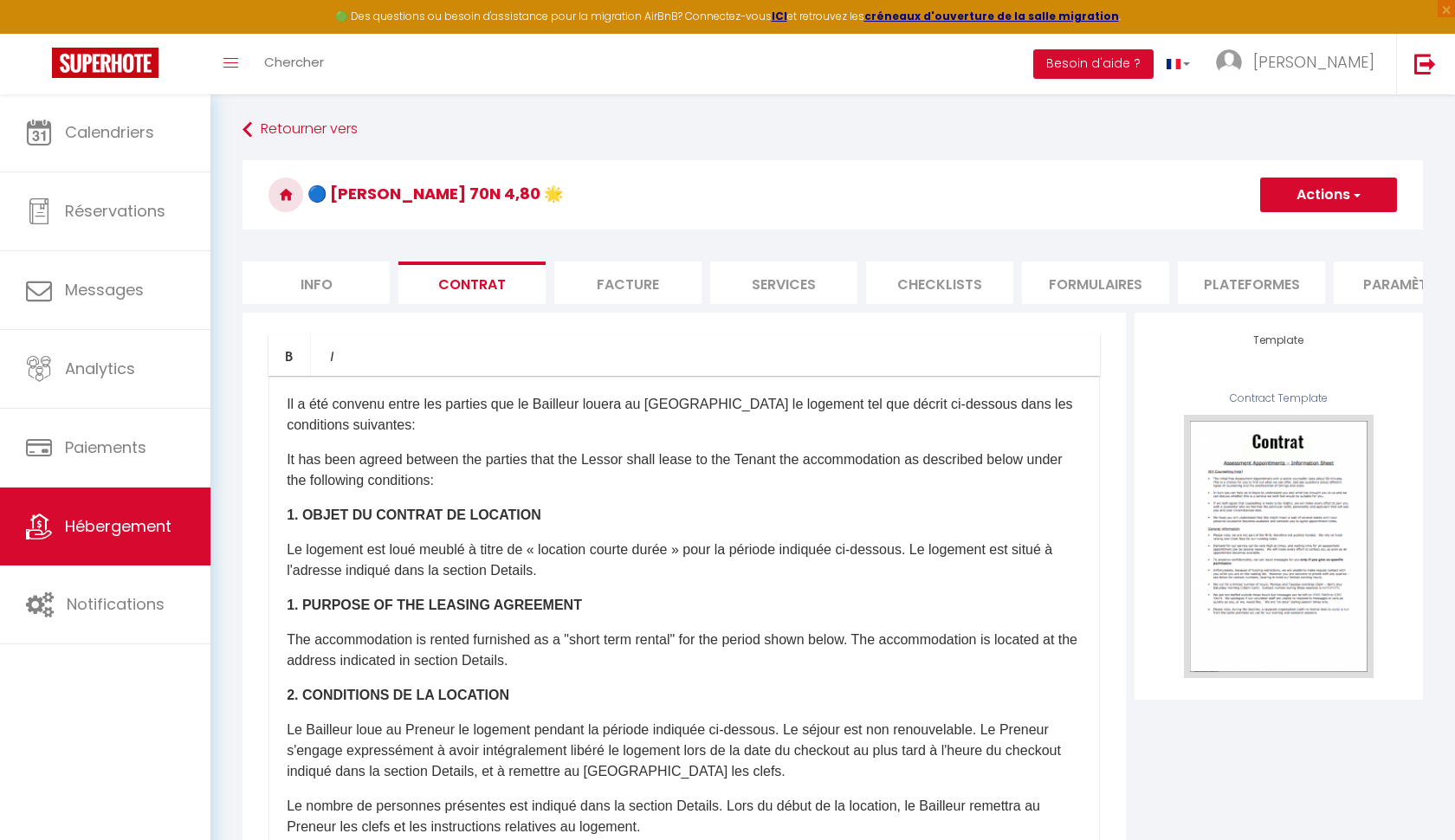
click at [1243, 288] on li "Plateformes" at bounding box center [1251, 283] width 147 height 42
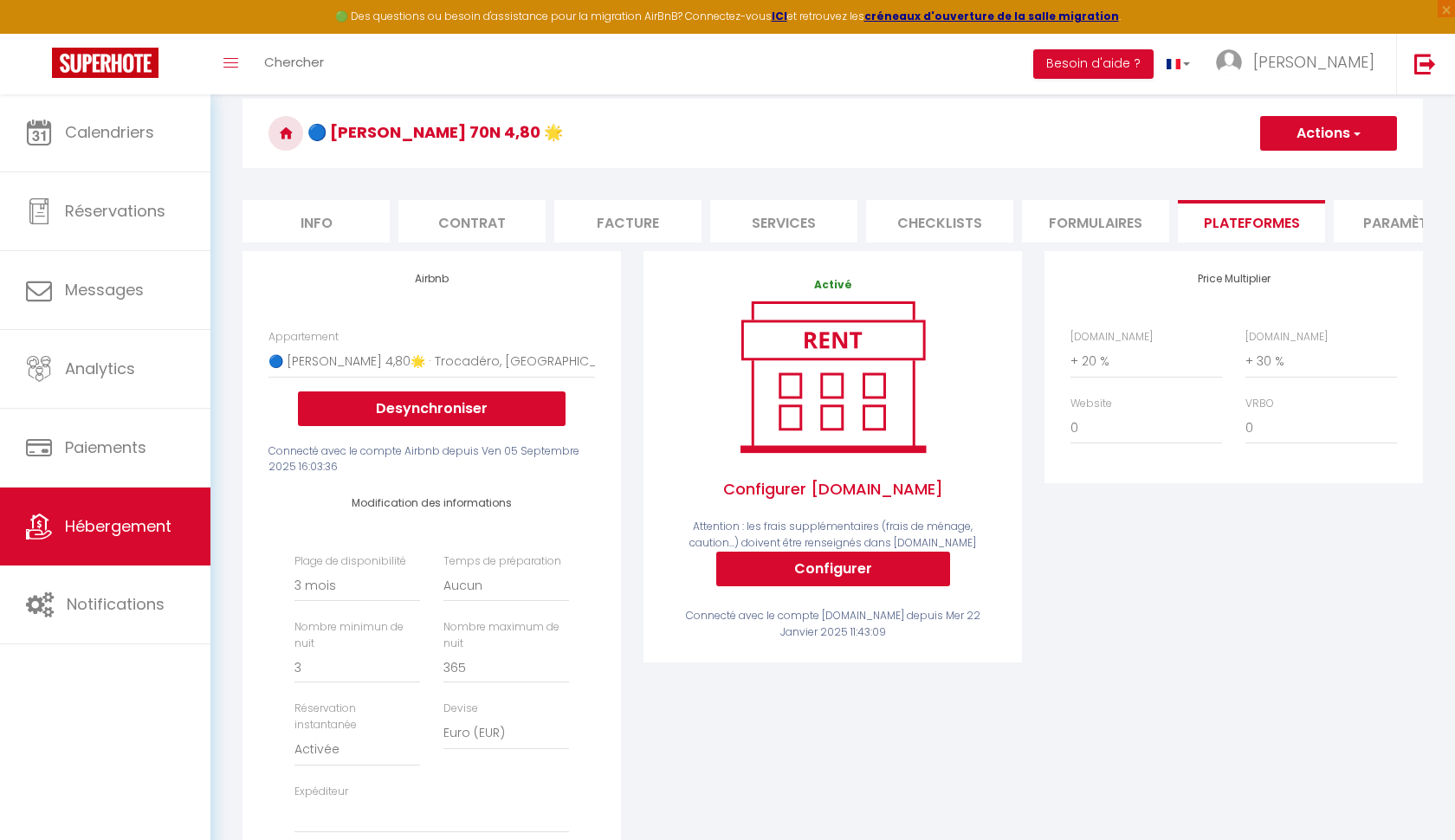
scroll to position [58, 0]
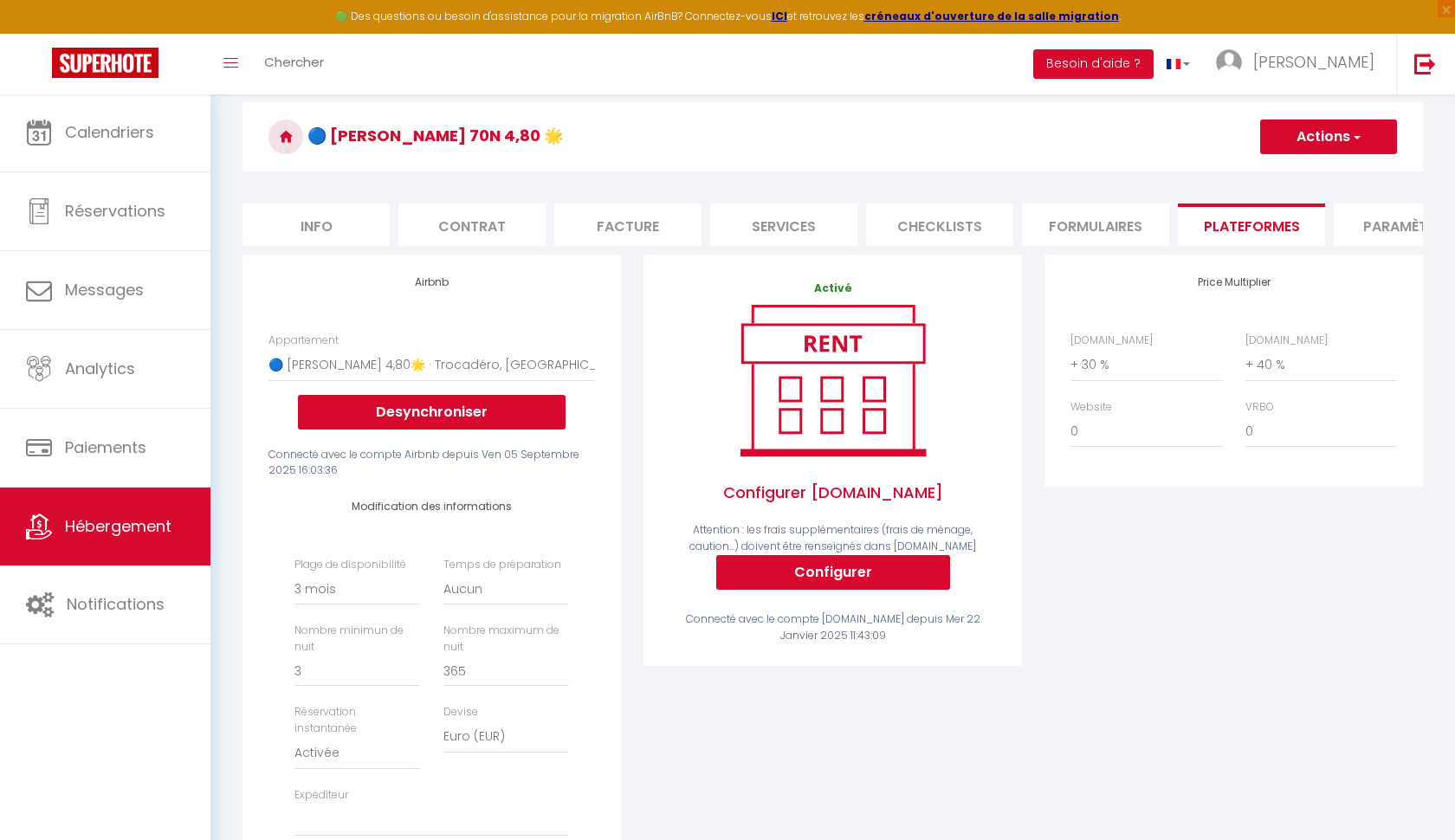
click at [1296, 151] on button "Actions" at bounding box center [1329, 137] width 137 height 35
click at [1295, 173] on link "Enregistrer" at bounding box center [1328, 175] width 137 height 22
click at [1355, 137] on span "button" at bounding box center [1355, 136] width 11 height 18
click at [1320, 176] on link "Enregistrer" at bounding box center [1328, 175] width 137 height 22
click at [1305, 138] on button "Actions" at bounding box center [1329, 137] width 137 height 35
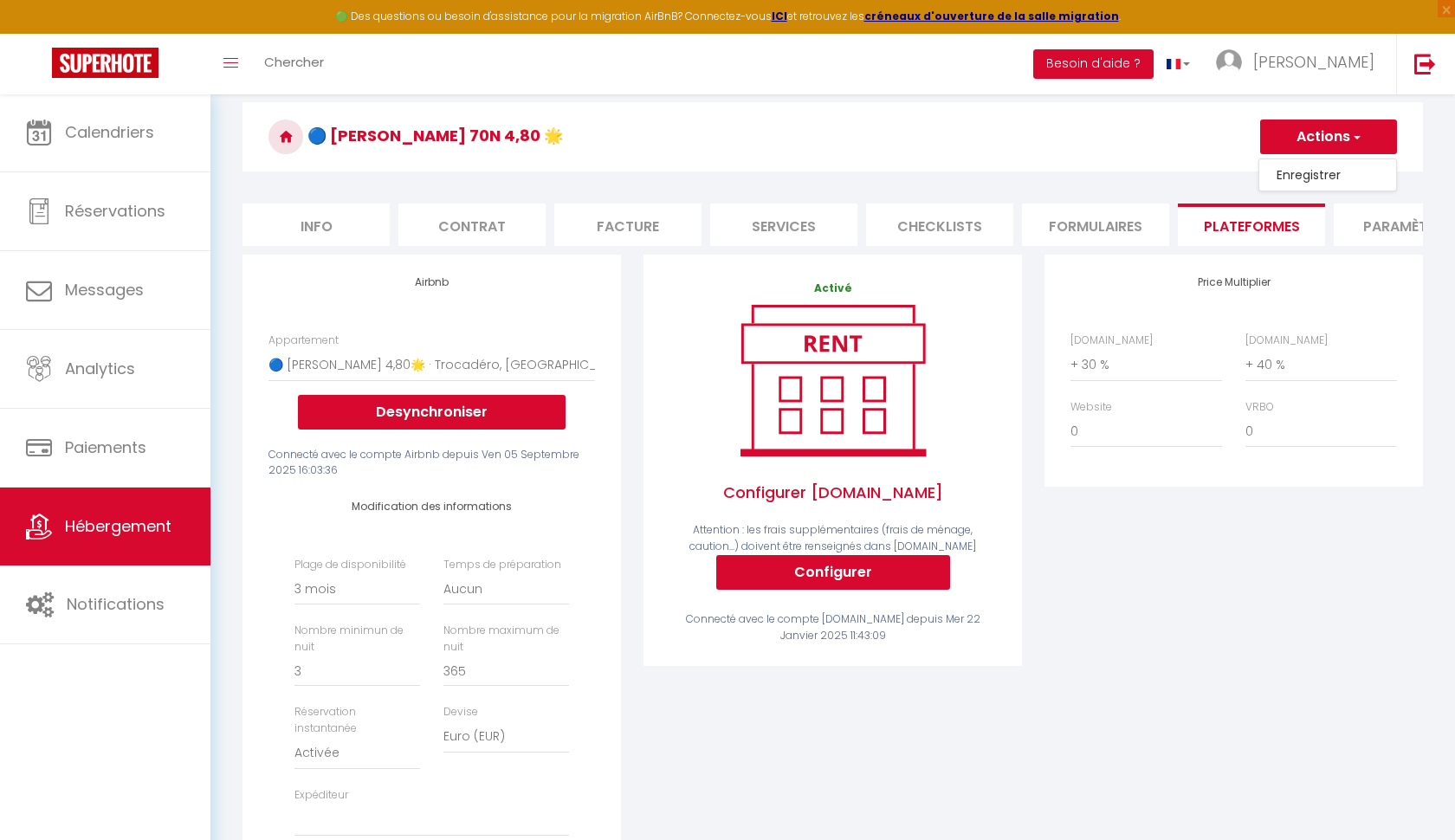
click at [1300, 180] on link "Enregistrer" at bounding box center [1328, 175] width 137 height 22
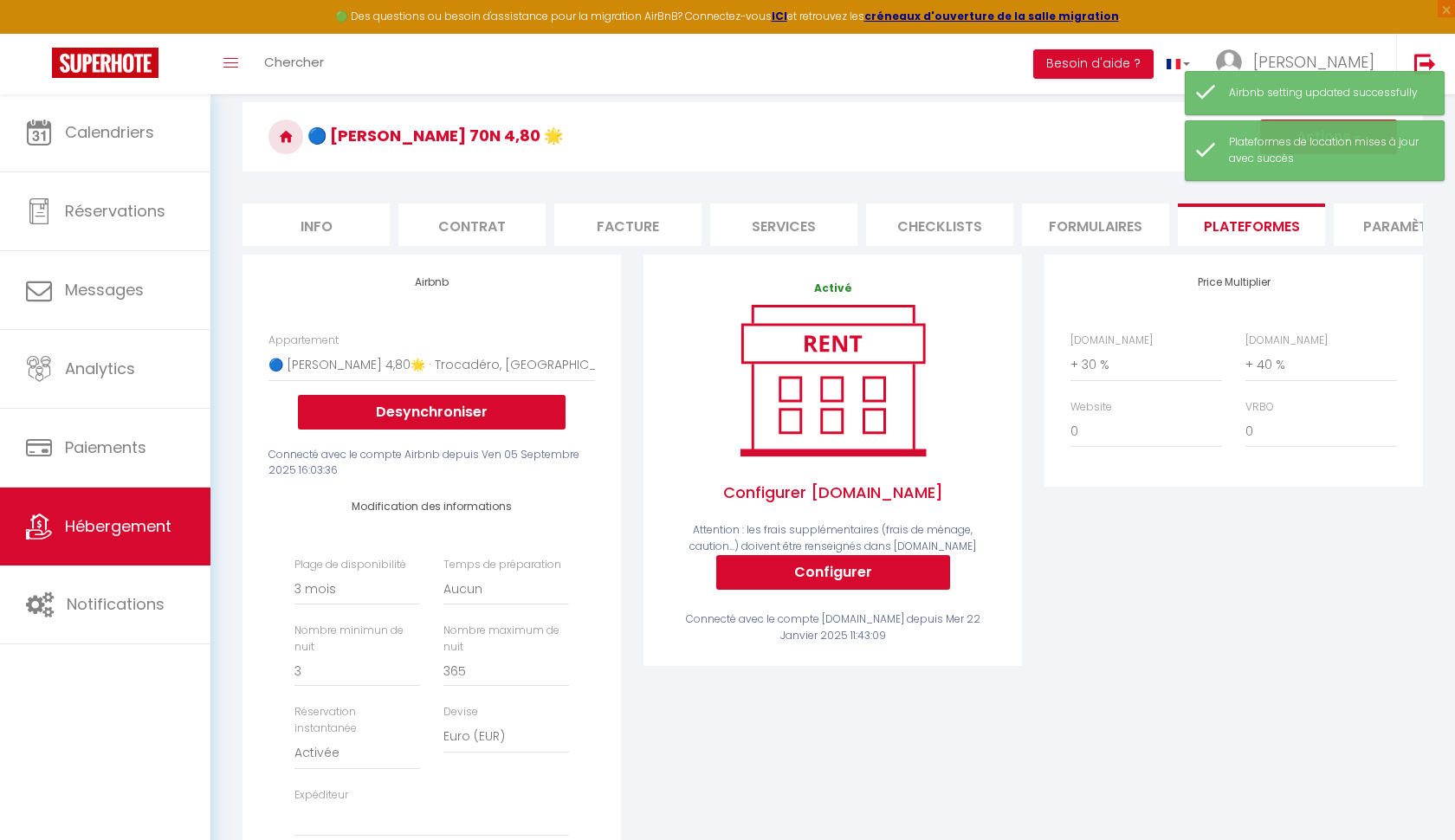
click at [88, 528] on span "Hébergement" at bounding box center [118, 525] width 107 height 21
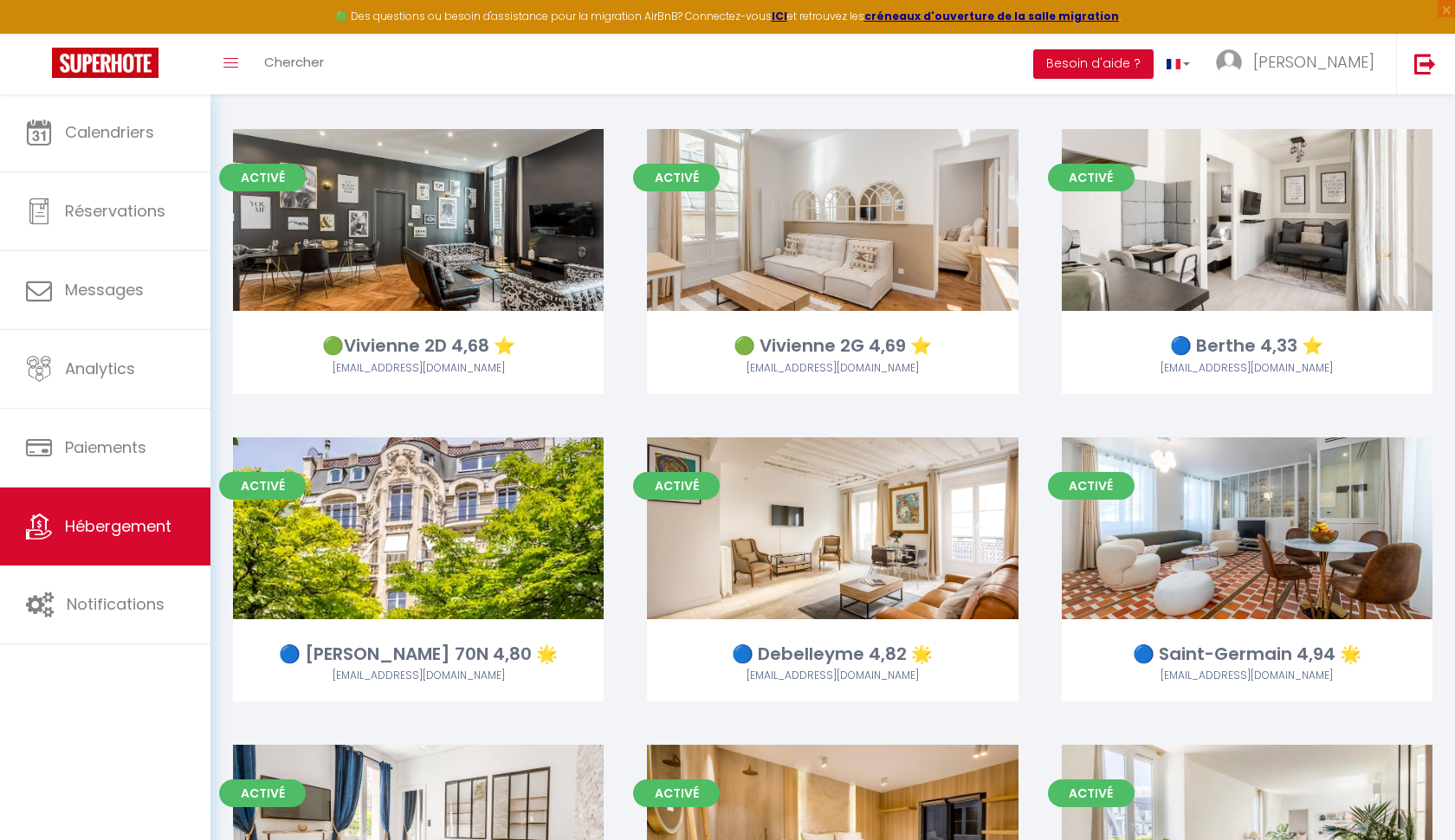
scroll to position [1943, 0]
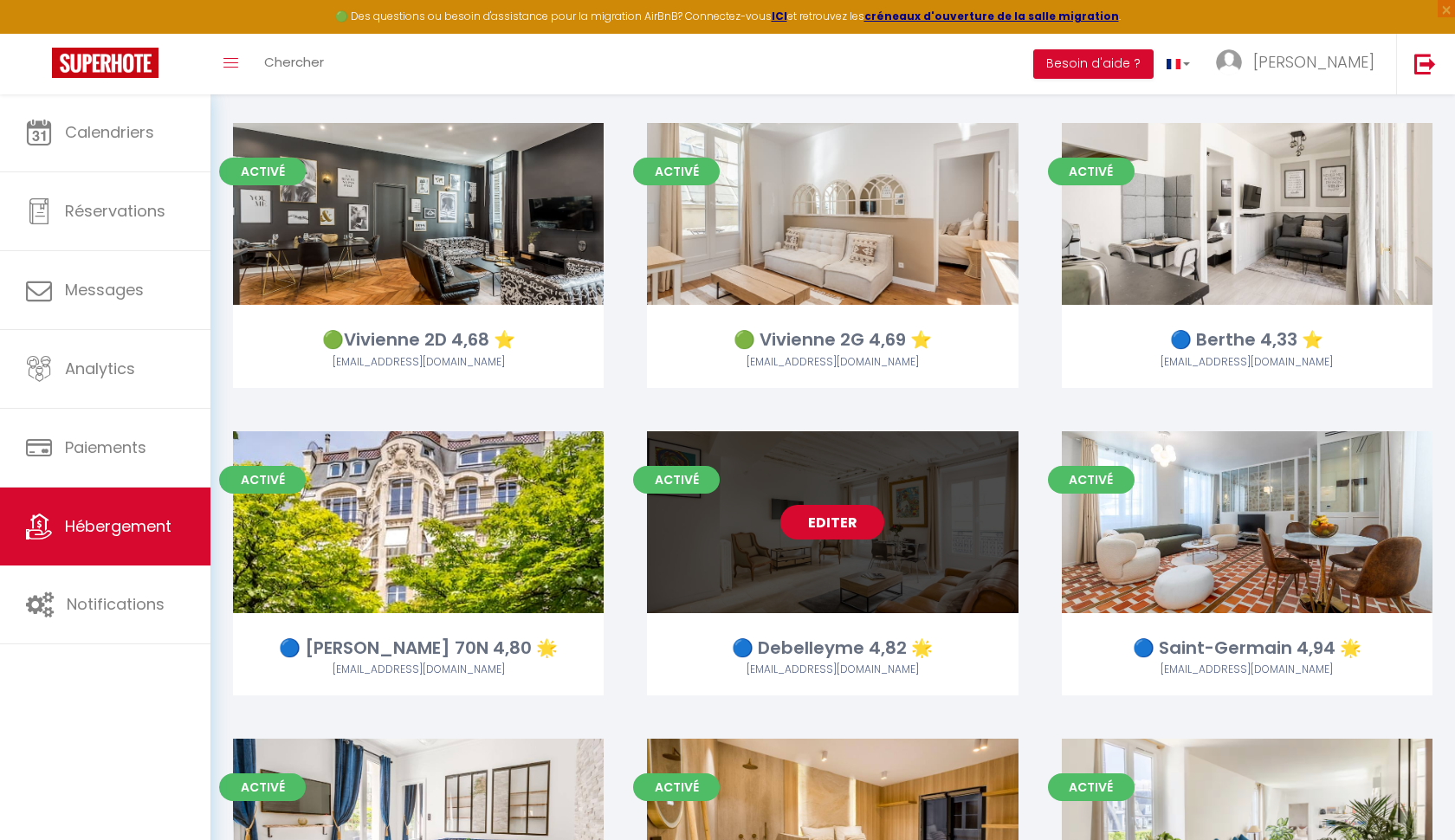
click at [841, 520] on link "Editer" at bounding box center [832, 522] width 104 height 35
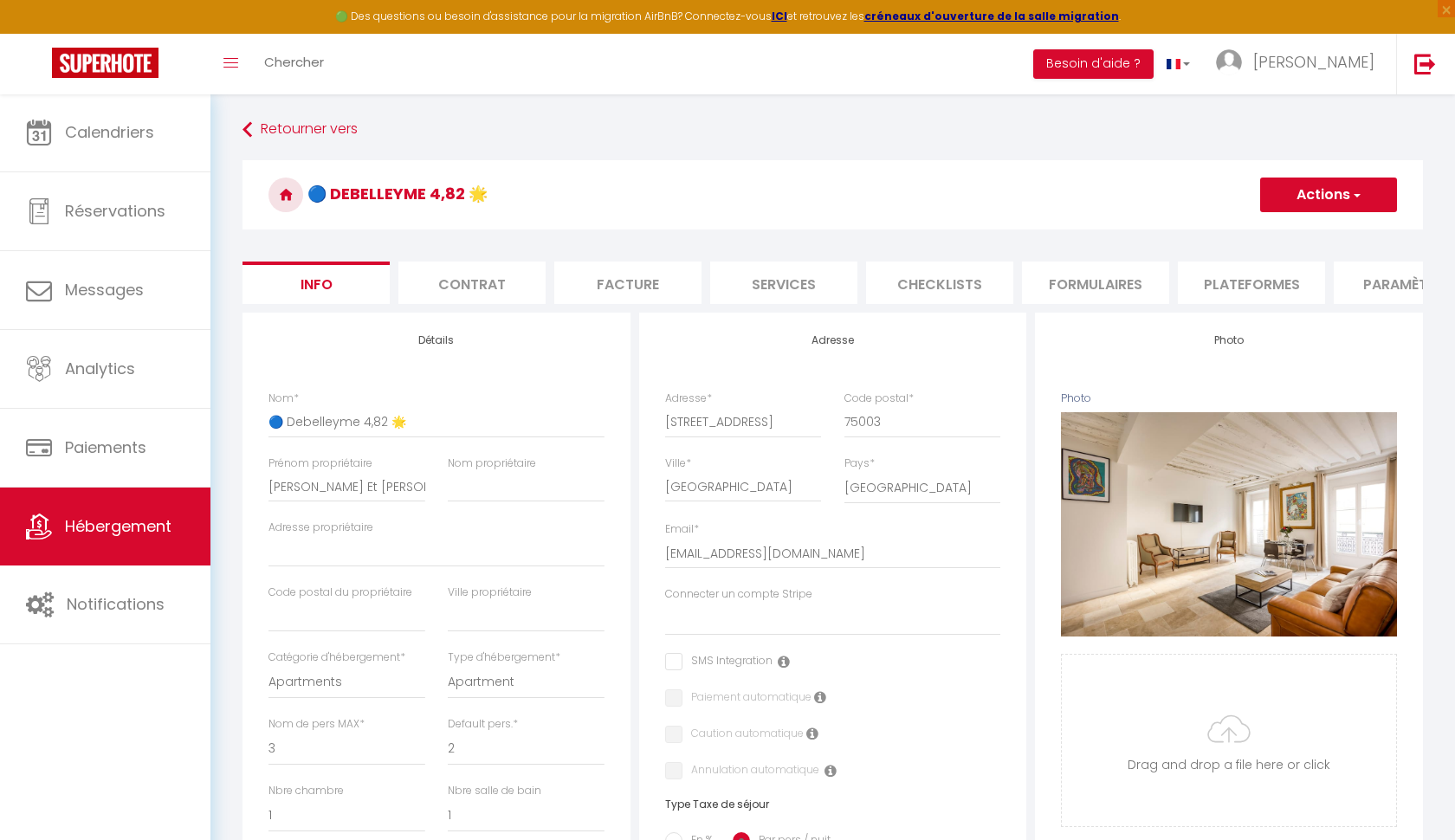
click at [1261, 283] on li "Plateformes" at bounding box center [1251, 283] width 147 height 42
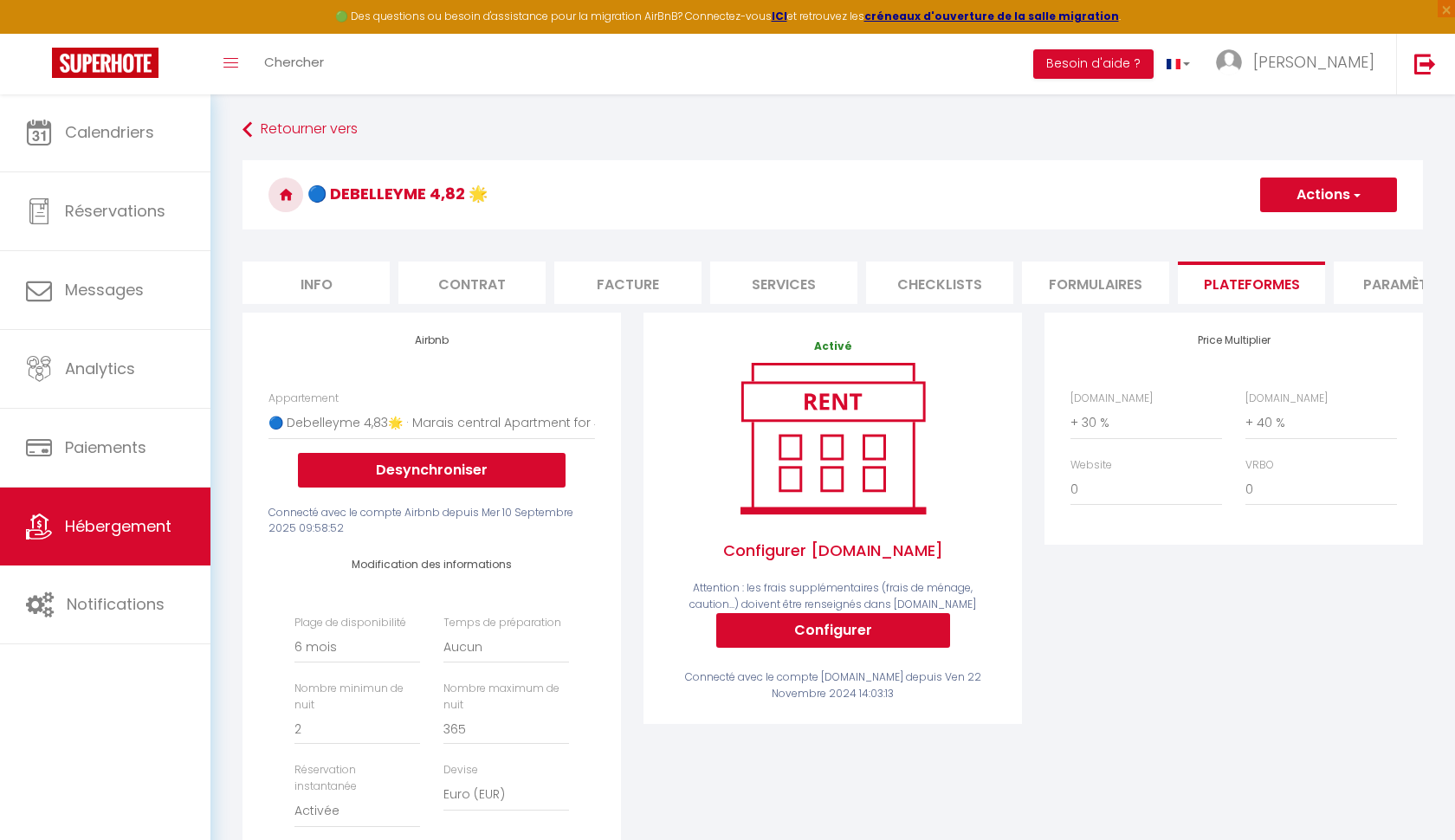
click at [1360, 182] on button "Actions" at bounding box center [1329, 195] width 137 height 35
click at [1310, 240] on link "Enregistrer" at bounding box center [1328, 233] width 137 height 22
click at [1329, 203] on button "Actions" at bounding box center [1329, 195] width 137 height 35
click at [1316, 233] on link "Enregistrer" at bounding box center [1328, 233] width 137 height 22
click at [284, 133] on link "Retourner vers" at bounding box center [832, 130] width 1180 height 31
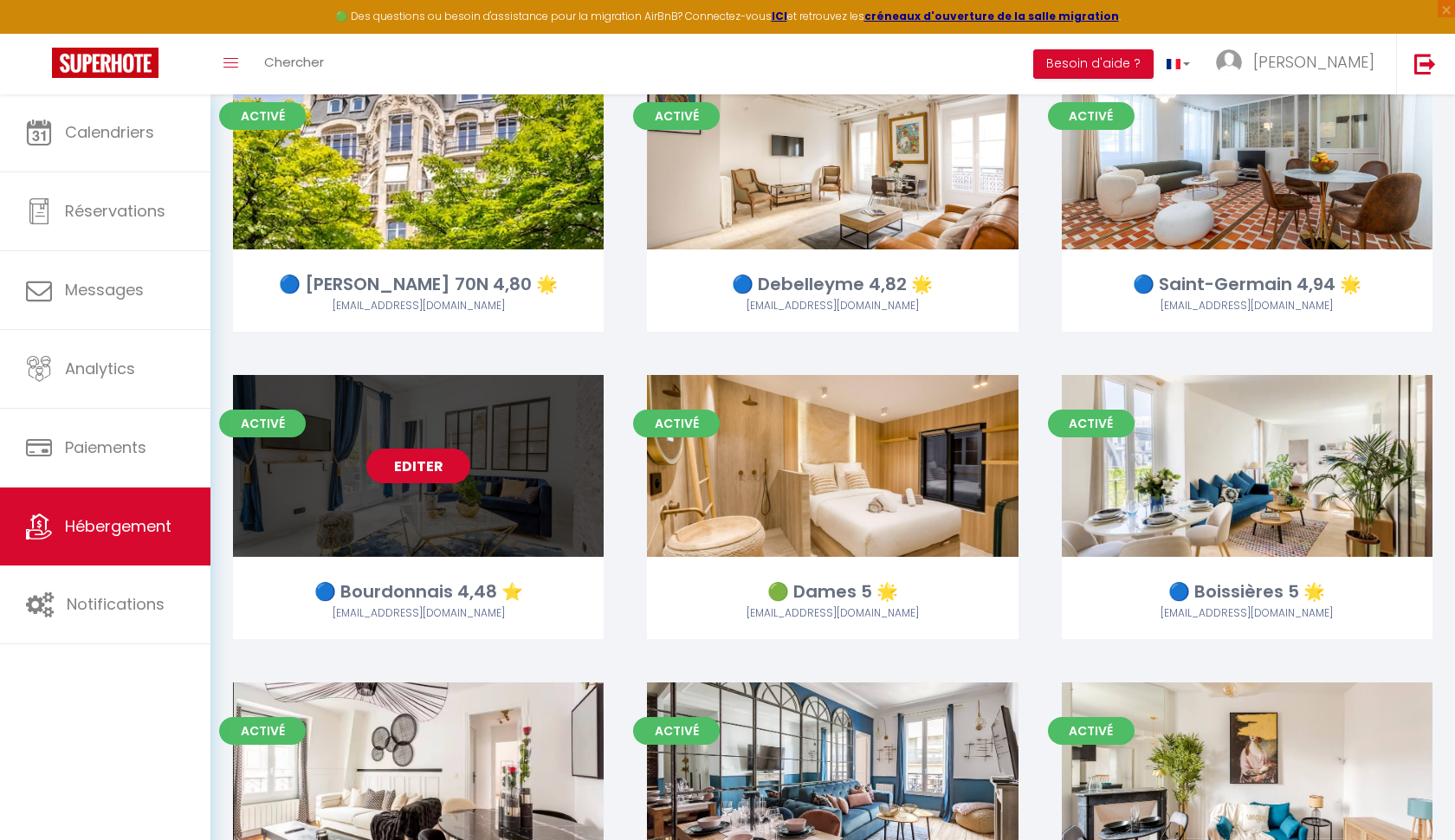
scroll to position [2307, 0]
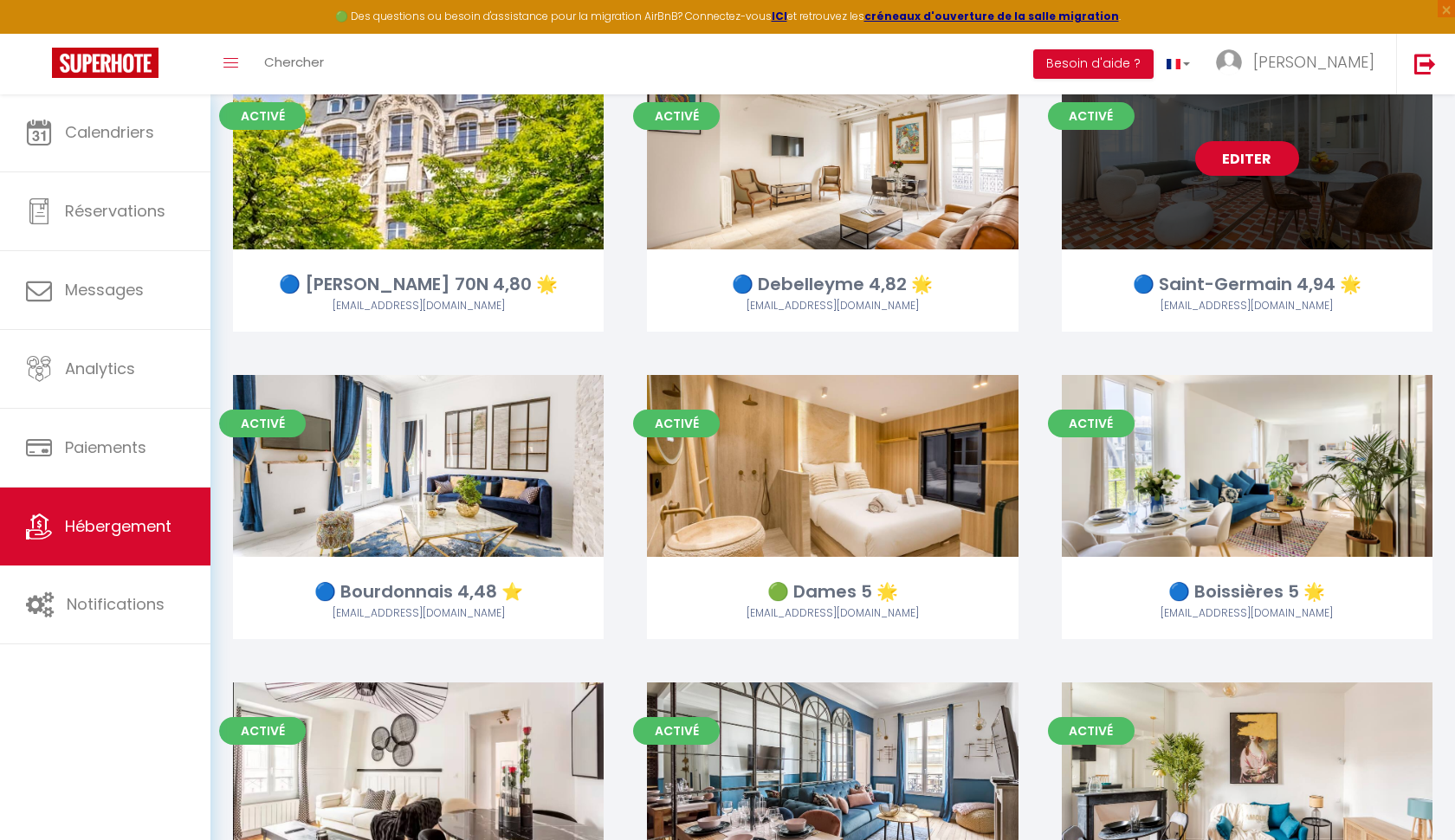
click at [1258, 152] on link "Editer" at bounding box center [1247, 158] width 104 height 35
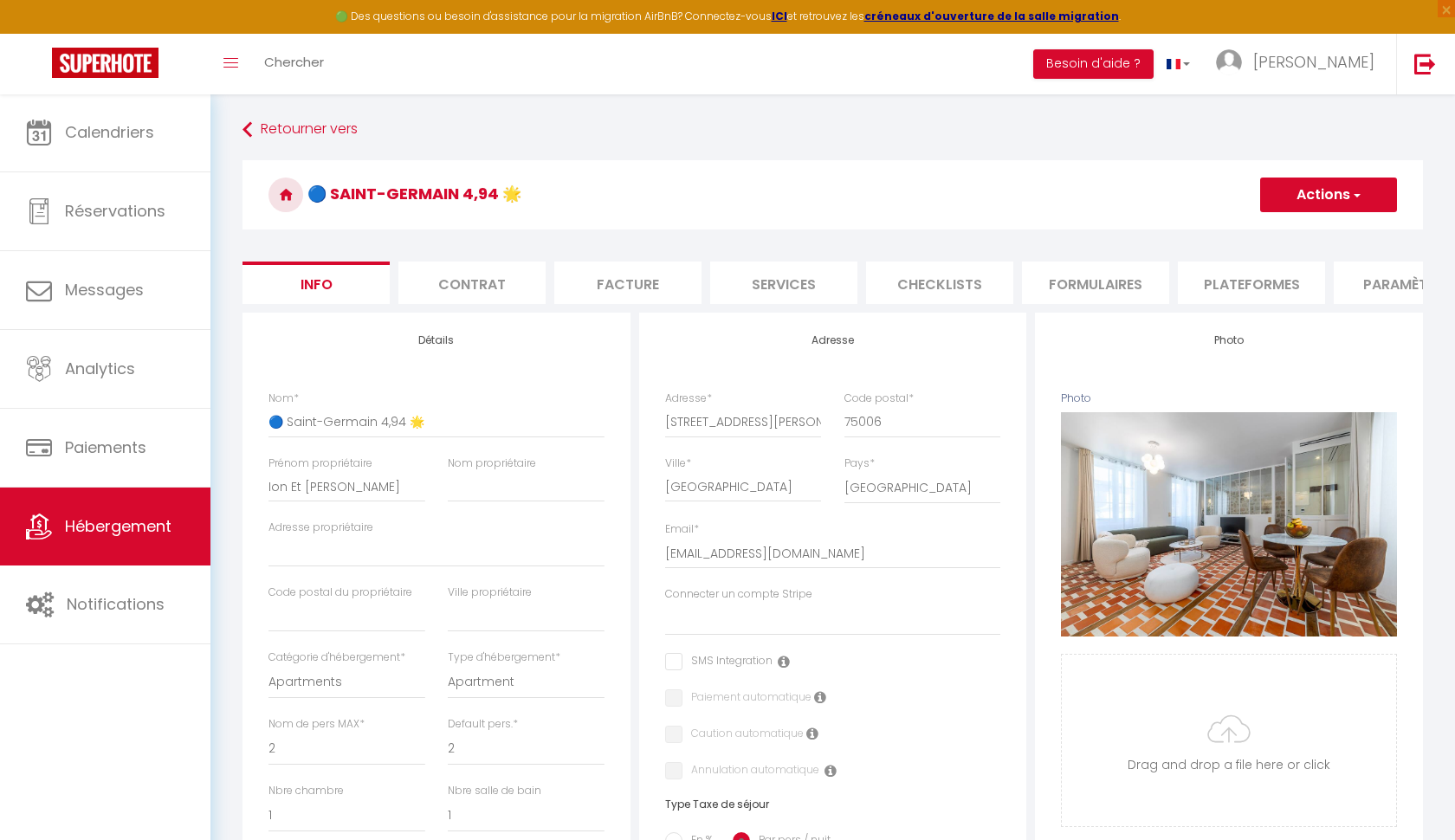
click at [1278, 282] on li "Plateformes" at bounding box center [1251, 283] width 147 height 42
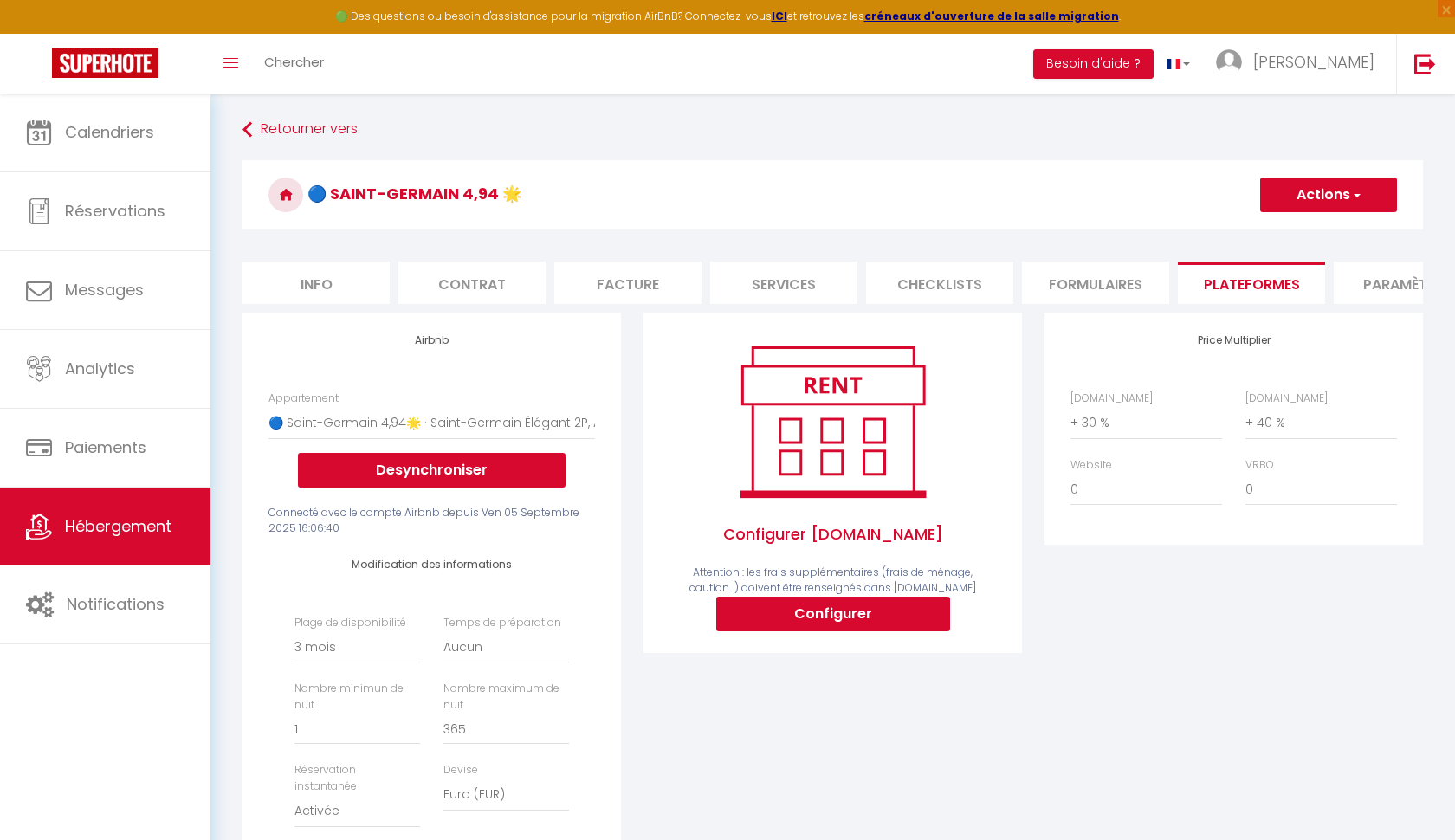
click at [1361, 198] on span "button" at bounding box center [1355, 194] width 11 height 18
click at [1324, 233] on link "Enregistrer" at bounding box center [1328, 233] width 137 height 22
click at [1293, 200] on button "Actions" at bounding box center [1329, 195] width 137 height 35
click at [1290, 237] on link "Enregistrer" at bounding box center [1328, 233] width 137 height 22
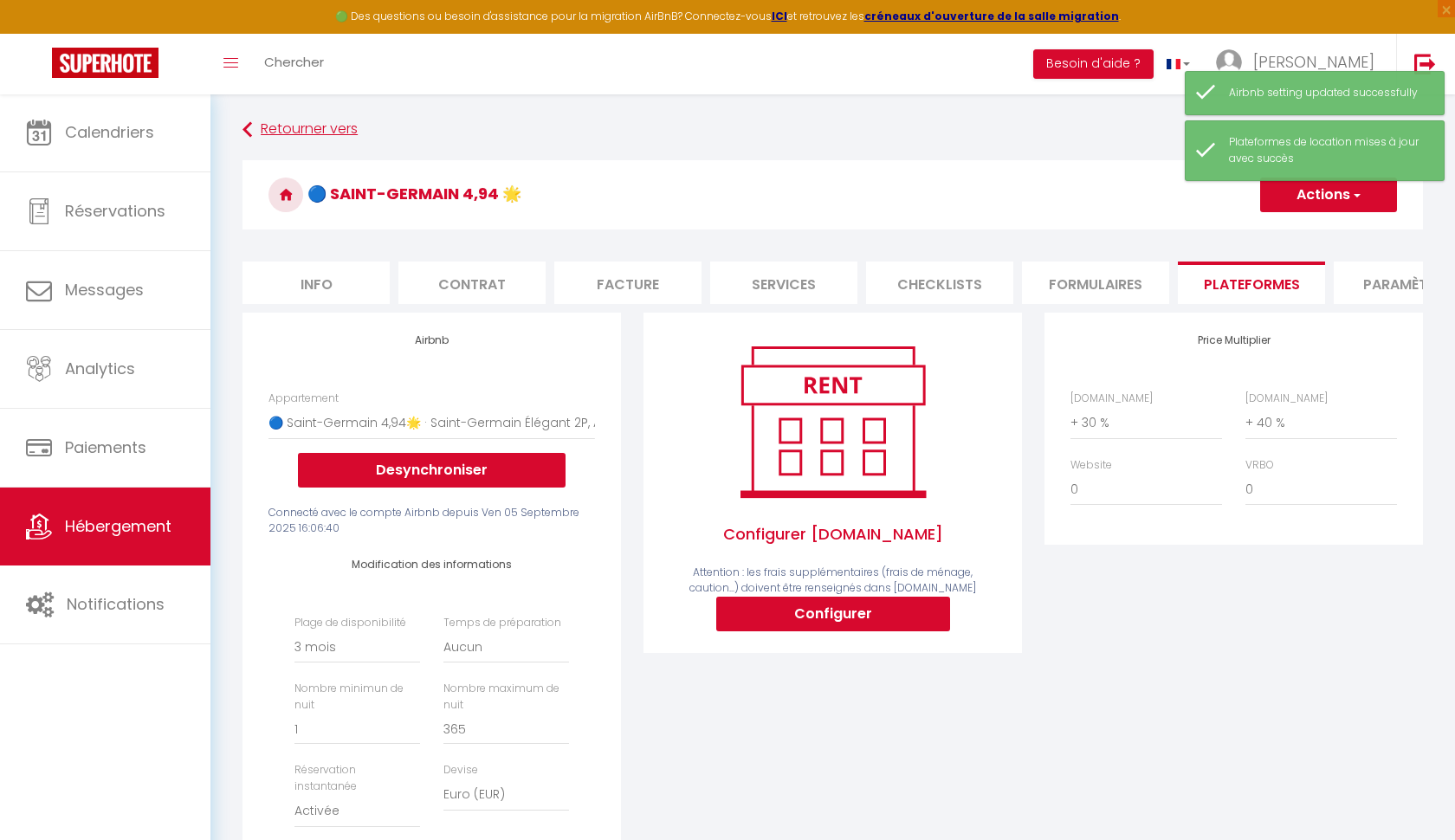
click at [283, 125] on link "Retourner vers" at bounding box center [832, 130] width 1180 height 31
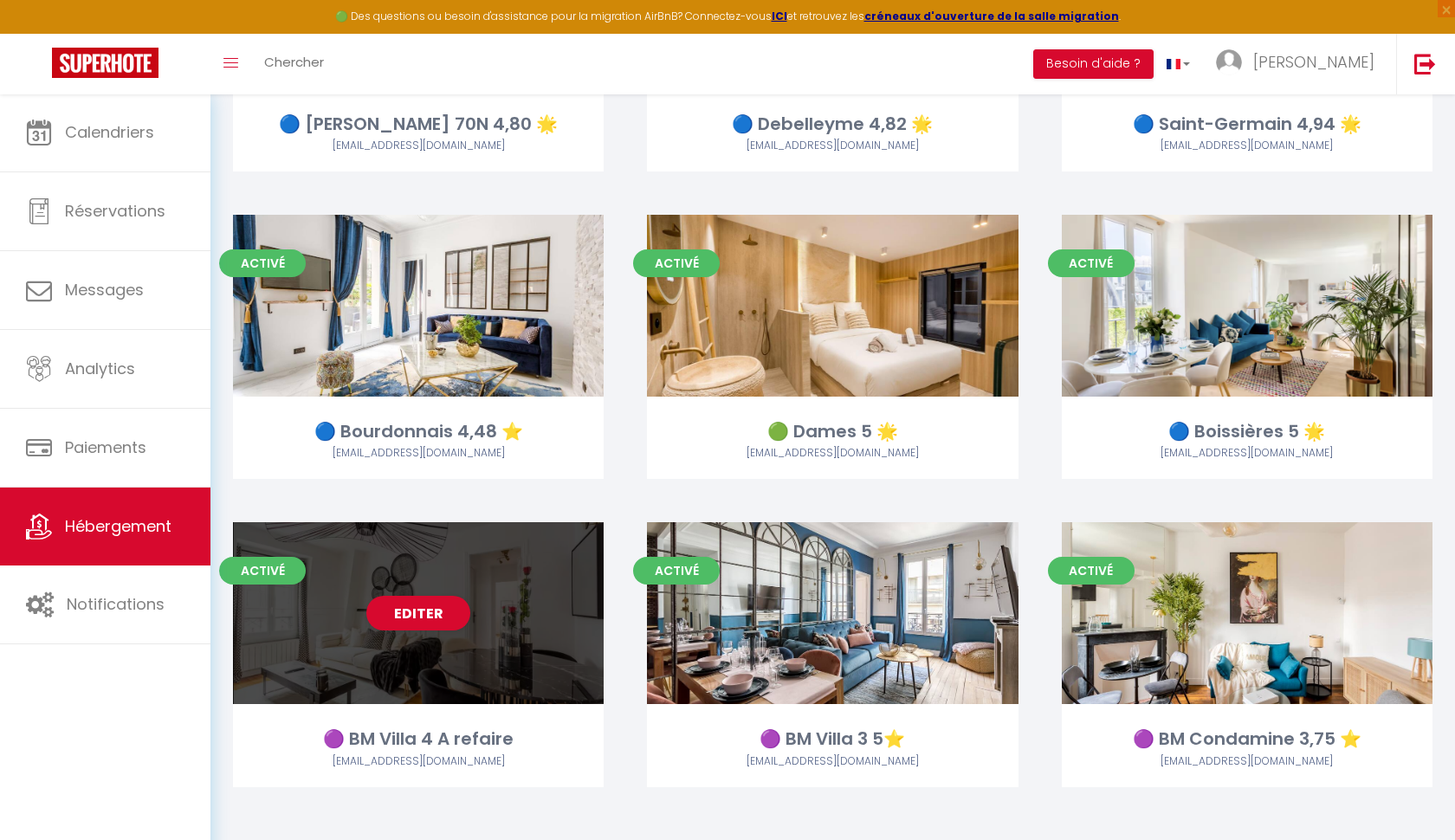
scroll to position [2467, 0]
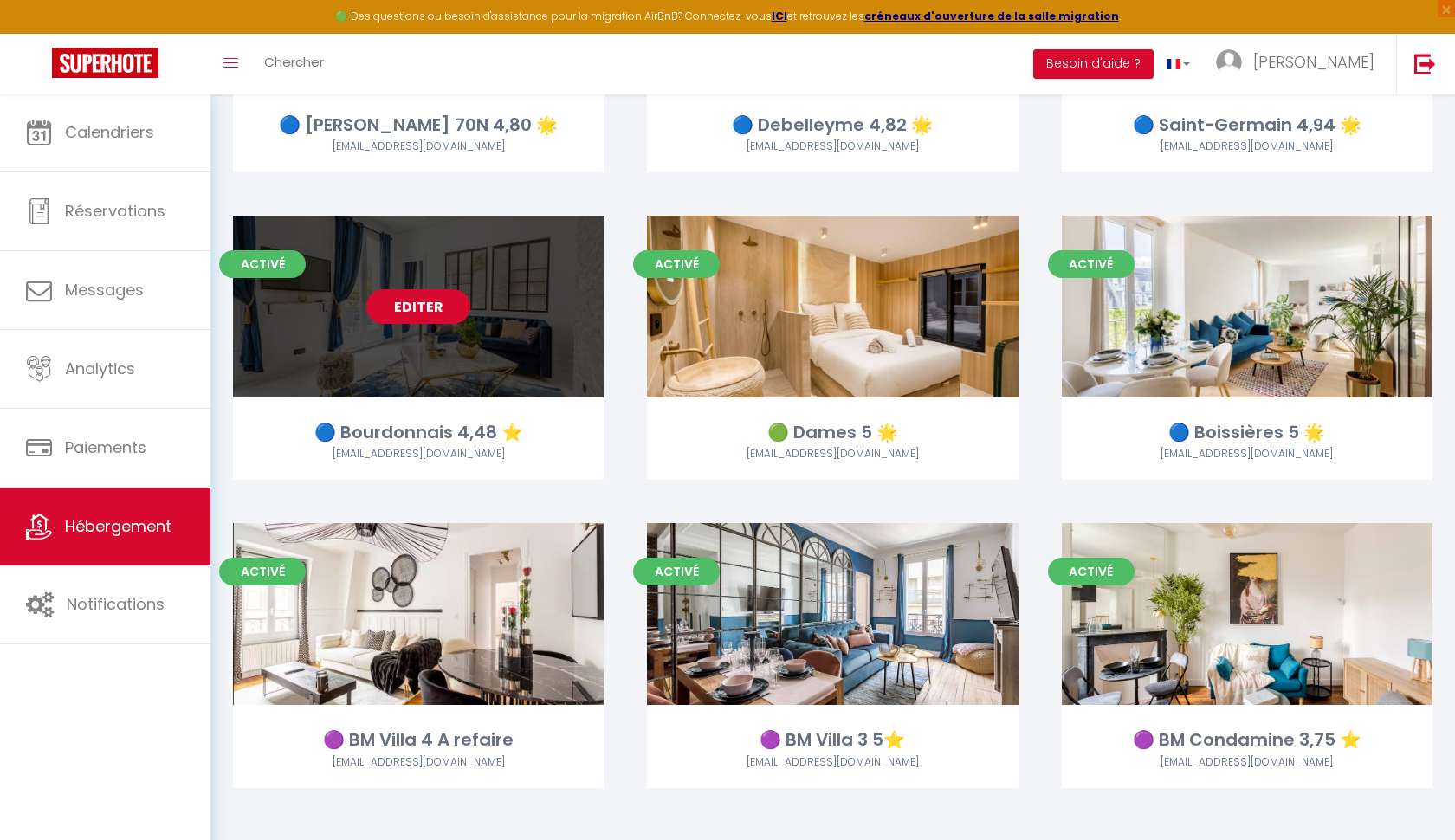
click at [430, 300] on link "Editer" at bounding box center [418, 307] width 104 height 35
click at [430, 299] on link "Editer" at bounding box center [418, 307] width 104 height 35
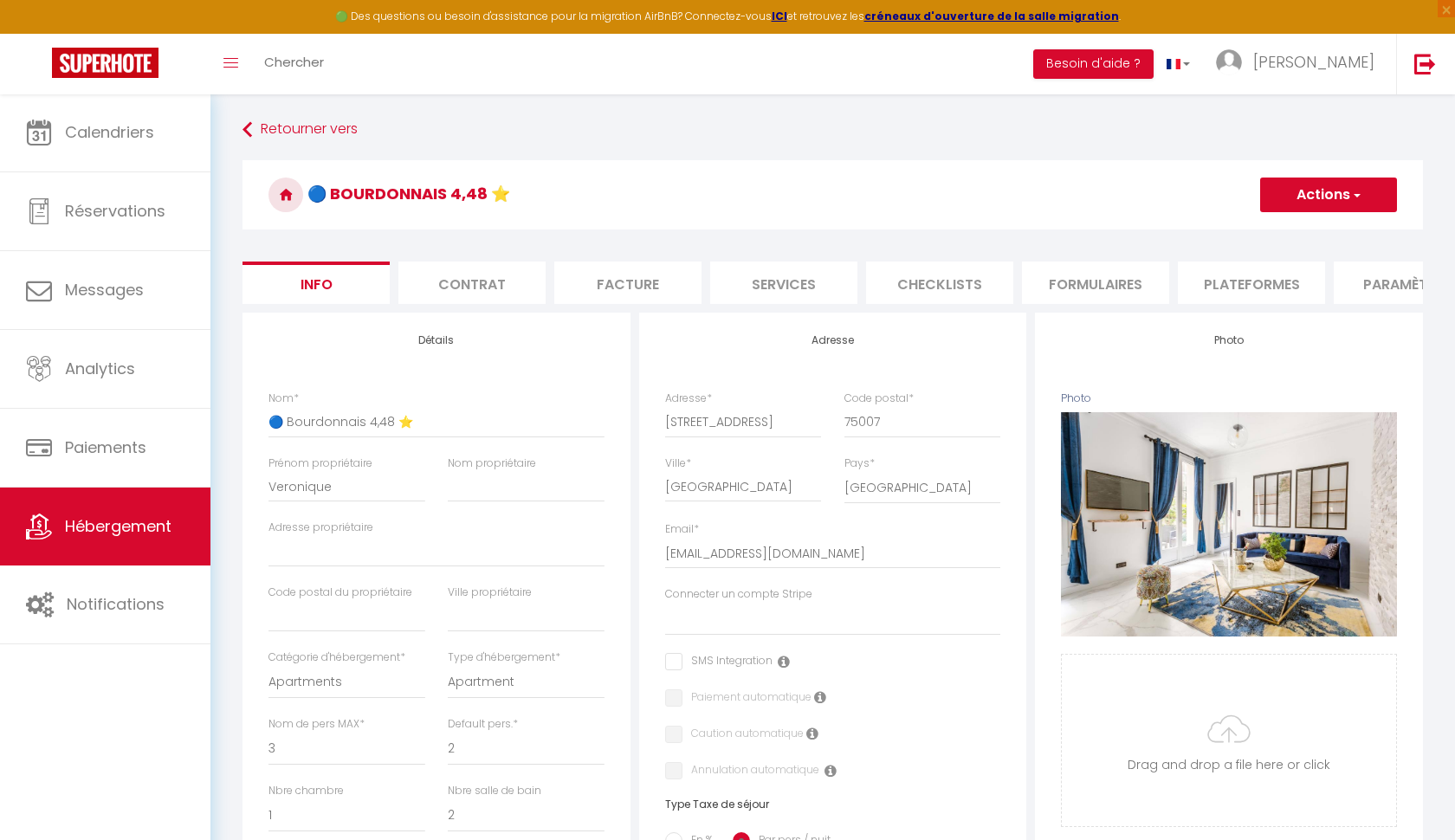
click at [1258, 282] on li "Plateformes" at bounding box center [1251, 283] width 147 height 42
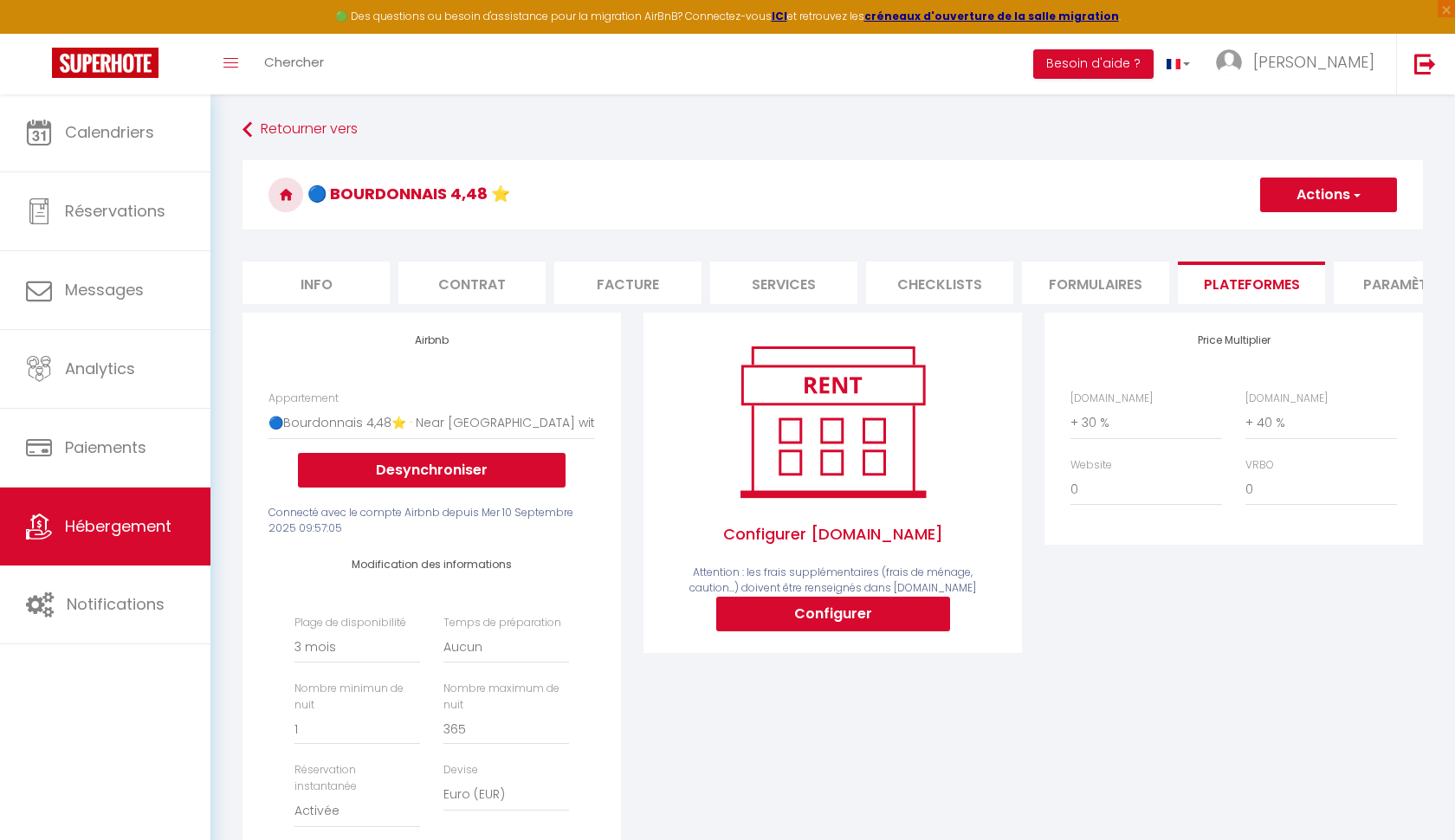
click at [1295, 186] on button "Actions" at bounding box center [1329, 195] width 137 height 35
click at [1295, 234] on link "Enregistrer" at bounding box center [1328, 233] width 137 height 22
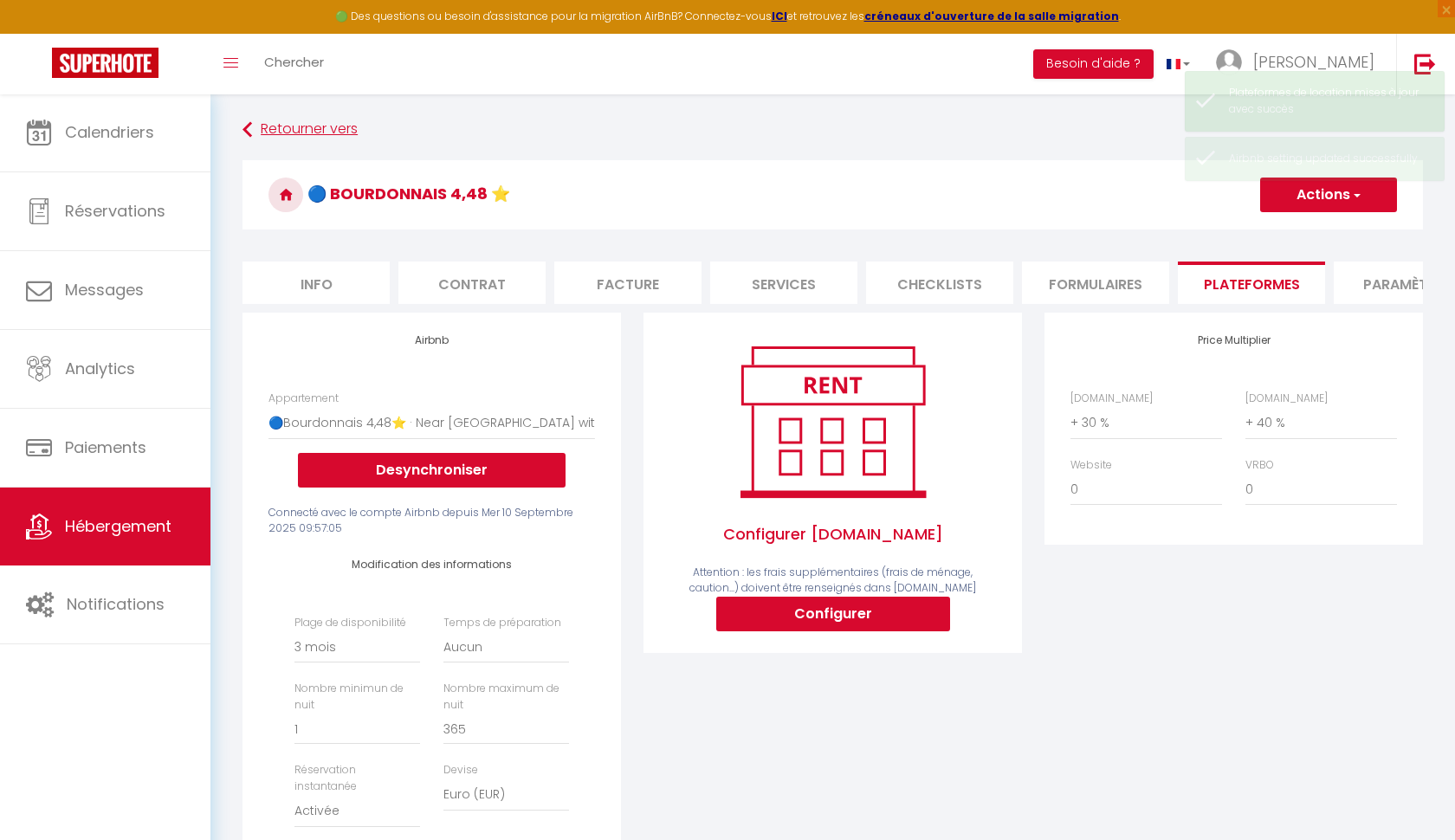
click at [326, 122] on link "Retourner vers" at bounding box center [832, 130] width 1180 height 31
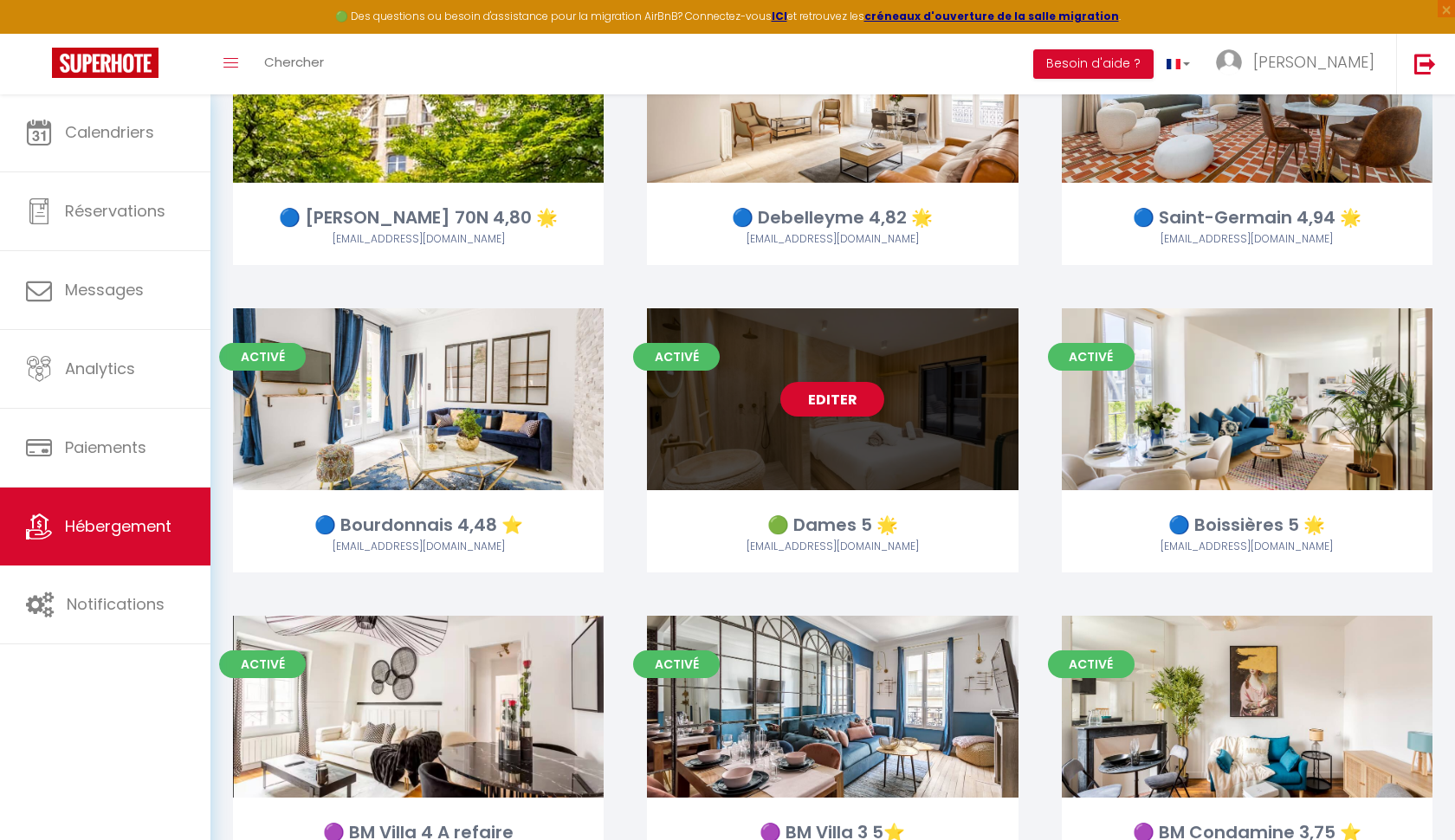
scroll to position [2406, 0]
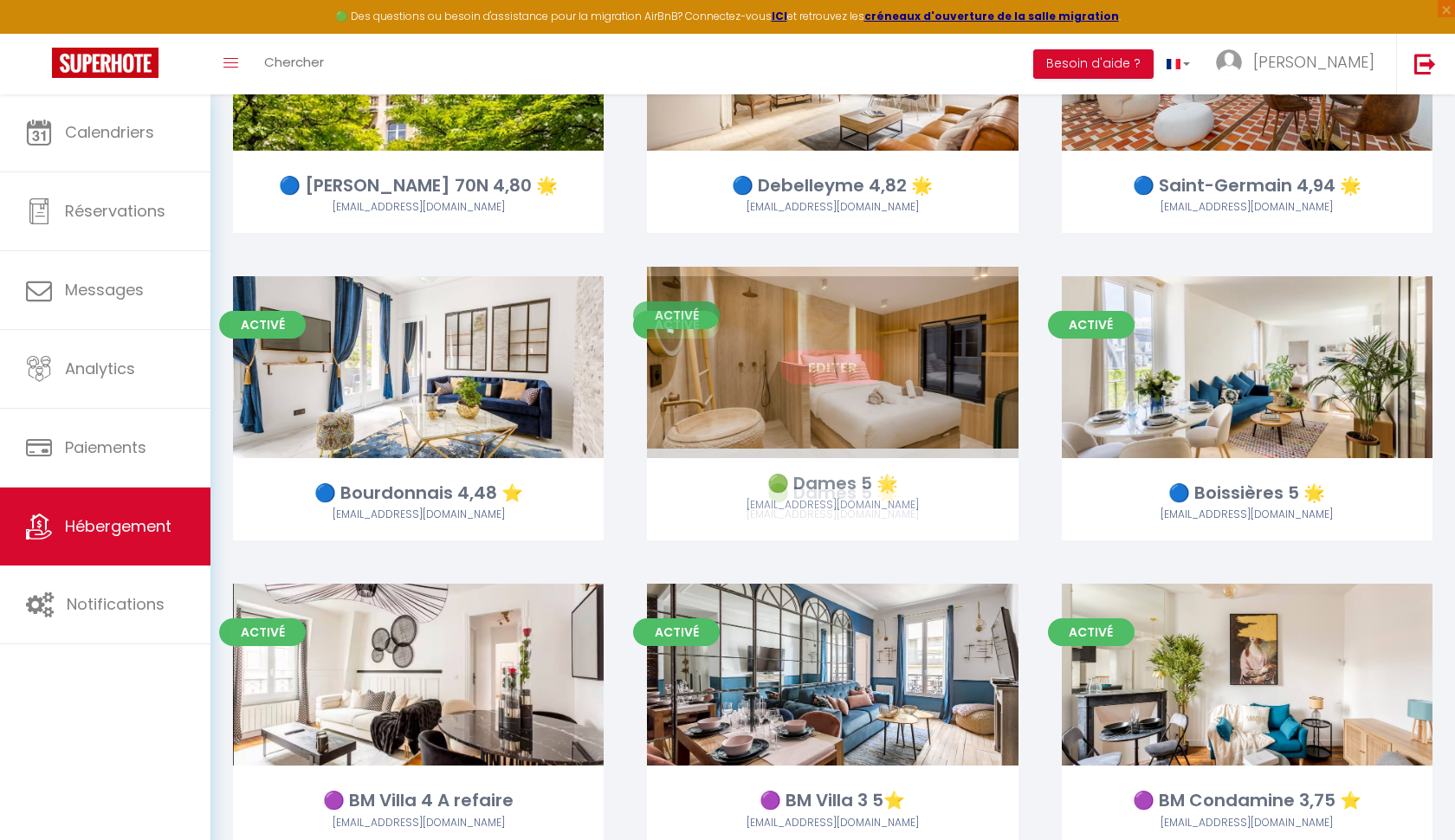
click at [830, 358] on link "Editer" at bounding box center [832, 368] width 104 height 35
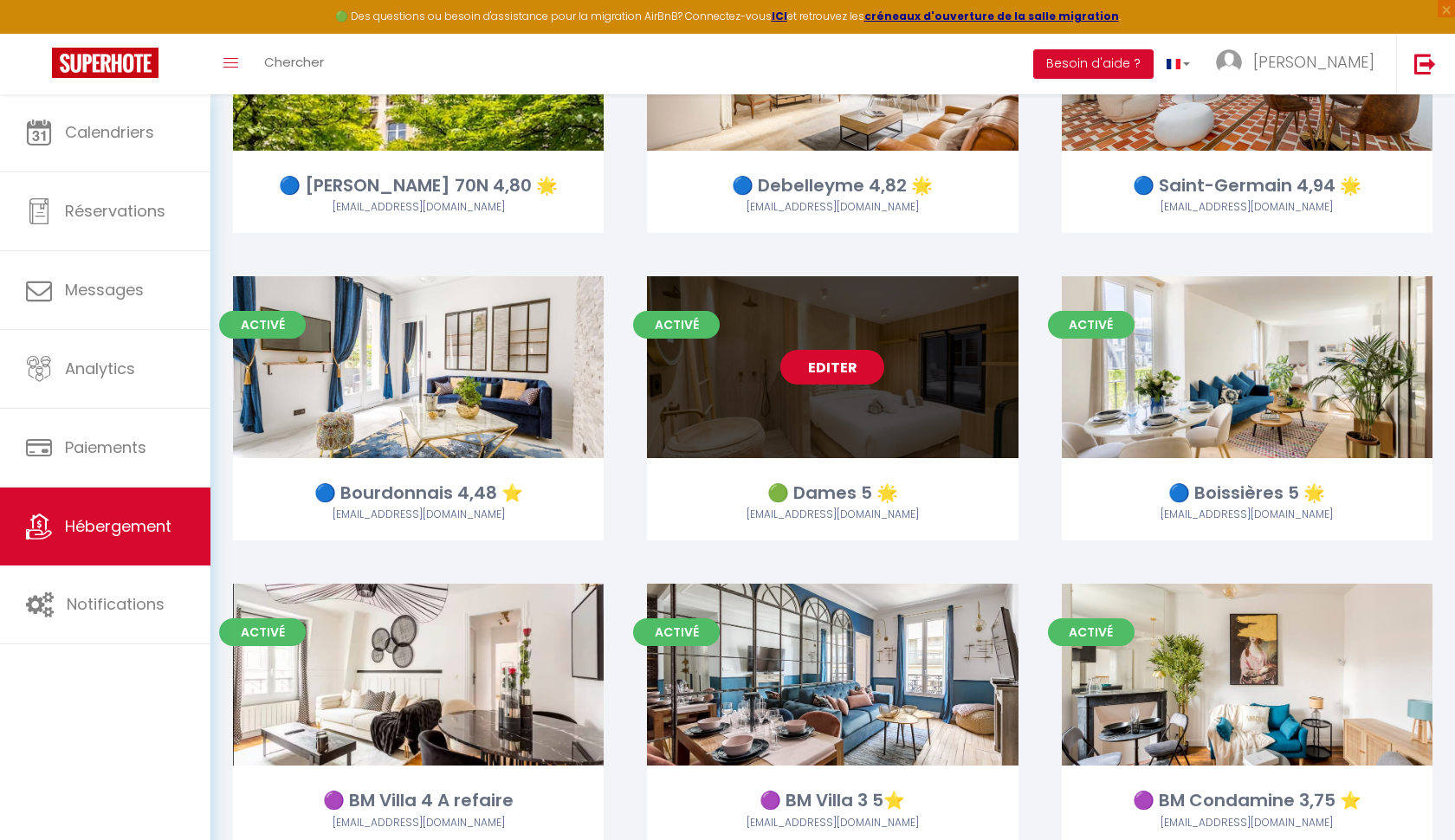
click at [830, 359] on link "Editer" at bounding box center [832, 368] width 104 height 35
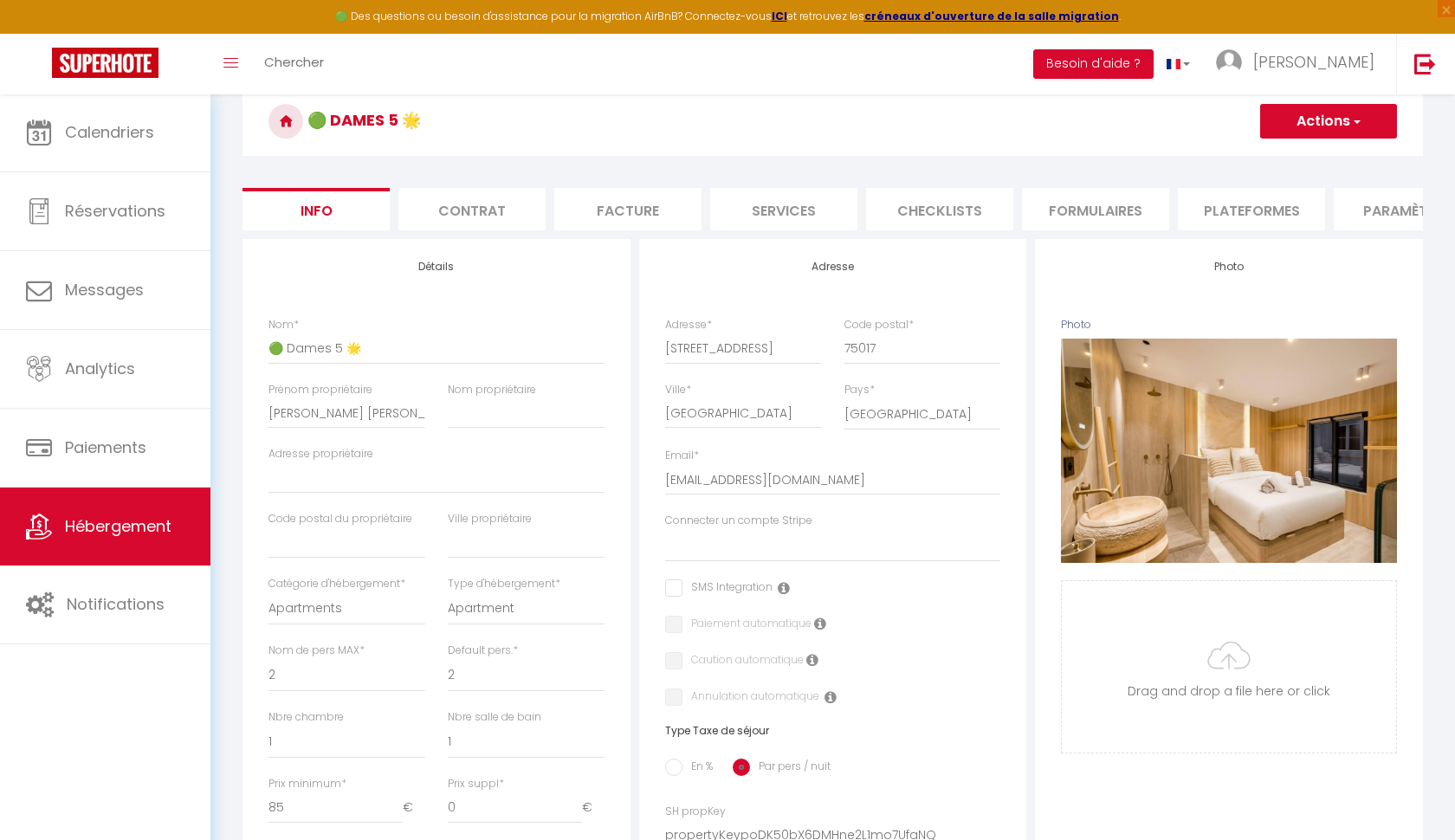
scroll to position [44, 0]
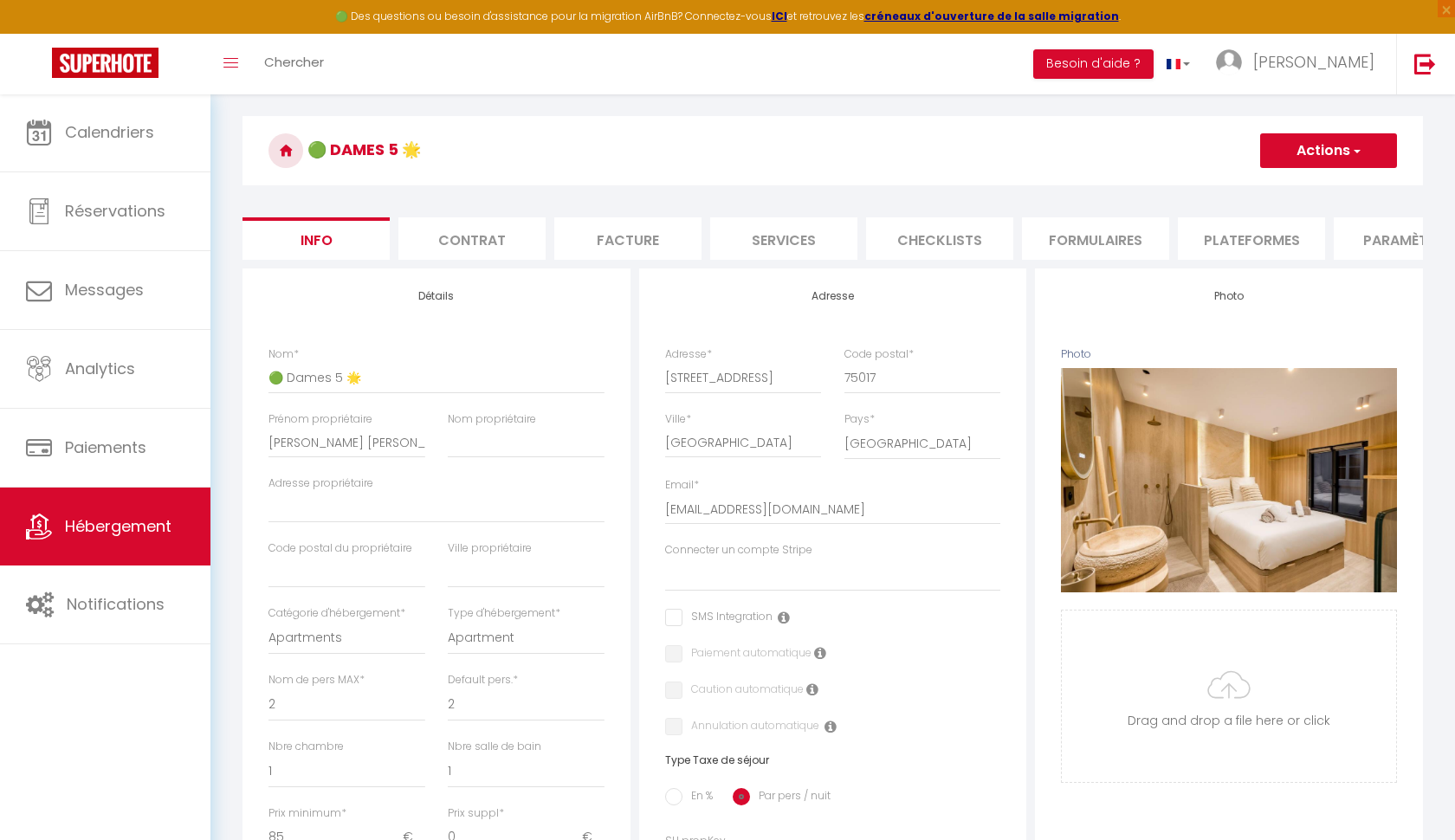
click at [1250, 236] on li "Plateformes" at bounding box center [1251, 239] width 147 height 42
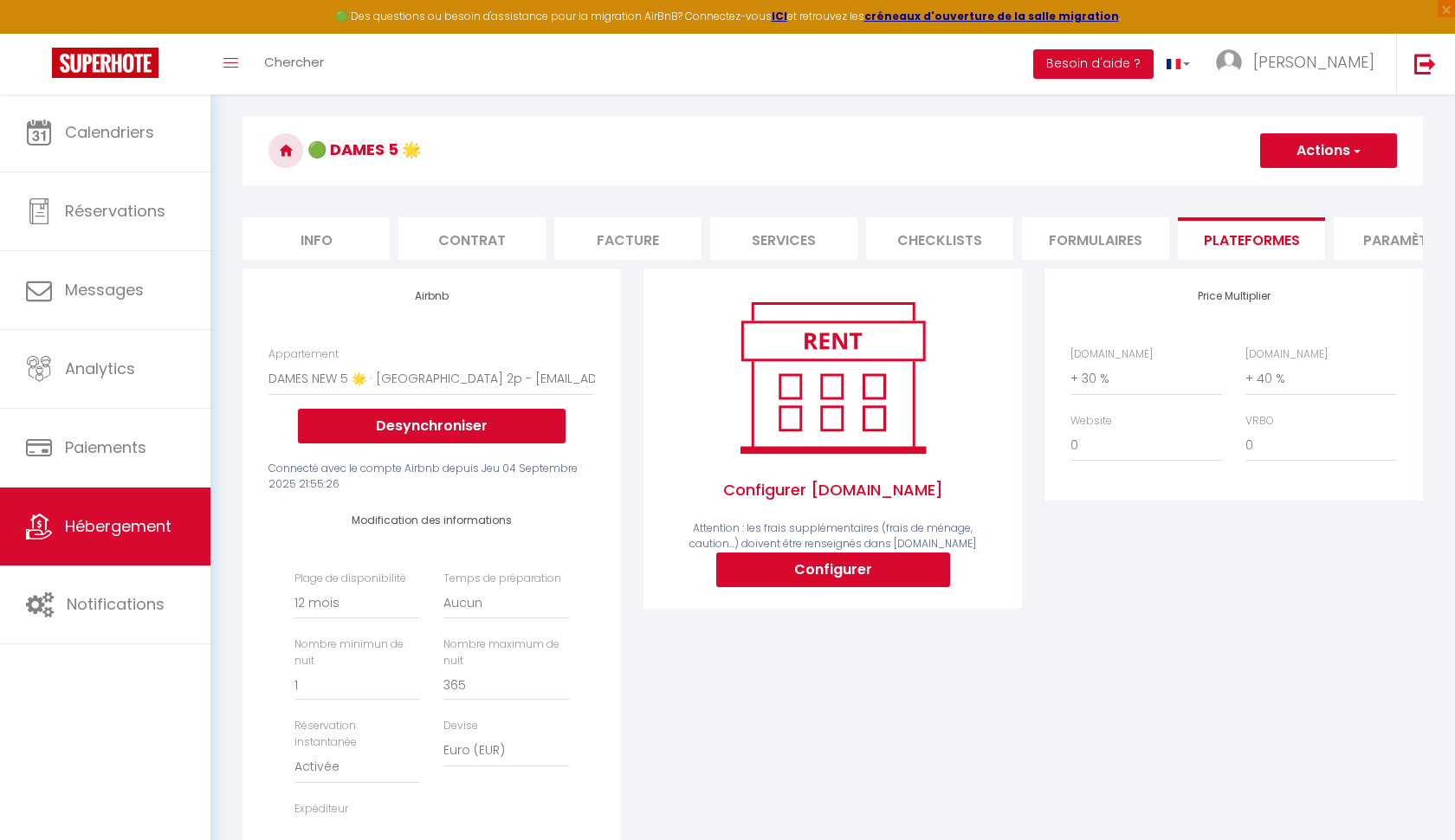
click at [1333, 148] on button "Actions" at bounding box center [1329, 151] width 137 height 35
click at [1306, 190] on link "Enregistrer" at bounding box center [1328, 189] width 137 height 22
click at [1342, 155] on button "Actions" at bounding box center [1329, 151] width 137 height 35
click at [1326, 182] on link "Enregistrer" at bounding box center [1328, 189] width 137 height 22
click at [1290, 146] on button "Actions" at bounding box center [1329, 151] width 137 height 35
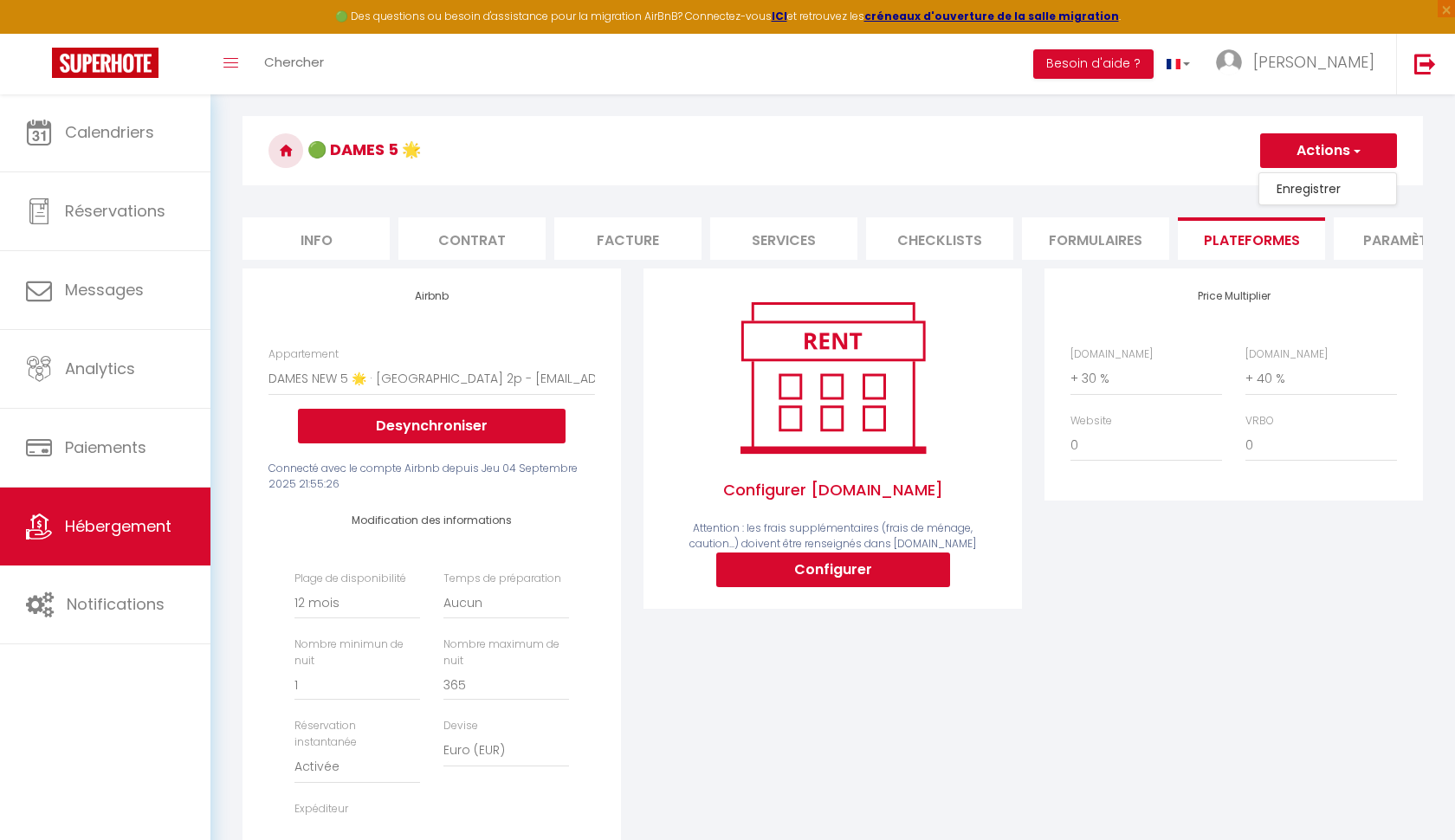
click at [1292, 184] on link "Enregistrer" at bounding box center [1328, 189] width 137 height 22
click at [1348, 156] on button "Actions" at bounding box center [1329, 151] width 137 height 35
click at [1315, 183] on link "Enregistrer" at bounding box center [1328, 189] width 137 height 22
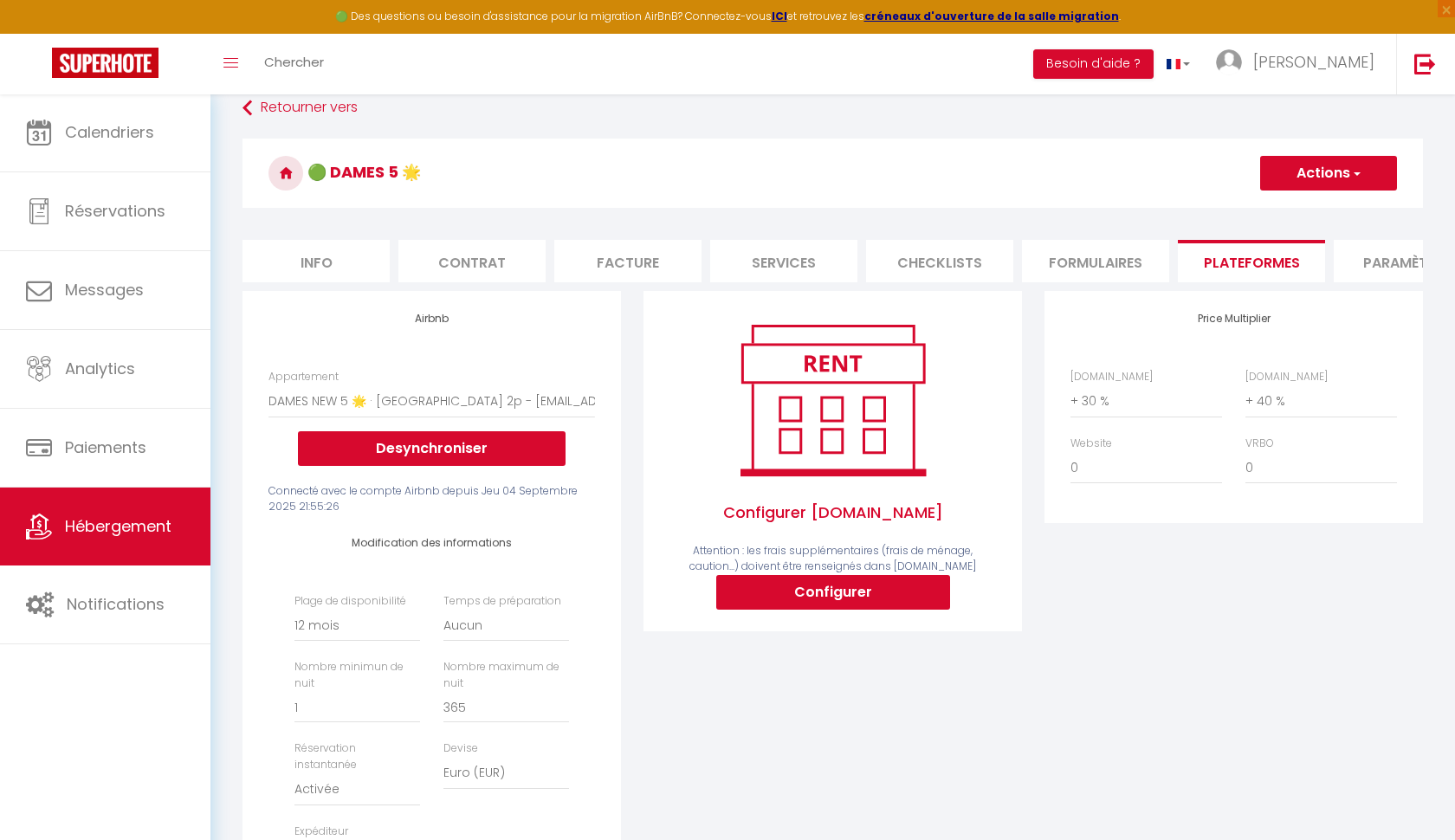
scroll to position [17, 0]
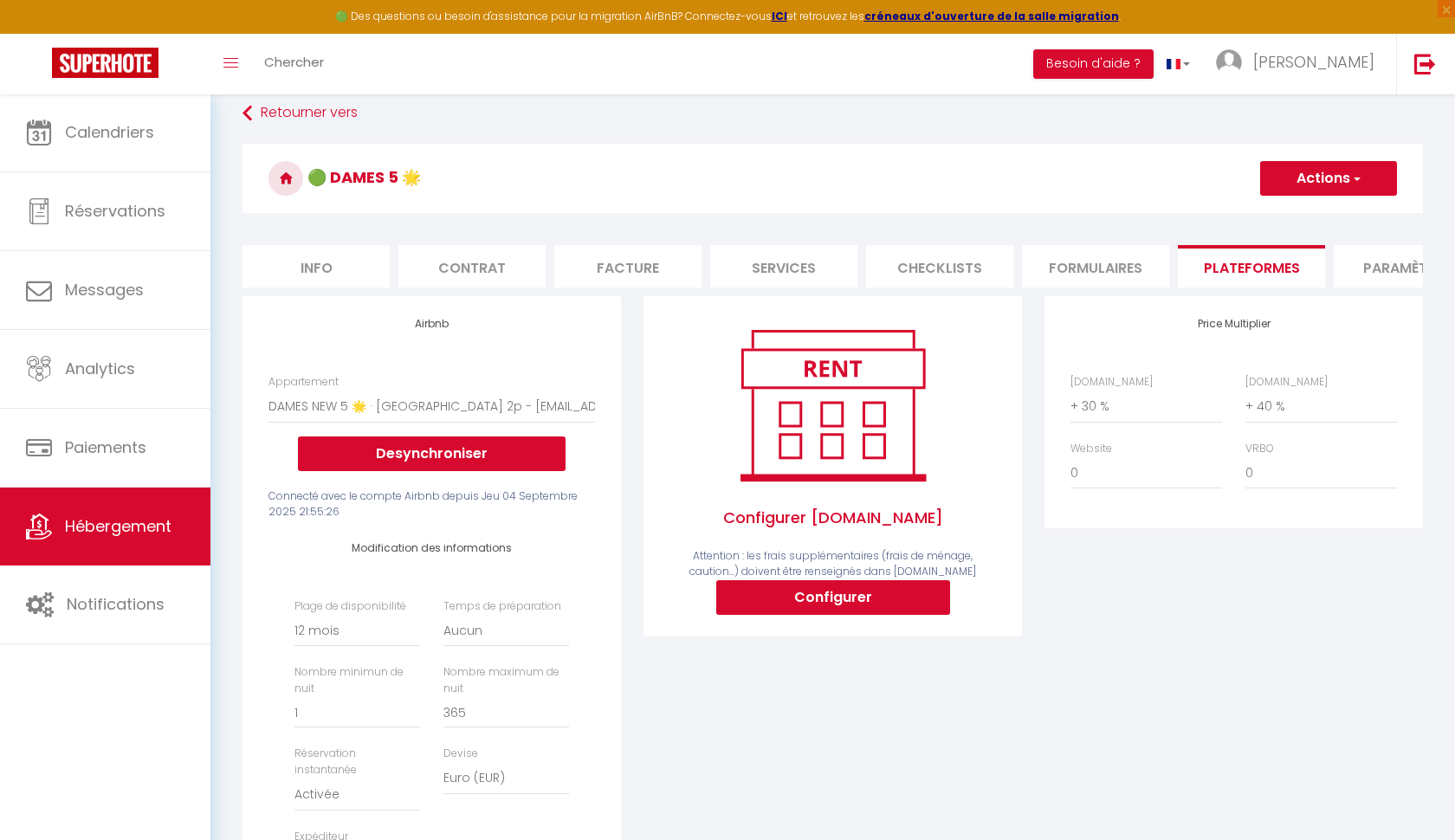
click at [1351, 168] on button "Actions" at bounding box center [1329, 179] width 137 height 35
click at [1309, 213] on link "Enregistrer" at bounding box center [1328, 216] width 137 height 22
click at [1345, 181] on button "Actions" at bounding box center [1329, 179] width 137 height 35
click at [1308, 214] on link "Enregistrer" at bounding box center [1328, 216] width 137 height 22
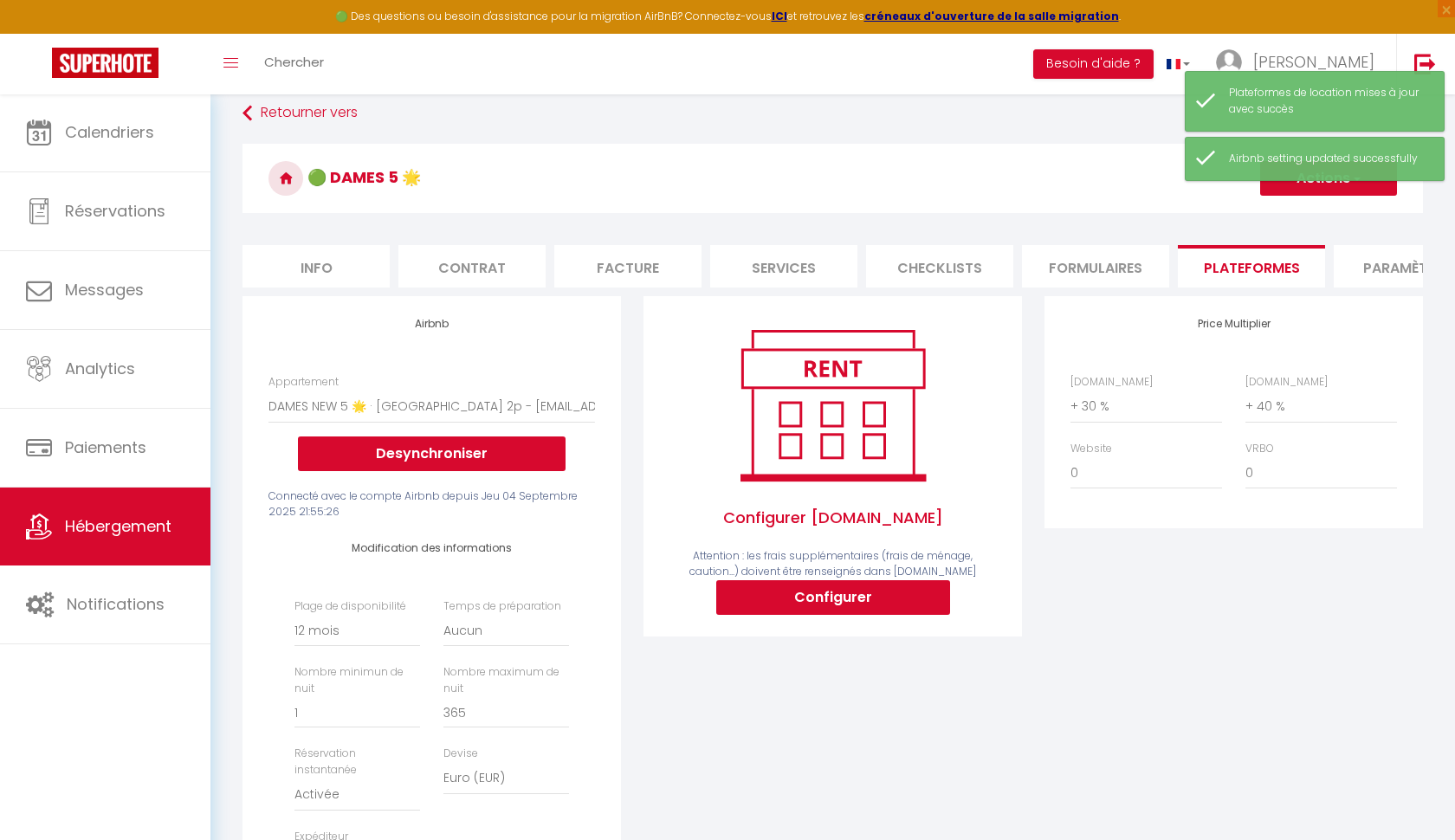
click at [281, 179] on icon at bounding box center [286, 179] width 35 height 35
click at [371, 174] on h3 "🟢 Dames 5 🌟" at bounding box center [832, 178] width 1180 height 69
click at [286, 108] on link "Retourner vers" at bounding box center [832, 113] width 1180 height 31
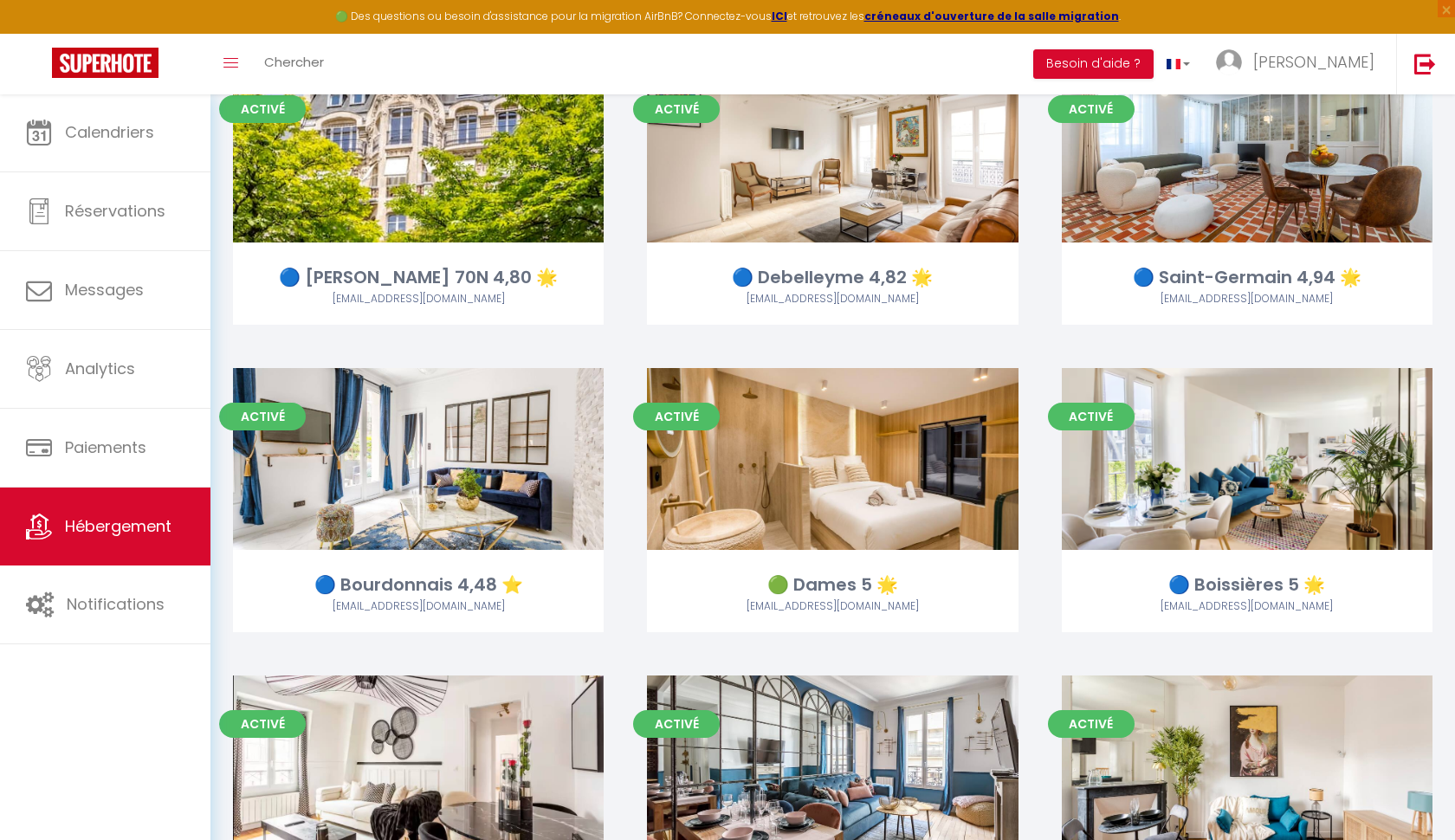
scroll to position [2316, 0]
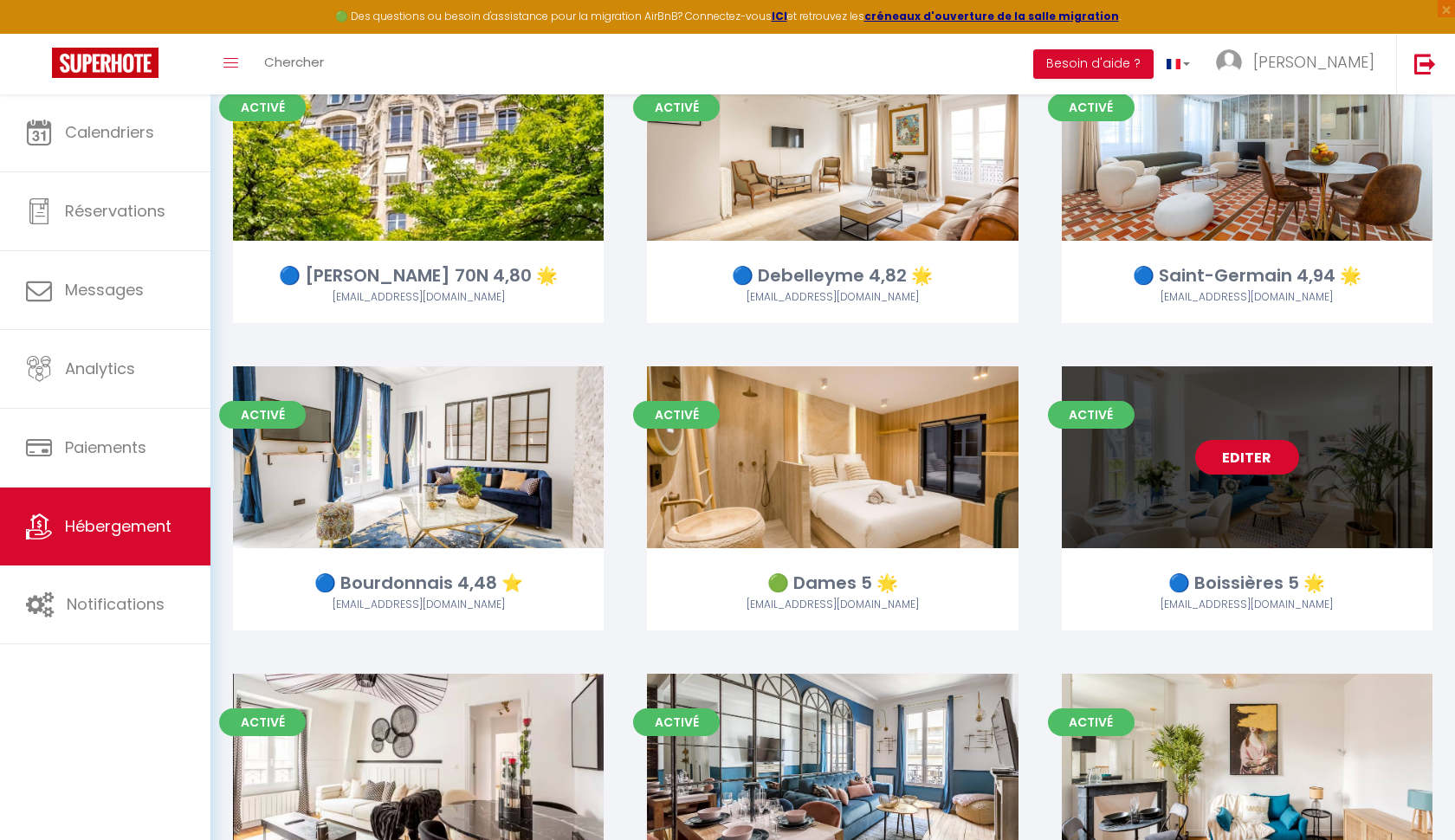
click at [1247, 454] on link "Editer" at bounding box center [1247, 457] width 104 height 35
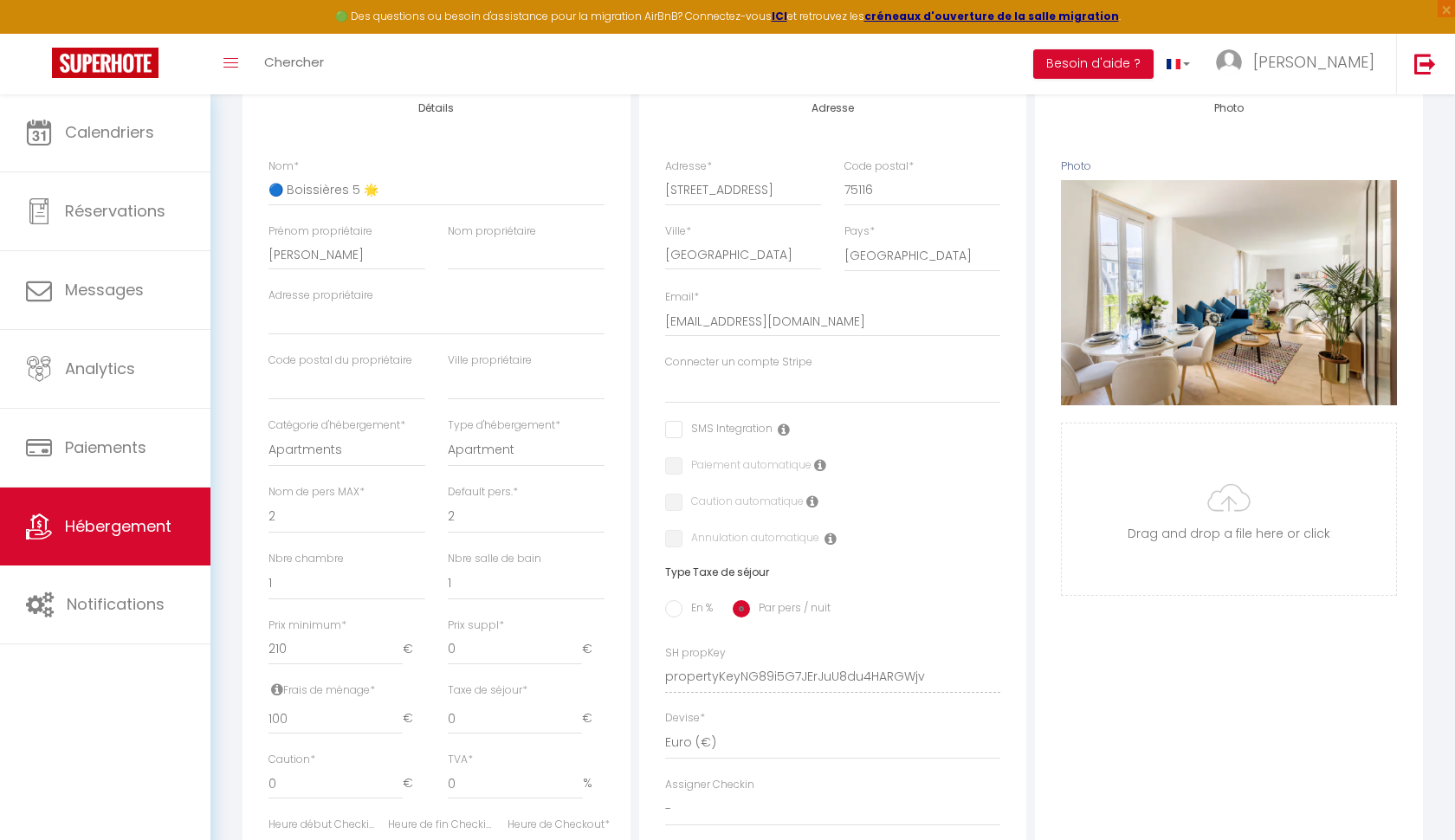
scroll to position [248, 0]
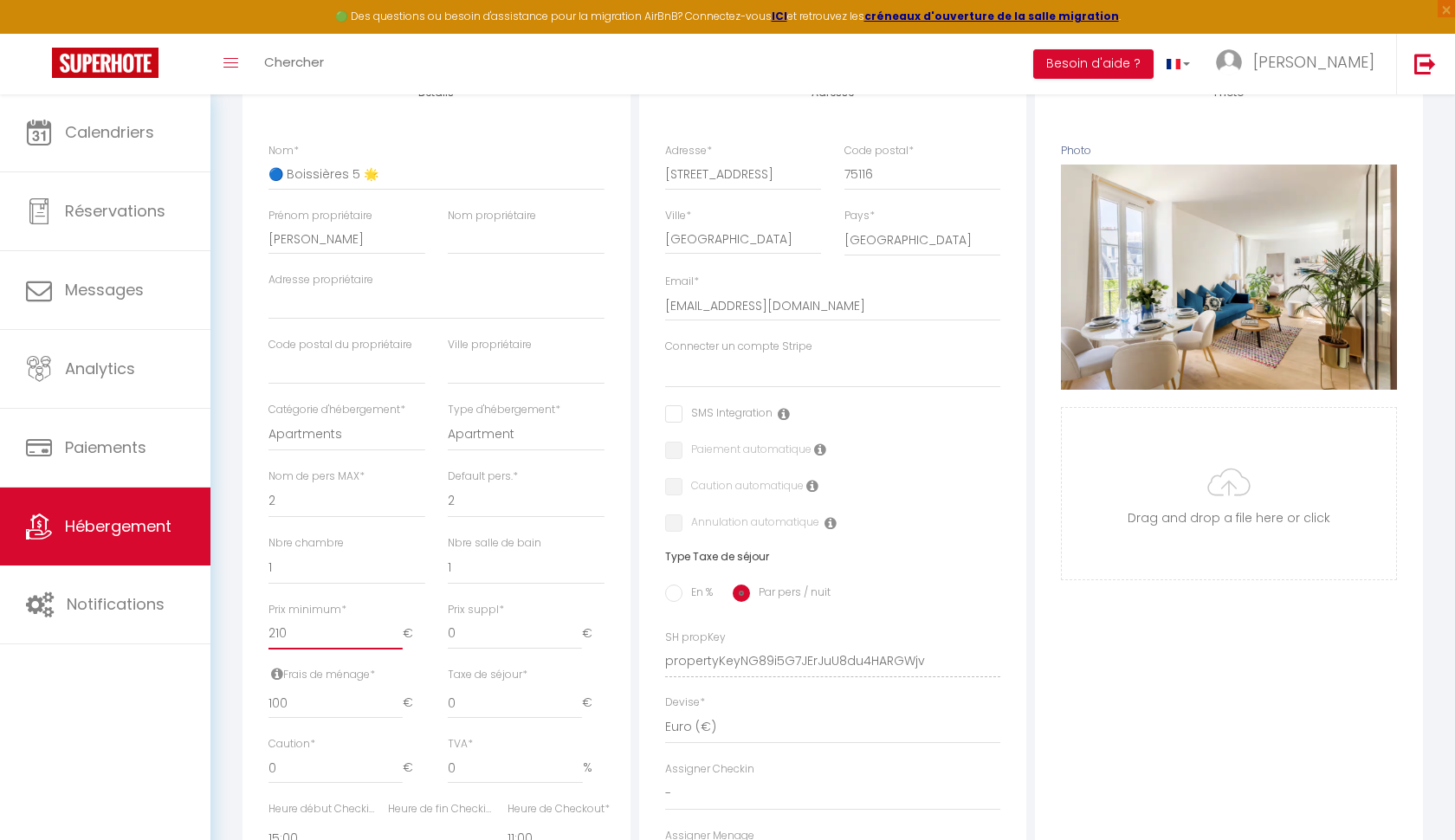
click at [312, 627] on input "210" at bounding box center [335, 634] width 135 height 31
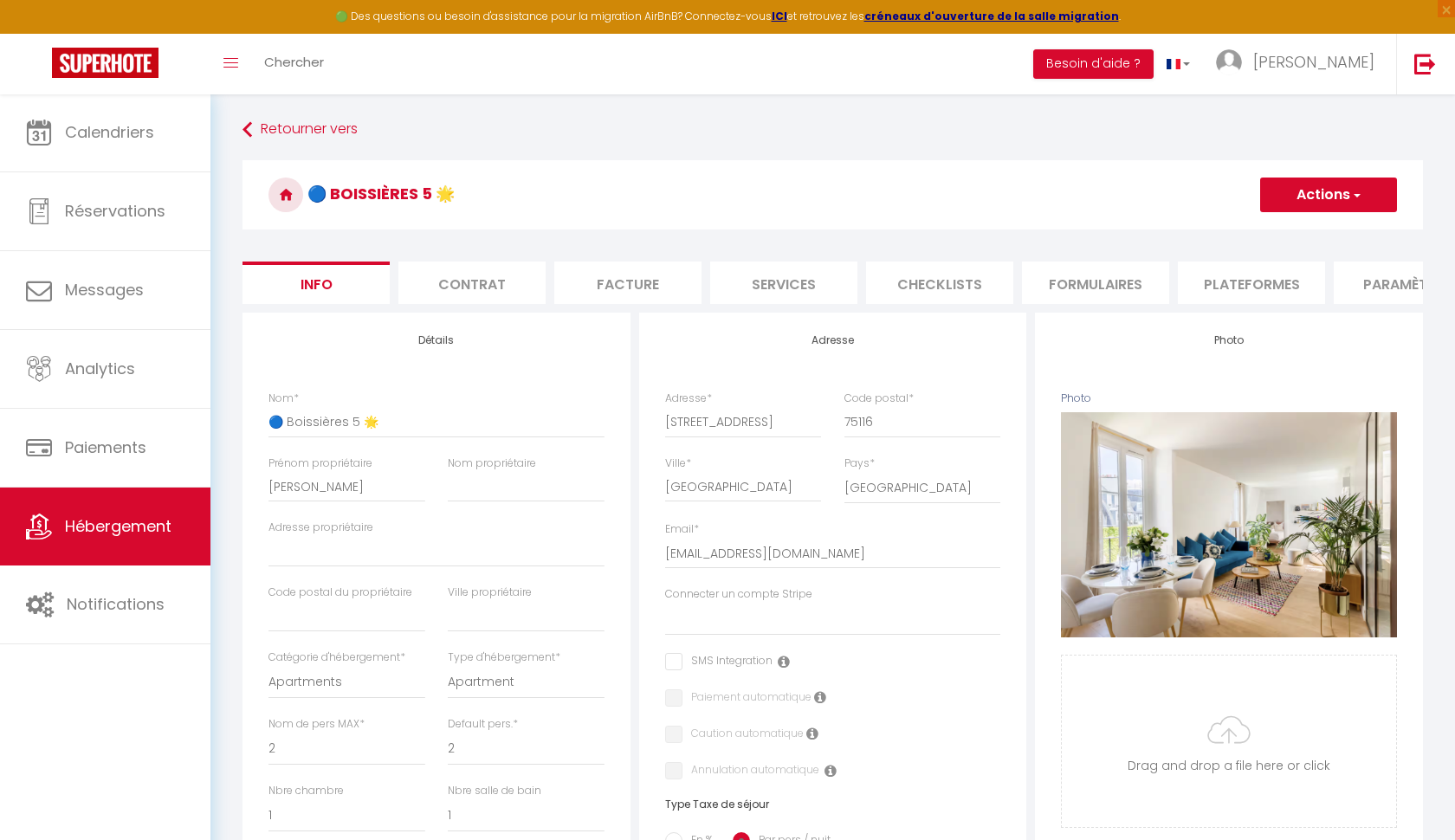
scroll to position [0, 0]
click at [1365, 188] on button "Actions" at bounding box center [1329, 195] width 137 height 35
click at [1286, 231] on input "Enregistrer" at bounding box center [1261, 232] width 65 height 18
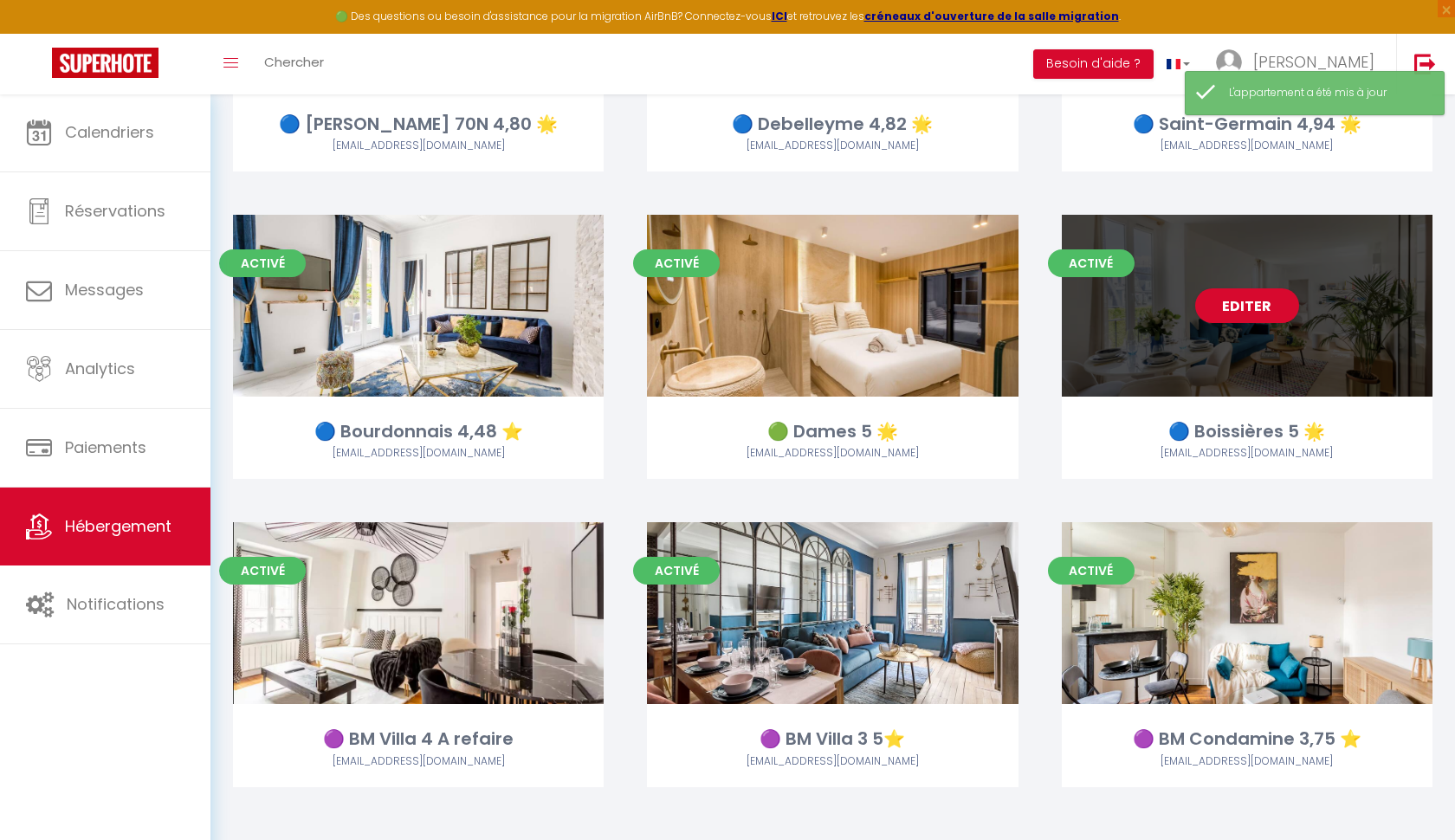
scroll to position [2467, 0]
click at [1258, 302] on link "Editer" at bounding box center [1247, 307] width 104 height 35
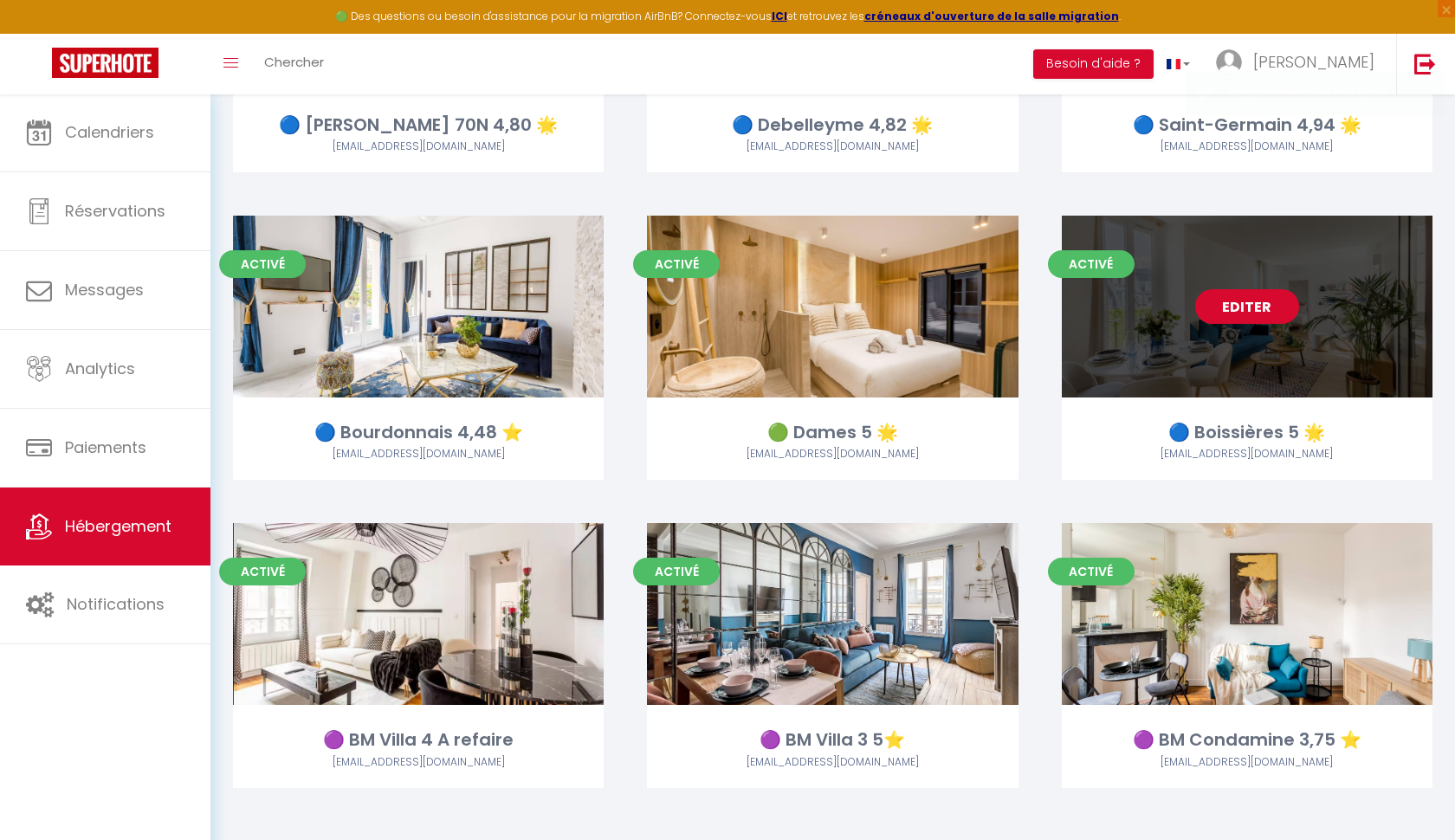
click at [1258, 303] on link "Editer" at bounding box center [1247, 307] width 104 height 35
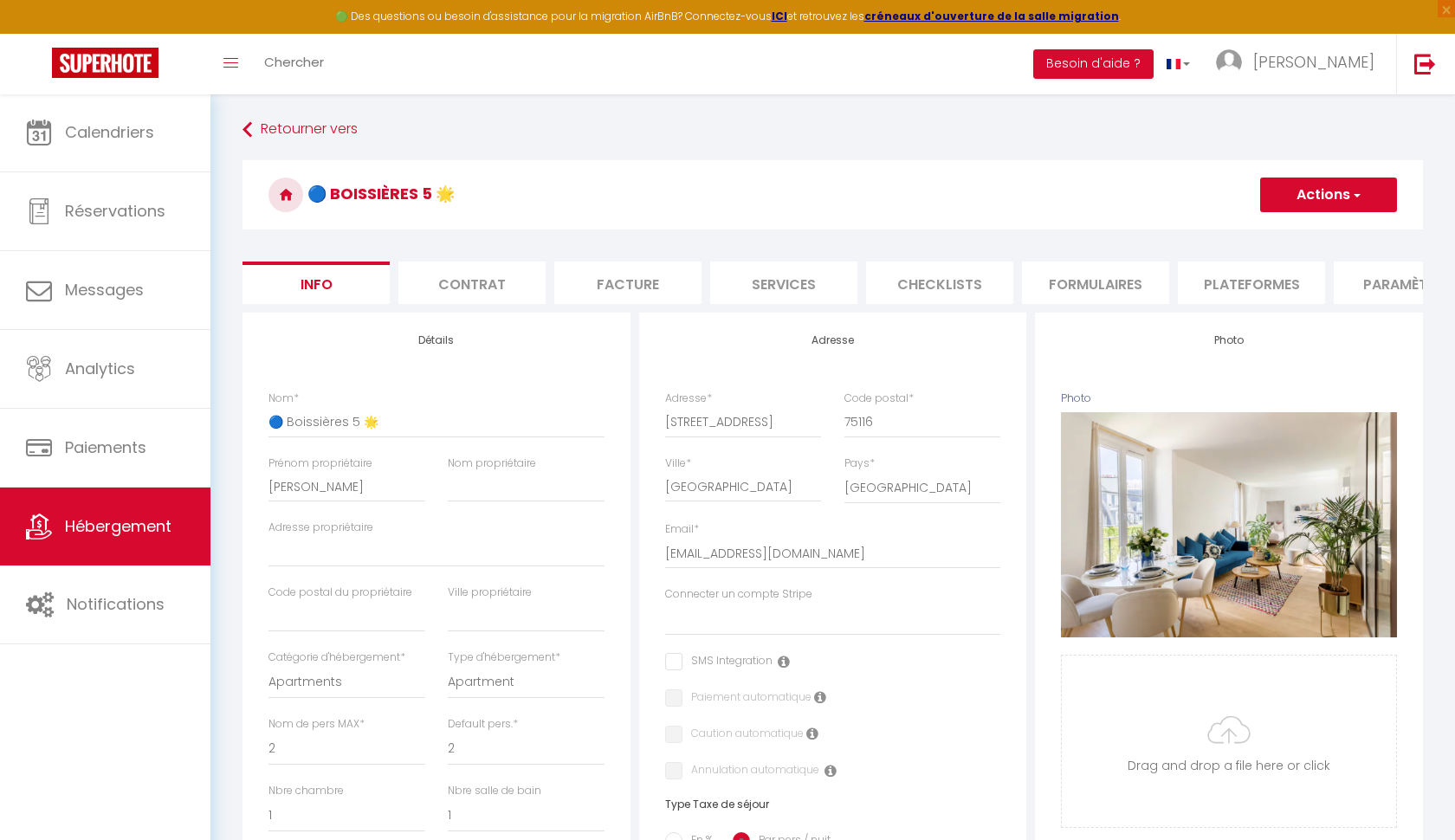
click at [1269, 274] on li "Plateformes" at bounding box center [1251, 283] width 147 height 42
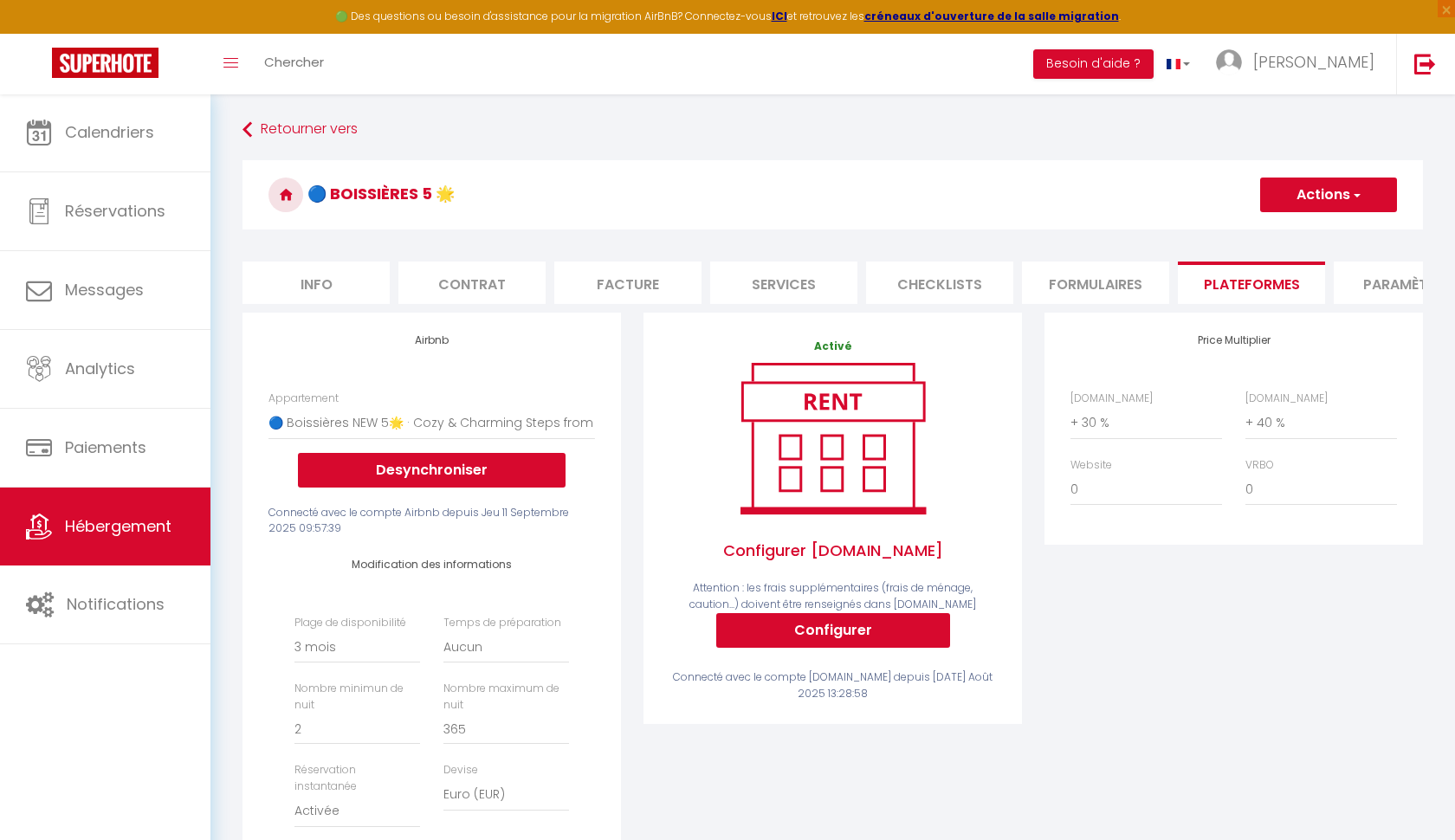
click at [1327, 193] on button "Actions" at bounding box center [1329, 195] width 137 height 35
click at [1304, 228] on link "Enregistrer" at bounding box center [1328, 233] width 137 height 22
click at [281, 190] on icon at bounding box center [286, 195] width 35 height 35
click at [299, 129] on link "Retourner vers" at bounding box center [832, 130] width 1180 height 31
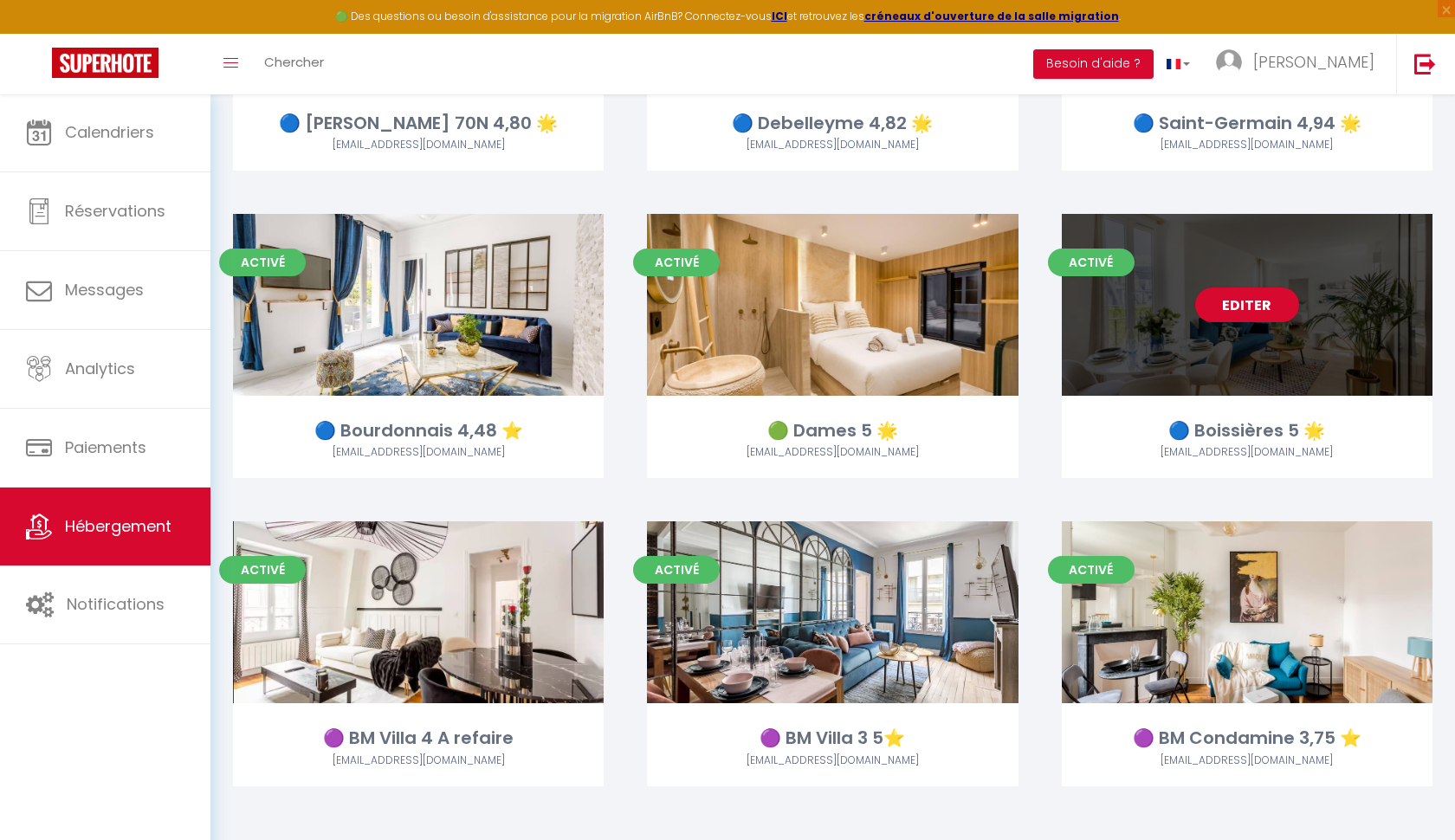
scroll to position [2467, 0]
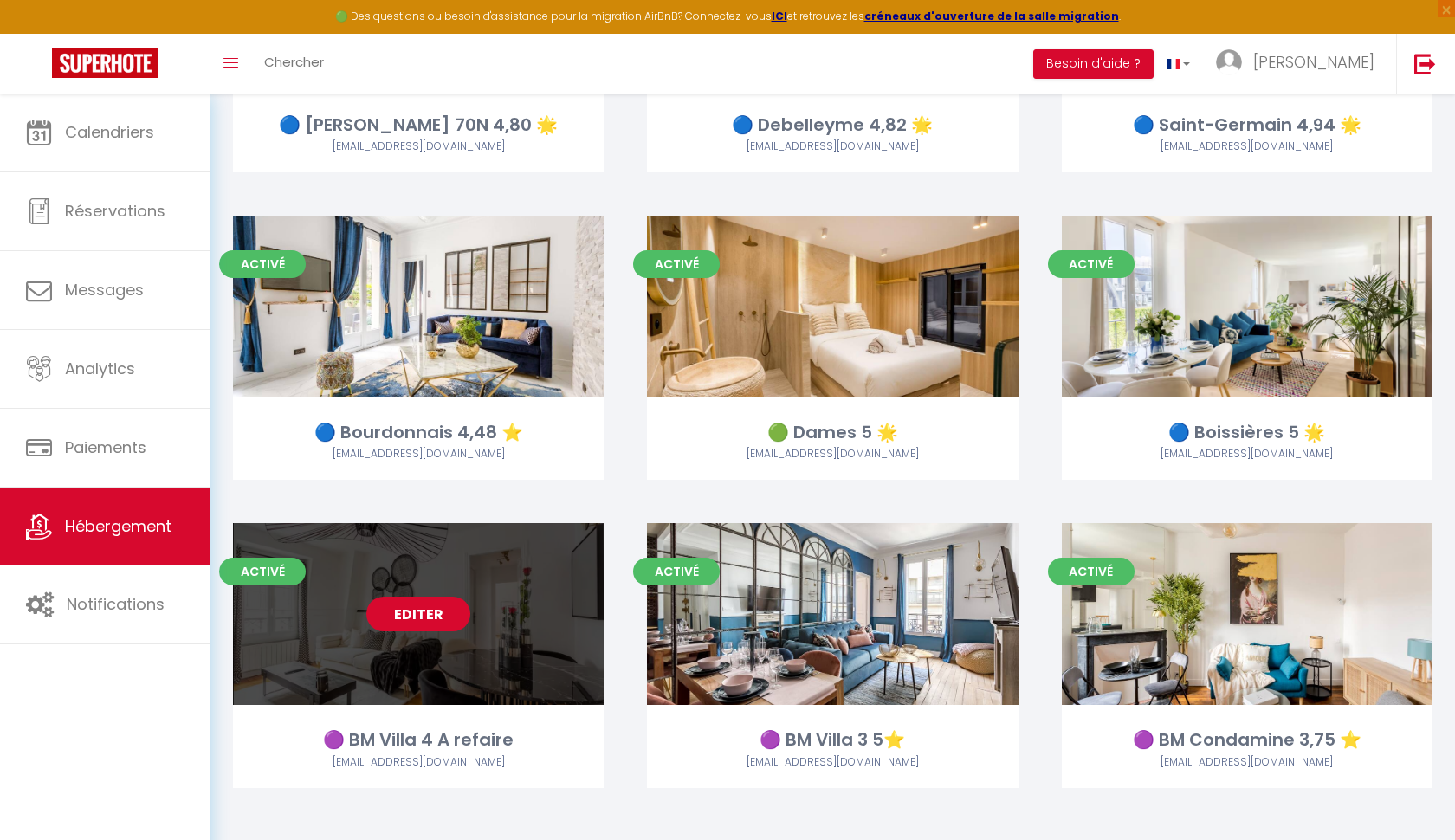
click at [416, 601] on link "Editer" at bounding box center [418, 614] width 104 height 35
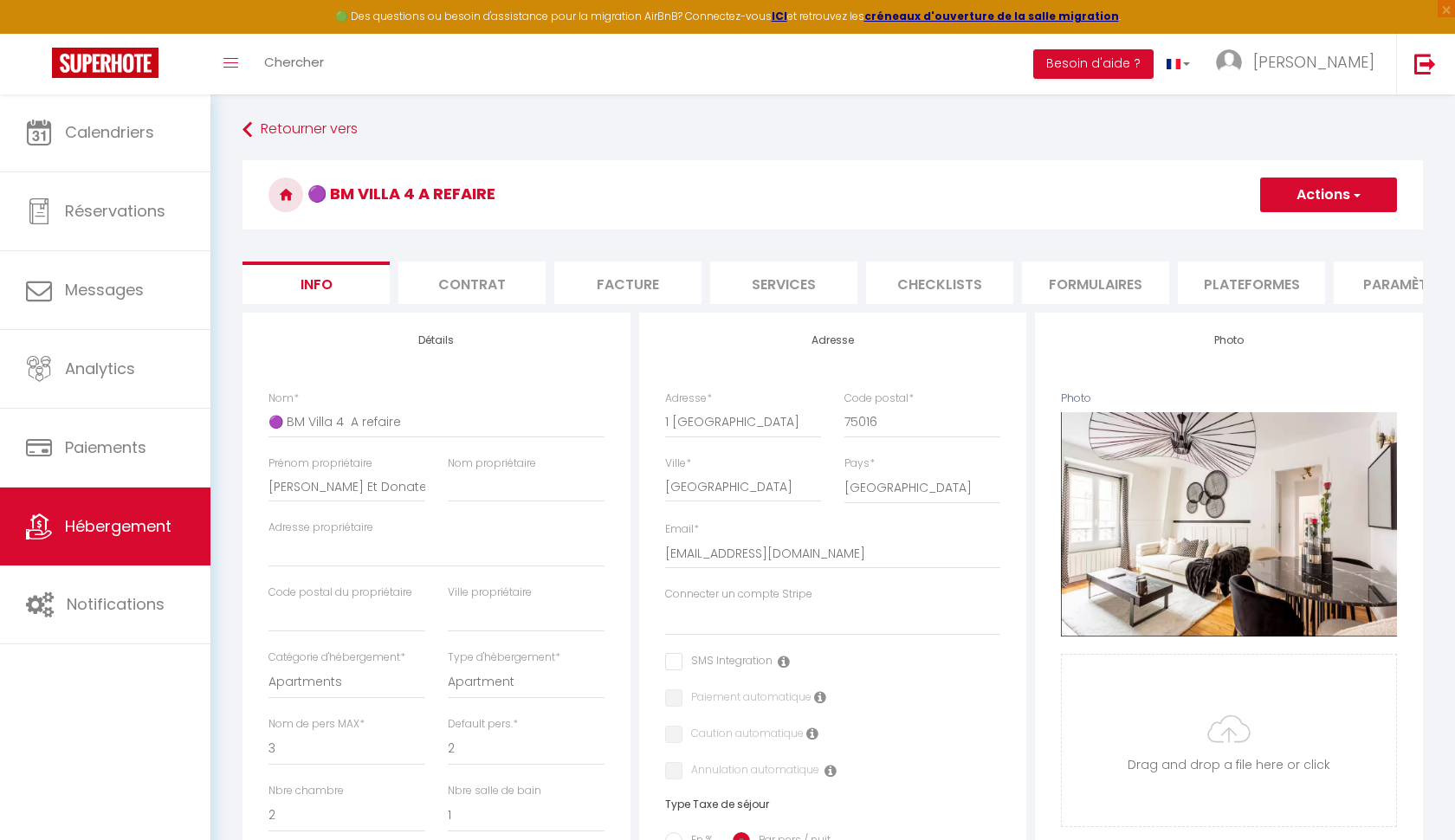
click at [1256, 281] on li "Plateformes" at bounding box center [1251, 283] width 147 height 42
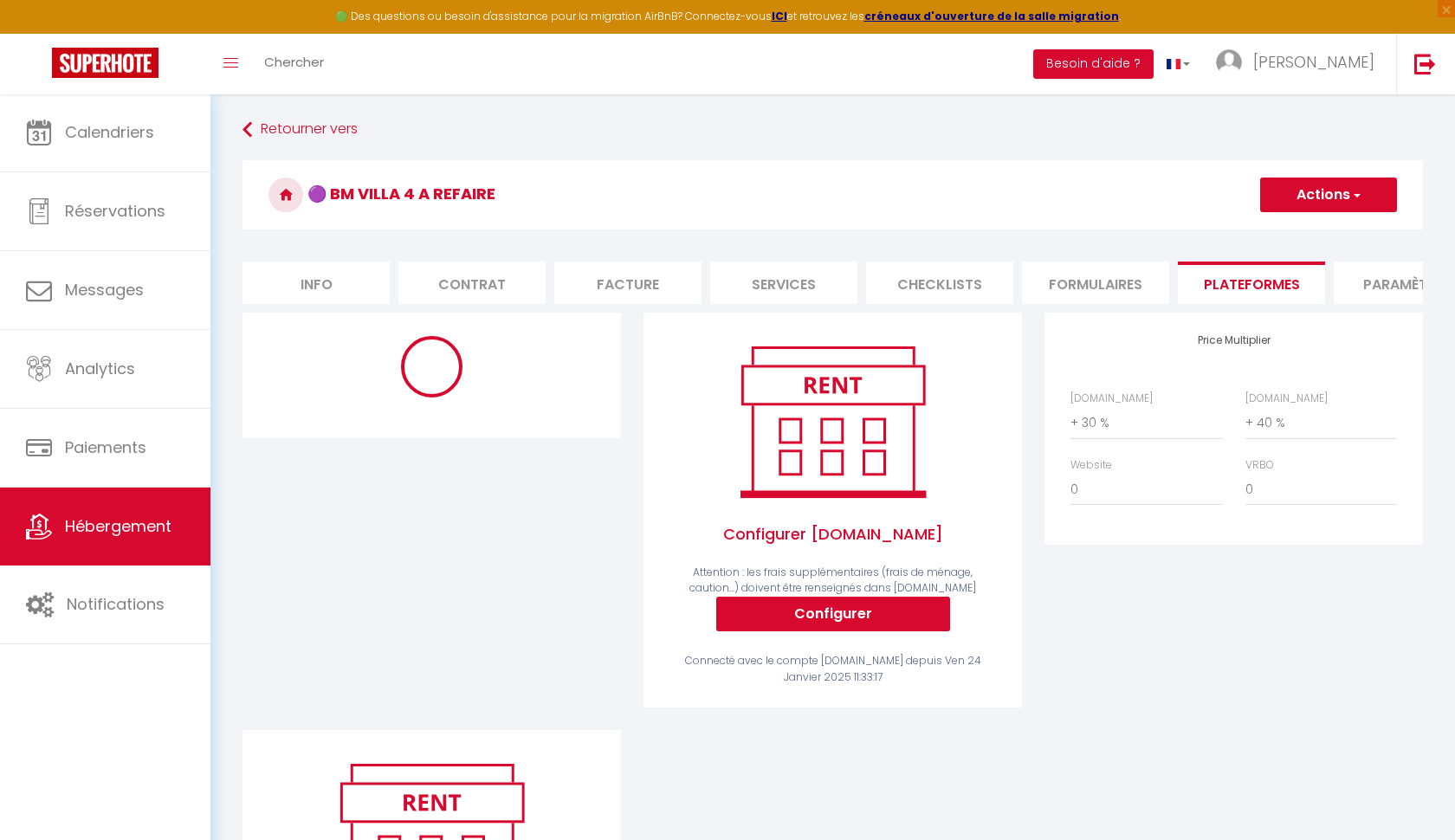
click at [1333, 190] on button "Actions" at bounding box center [1329, 195] width 137 height 35
click at [1314, 234] on link "Enregistrer" at bounding box center [1328, 233] width 137 height 22
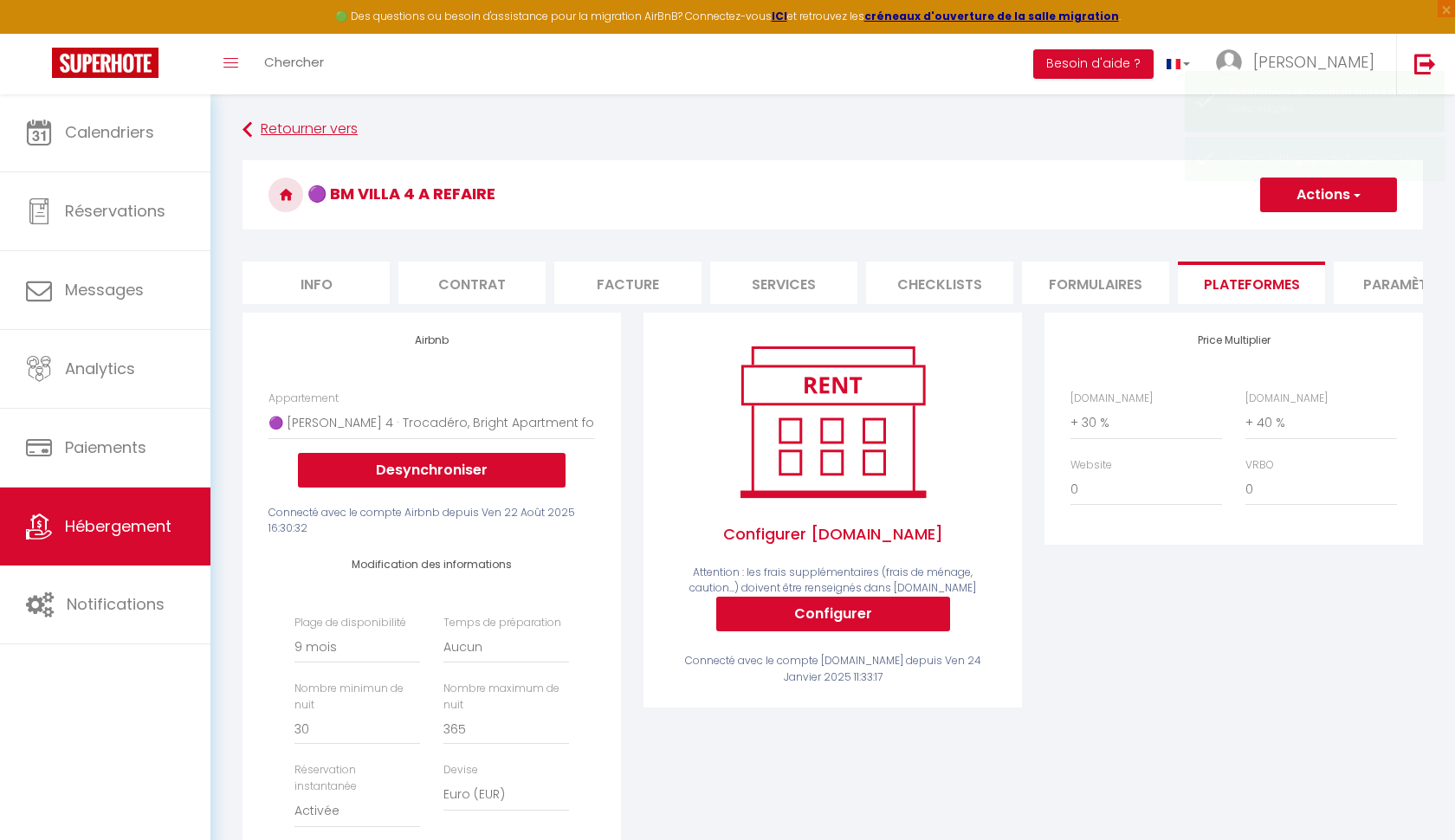
click at [289, 121] on link "Retourner vers" at bounding box center [832, 130] width 1180 height 31
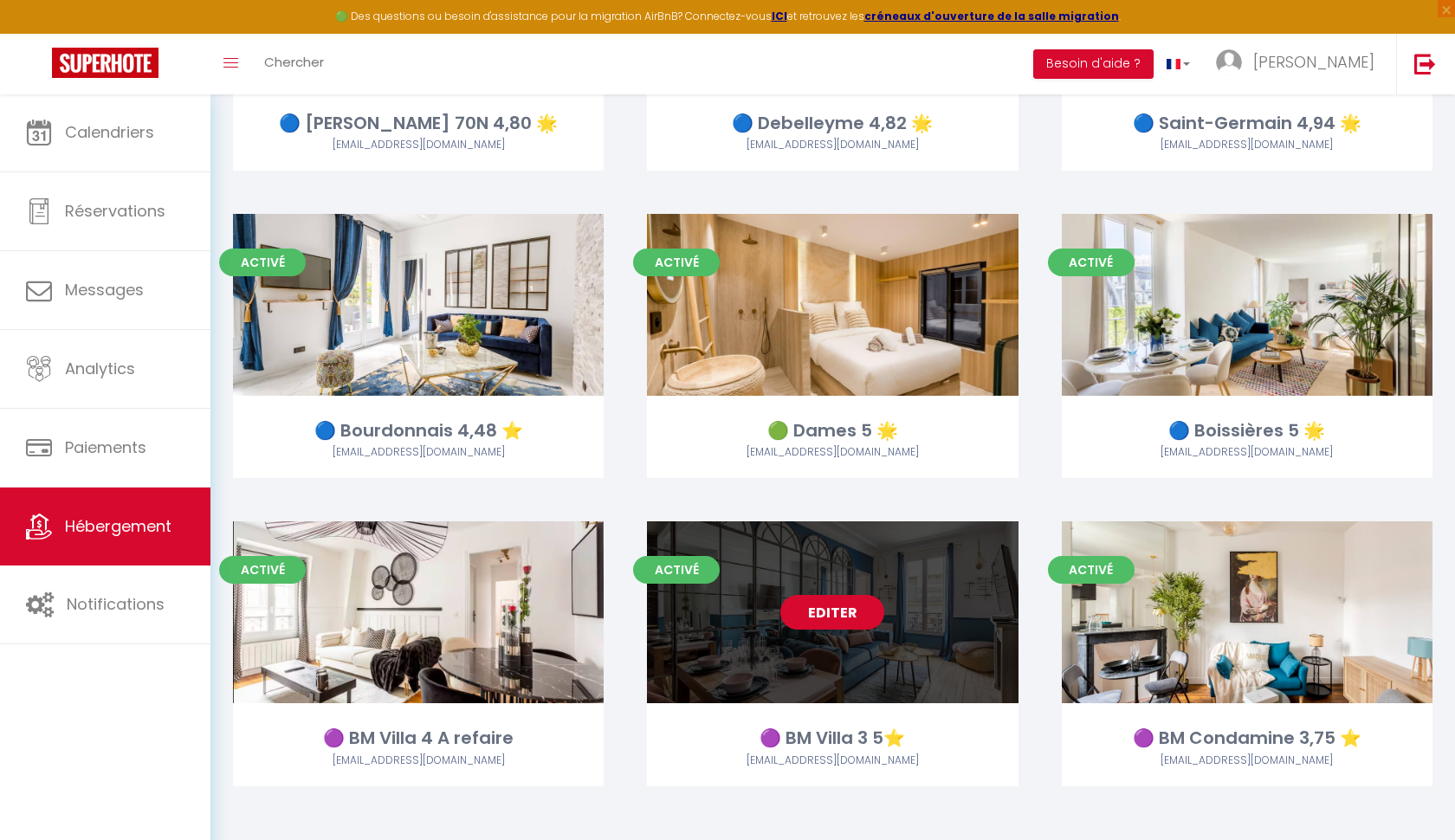
scroll to position [2467, 0]
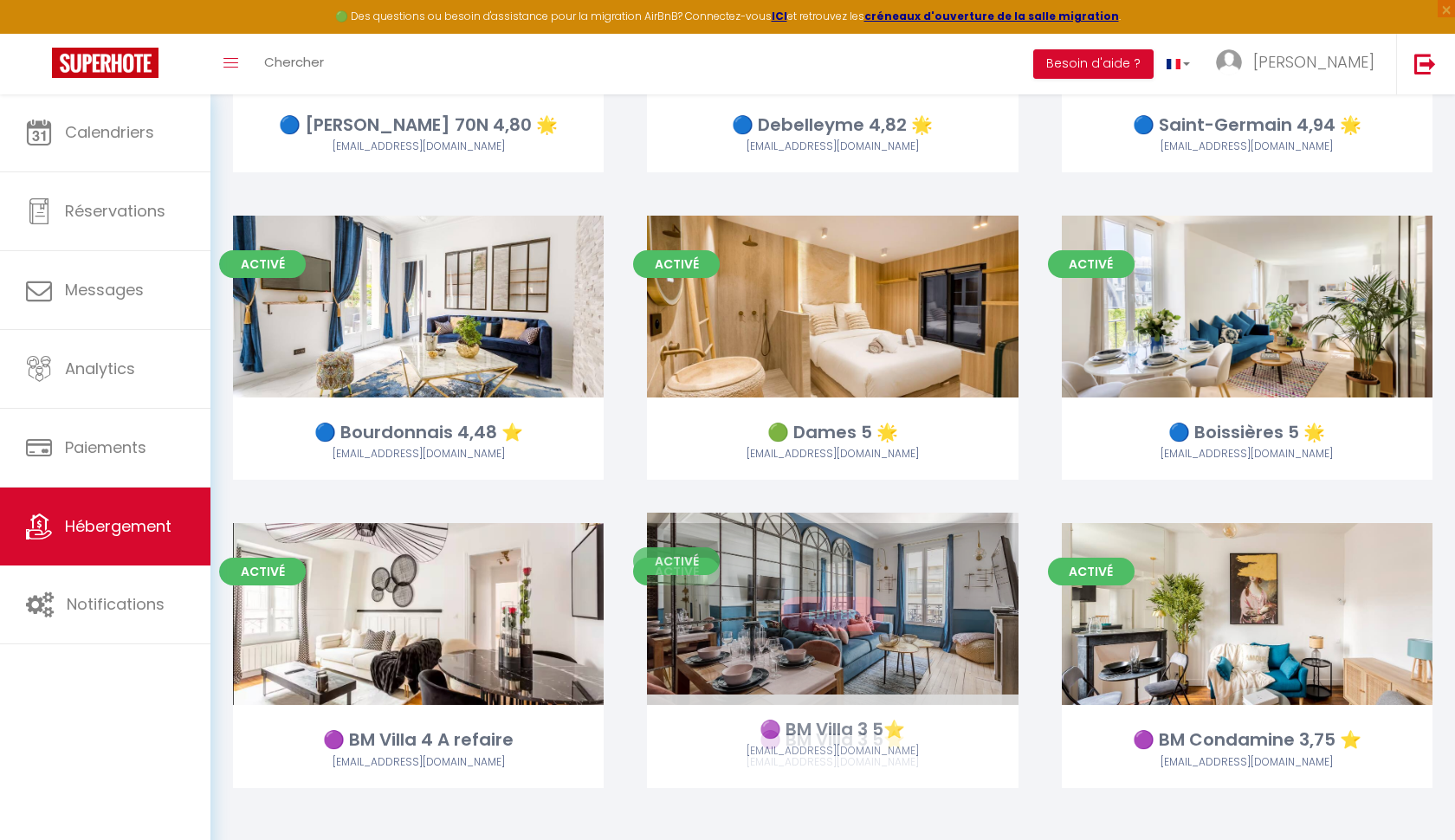
click at [826, 597] on link "Editer" at bounding box center [832, 614] width 104 height 35
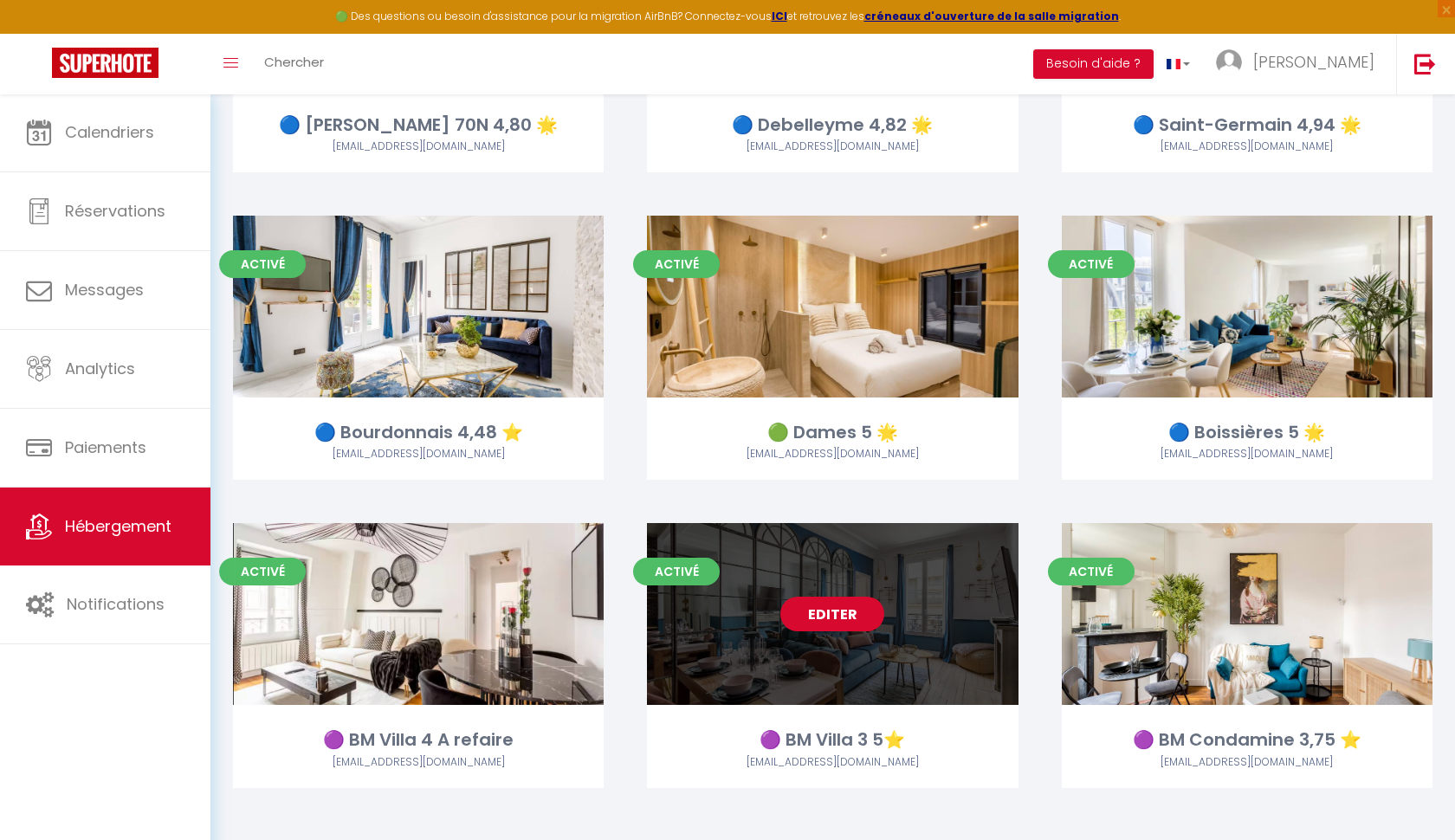
click at [826, 598] on link "Editer" at bounding box center [832, 614] width 104 height 35
